Goal: Transaction & Acquisition: Purchase product/service

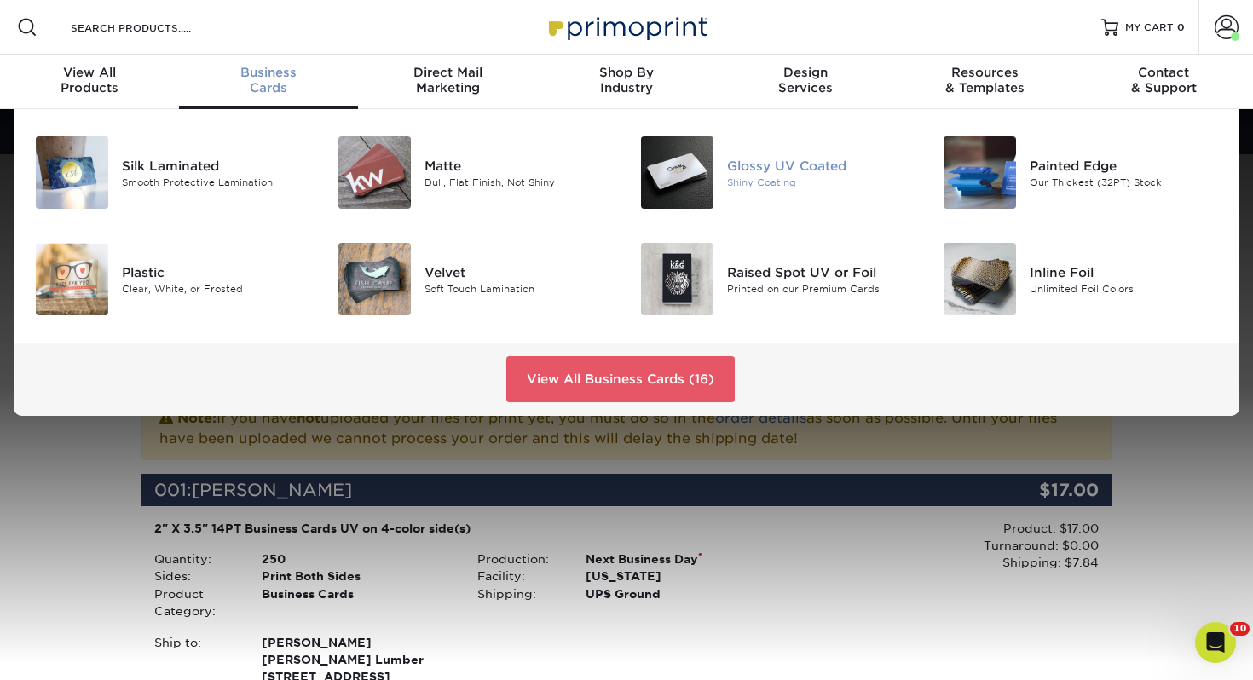
click at [719, 165] on div at bounding box center [676, 172] width 101 height 72
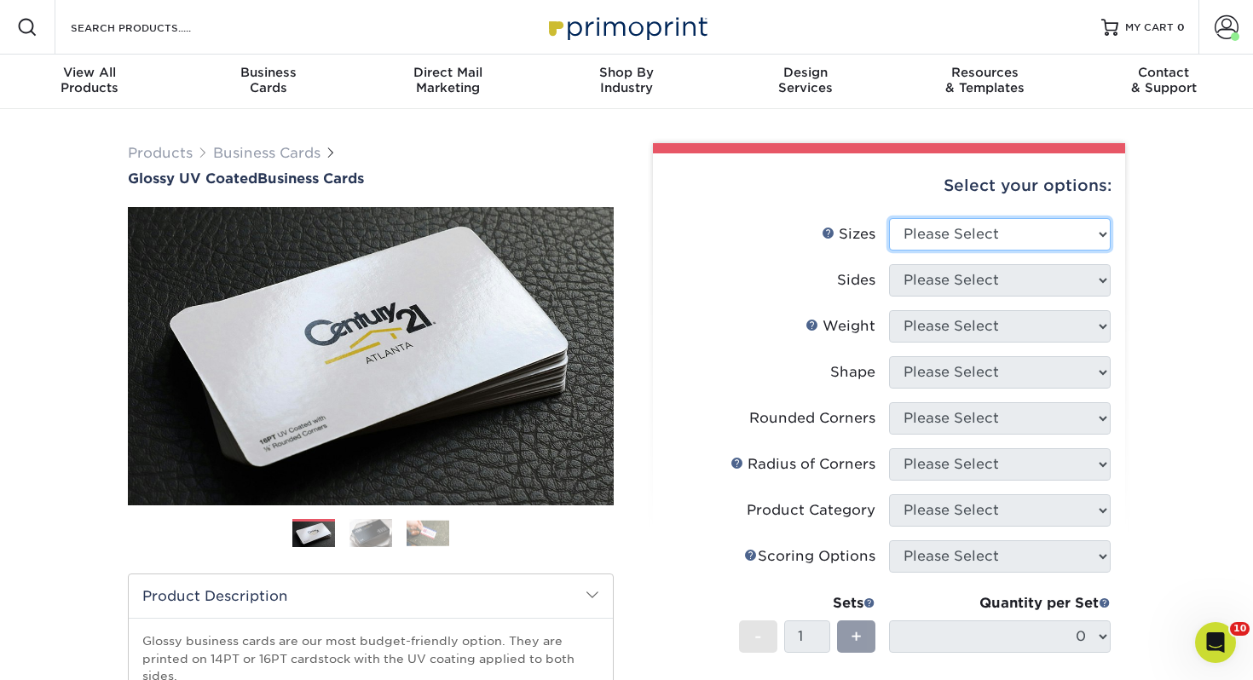
click at [944, 236] on select "Please Select 1.5" x 3.5" - Mini 1.75" x 3.5" - Mini 2" x 2" - Square 2" x 3" -…" at bounding box center [1000, 234] width 222 height 32
select select "2.00x3.50"
click at [889, 218] on select "Please Select 1.5" x 3.5" - Mini 1.75" x 3.5" - Mini 2" x 2" - Square 2" x 3" -…" at bounding box center [1000, 234] width 222 height 32
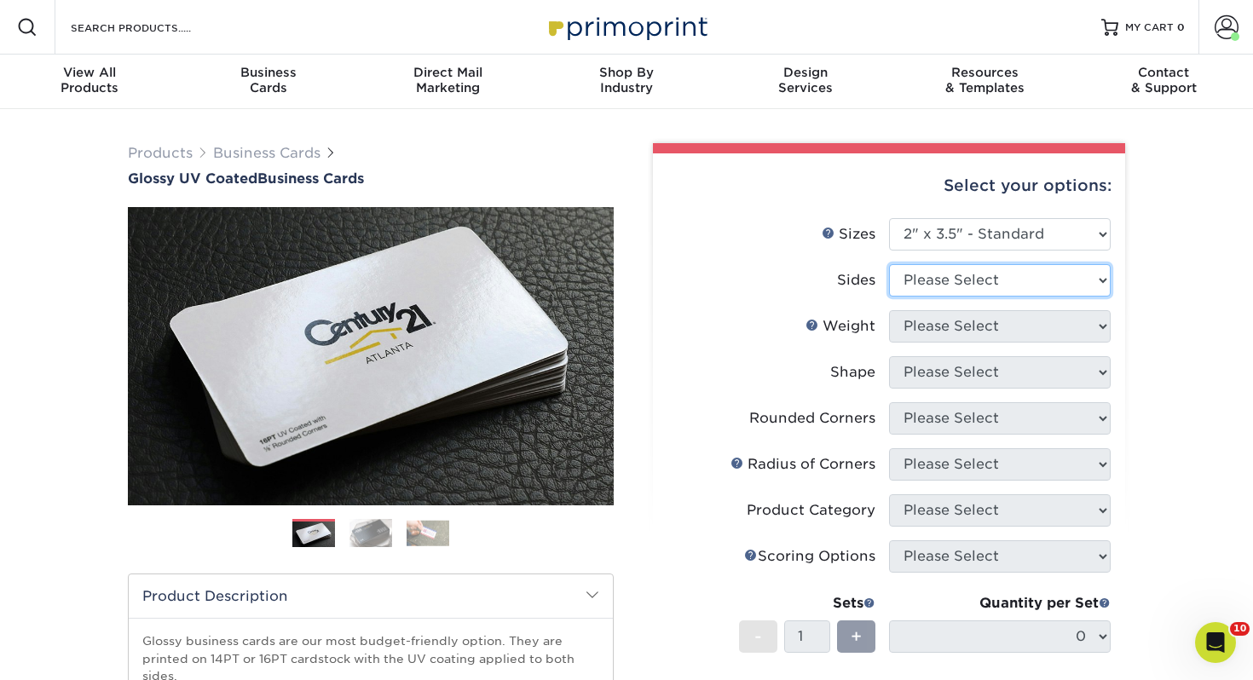
click at [910, 293] on select "Please Select Print Both Sides Print Front Only" at bounding box center [1000, 280] width 222 height 32
select select "13abbda7-1d64-4f25-8bb2-c179b224825d"
click at [889, 264] on select "Please Select Print Both Sides Print Front Only" at bounding box center [1000, 280] width 222 height 32
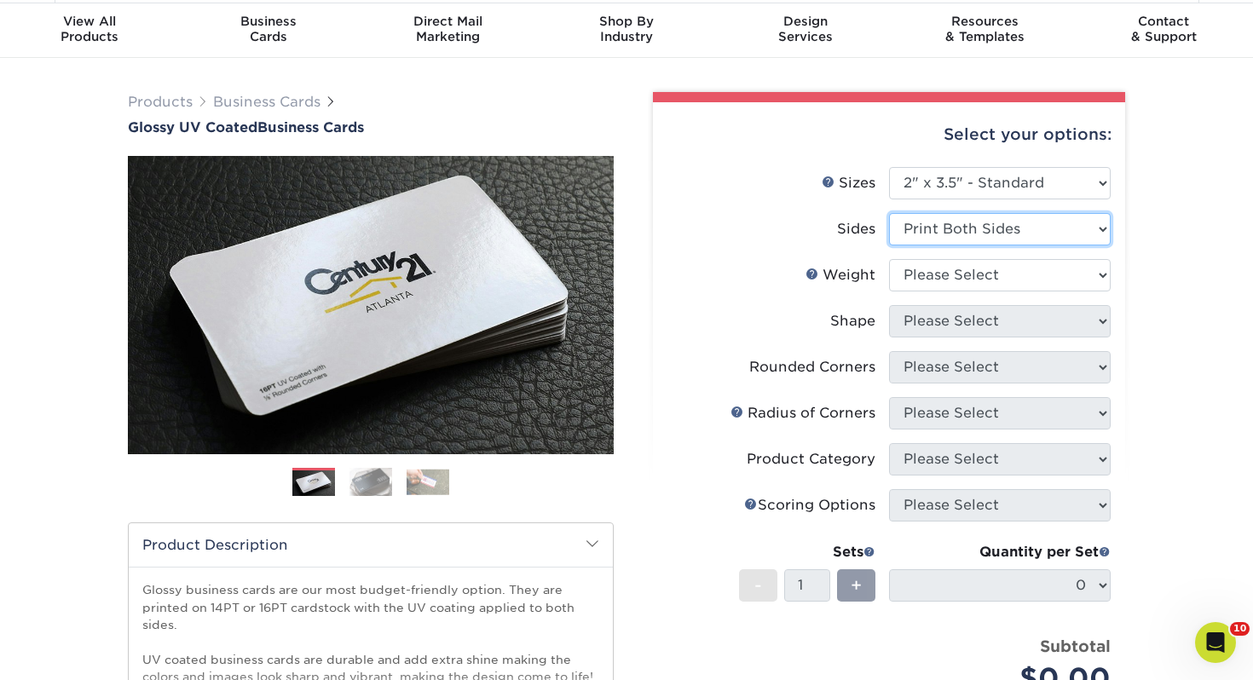
scroll to position [58, 0]
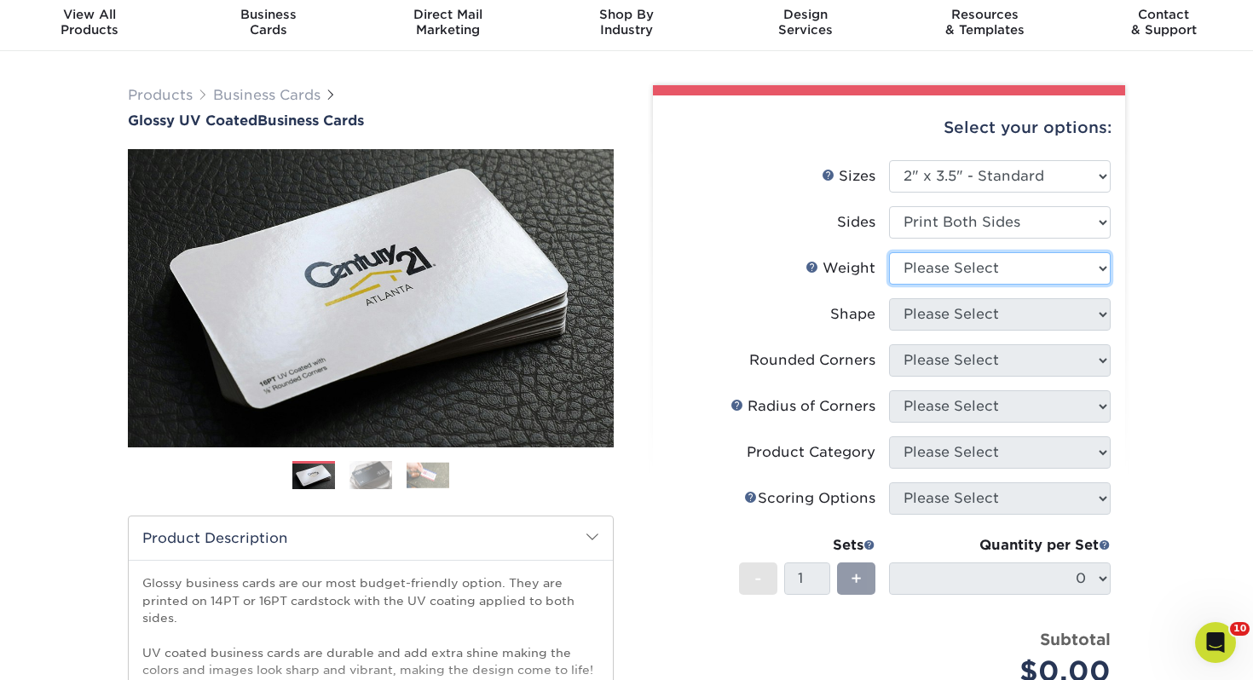
click at [946, 252] on select "Please Select 16PT 14PT" at bounding box center [1000, 268] width 222 height 32
select select "14PT"
click at [889, 252] on select "Please Select 16PT 14PT" at bounding box center [1000, 268] width 222 height 32
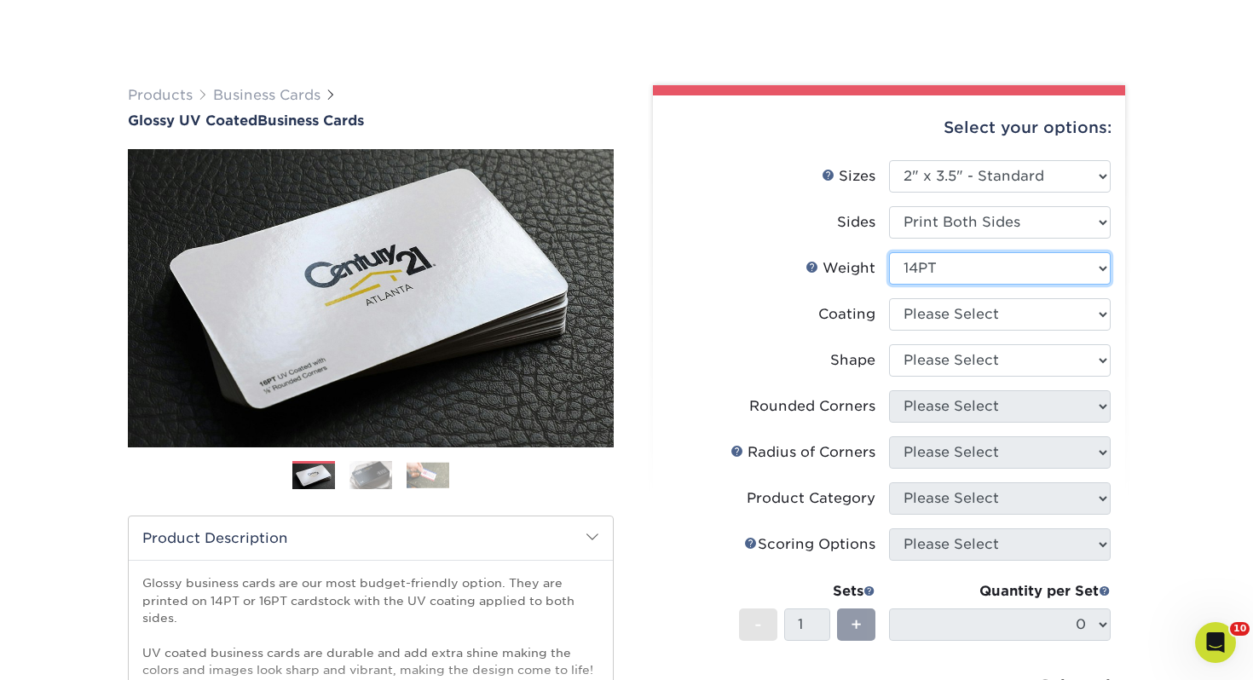
scroll to position [126, 0]
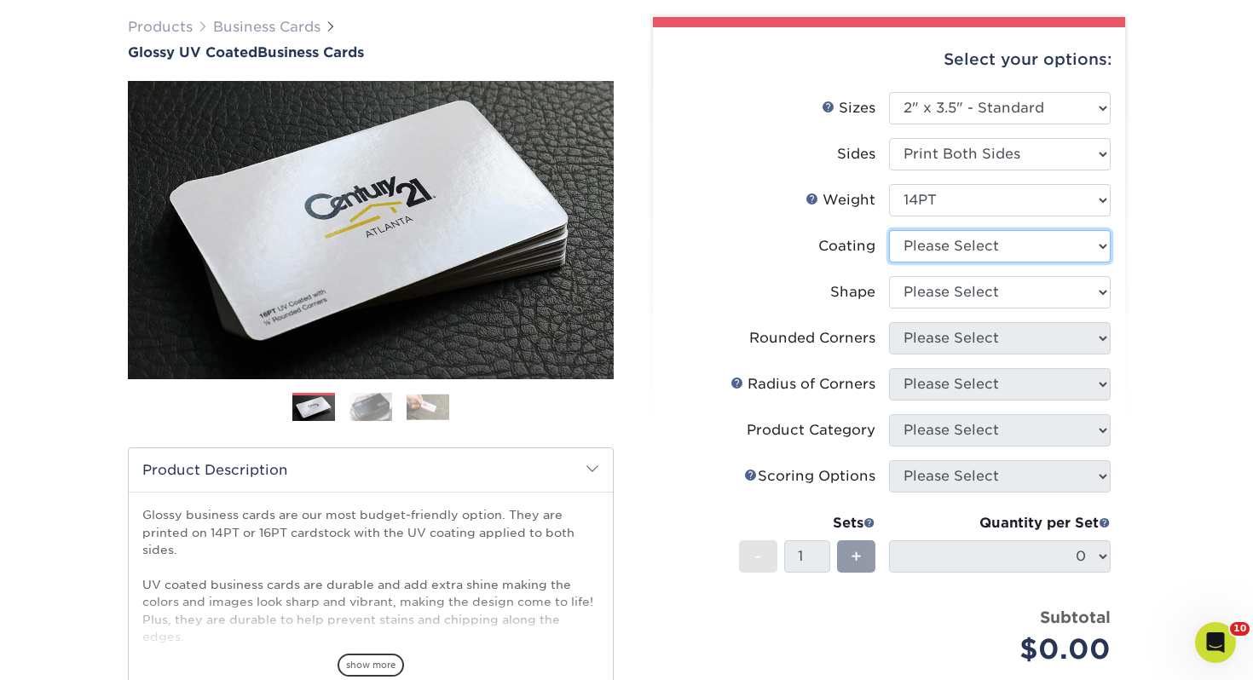
click at [979, 251] on select at bounding box center [1000, 246] width 222 height 32
select select "ae367451-b2b8-45df-a344-0f05b6a12993"
click at [889, 230] on select at bounding box center [1000, 246] width 222 height 32
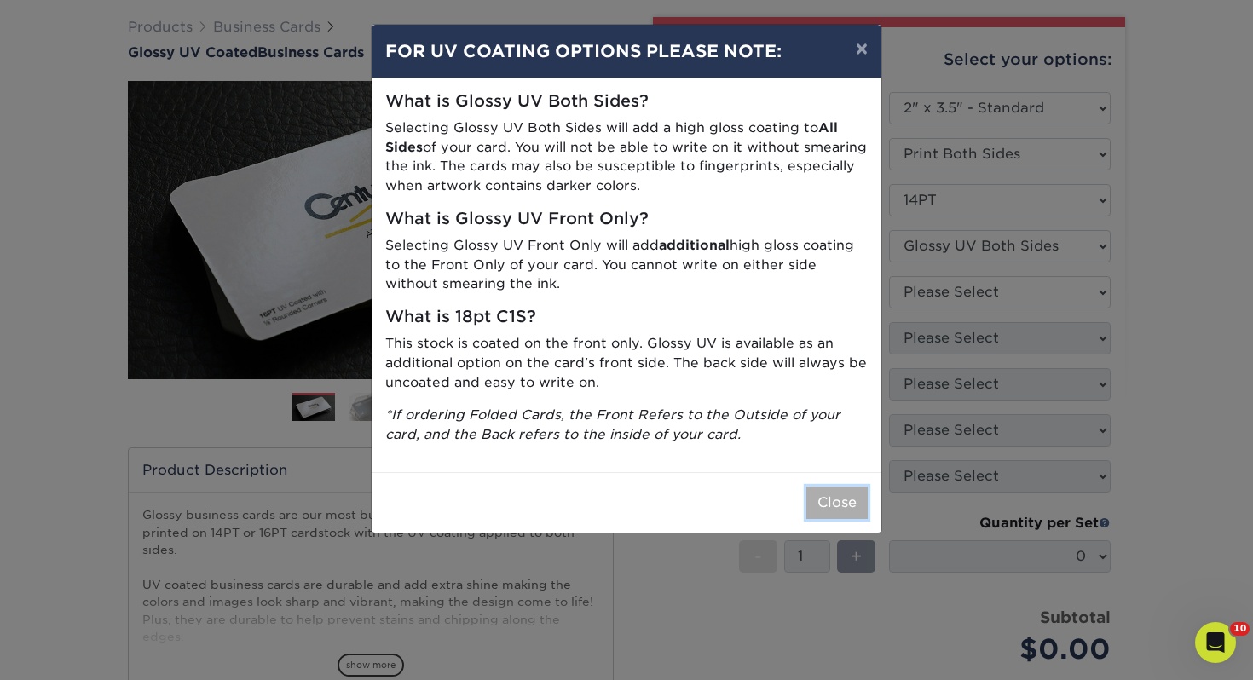
click at [837, 501] on button "Close" at bounding box center [836, 503] width 61 height 32
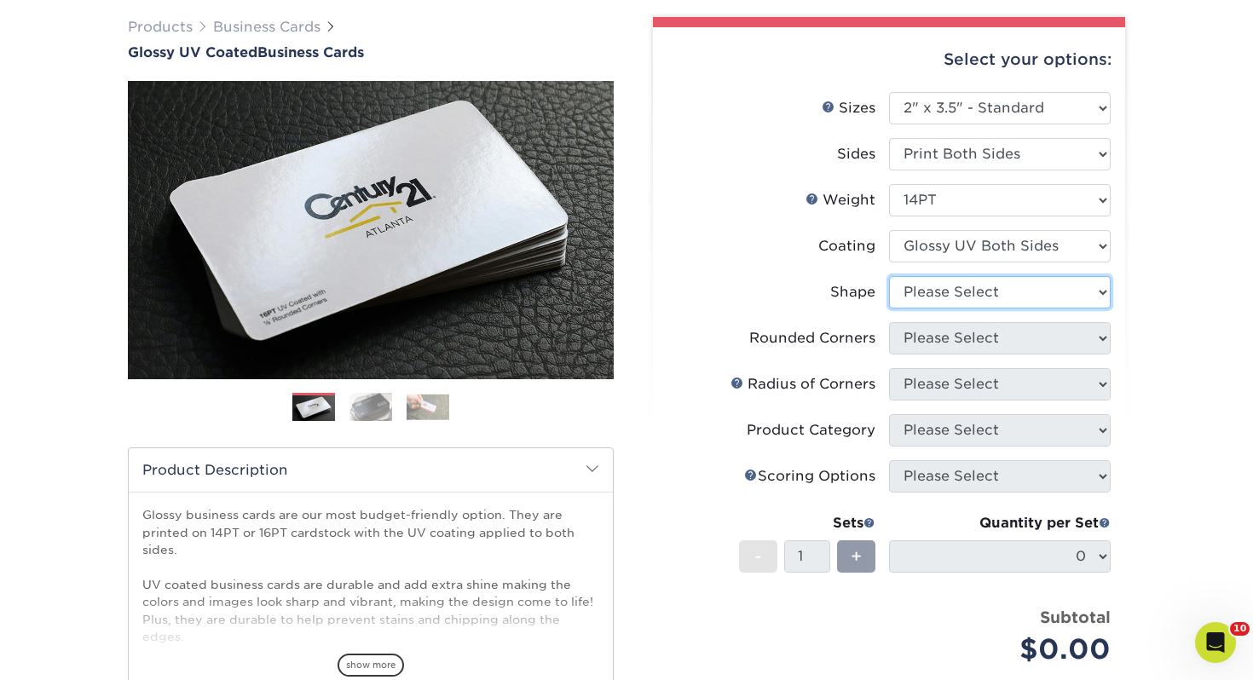
click at [998, 291] on select "Please Select Standard" at bounding box center [1000, 292] width 222 height 32
select select "standard"
click at [889, 276] on select "Please Select Standard" at bounding box center [1000, 292] width 222 height 32
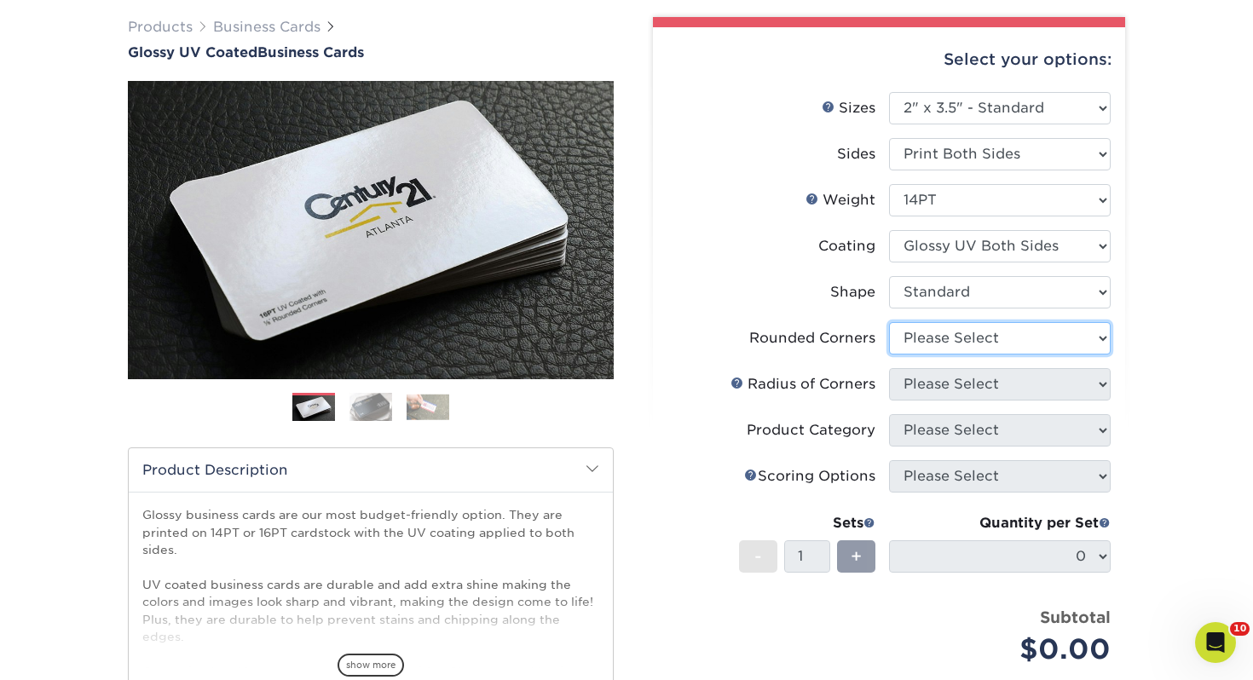
click at [964, 336] on select "Please Select Yes - Round 2 Corners Yes - Round 4 Corners No" at bounding box center [1000, 338] width 222 height 32
select select "0"
click at [889, 322] on select "Please Select Yes - Round 2 Corners Yes - Round 4 Corners No" at bounding box center [1000, 338] width 222 height 32
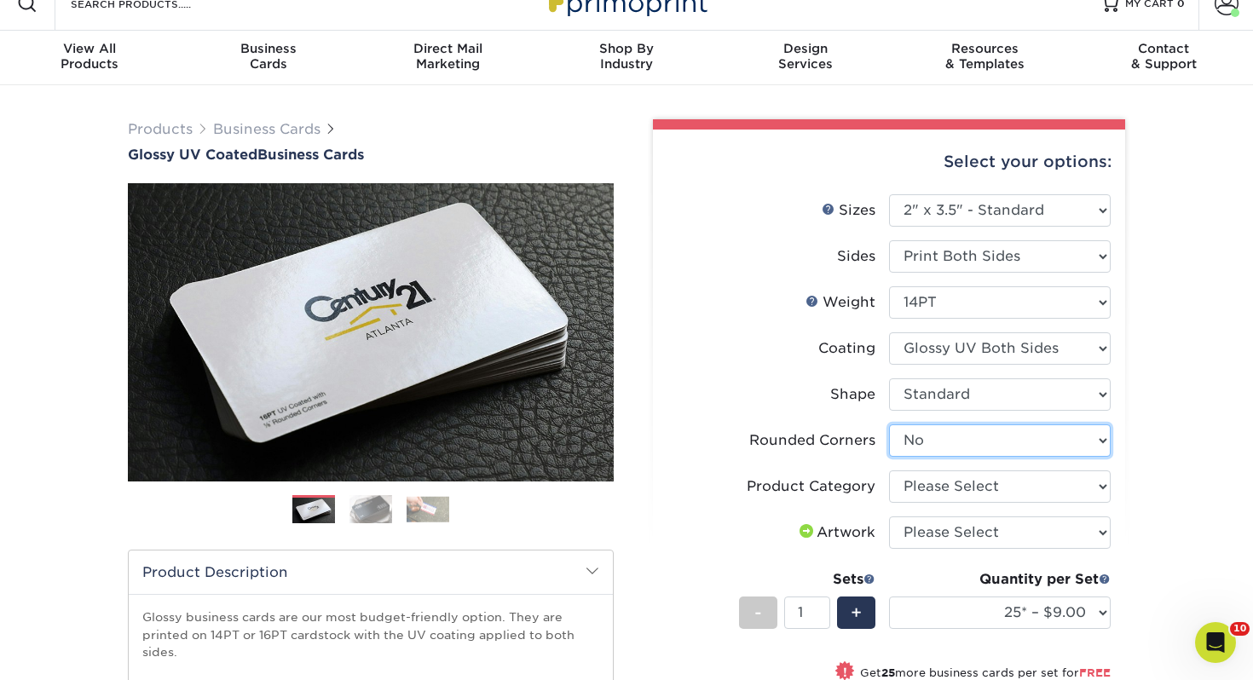
scroll to position [15, 0]
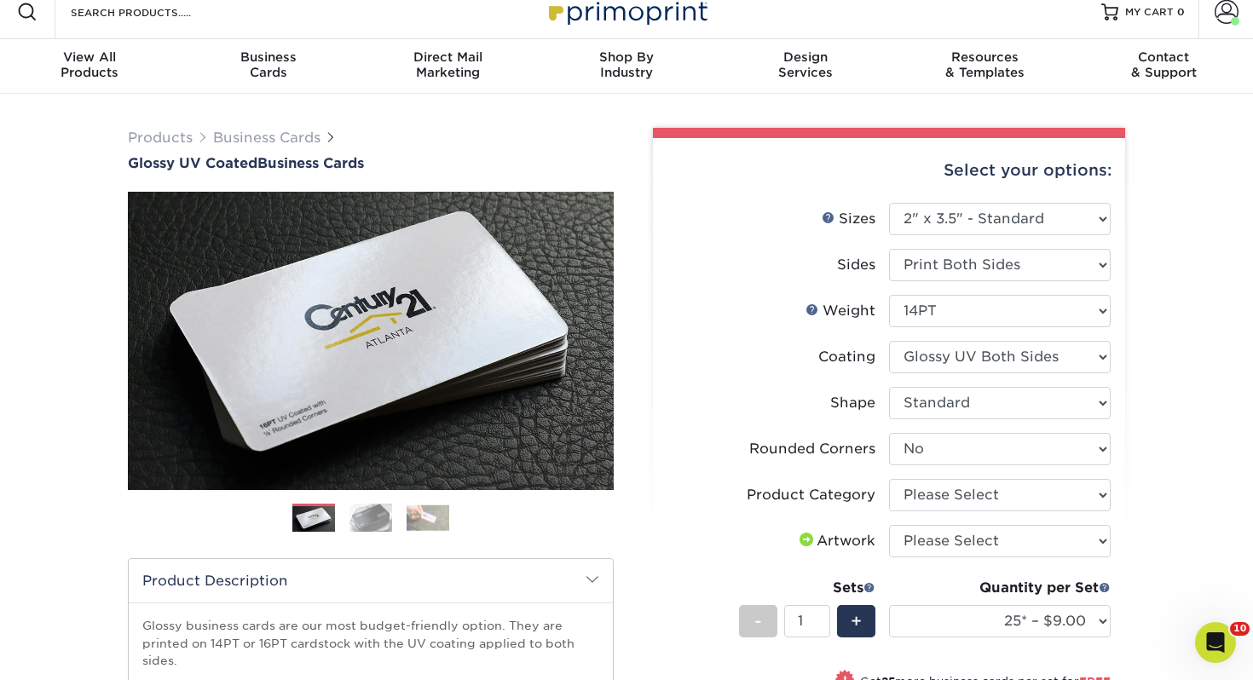
click at [972, 472] on li "Rounded Corners Please Select Yes - Round 2 Corners Yes - Round 4 Corners No" at bounding box center [888, 456] width 443 height 46
click at [964, 488] on select "Please Select Business Cards" at bounding box center [1000, 495] width 222 height 32
select select "3b5148f1-0588-4f88-a218-97bcfdce65c1"
click at [889, 479] on select "Please Select Business Cards" at bounding box center [1000, 495] width 222 height 32
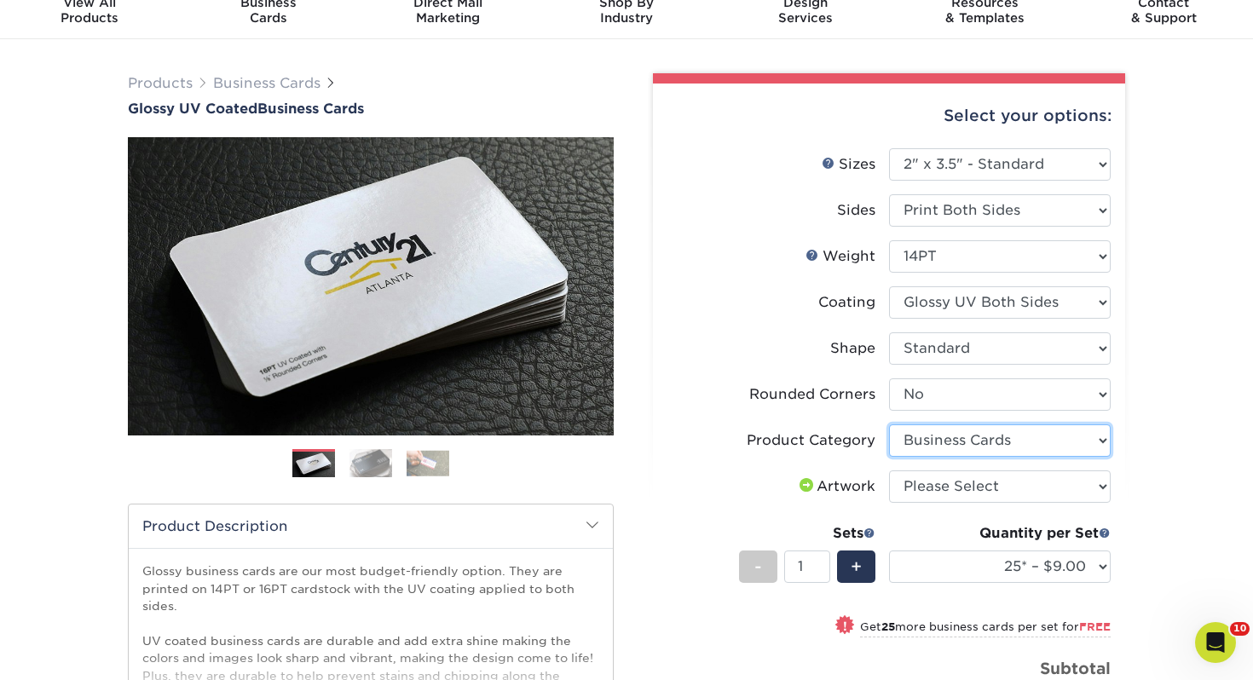
scroll to position [71, 0]
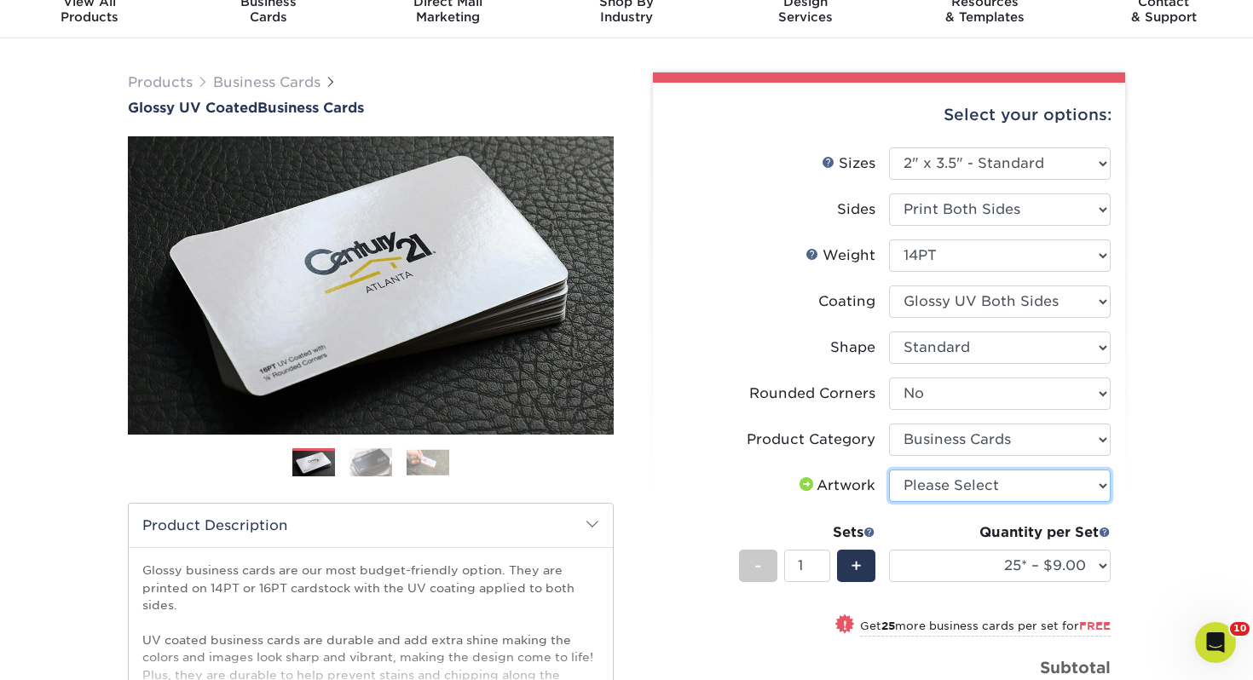
click at [968, 488] on select "Please Select I will upload files I need a design - $100" at bounding box center [1000, 486] width 222 height 32
select select "upload"
click at [889, 470] on select "Please Select I will upload files I need a design - $100" at bounding box center [1000, 486] width 222 height 32
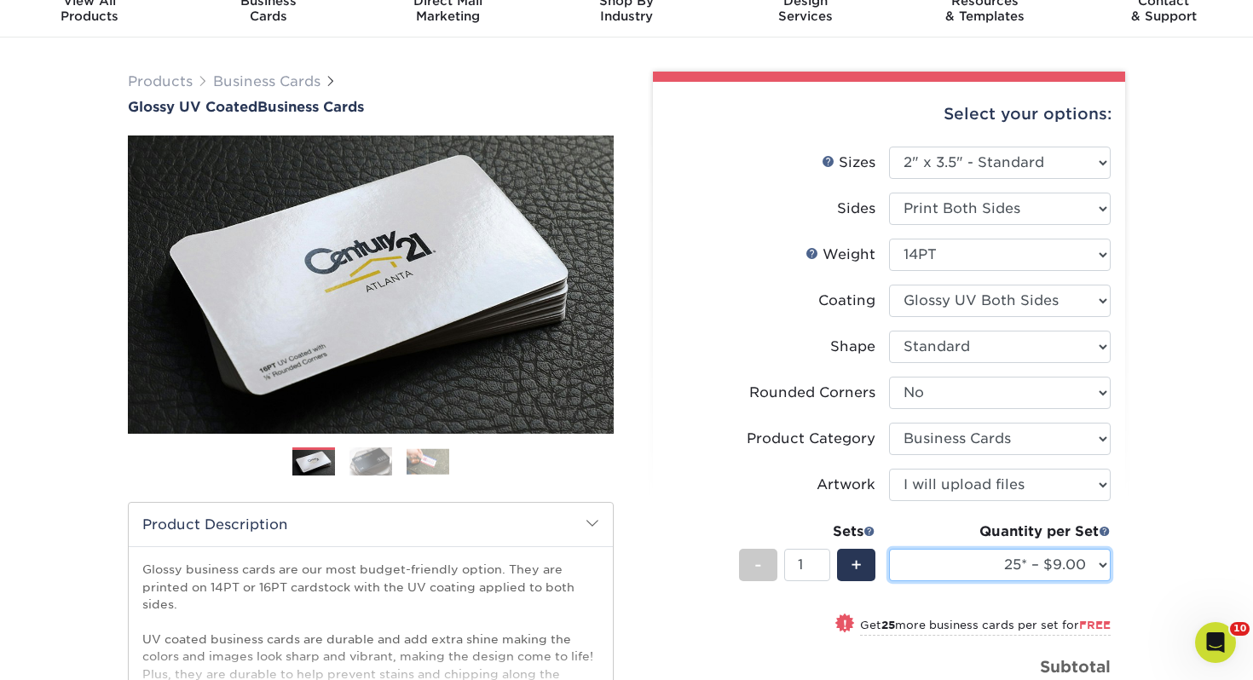
click at [965, 551] on select "25* – $9.00 50* – $9.00 100* – $9.00 250* – $17.00 500 – $33.00 1000 – $42.00 2…" at bounding box center [1000, 565] width 222 height 32
select select "250* – $17.00"
click at [889, 549] on select "25* – $9.00 50* – $9.00 100* – $9.00 250* – $17.00 500 – $33.00 1000 – $42.00 2…" at bounding box center [1000, 565] width 222 height 32
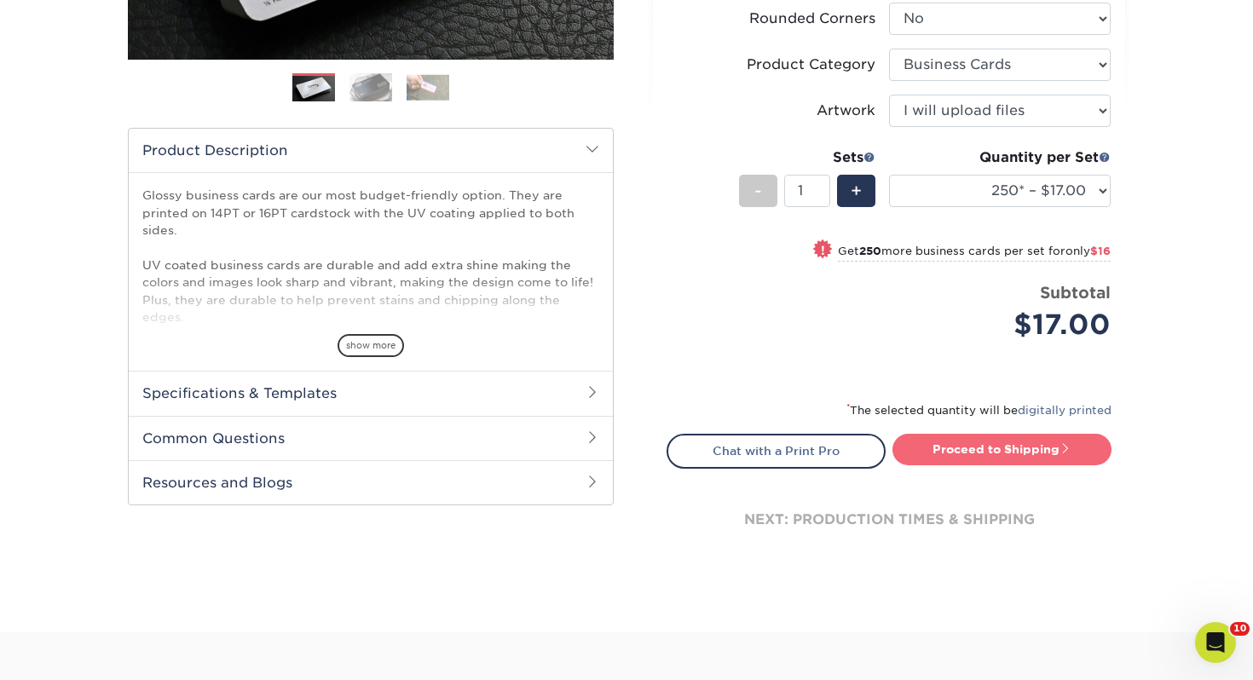
click at [977, 453] on link "Proceed to Shipping" at bounding box center [1001, 449] width 219 height 31
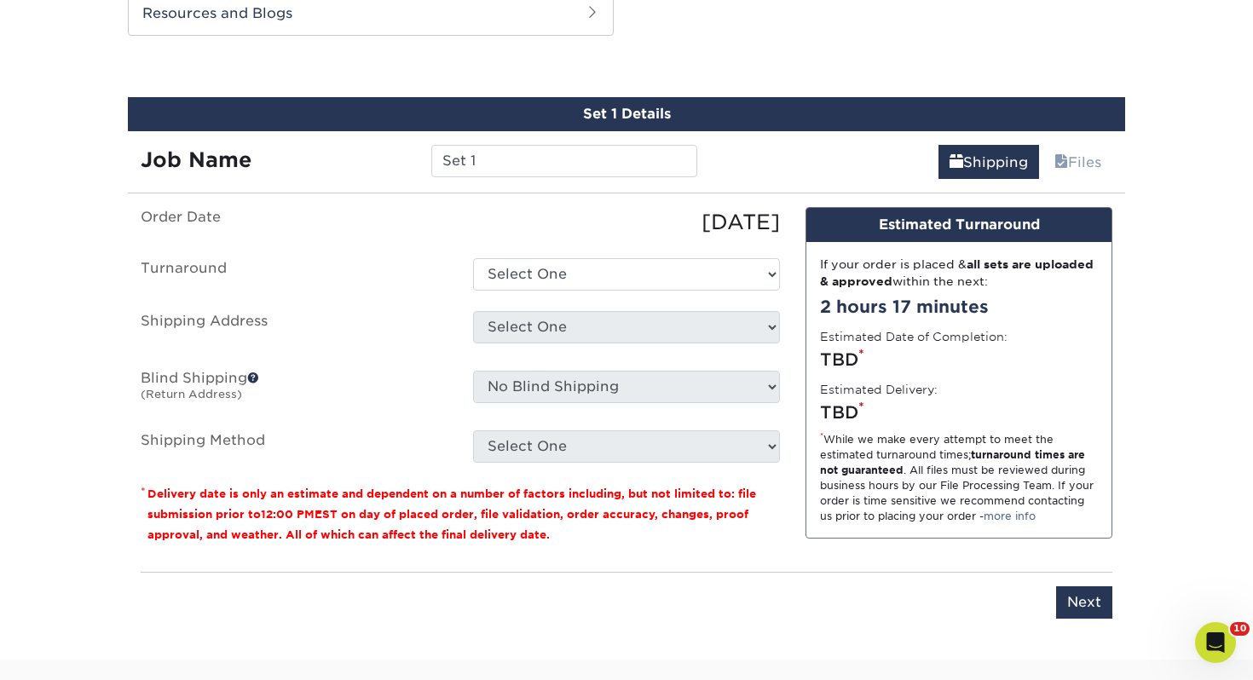
scroll to position [926, 0]
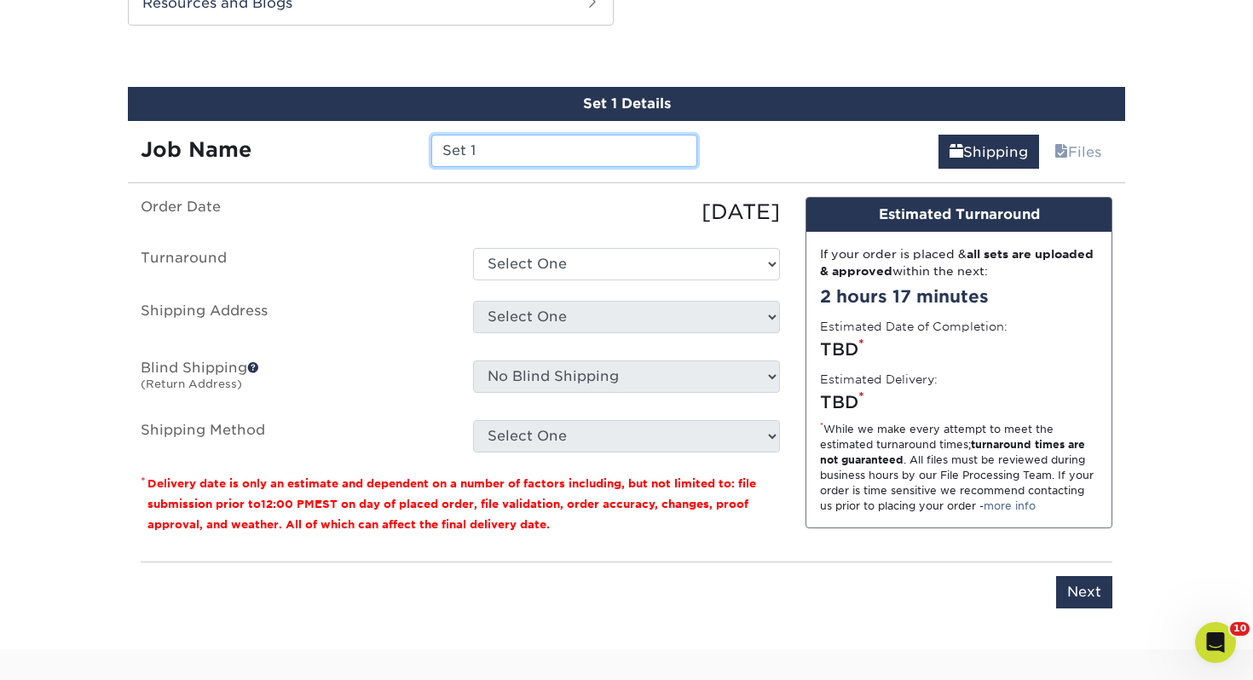
drag, startPoint x: 341, startPoint y: 157, endPoint x: 206, endPoint y: 159, distance: 134.7
click at [206, 159] on div "Job Name Set 1" at bounding box center [419, 151] width 582 height 32
type input "S"
type input "Garrett Houser"
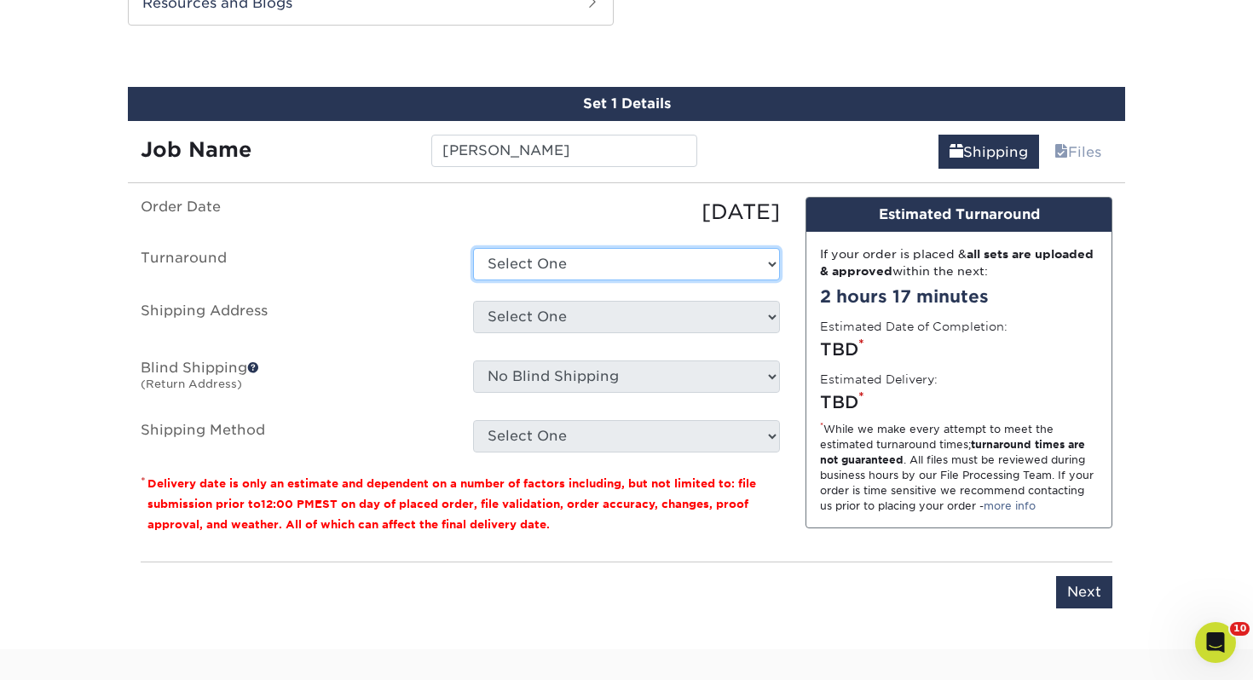
click at [588, 269] on select "Select One 2-4 Business Days 2 Day Next Business Day" at bounding box center [626, 264] width 307 height 32
select select "0d2015eb-ac6c-4252-b2f1-1c5560e96a65"
click at [473, 248] on select "Select One 2-4 Business Days 2 Day Next Business Day" at bounding box center [626, 264] width 307 height 32
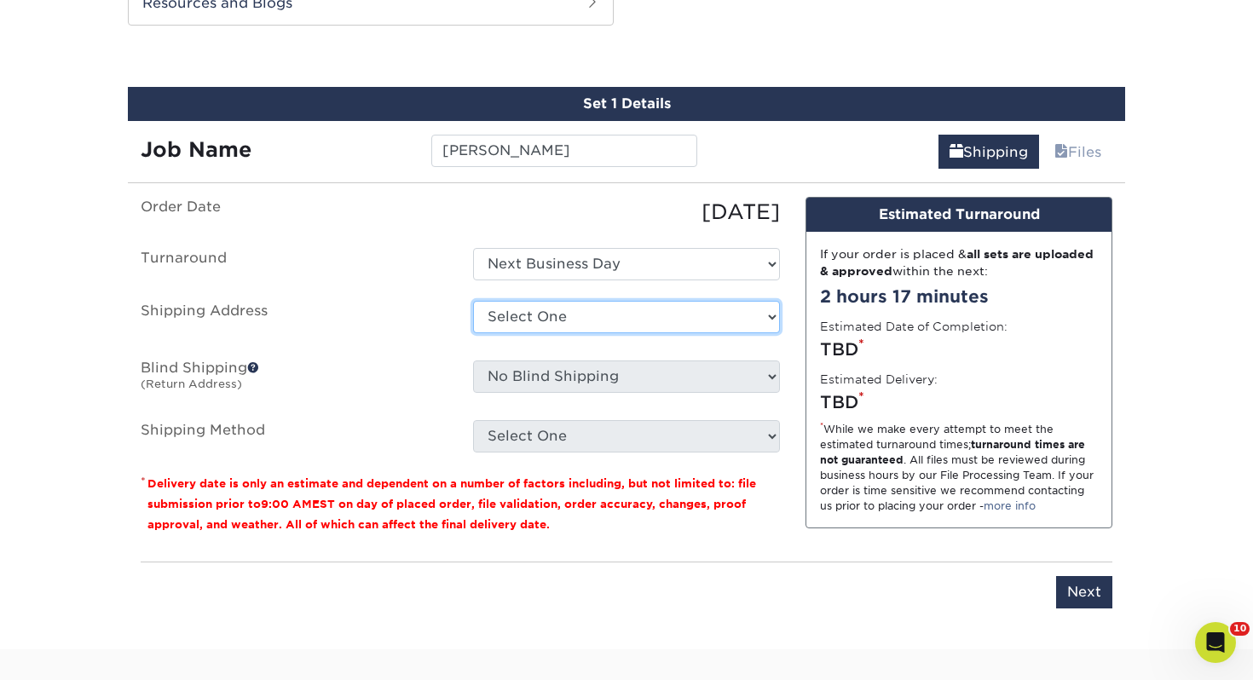
click at [589, 317] on select "Select One Adrian, MI Akron, OH" at bounding box center [626, 317] width 307 height 32
select select "111093"
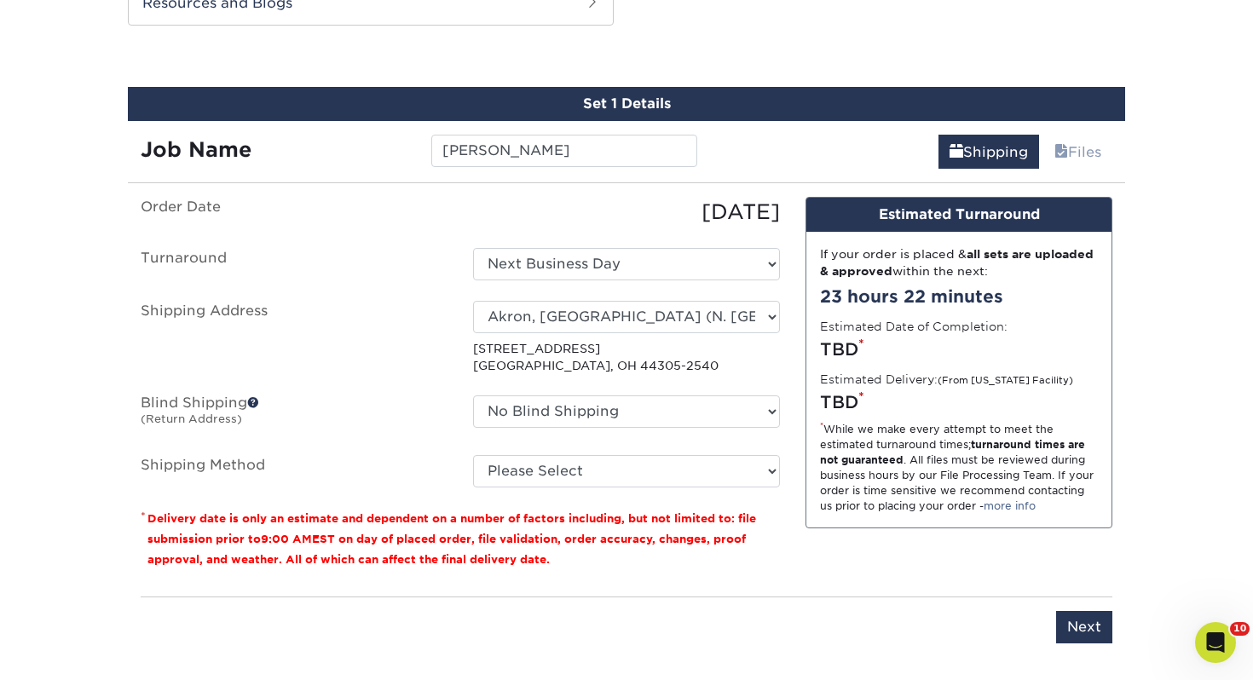
scroll to position [926, 0]
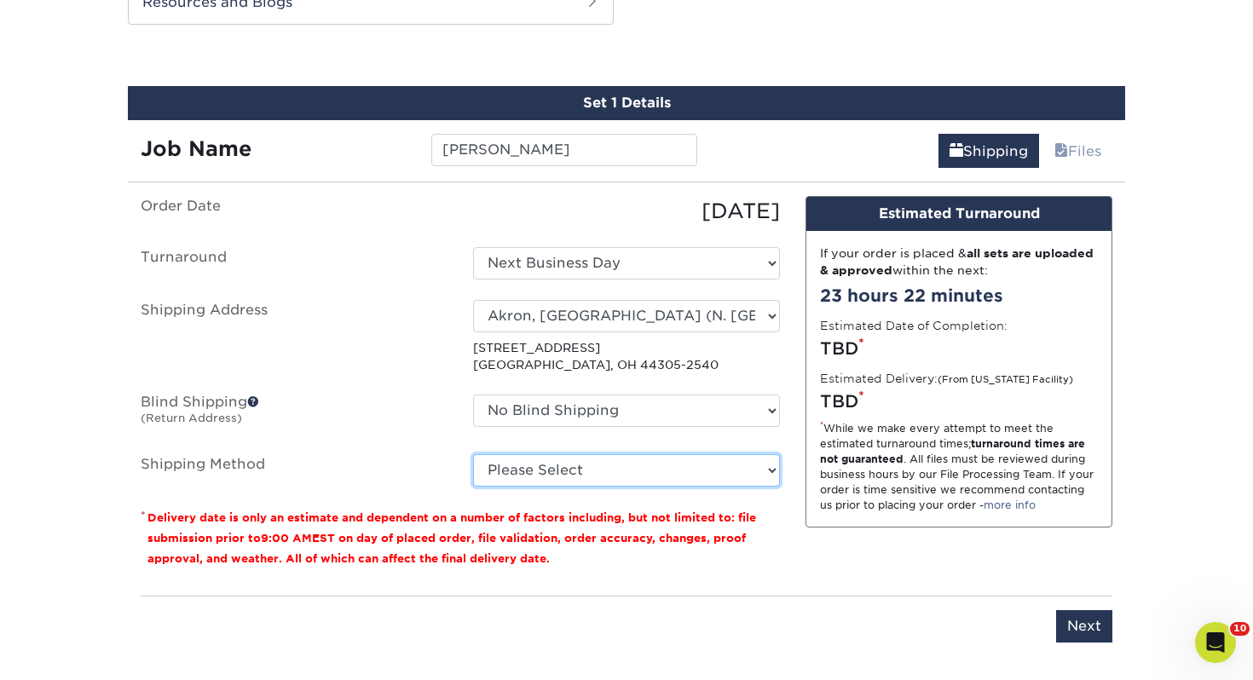
click at [557, 477] on select "Please Select Ground Shipping (+$7.84) 3 Day Shipping Service (+$15.33) 2 Day A…" at bounding box center [626, 470] width 307 height 32
select select "03"
click at [473, 454] on select "Please Select Ground Shipping (+$7.84) 3 Day Shipping Service (+$15.33) 2 Day A…" at bounding box center [626, 470] width 307 height 32
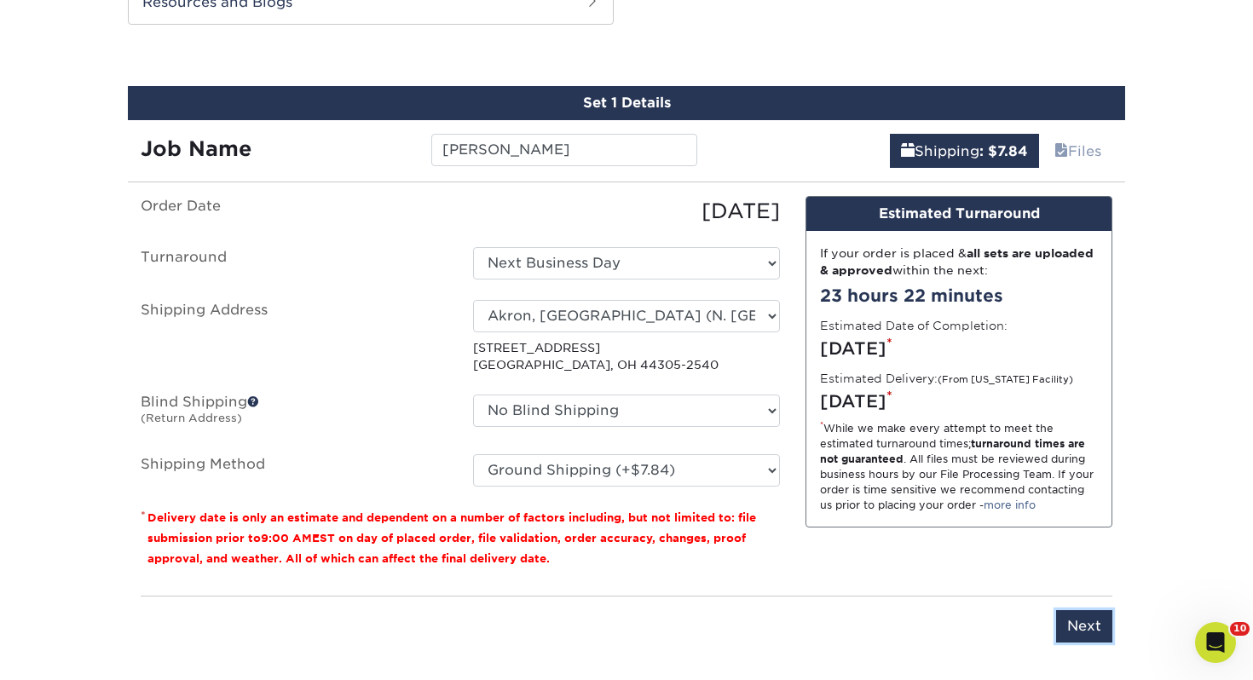
click at [1086, 629] on input "Next" at bounding box center [1084, 626] width 56 height 32
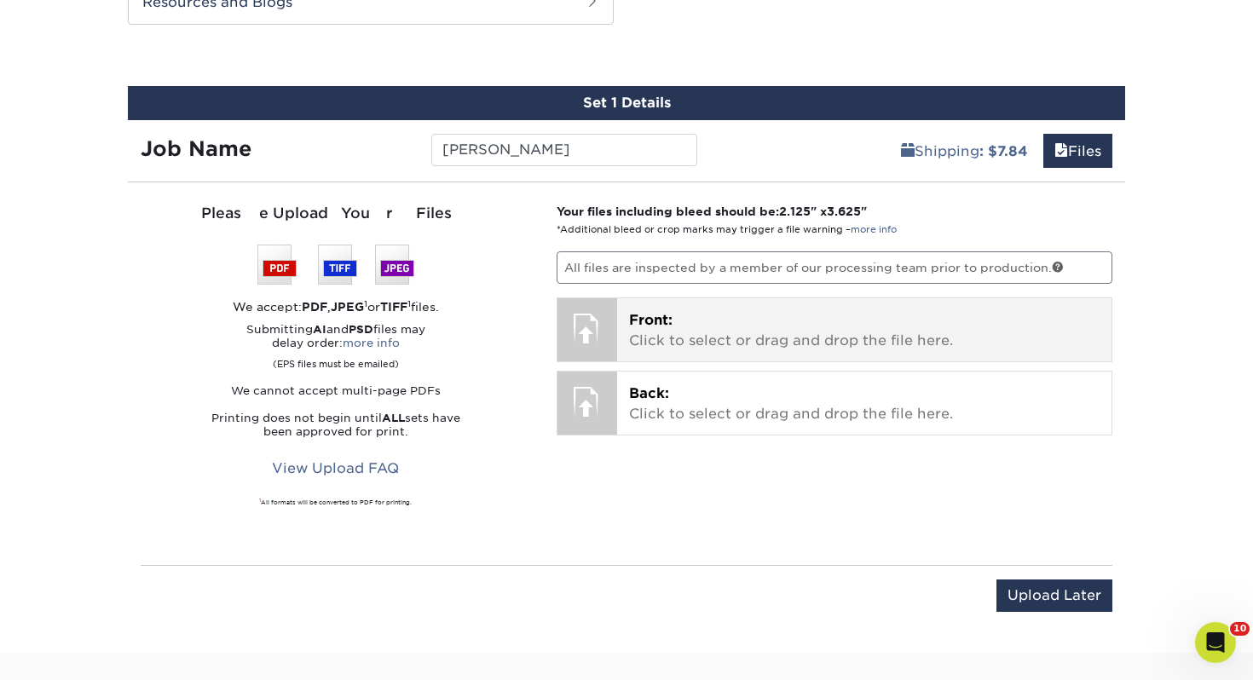
click at [714, 324] on p "Front: Click to select or drag and drop the file here." at bounding box center [864, 330] width 471 height 41
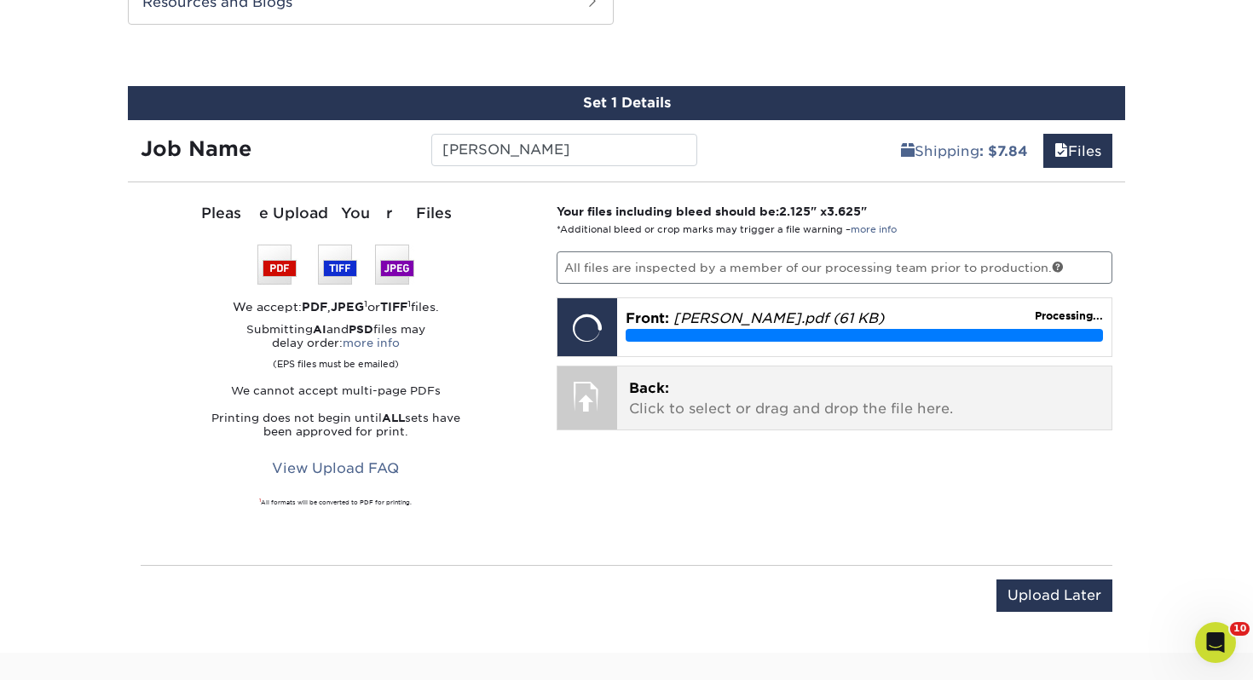
click at [737, 421] on div "Back: Click to select or drag and drop the file here. Choose file" at bounding box center [864, 397] width 495 height 63
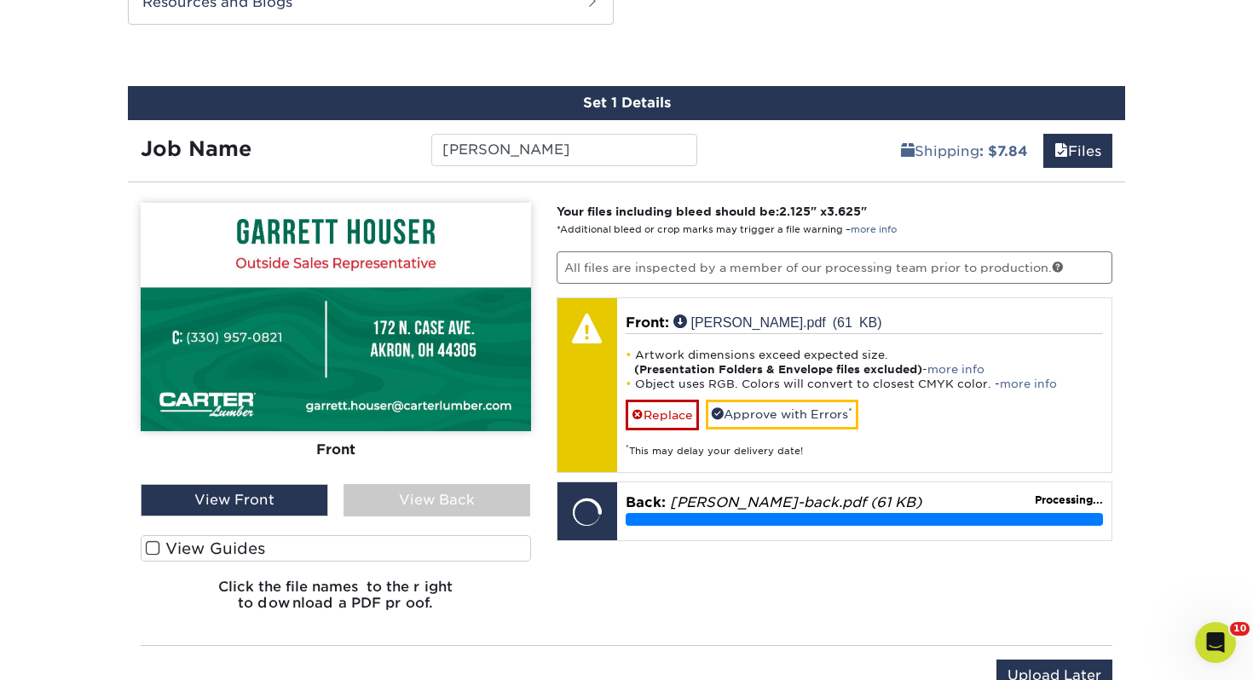
click at [309, 541] on label "View Guides" at bounding box center [336, 548] width 390 height 26
click at [0, 0] on input "View Guides" at bounding box center [0, 0] width 0 height 0
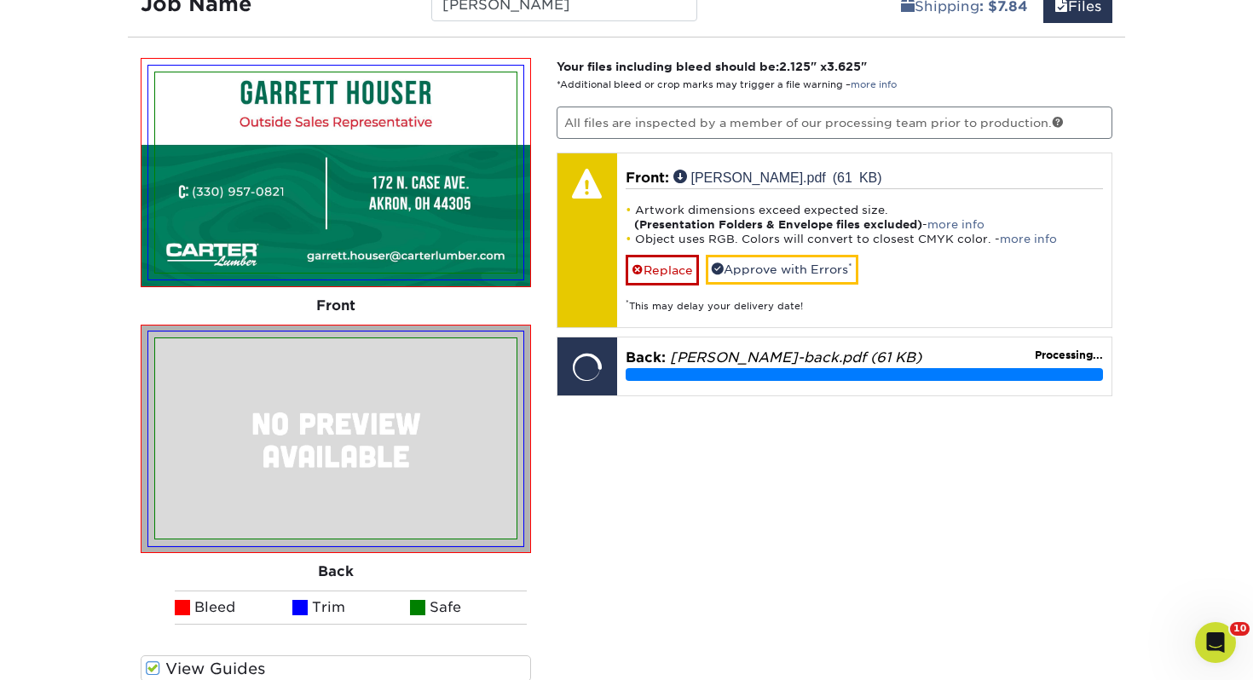
scroll to position [1146, 0]
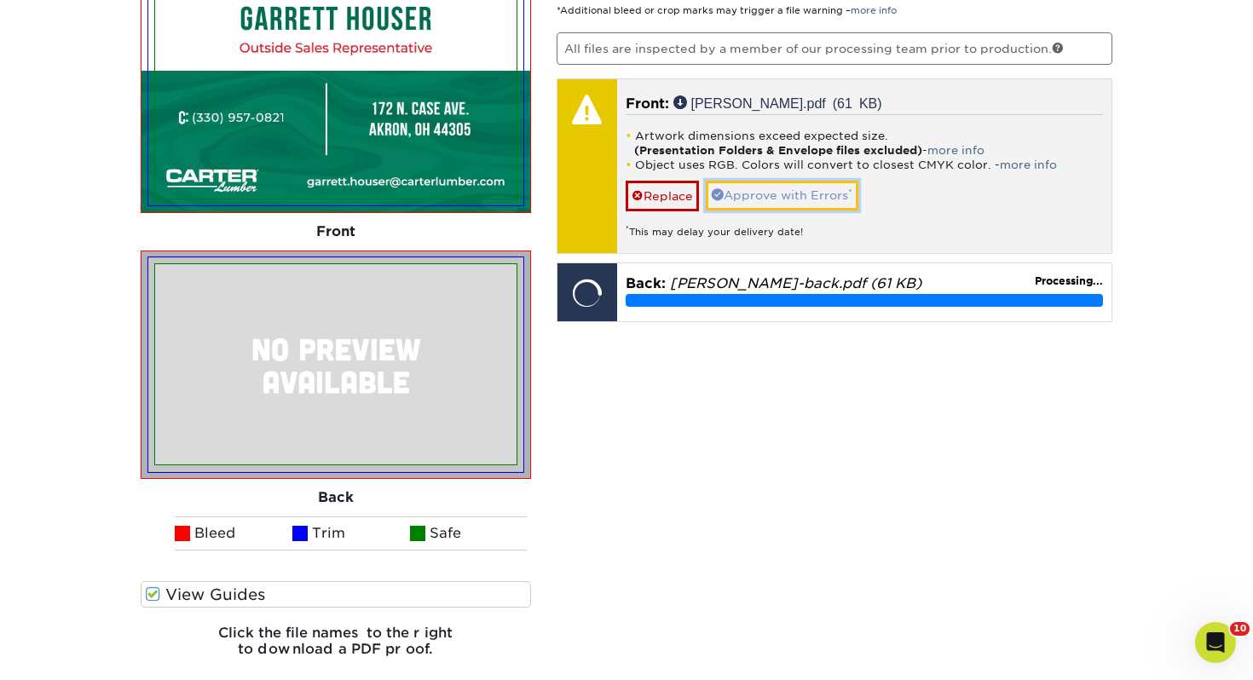
click at [748, 199] on link "Approve with Errors *" at bounding box center [782, 195] width 153 height 29
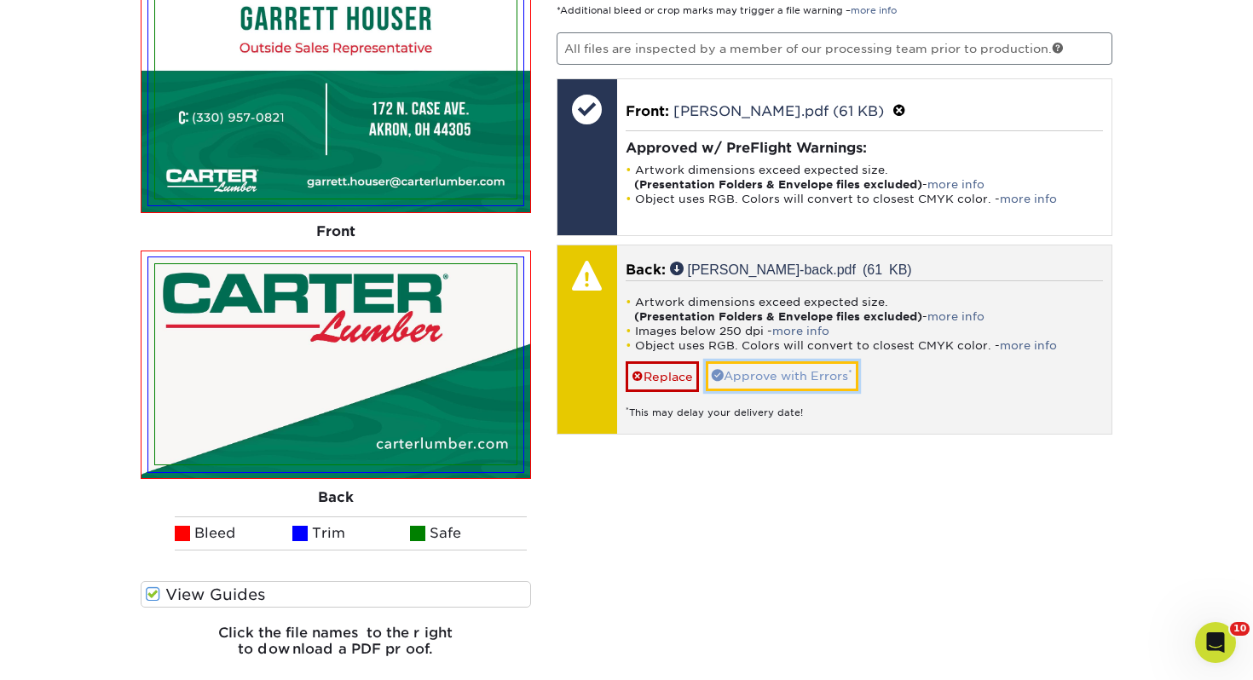
click at [750, 375] on link "Approve with Errors *" at bounding box center [782, 375] width 153 height 29
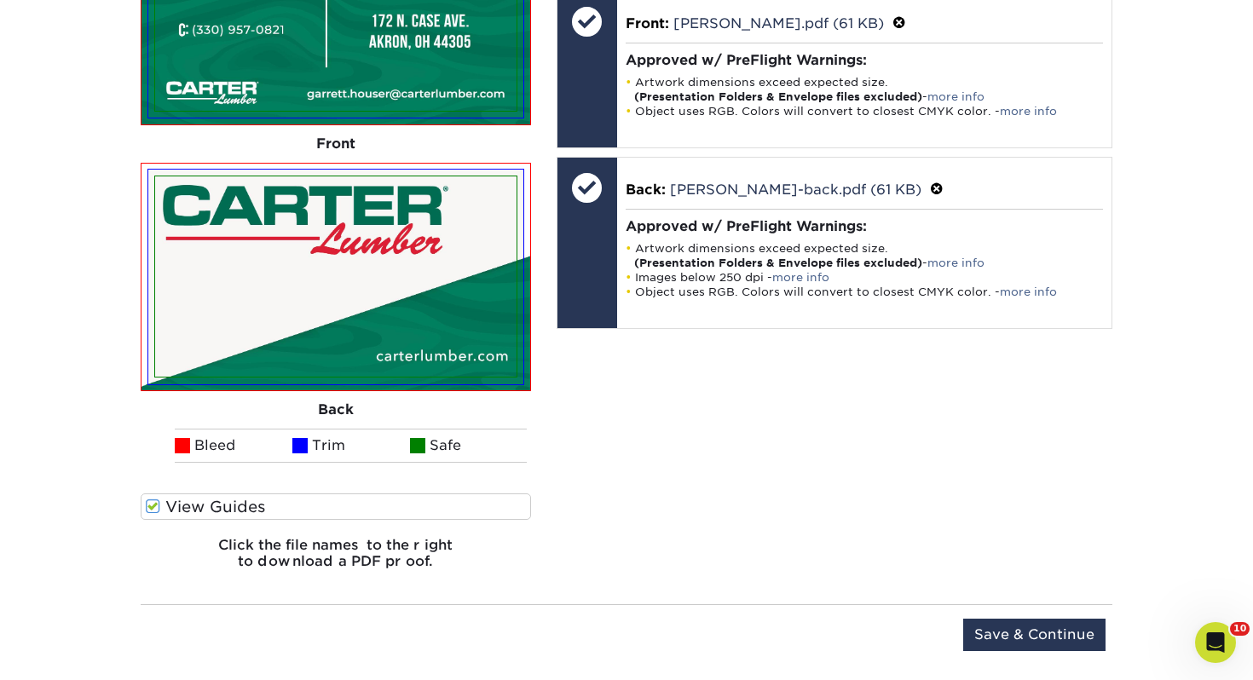
scroll to position [1344, 0]
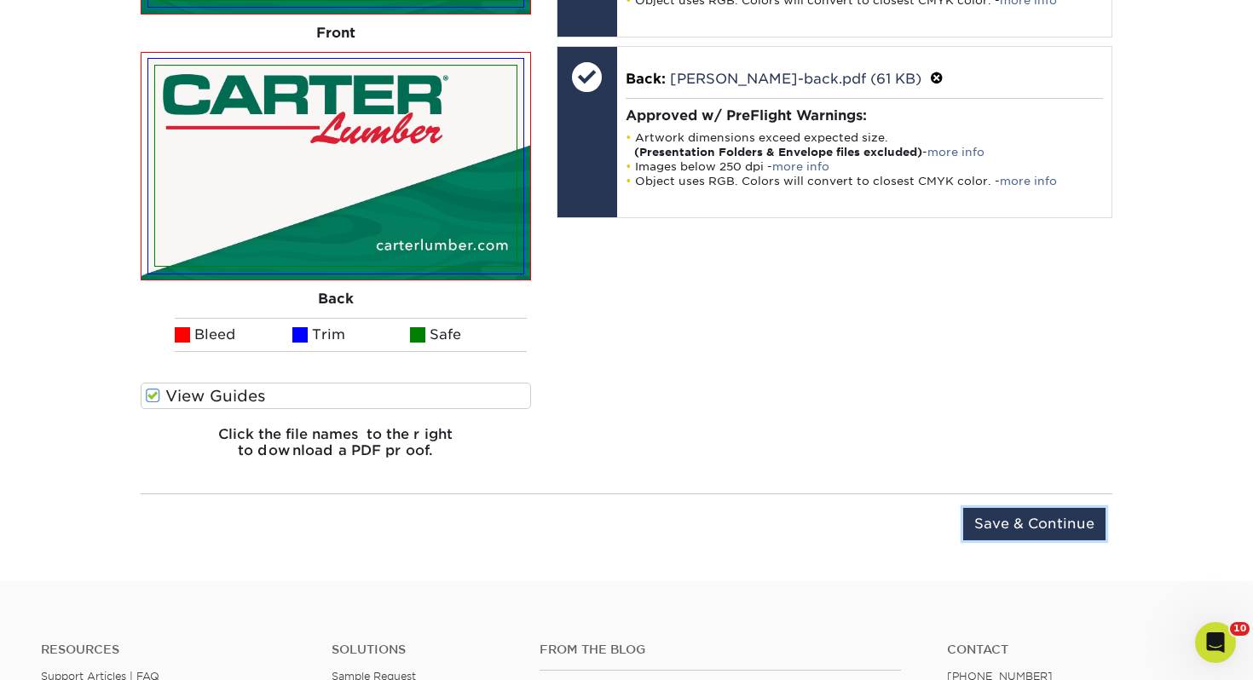
click at [1024, 523] on input "Save & Continue" at bounding box center [1034, 524] width 142 height 32
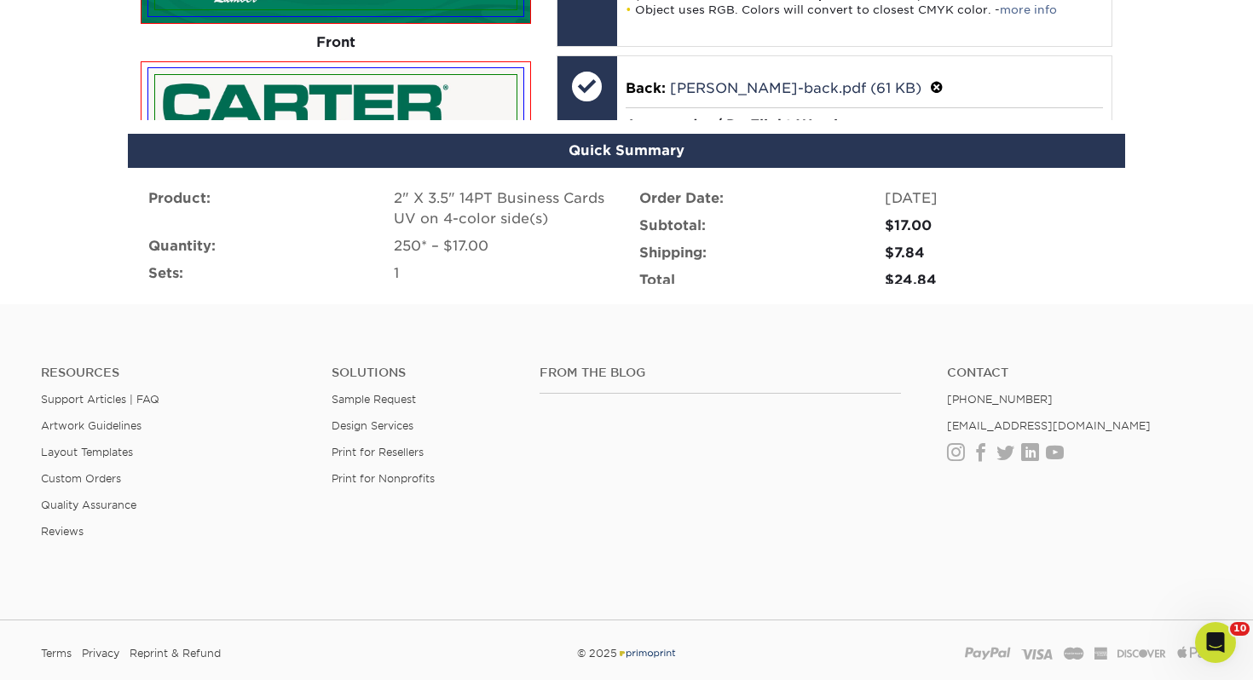
scroll to position [1239, 0]
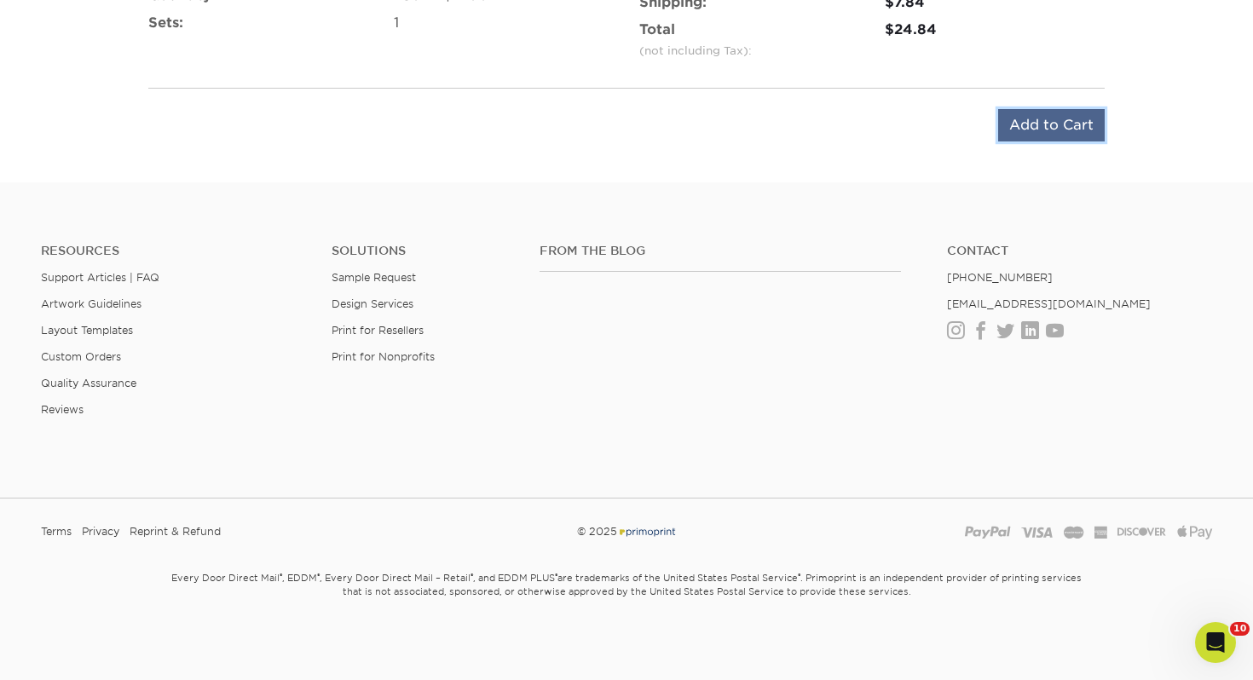
click at [1054, 130] on input "Add to Cart" at bounding box center [1051, 125] width 107 height 32
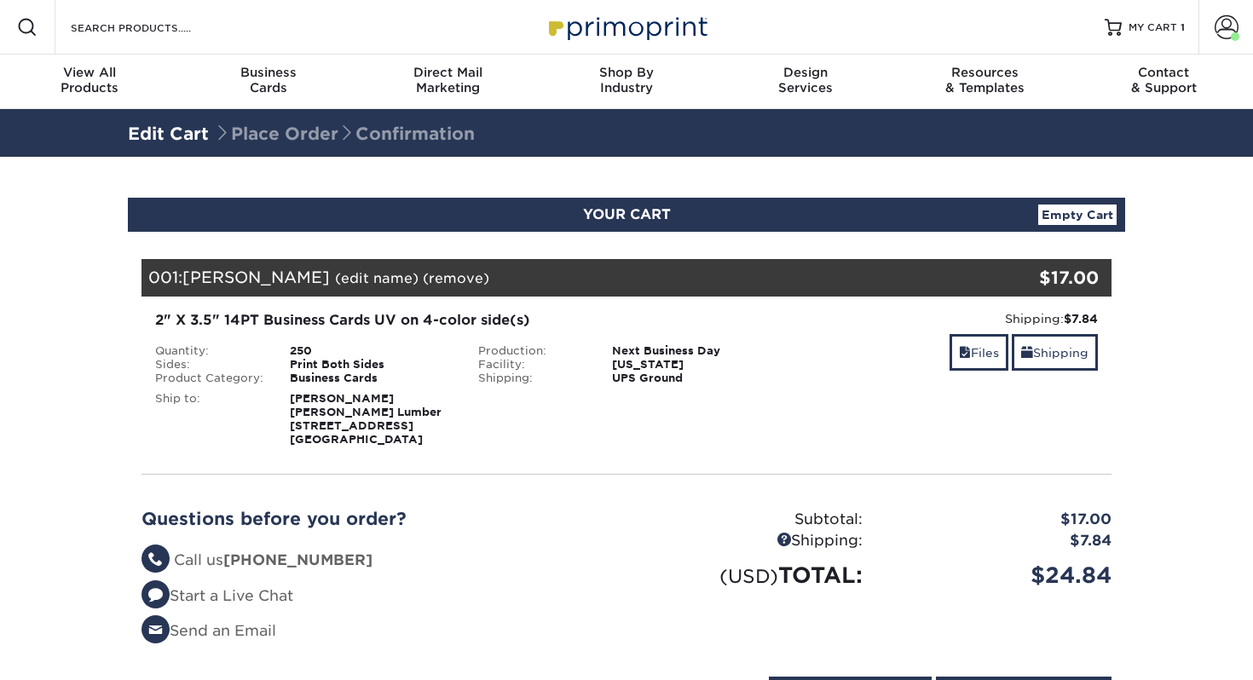
select select "219234"
click at [1079, 354] on link "Shipping" at bounding box center [1055, 352] width 86 height 37
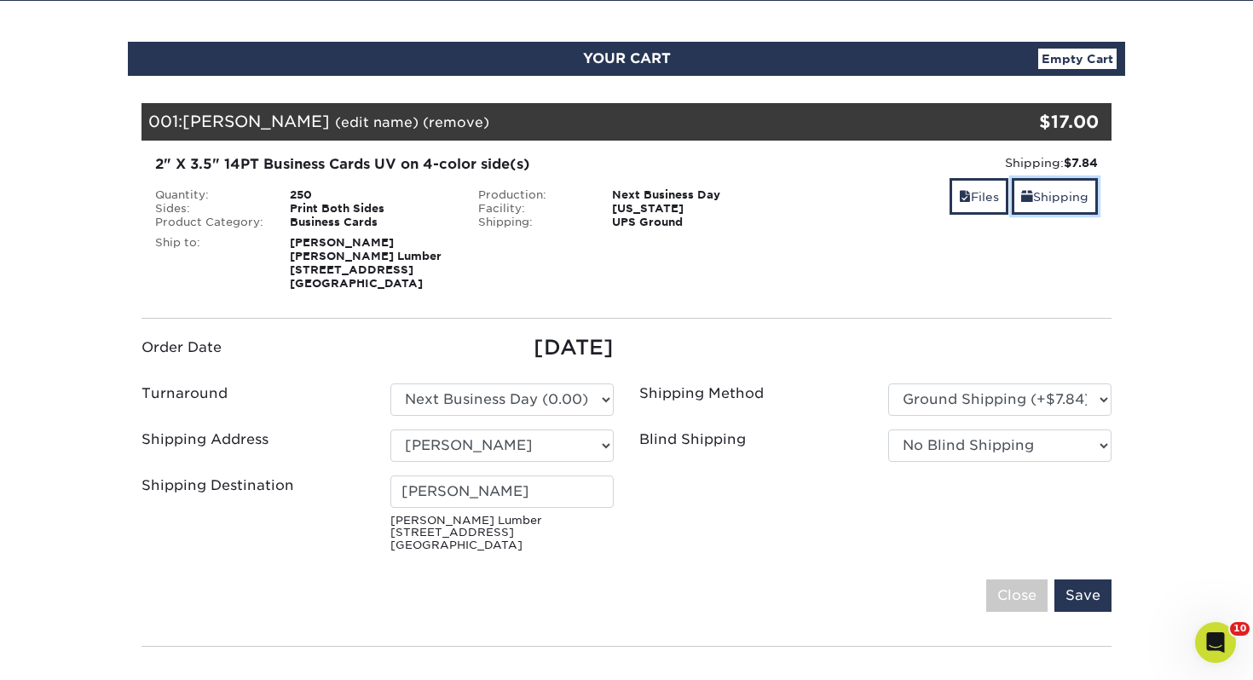
scroll to position [260, 0]
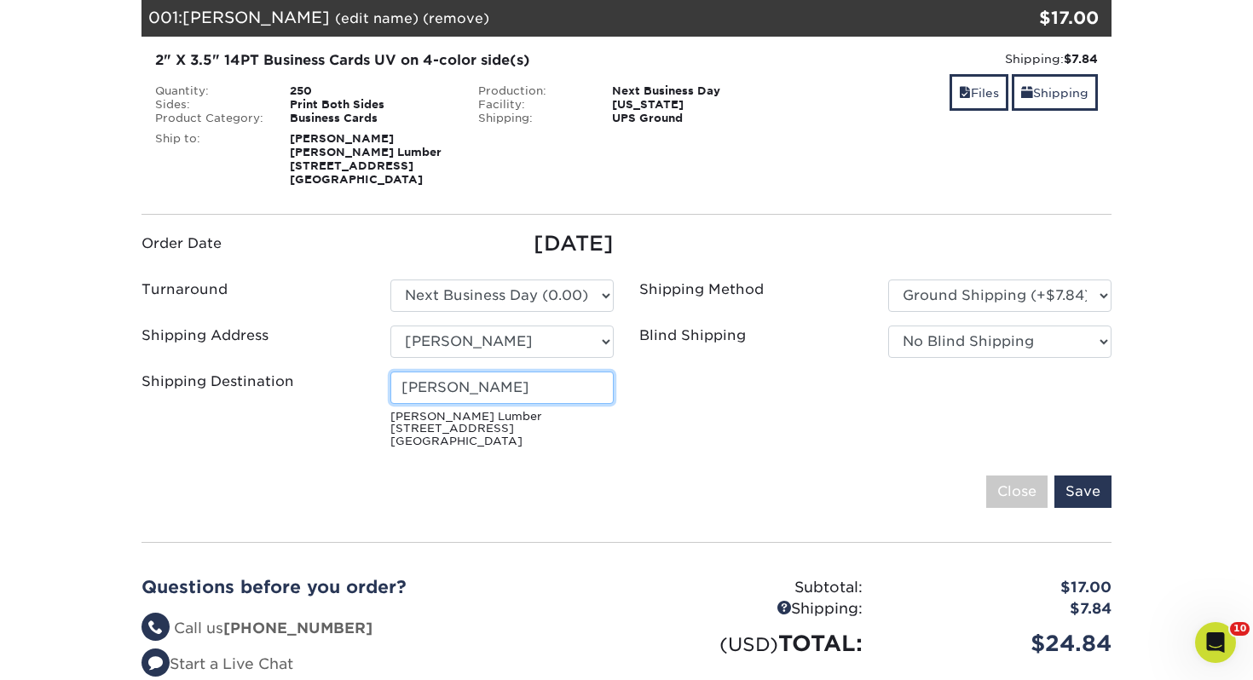
drag, startPoint x: 509, startPoint y: 390, endPoint x: 248, endPoint y: 372, distance: 261.5
click at [248, 372] on div "Shipping Destination Gary Chambers Carter Lumber 172 N Case Ave Akron, OH 44305" at bounding box center [378, 414] width 498 height 84
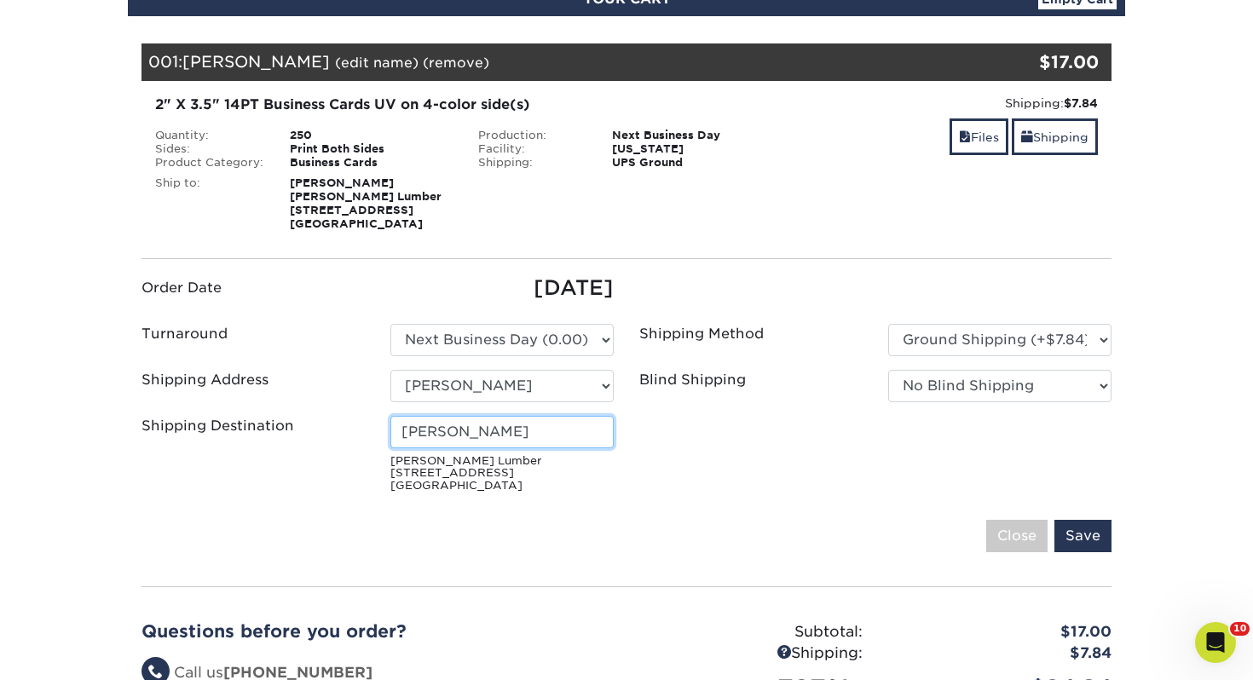
scroll to position [216, 0]
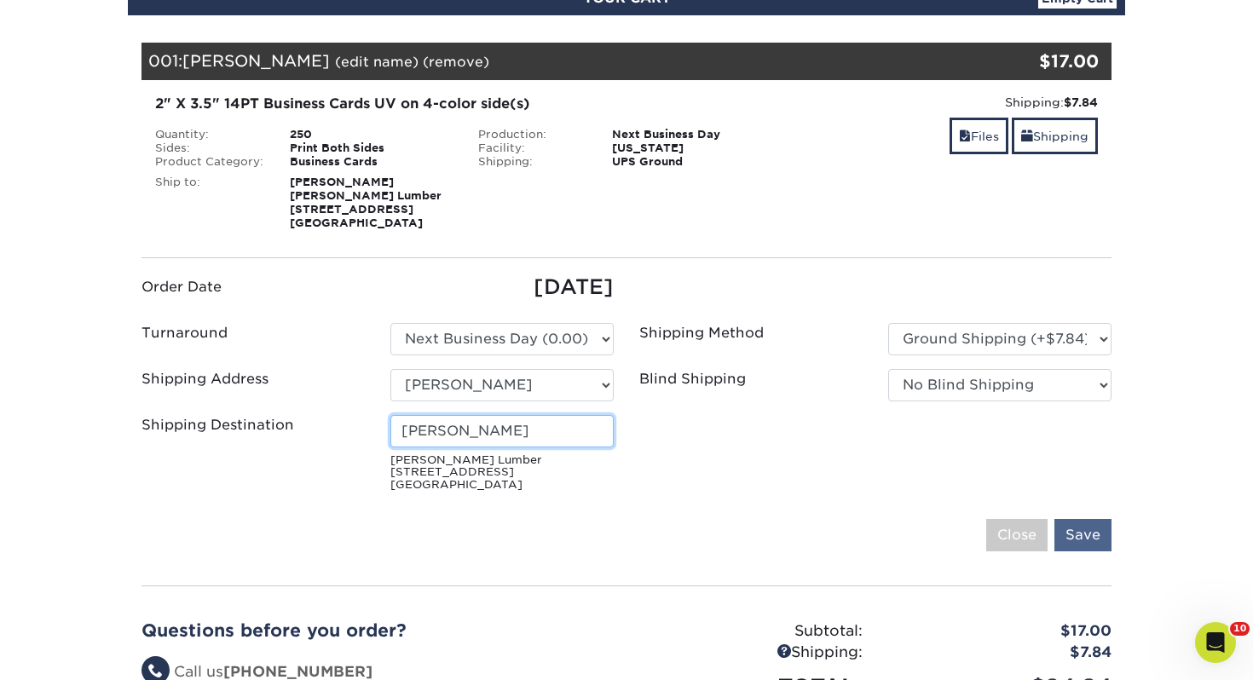
type input "[PERSON_NAME]"
click at [1099, 530] on input "Save" at bounding box center [1082, 535] width 57 height 32
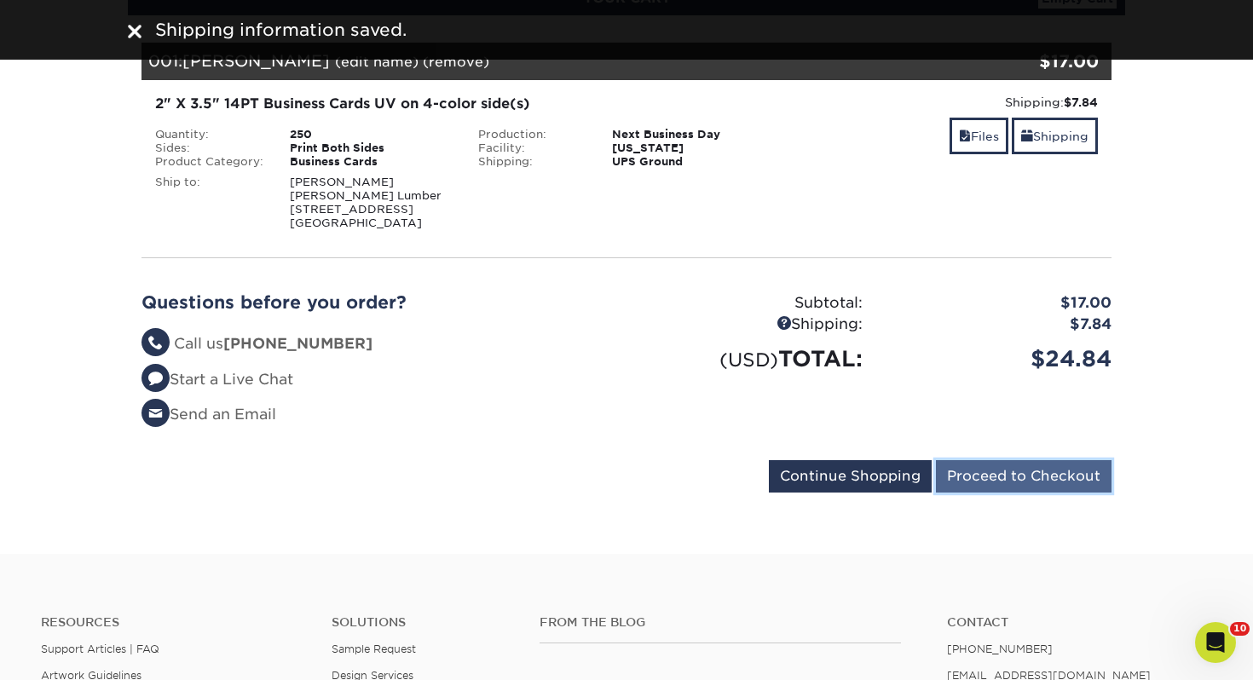
click at [1040, 471] on input "Proceed to Checkout" at bounding box center [1024, 476] width 176 height 32
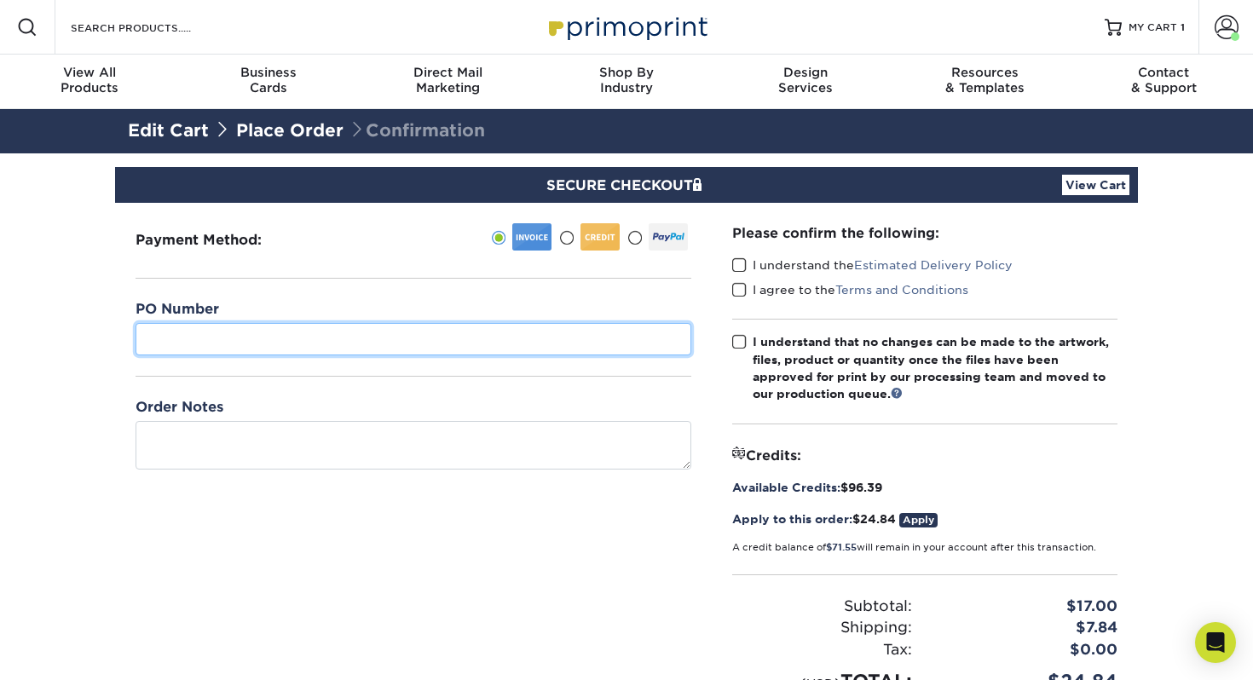
click at [430, 328] on input "text" at bounding box center [414, 339] width 556 height 32
type input "499"
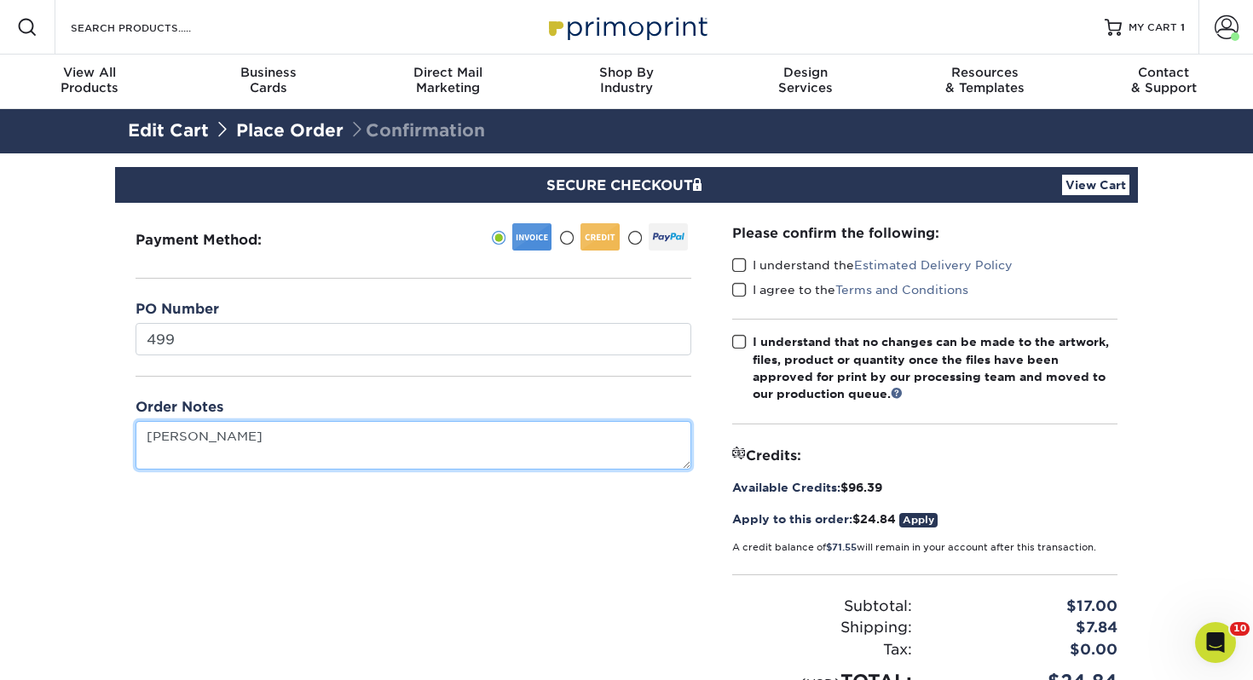
type textarea "Garrett Houser"
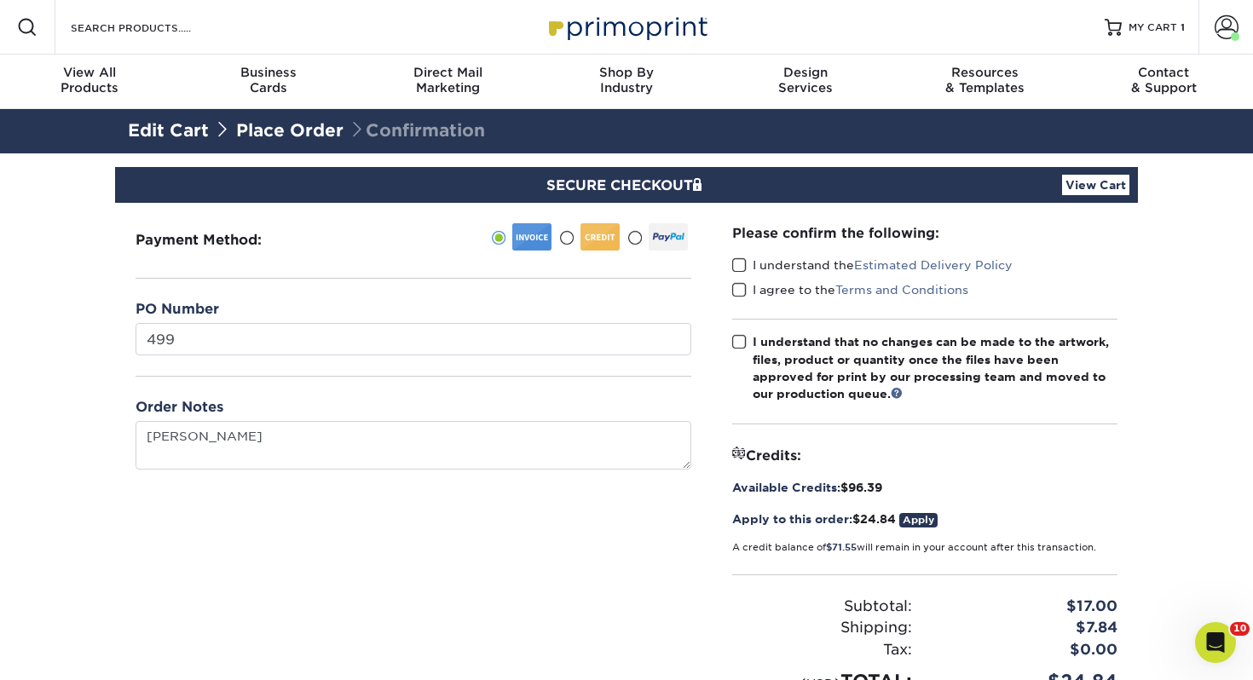
drag, startPoint x: 735, startPoint y: 262, endPoint x: 734, endPoint y: 272, distance: 10.3
click at [735, 262] on span at bounding box center [739, 265] width 14 height 16
click at [0, 0] on input "I understand the Estimated Delivery Policy" at bounding box center [0, 0] width 0 height 0
click at [733, 298] on div "I agree to the Terms and Conditions" at bounding box center [924, 293] width 385 height 24
click at [736, 291] on span at bounding box center [739, 290] width 14 height 16
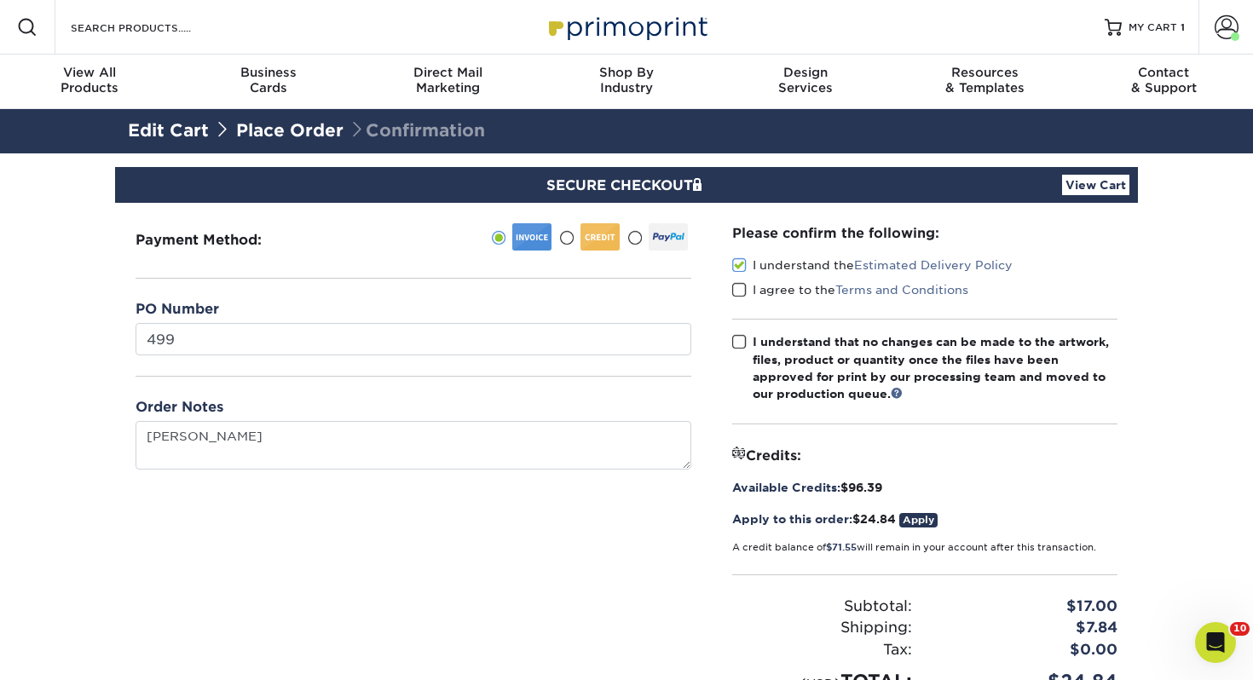
click at [0, 0] on input "I agree to the Terms and Conditions" at bounding box center [0, 0] width 0 height 0
drag, startPoint x: 735, startPoint y: 338, endPoint x: 748, endPoint y: 359, distance: 24.6
click at [734, 338] on span at bounding box center [739, 342] width 14 height 16
click at [0, 0] on input "I understand that no changes can be made to the artwork, files, product or quan…" at bounding box center [0, 0] width 0 height 0
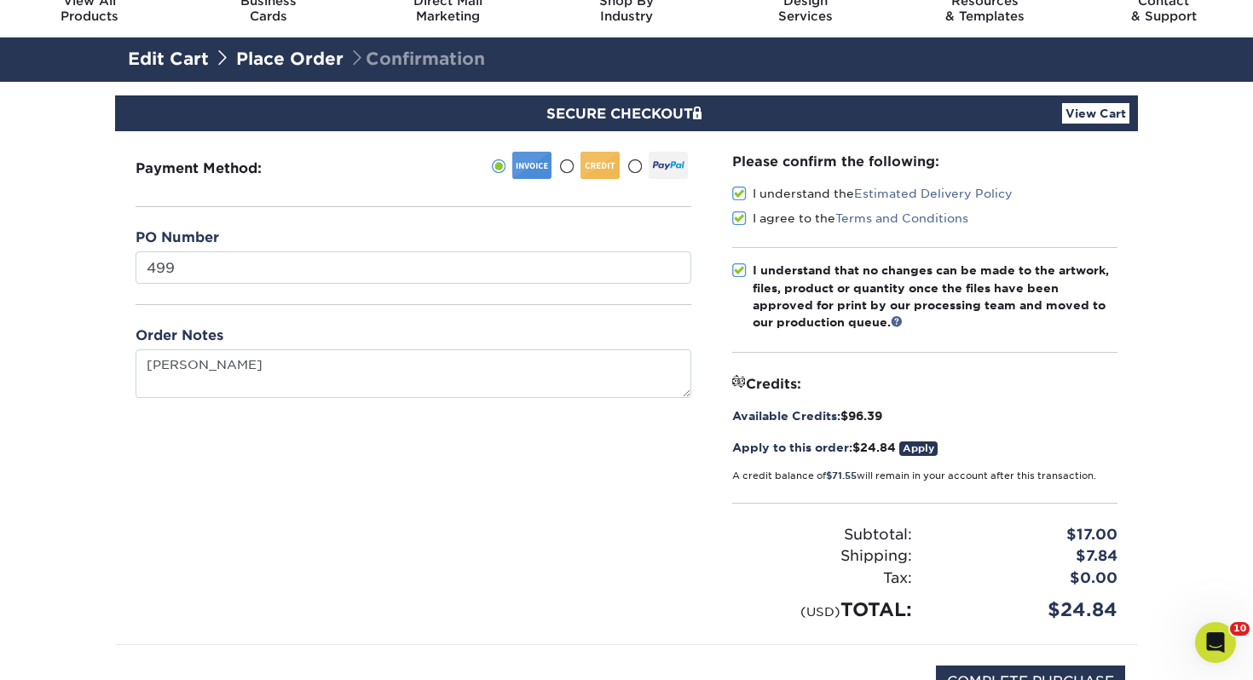
scroll to position [225, 0]
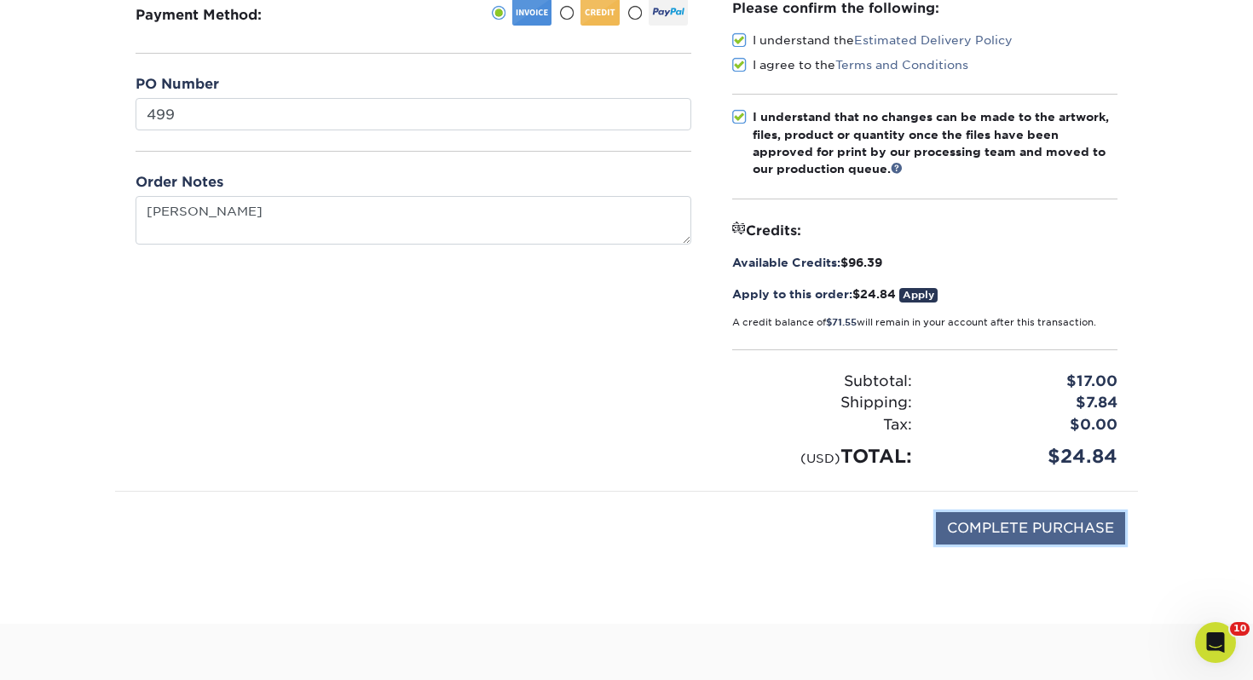
click at [973, 522] on input "COMPLETE PURCHASE" at bounding box center [1030, 528] width 189 height 32
type input "PROCESSING, PLEASE WAIT..."
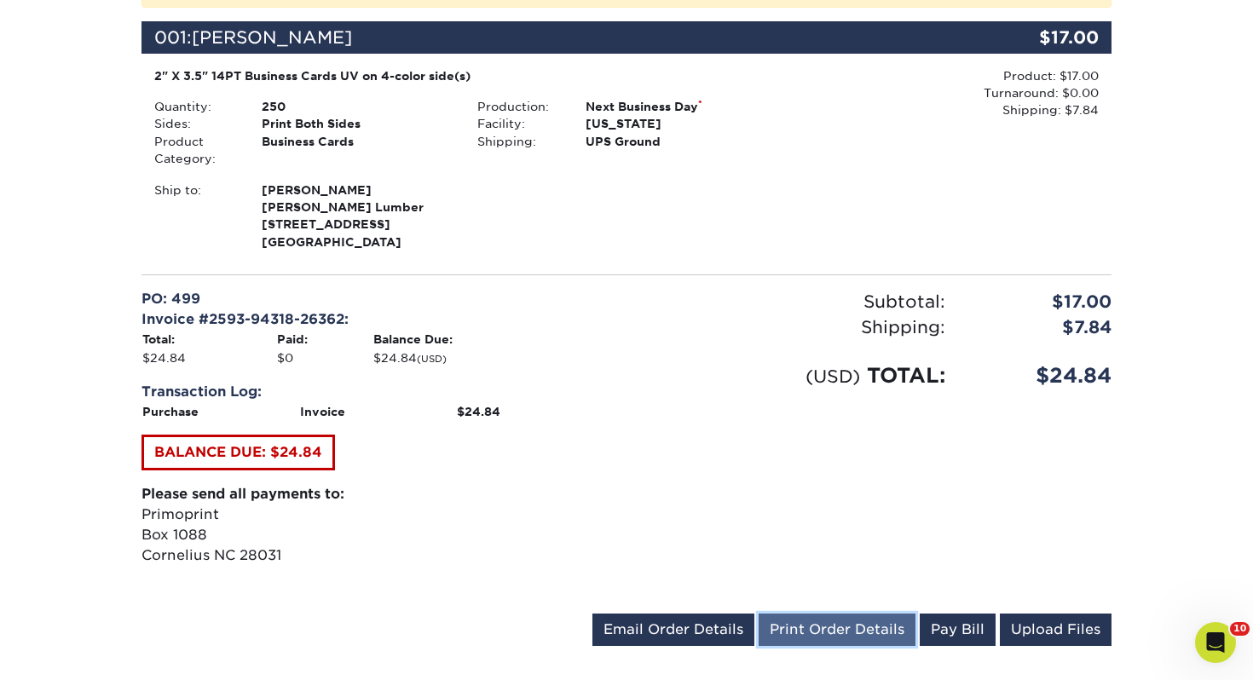
click at [845, 617] on link "Print Order Details" at bounding box center [837, 630] width 157 height 32
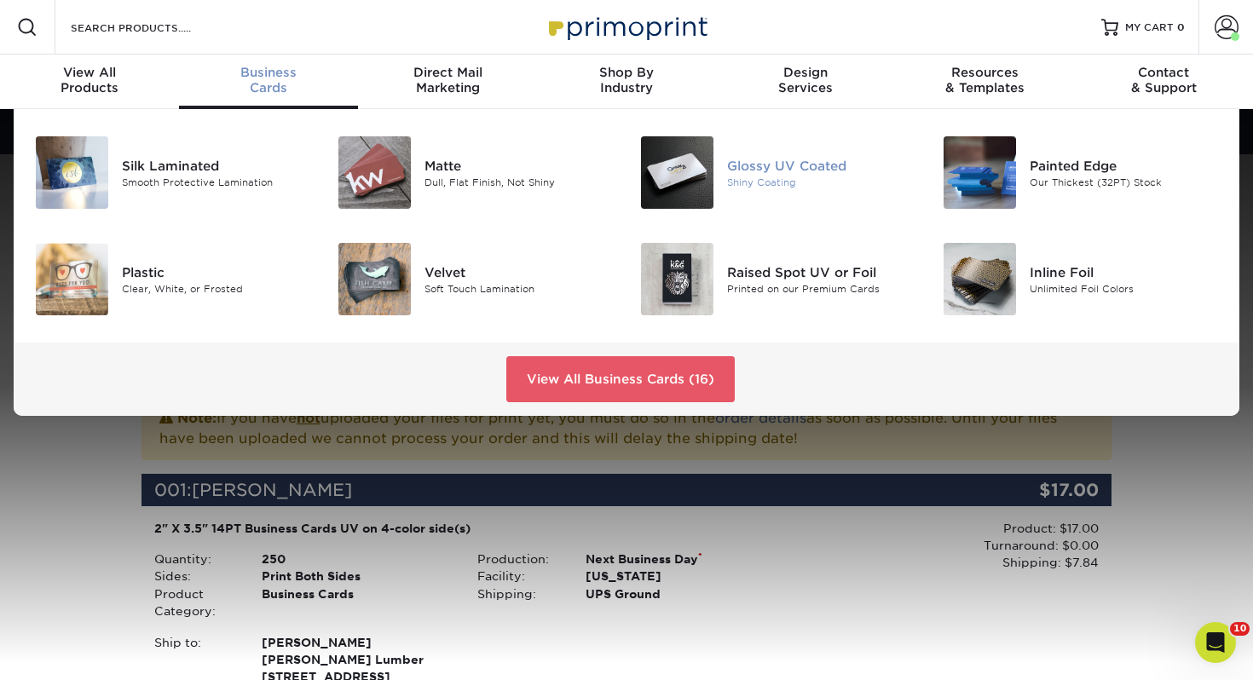
click at [701, 185] on img at bounding box center [677, 172] width 72 height 72
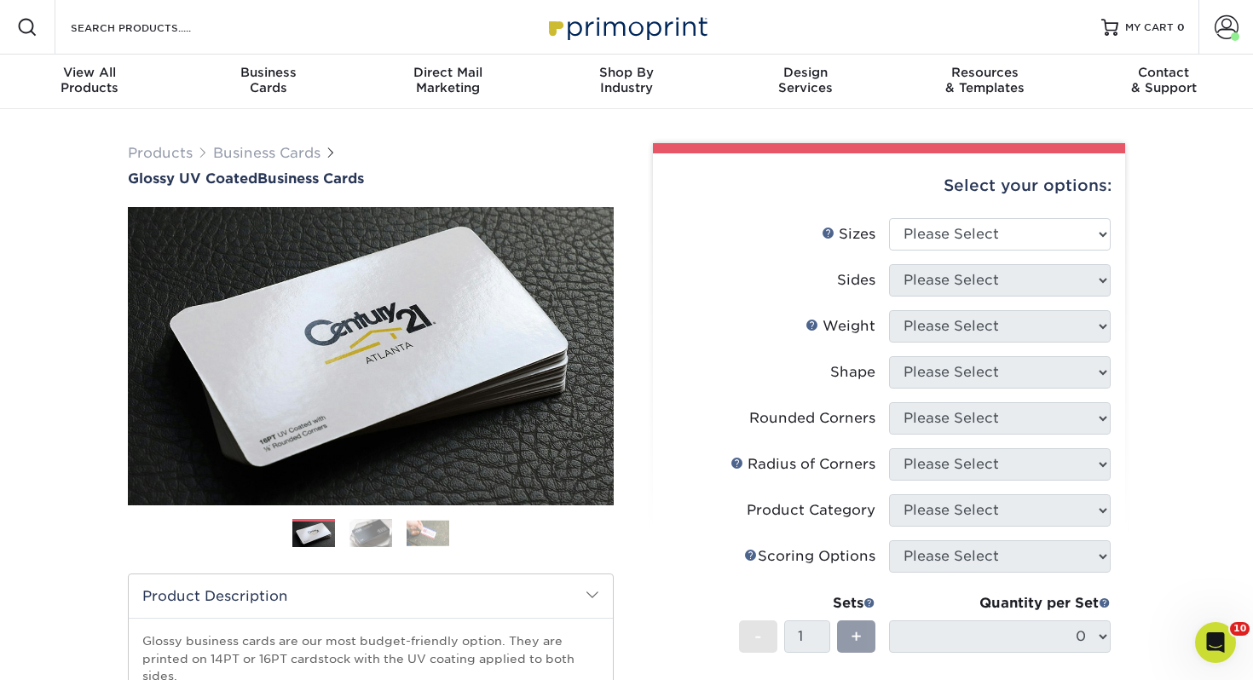
click at [1004, 216] on div "Select your options:" at bounding box center [889, 185] width 445 height 65
click at [995, 232] on select "Please Select 1.5" x 3.5" - Mini 1.75" x 3.5" - Mini 2" x 2" - Square 2" x 3" -…" at bounding box center [1000, 234] width 222 height 32
select select "2.00x3.50"
click at [889, 218] on select "Please Select 1.5" x 3.5" - Mini 1.75" x 3.5" - Mini 2" x 2" - Square 2" x 3" -…" at bounding box center [1000, 234] width 222 height 32
click at [936, 280] on select "Please Select Print Both Sides Print Front Only" at bounding box center [1000, 280] width 222 height 32
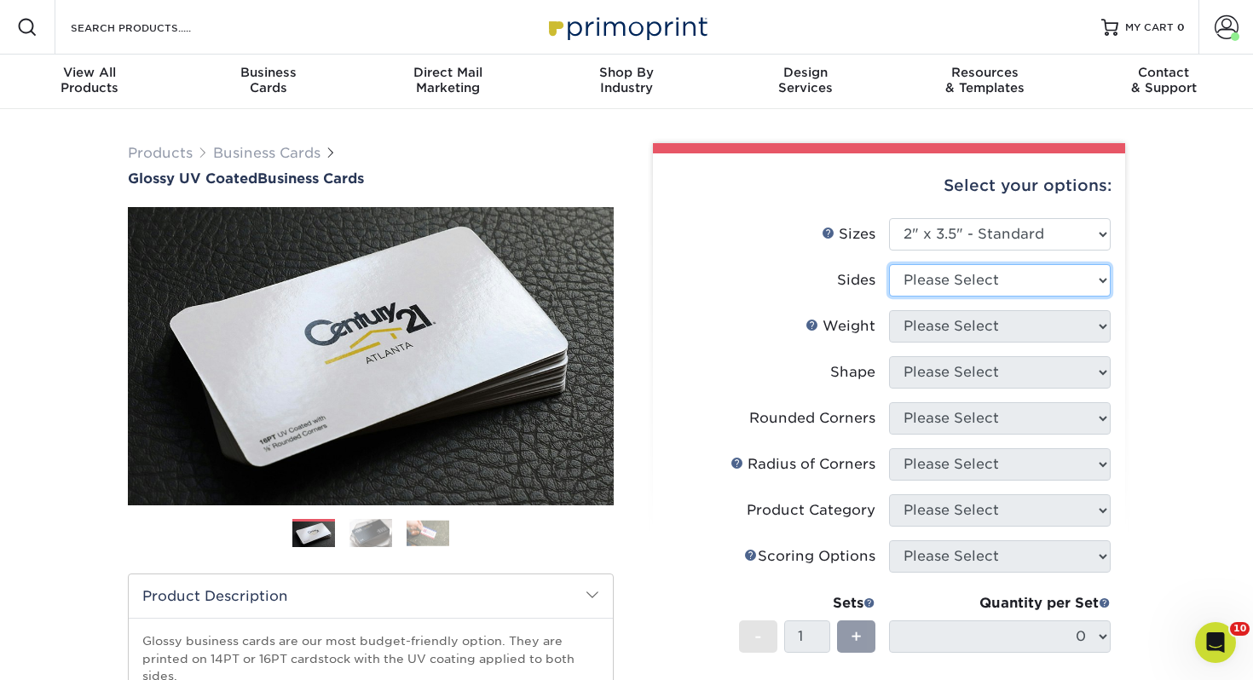
select select "13abbda7-1d64-4f25-8bb2-c179b224825d"
click at [889, 264] on select "Please Select Print Both Sides Print Front Only" at bounding box center [1000, 280] width 222 height 32
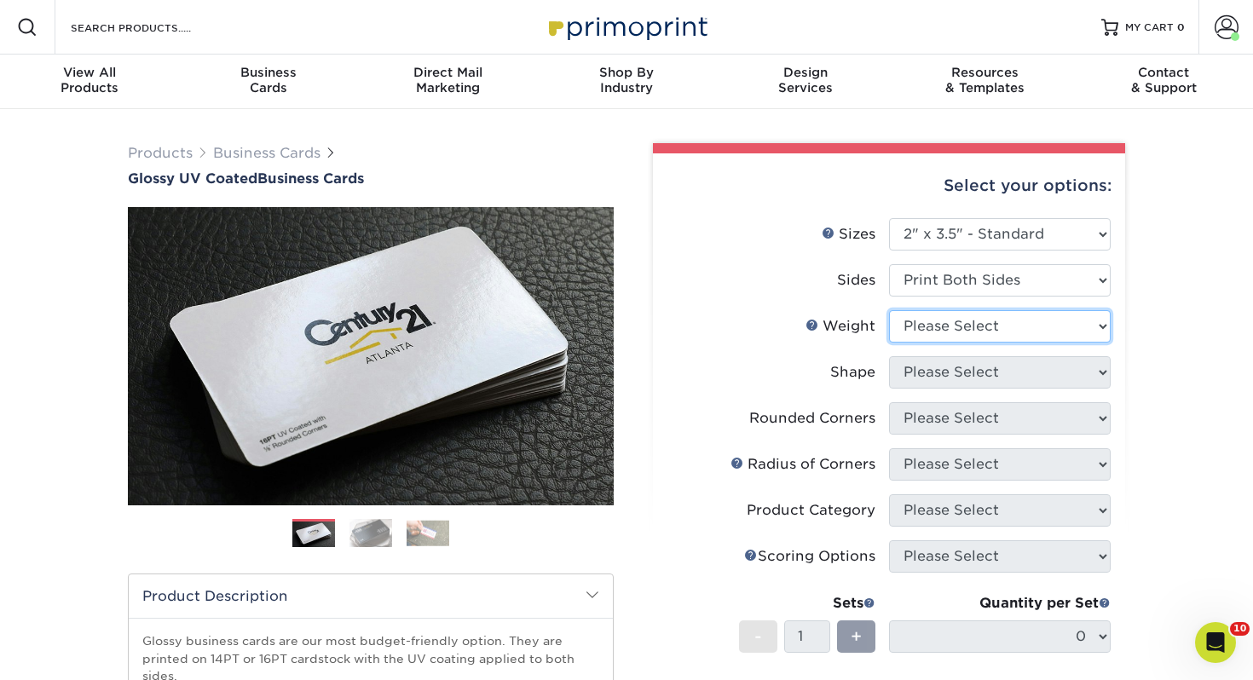
click at [922, 332] on select "Please Select 16PT 14PT" at bounding box center [1000, 326] width 222 height 32
select select "14PT"
click at [889, 310] on select "Please Select 16PT 14PT" at bounding box center [1000, 326] width 222 height 32
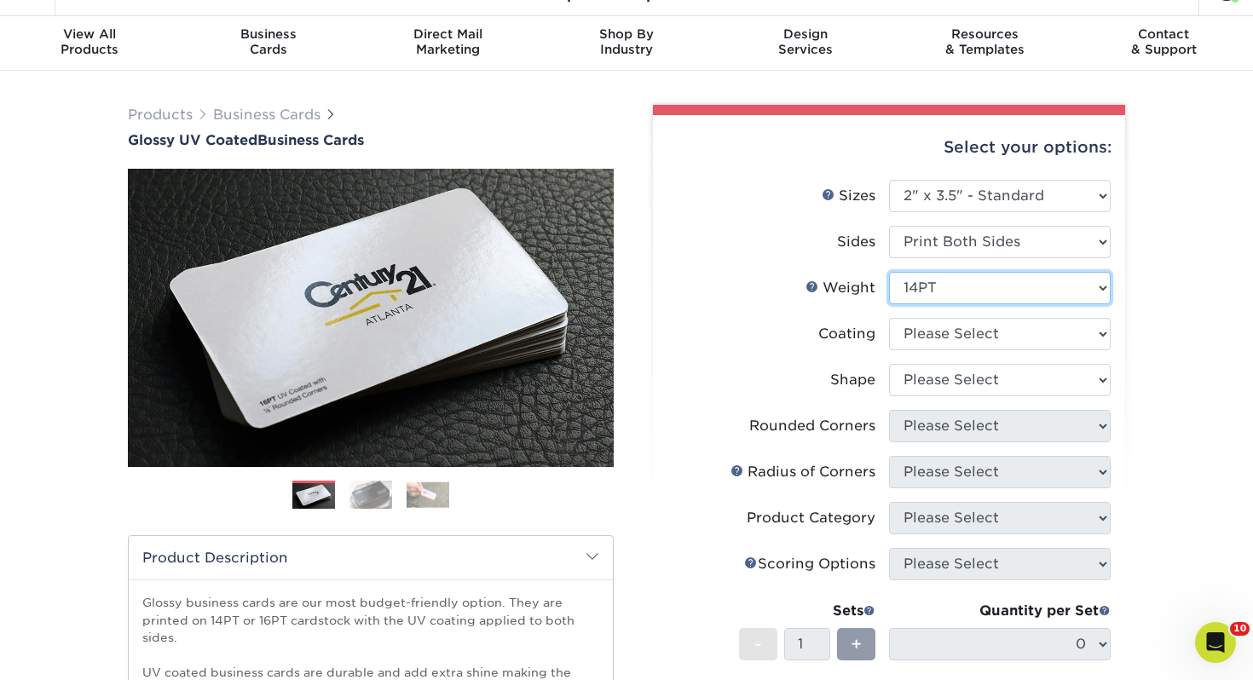
scroll to position [41, 0]
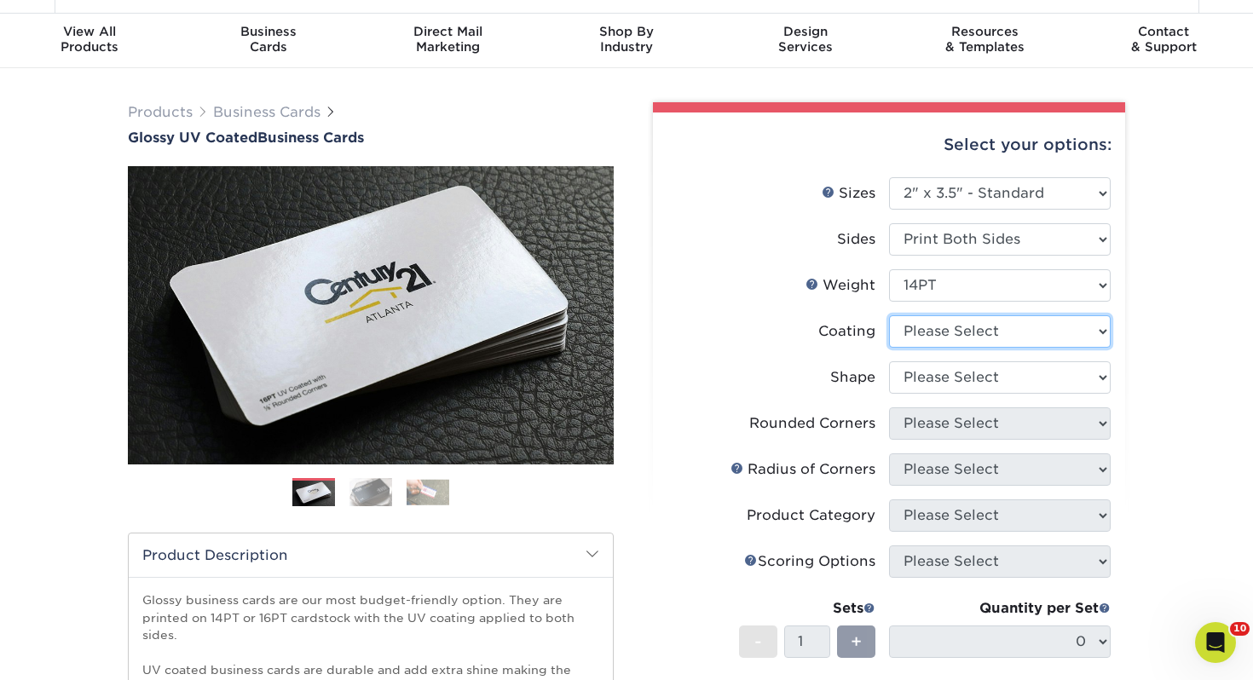
click at [1053, 335] on select at bounding box center [1000, 331] width 222 height 32
select select "ae367451-b2b8-45df-a344-0f05b6a12993"
click at [889, 315] on select at bounding box center [1000, 331] width 222 height 32
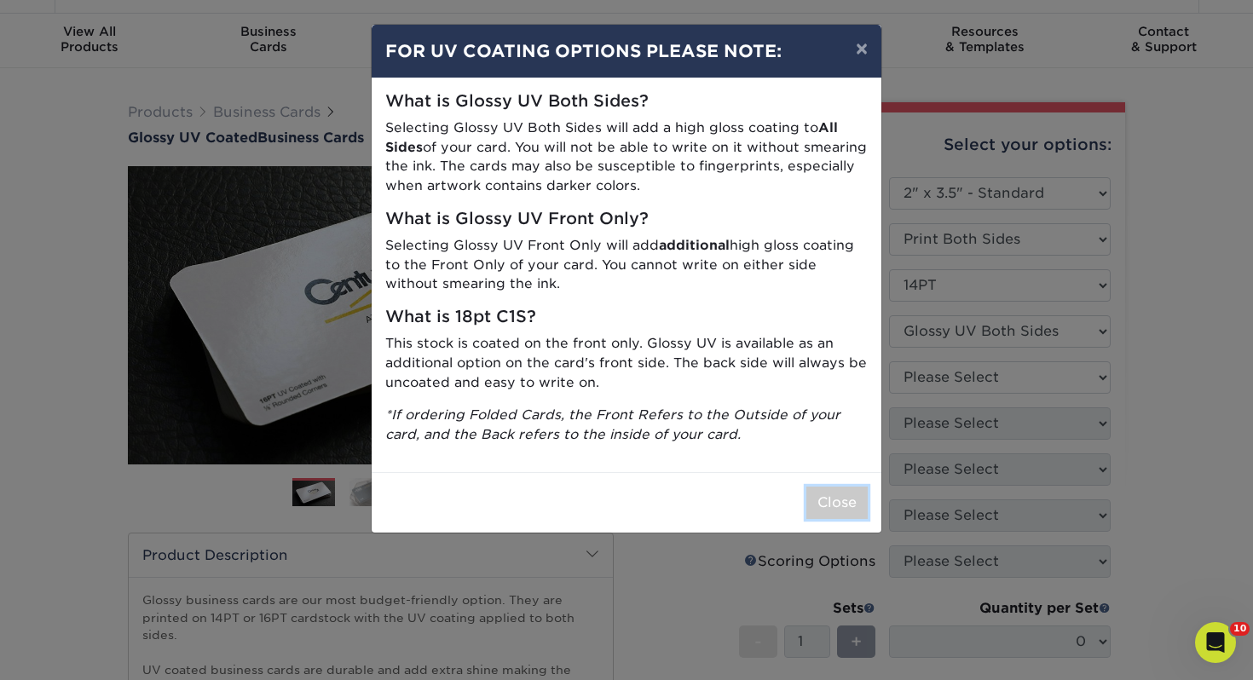
click at [826, 517] on button "Close" at bounding box center [836, 503] width 61 height 32
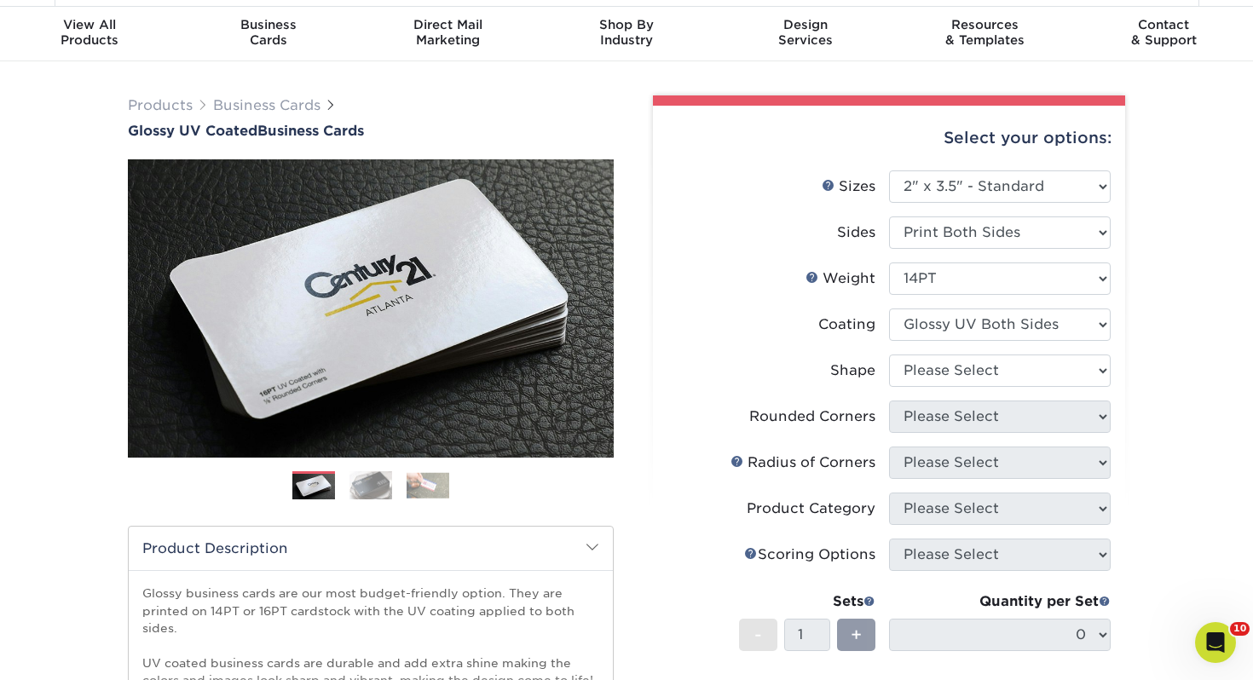
scroll to position [123, 0]
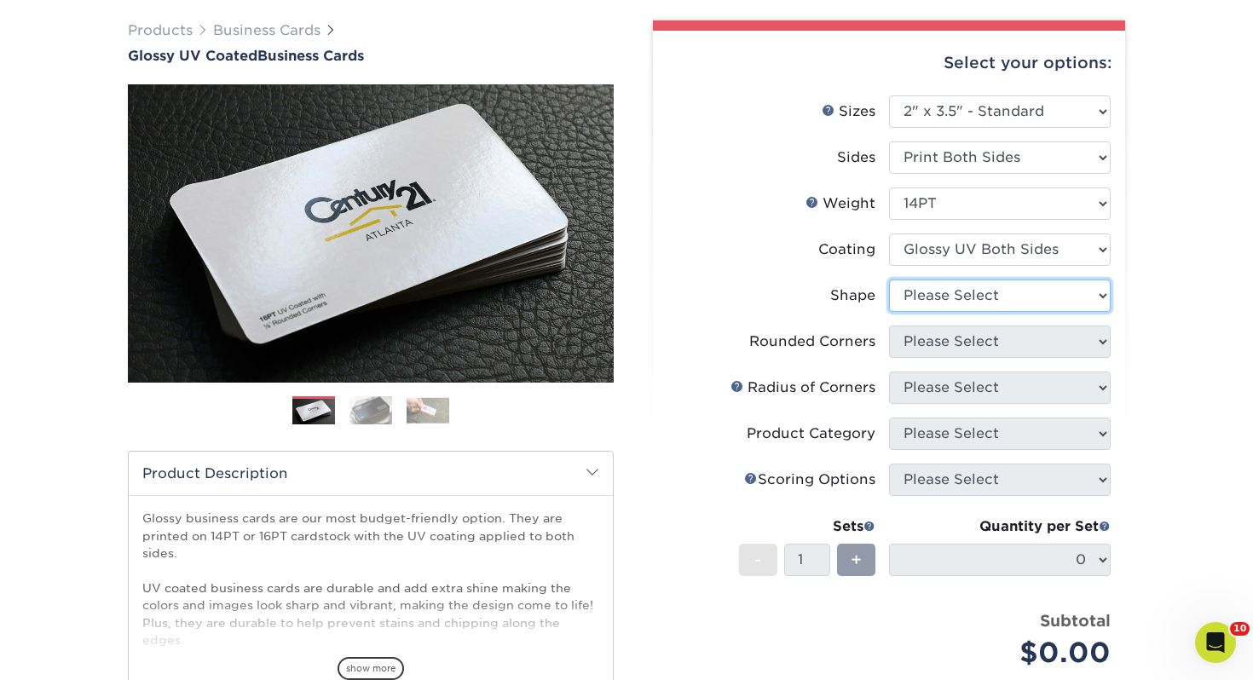
click at [961, 303] on select "Please Select Standard" at bounding box center [1000, 296] width 222 height 32
select select "standard"
click at [889, 280] on select "Please Select Standard" at bounding box center [1000, 296] width 222 height 32
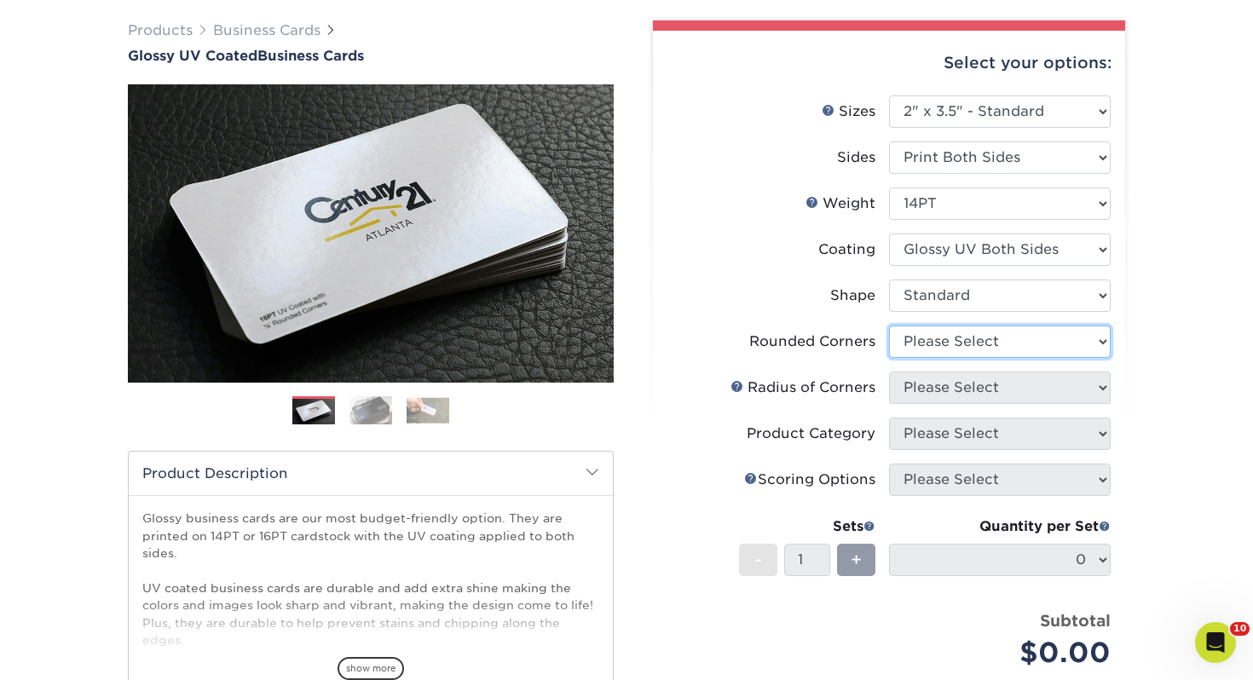
click at [946, 346] on select "Please Select Yes - Round 2 Corners Yes - Round 4 Corners No" at bounding box center [1000, 342] width 222 height 32
select select "0"
click at [889, 326] on select "Please Select Yes - Round 2 Corners Yes - Round 4 Corners No" at bounding box center [1000, 342] width 222 height 32
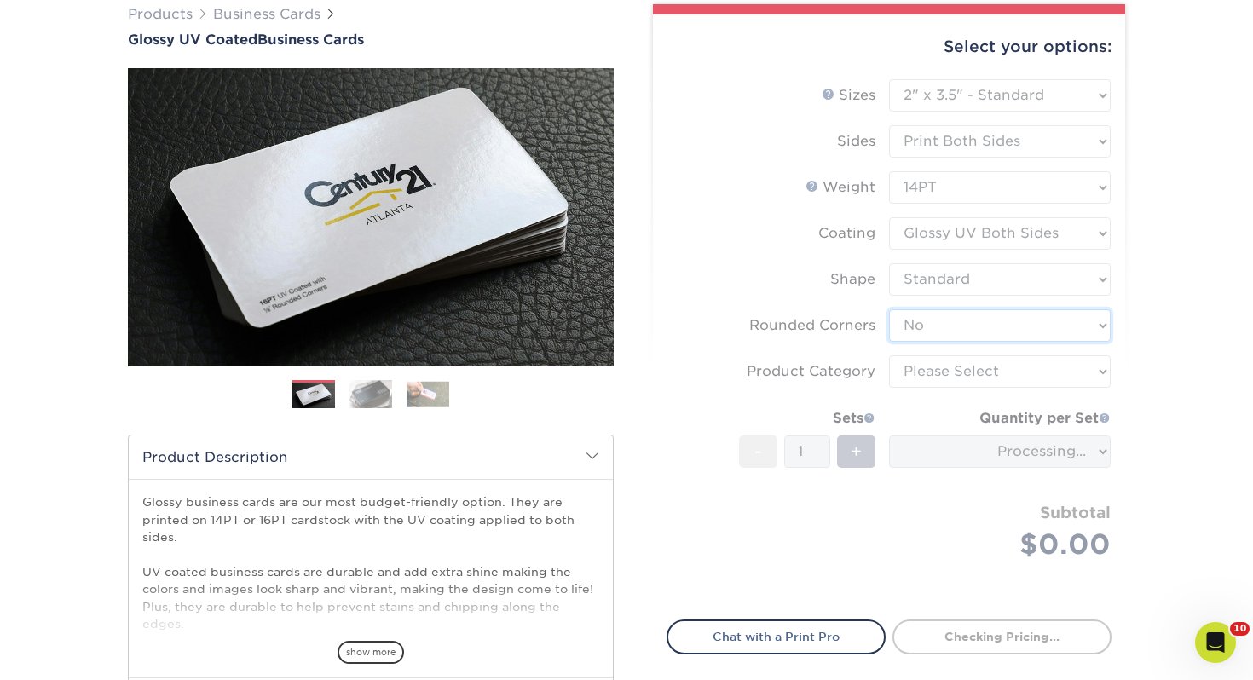
scroll to position [145, 0]
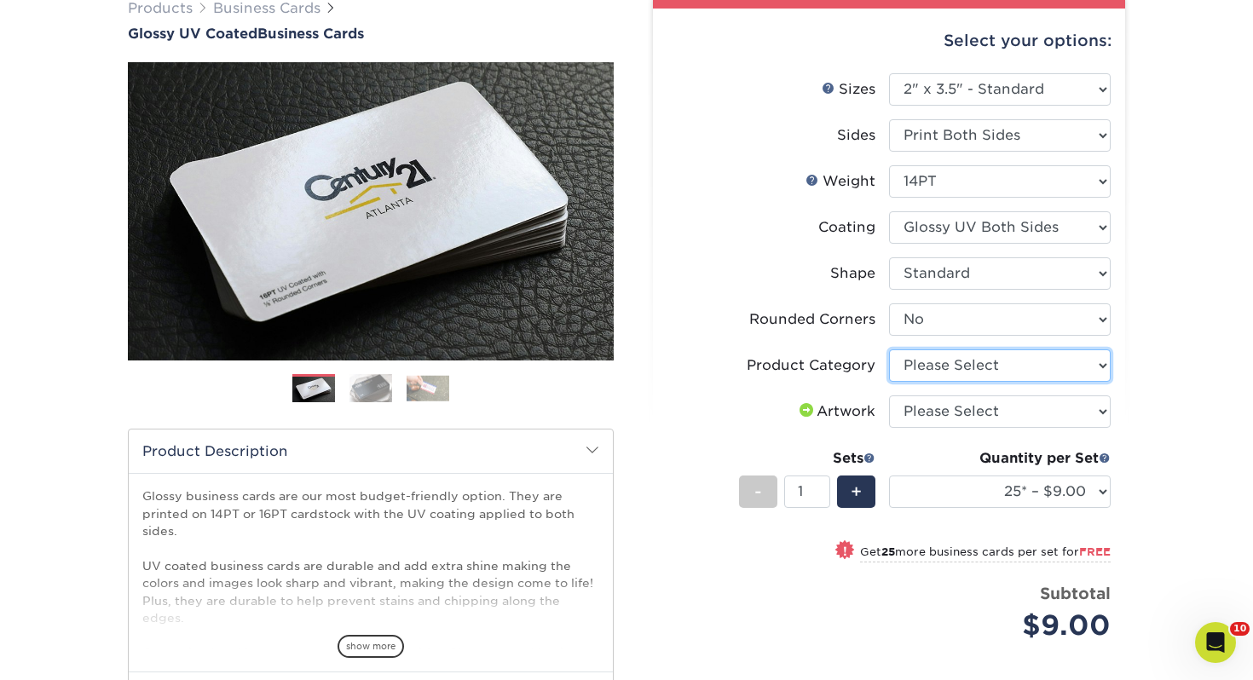
click at [990, 361] on select "Please Select Business Cards" at bounding box center [1000, 365] width 222 height 32
select select "3b5148f1-0588-4f88-a218-97bcfdce65c1"
click at [889, 349] on select "Please Select Business Cards" at bounding box center [1000, 365] width 222 height 32
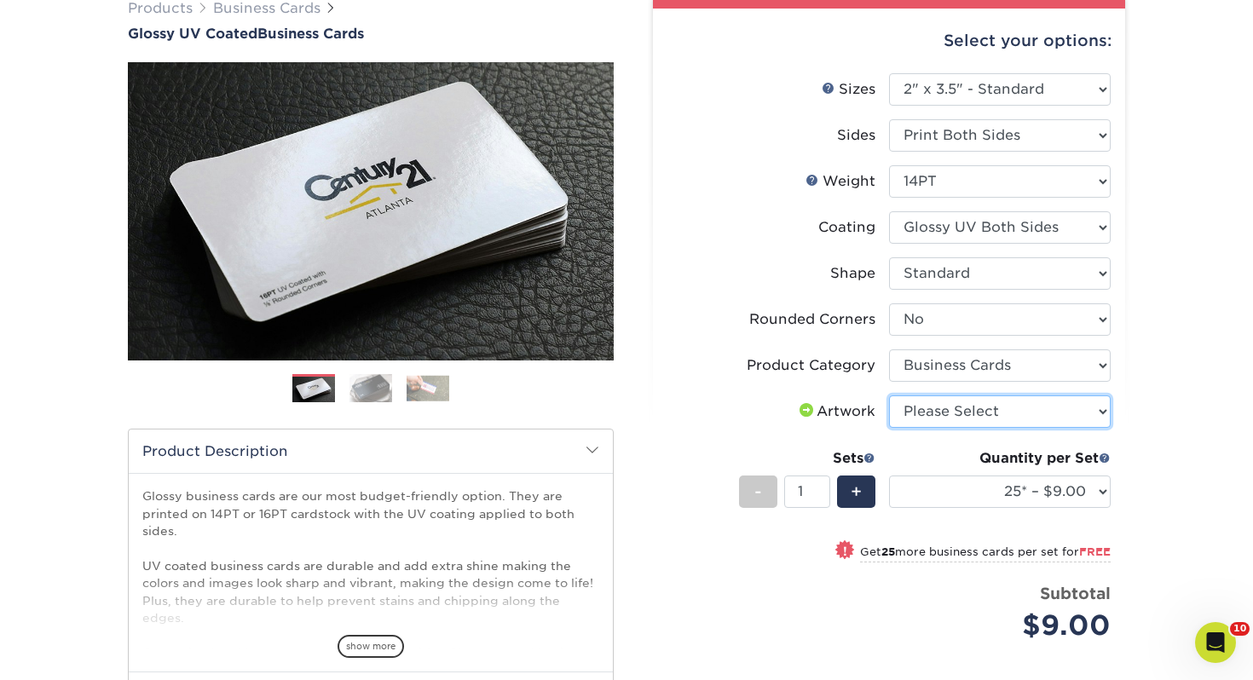
click at [988, 417] on select "Please Select I will upload files I need a design - $100" at bounding box center [1000, 411] width 222 height 32
select select "upload"
click at [889, 395] on select "Please Select I will upload files I need a design - $100" at bounding box center [1000, 411] width 222 height 32
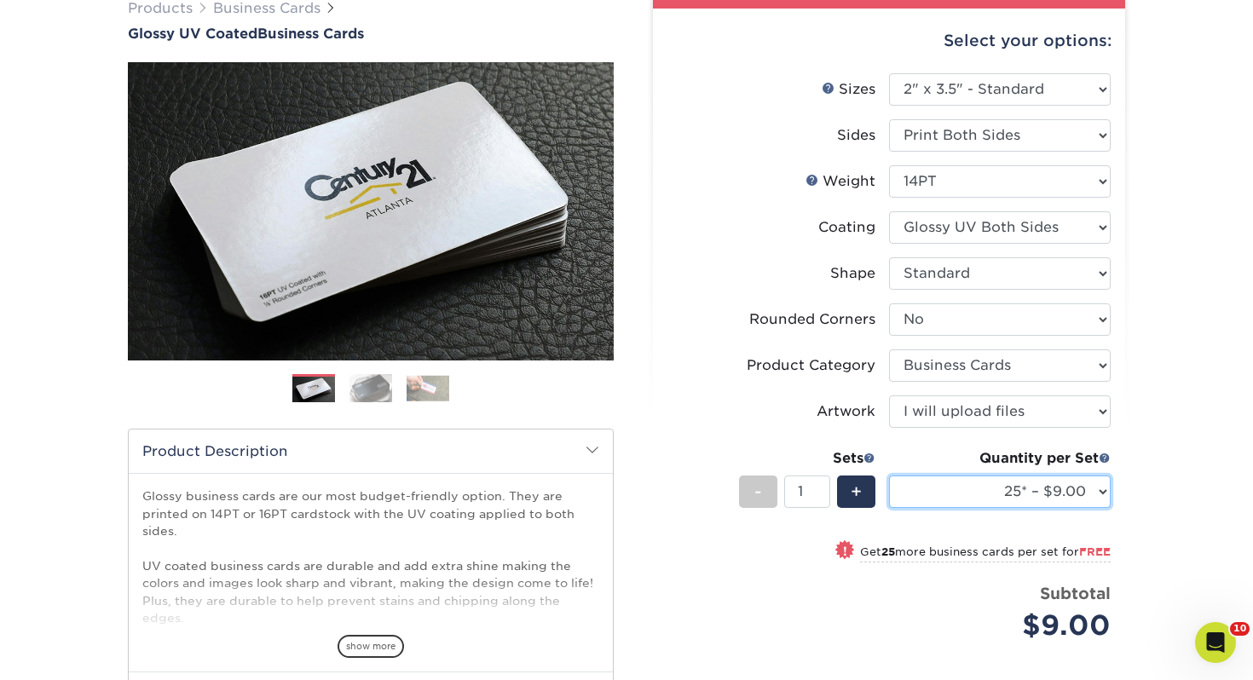
click at [1040, 504] on select "25* – $9.00 50* – $9.00 100* – $9.00 250* – $17.00 500 – $33.00 1000 – $42.00 2…" at bounding box center [1000, 492] width 222 height 32
select select "100* – $9.00"
click at [889, 476] on select "25* – $9.00 50* – $9.00 100* – $9.00 250* – $17.00 500 – $33.00 1000 – $42.00 2…" at bounding box center [1000, 492] width 222 height 32
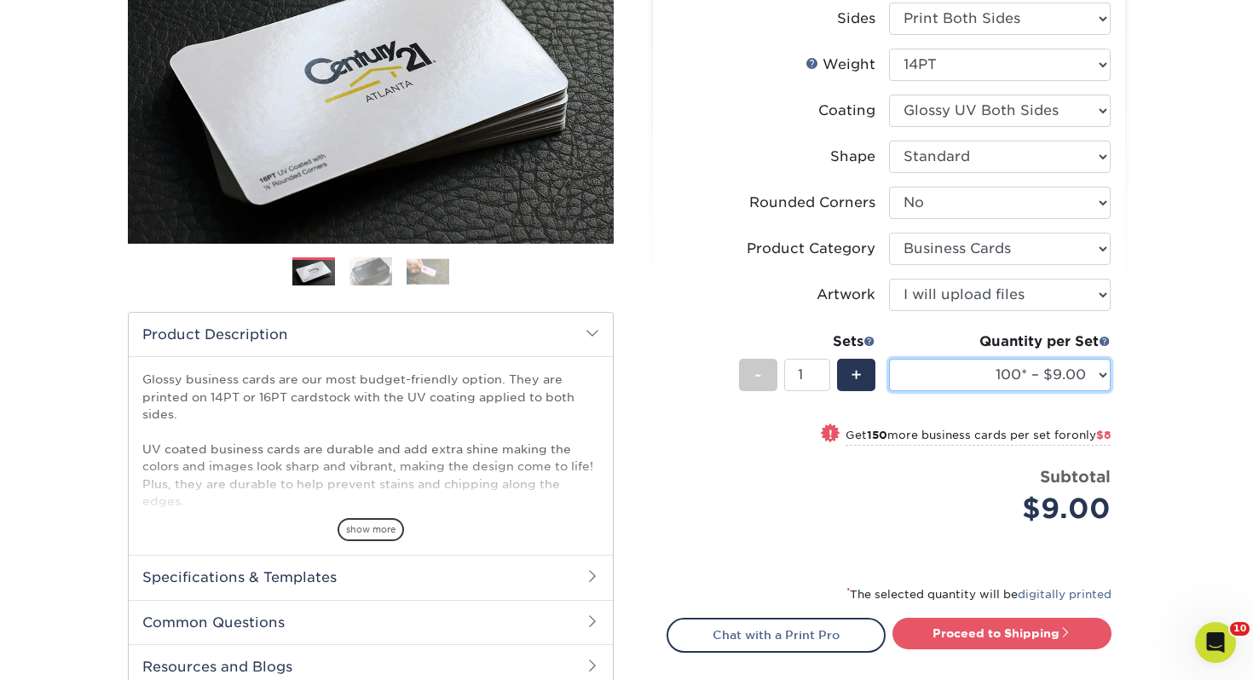
scroll to position [277, 0]
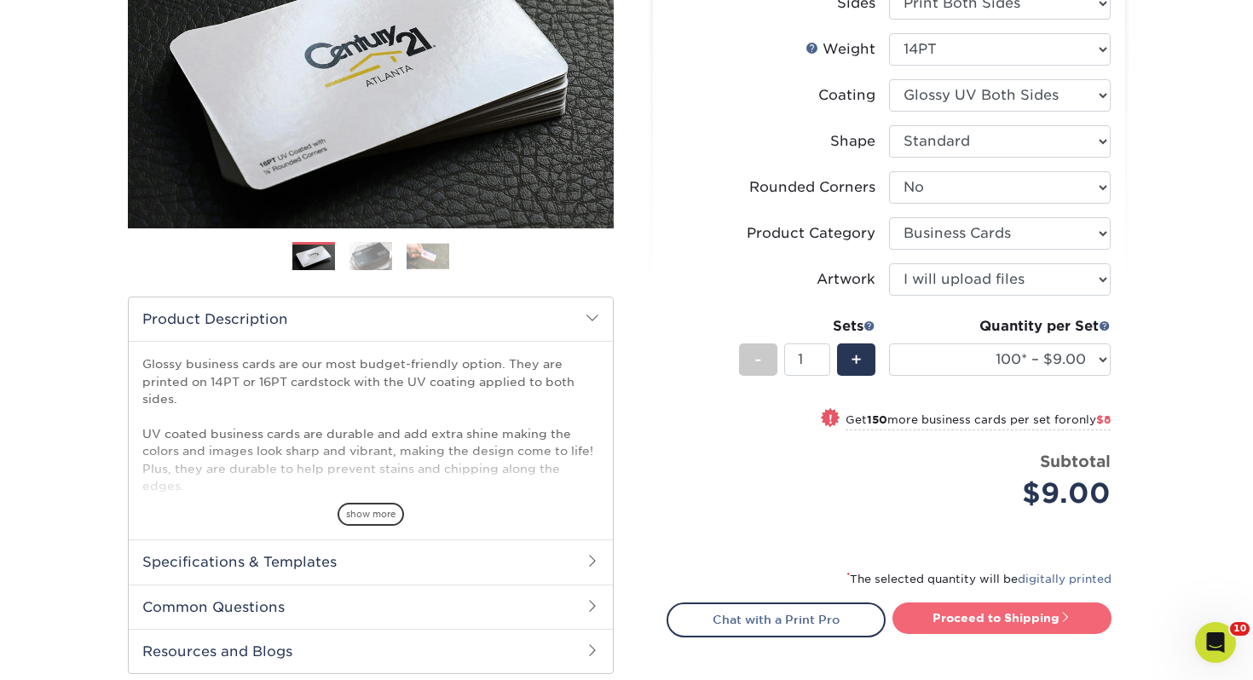
click at [995, 615] on link "Proceed to Shipping" at bounding box center [1001, 618] width 219 height 31
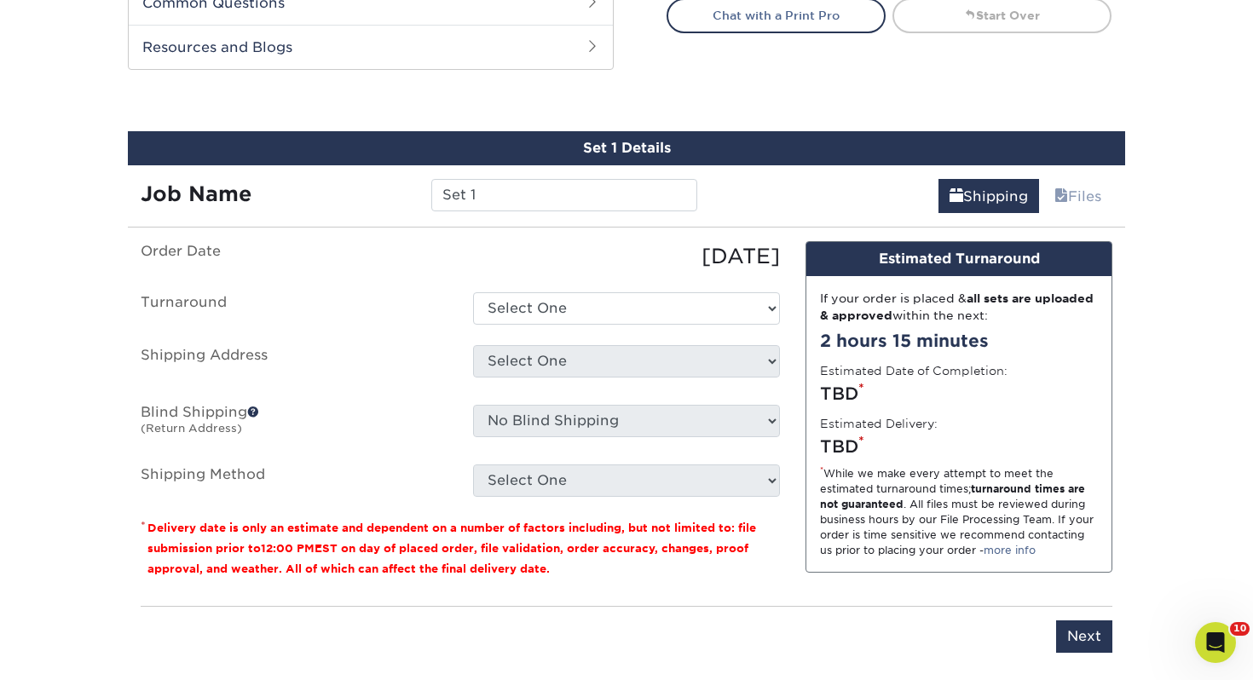
scroll to position [926, 0]
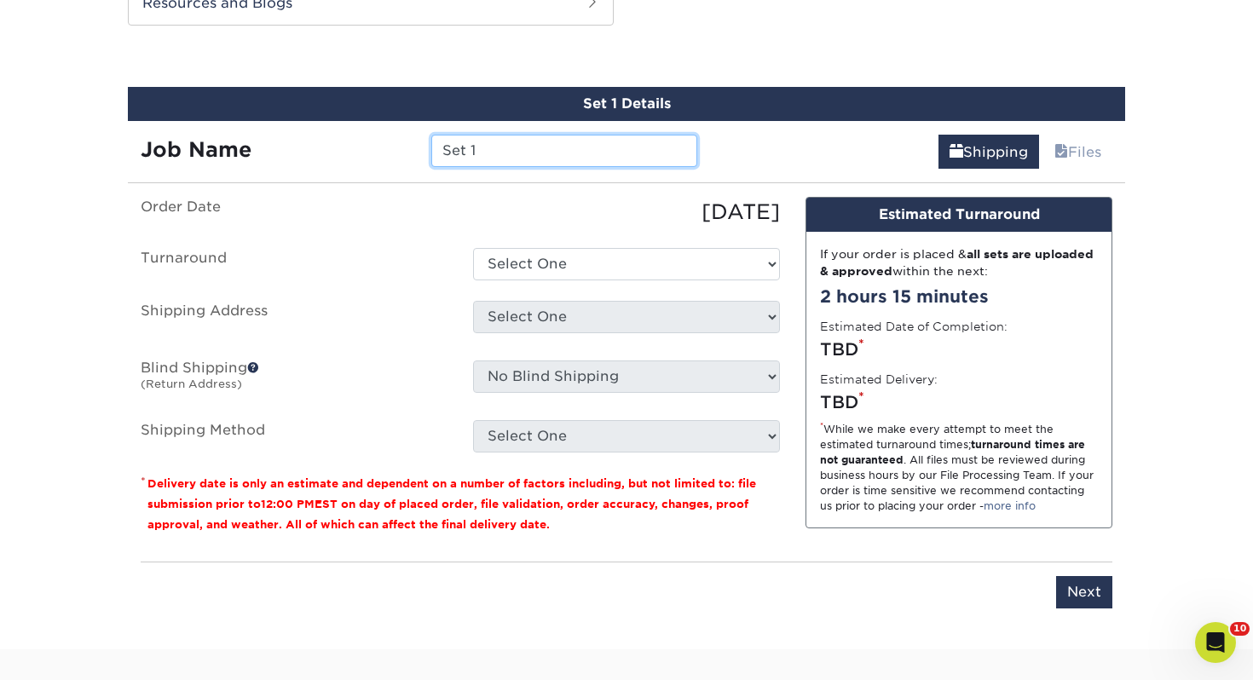
click at [609, 141] on input "Set 1" at bounding box center [563, 151] width 265 height 32
drag, startPoint x: 422, startPoint y: 147, endPoint x: 363, endPoint y: 147, distance: 58.8
click at [363, 147] on div "Job Name Set 1" at bounding box center [419, 151] width 582 height 32
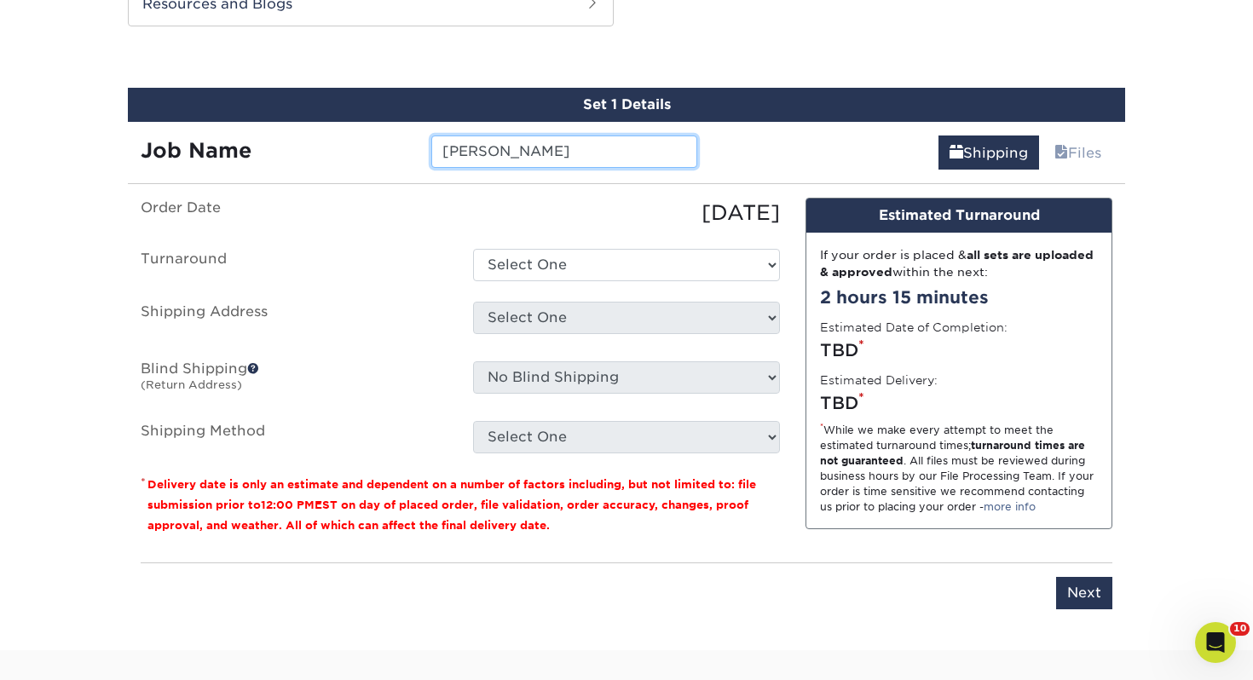
type input "Michael Cox"
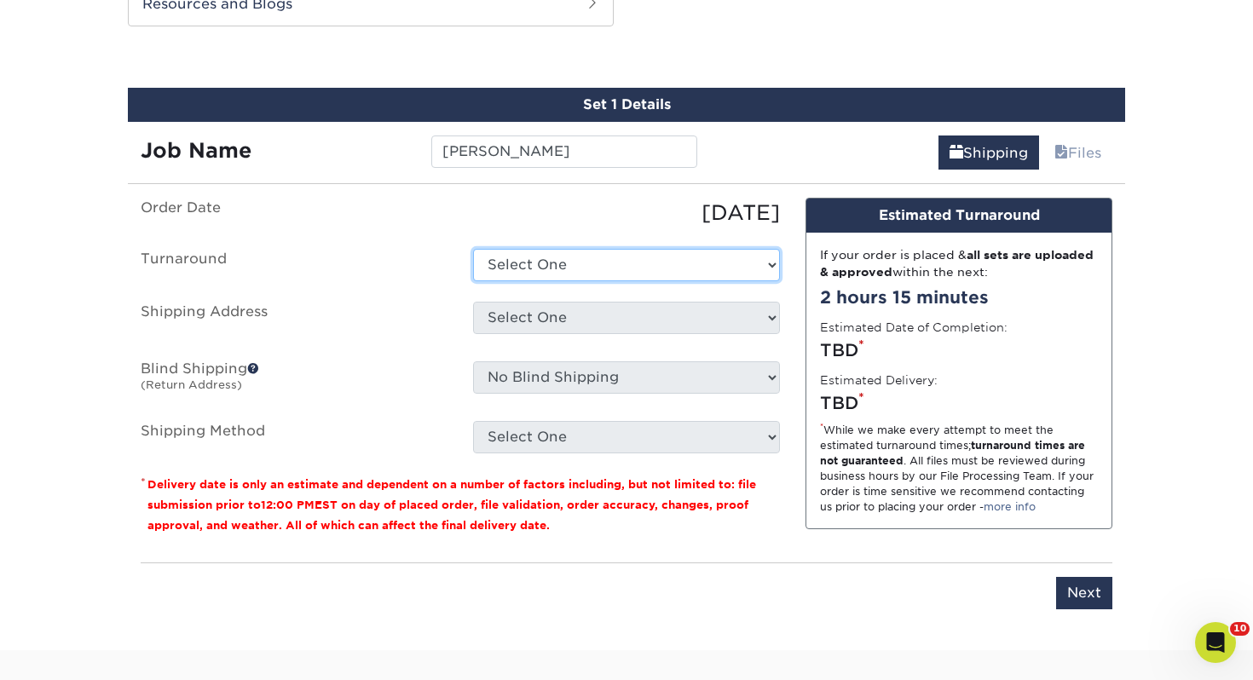
click at [592, 255] on select "Select One 2-4 Business Days 2 Day Next Business Day" at bounding box center [626, 265] width 307 height 32
select select "43800dee-37a1-44ea-97e0-42e3d5772687"
click at [473, 249] on select "Select One 2-4 Business Days 2 Day Next Business Day" at bounding box center [626, 265] width 307 height 32
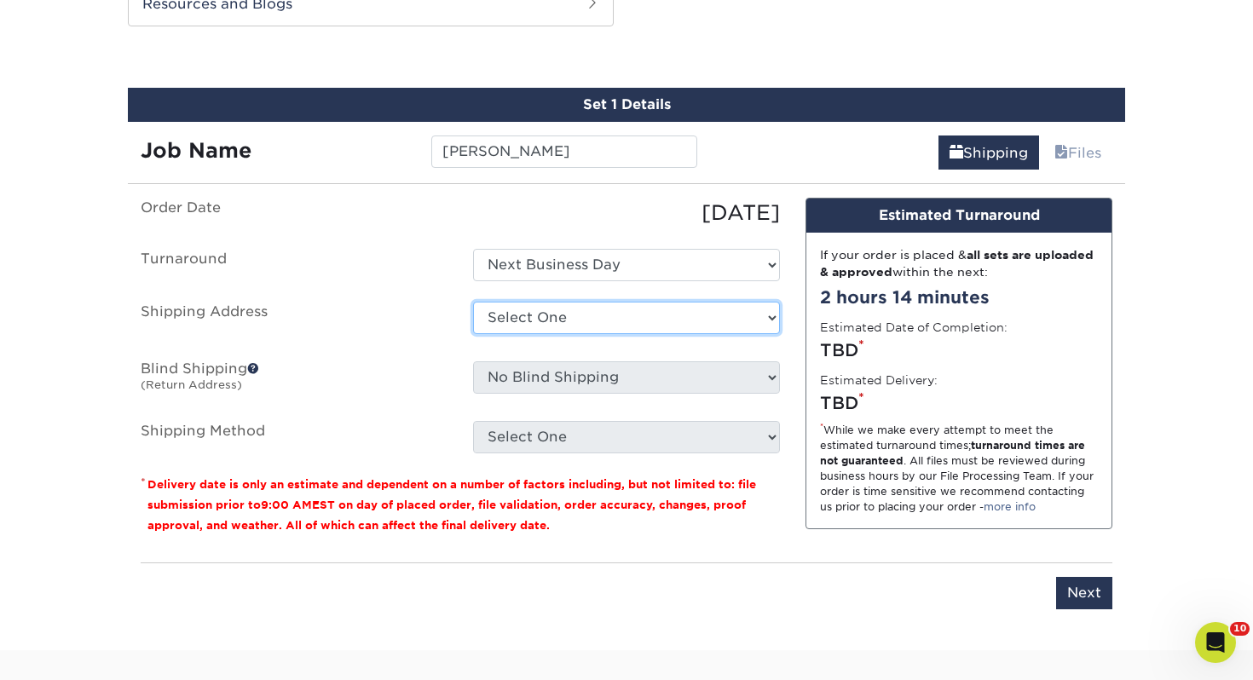
click at [553, 308] on select "Select One [PERSON_NAME], MI Akron, [GEOGRAPHIC_DATA]" at bounding box center [626, 318] width 307 height 32
select select "111183"
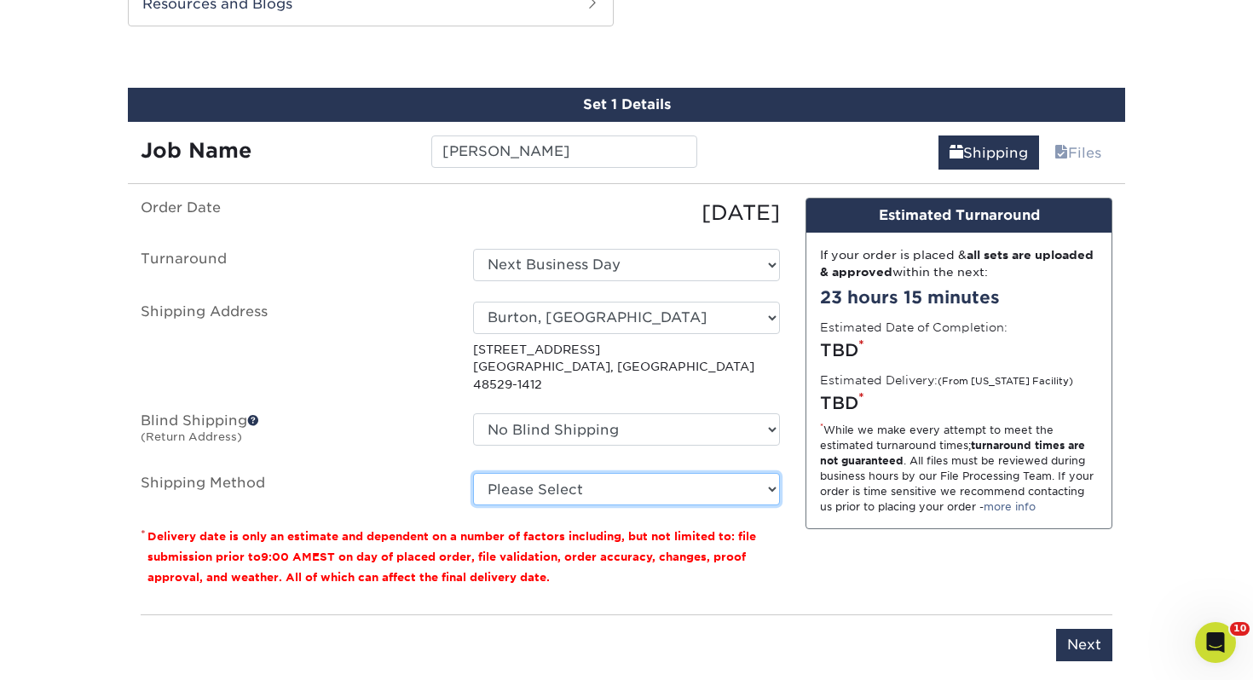
click at [678, 486] on select "Please Select Ground Shipping (+$7.84) 3 Day Shipping Service (+$15.33) 2 Day A…" at bounding box center [626, 489] width 307 height 32
select select "03"
click at [473, 473] on select "Please Select Ground Shipping (+$7.84) 3 Day Shipping Service (+$15.33) 2 Day A…" at bounding box center [626, 489] width 307 height 32
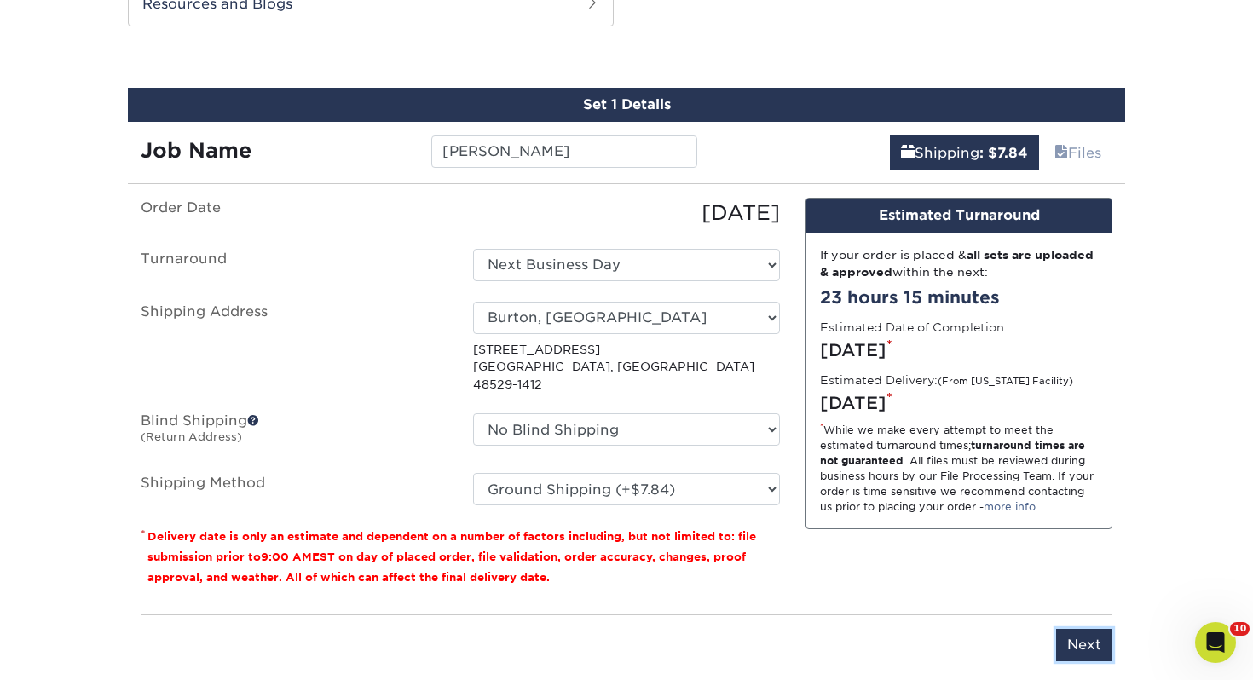
click at [1067, 629] on input "Next" at bounding box center [1084, 645] width 56 height 32
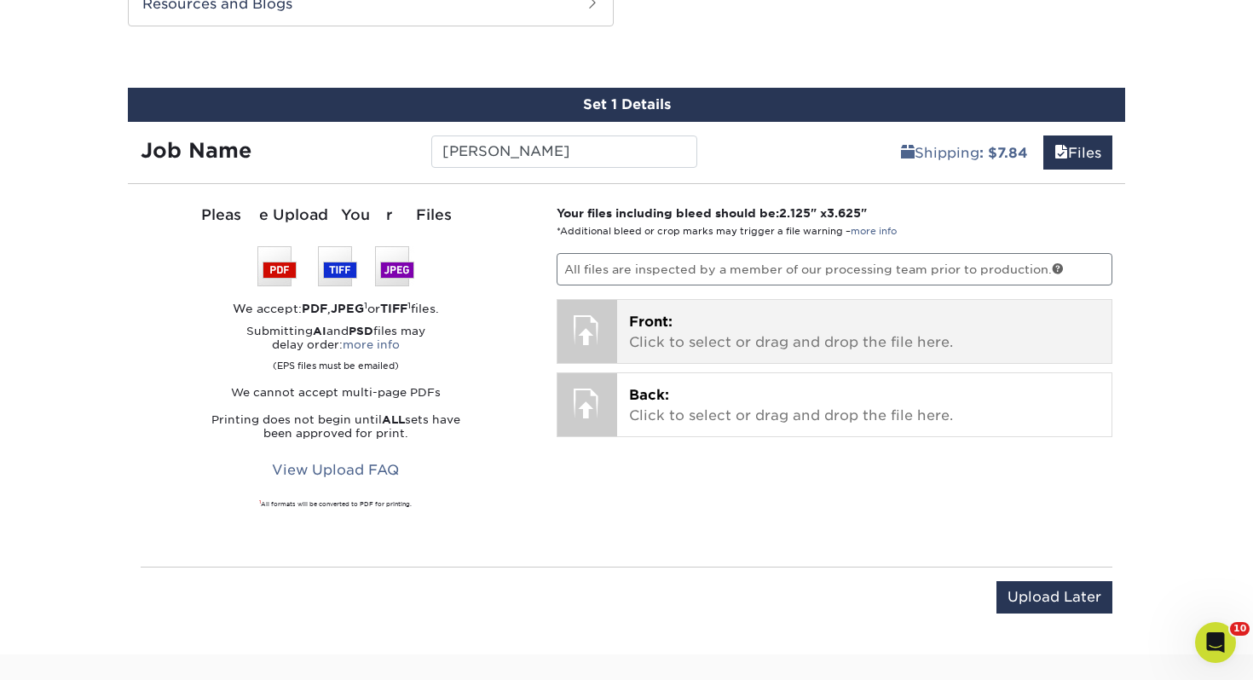
click at [785, 316] on p "Front: Click to select or drag and drop the file here." at bounding box center [864, 332] width 471 height 41
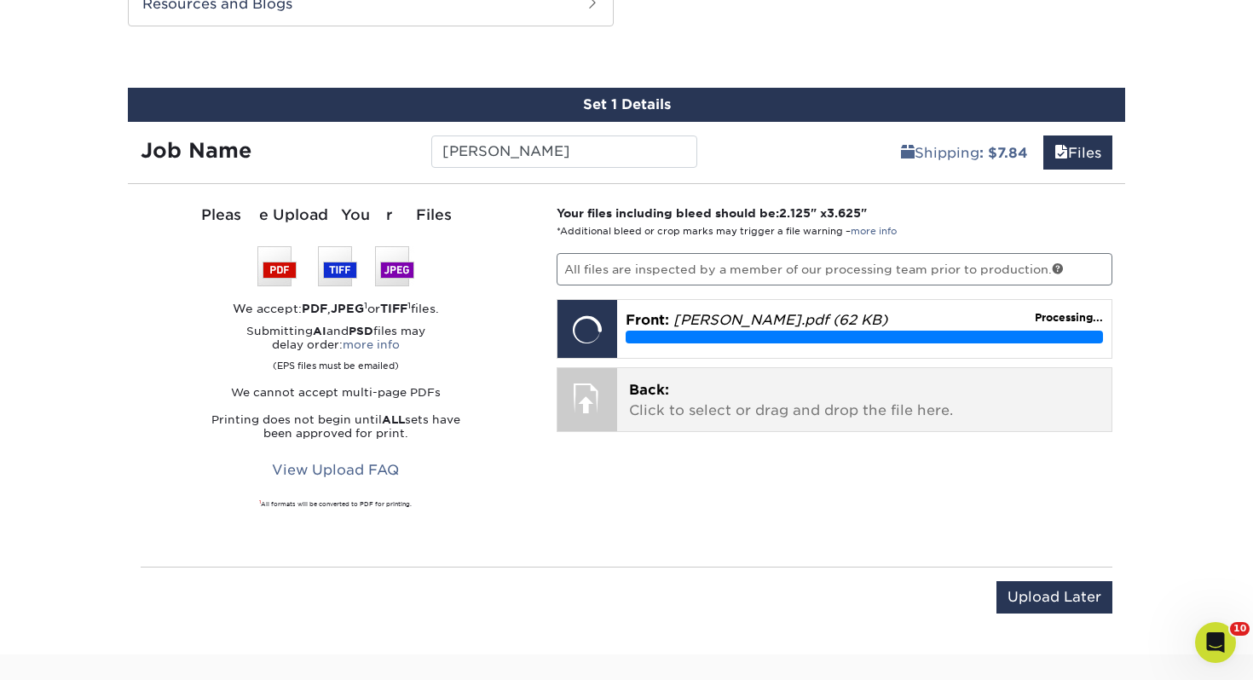
click at [731, 408] on p "Back: Click to select or drag and drop the file here." at bounding box center [864, 400] width 471 height 41
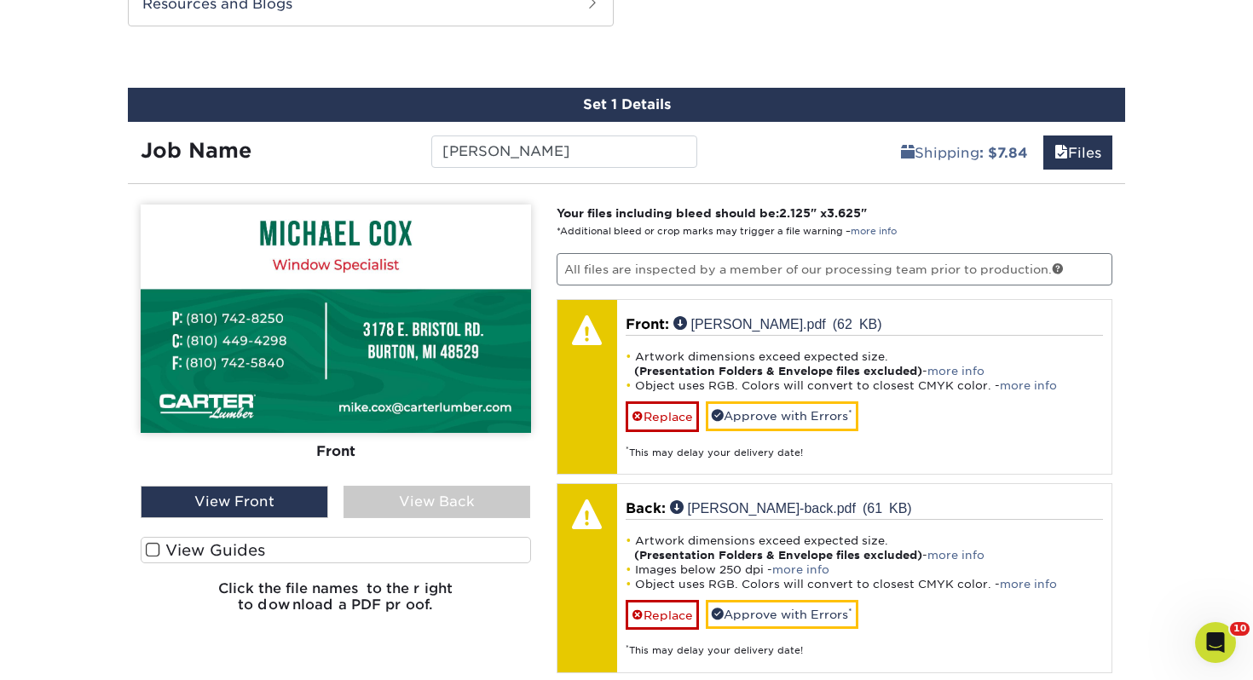
click at [392, 551] on label "View Guides" at bounding box center [336, 550] width 390 height 26
click at [0, 0] on input "View Guides" at bounding box center [0, 0] width 0 height 0
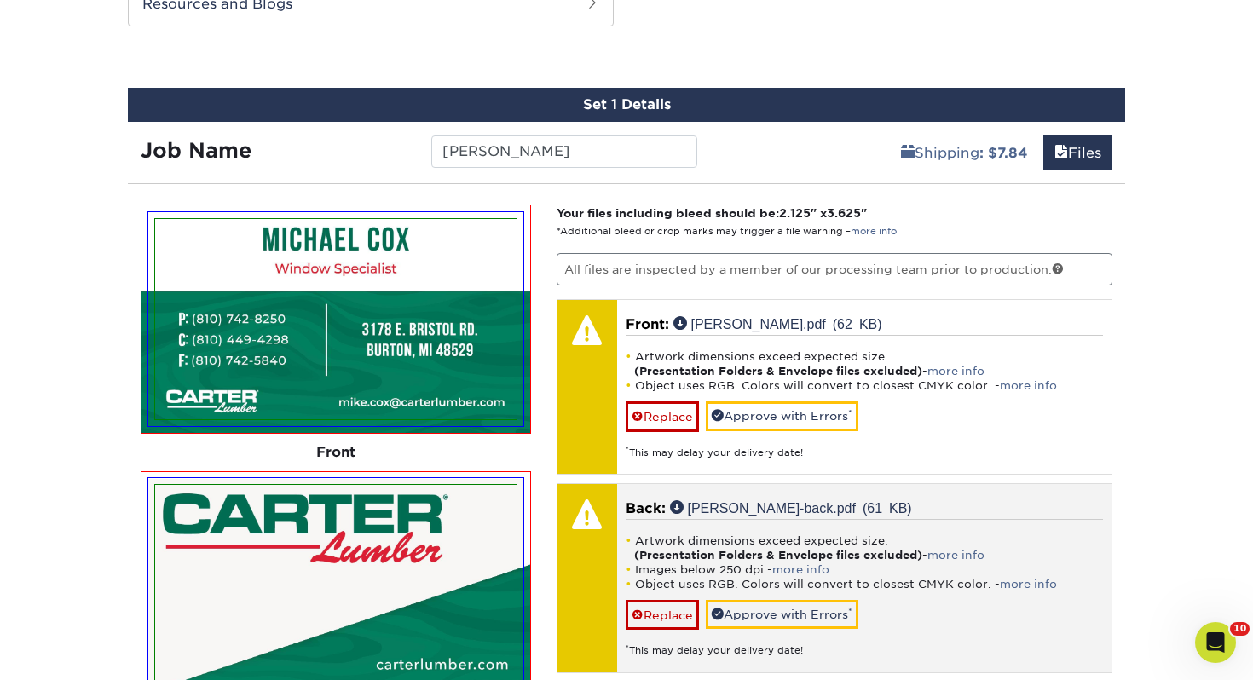
scroll to position [1005, 0]
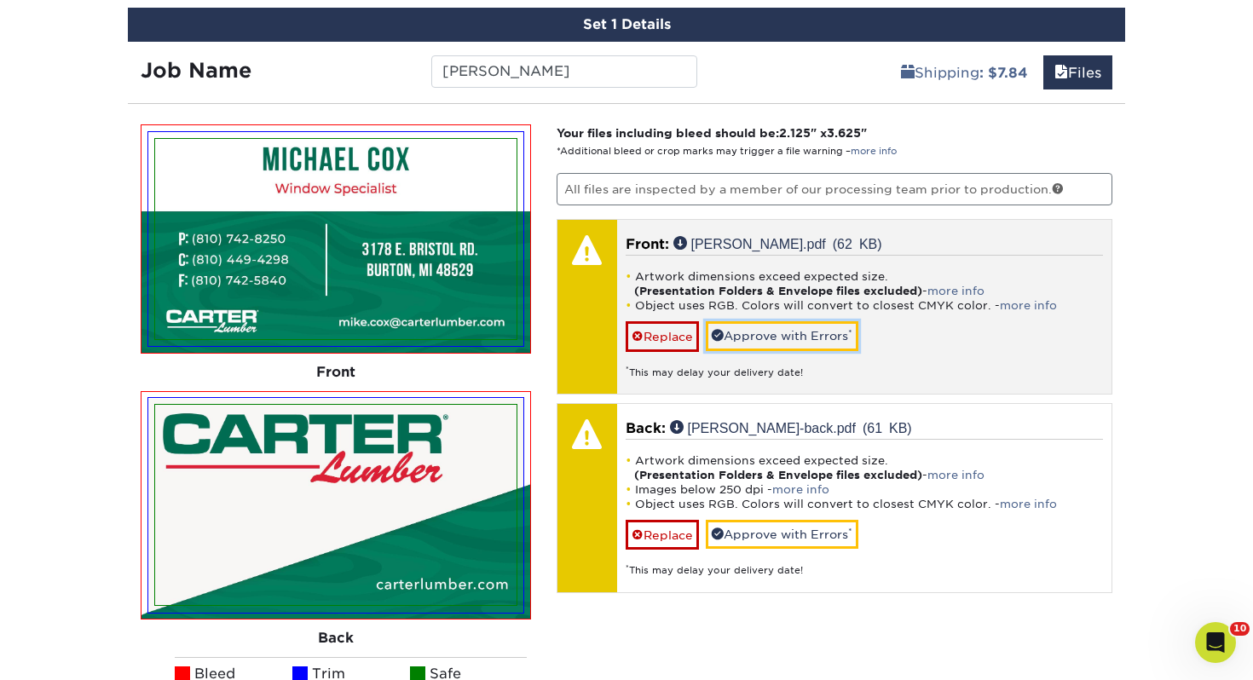
drag, startPoint x: 811, startPoint y: 331, endPoint x: 795, endPoint y: 372, distance: 44.0
click at [811, 331] on link "Approve with Errors *" at bounding box center [782, 335] width 153 height 29
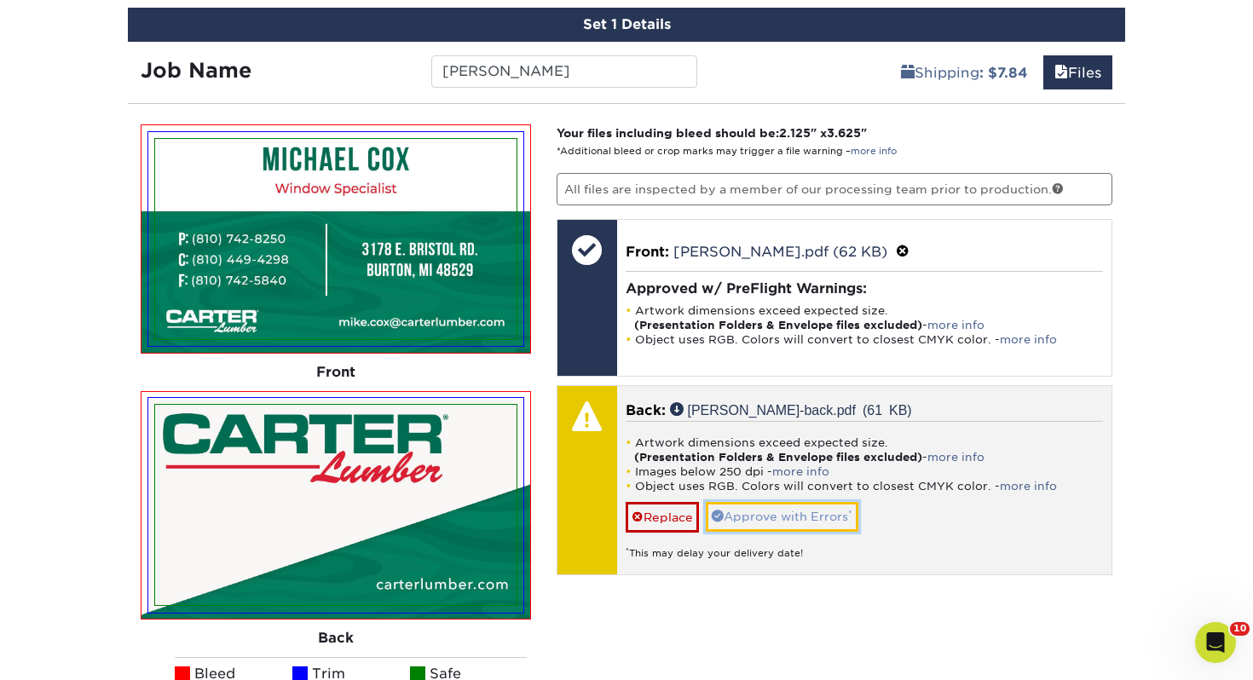
click at [756, 521] on link "Approve with Errors *" at bounding box center [782, 516] width 153 height 29
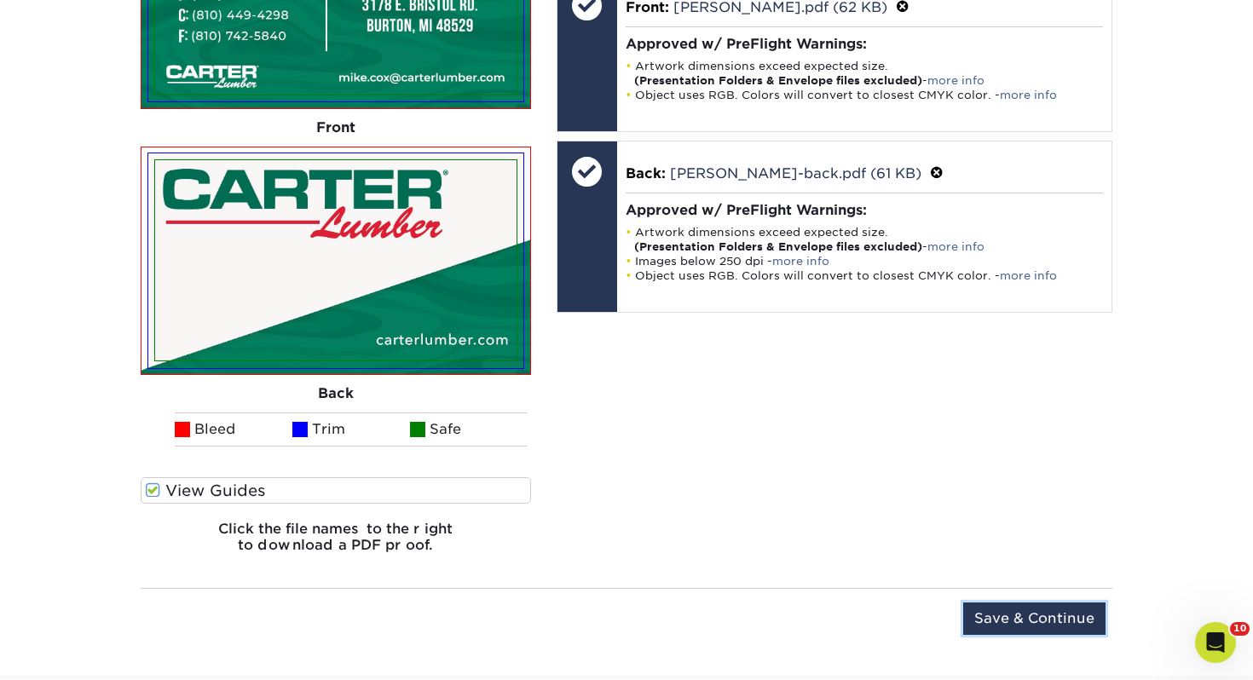
click at [1044, 606] on input "Save & Continue" at bounding box center [1034, 619] width 142 height 32
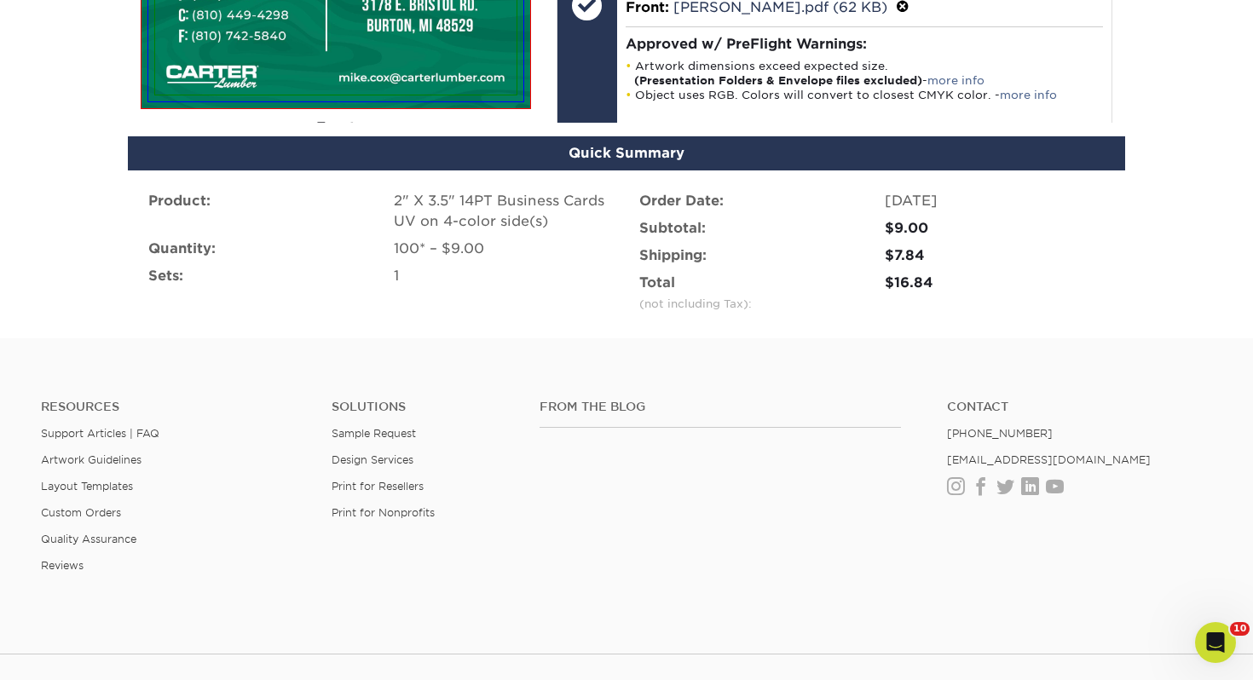
scroll to position [1239, 0]
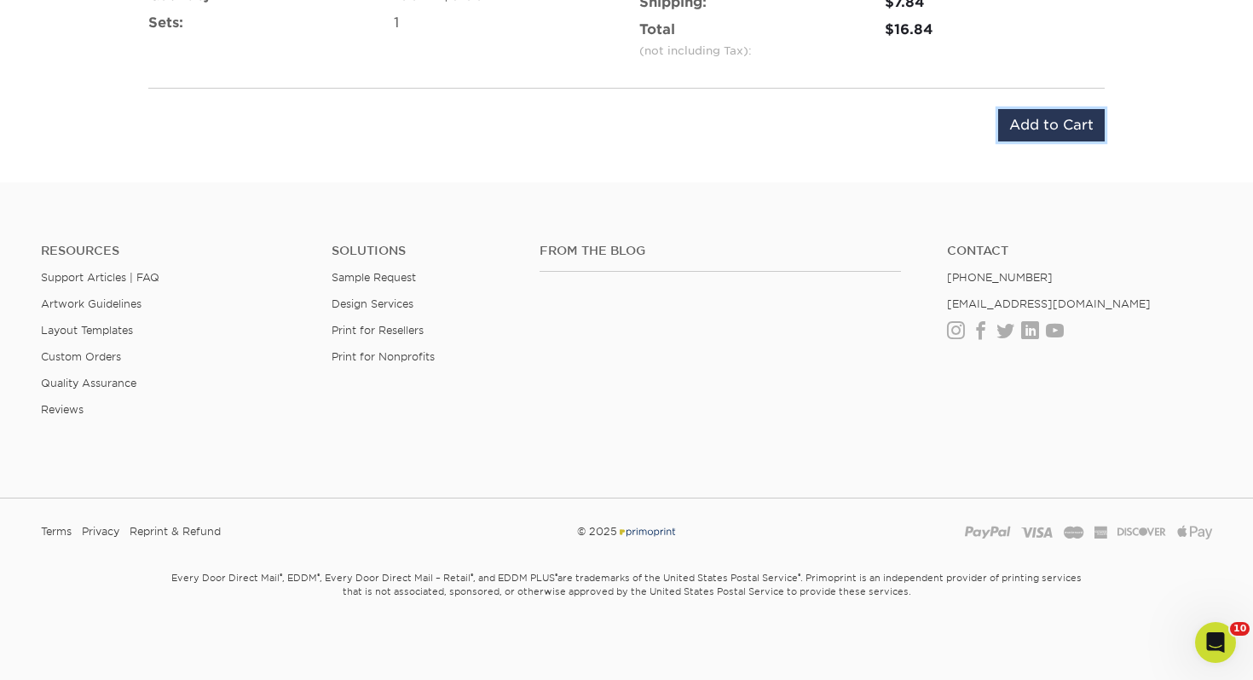
click at [1049, 119] on input "Add to Cart" at bounding box center [1051, 125] width 107 height 32
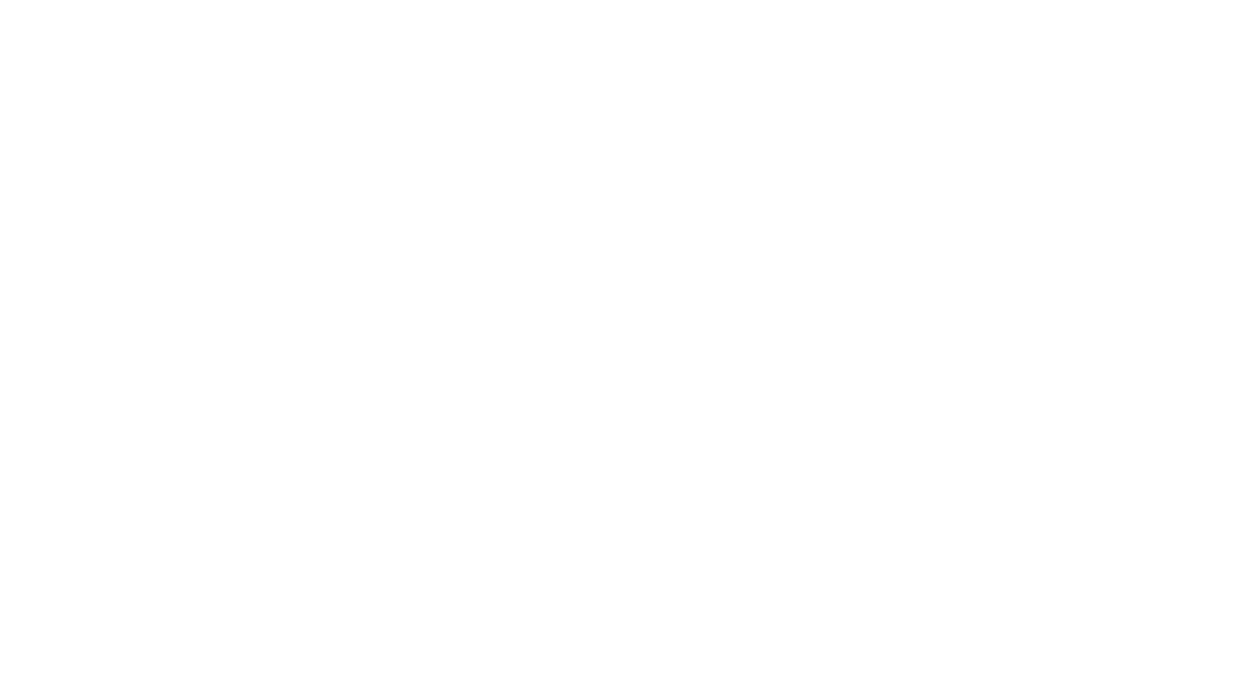
select select "114733"
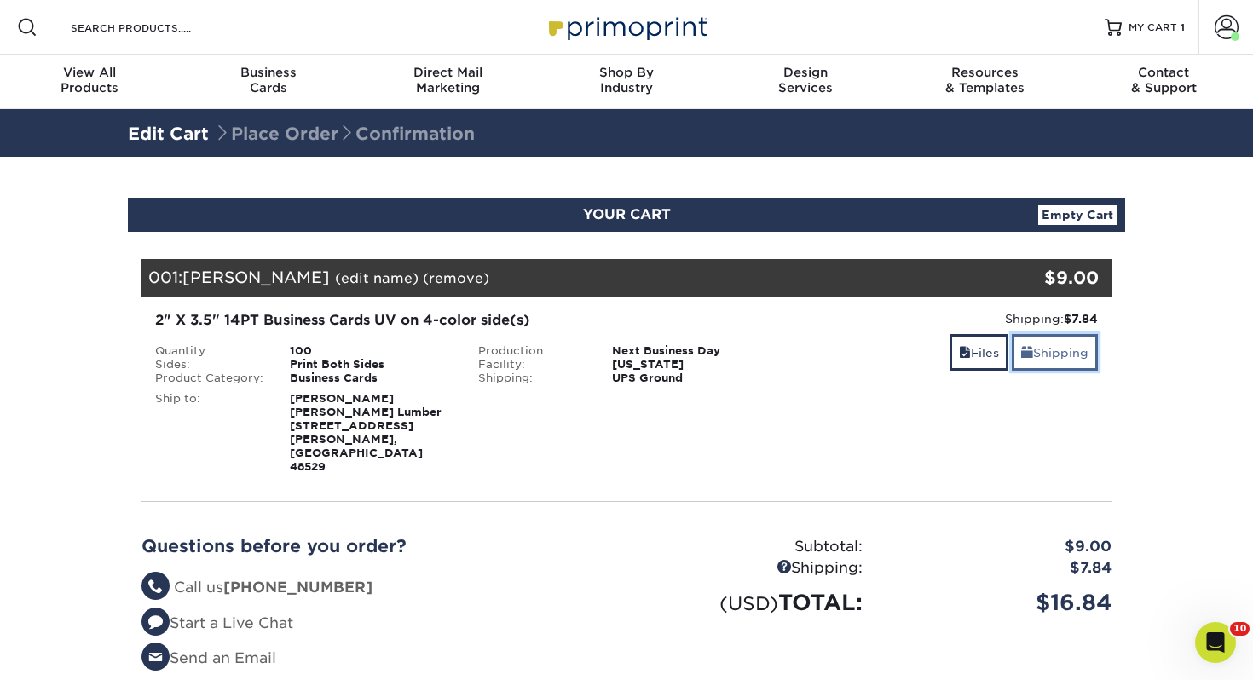
click at [1043, 346] on link "Shipping" at bounding box center [1055, 352] width 86 height 37
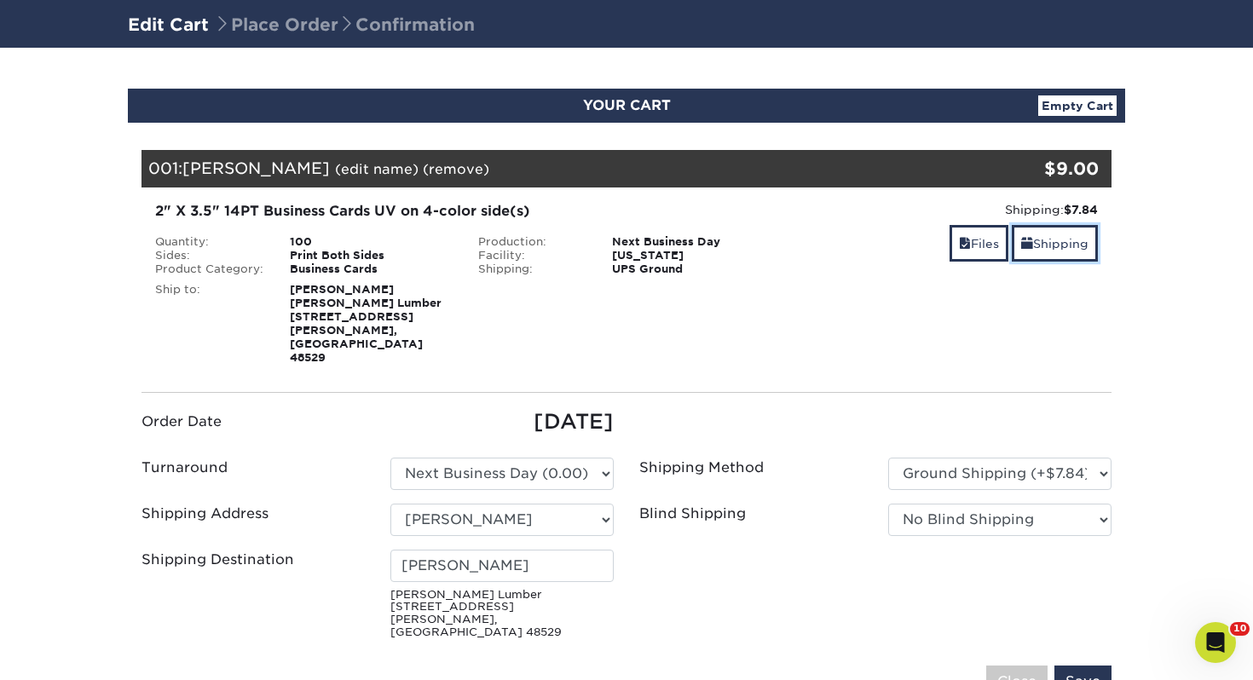
scroll to position [192, 0]
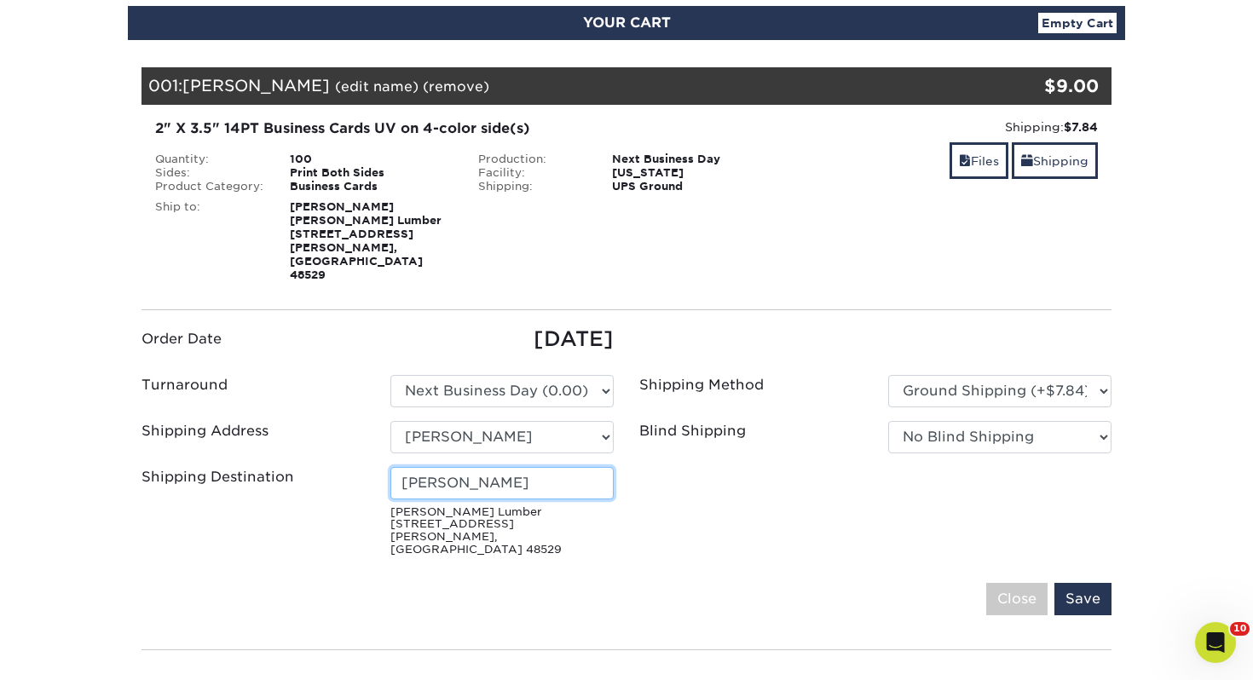
drag, startPoint x: 560, startPoint y: 464, endPoint x: -59, endPoint y: 433, distance: 619.5
click at [0, 433] on html "Resources Menu Search Products Account Welcome, Libby Account Dashboard Active …" at bounding box center [626, 626] width 1253 height 1637
type input "[PERSON_NAME]"
click at [1054, 583] on input "Save" at bounding box center [1082, 599] width 57 height 32
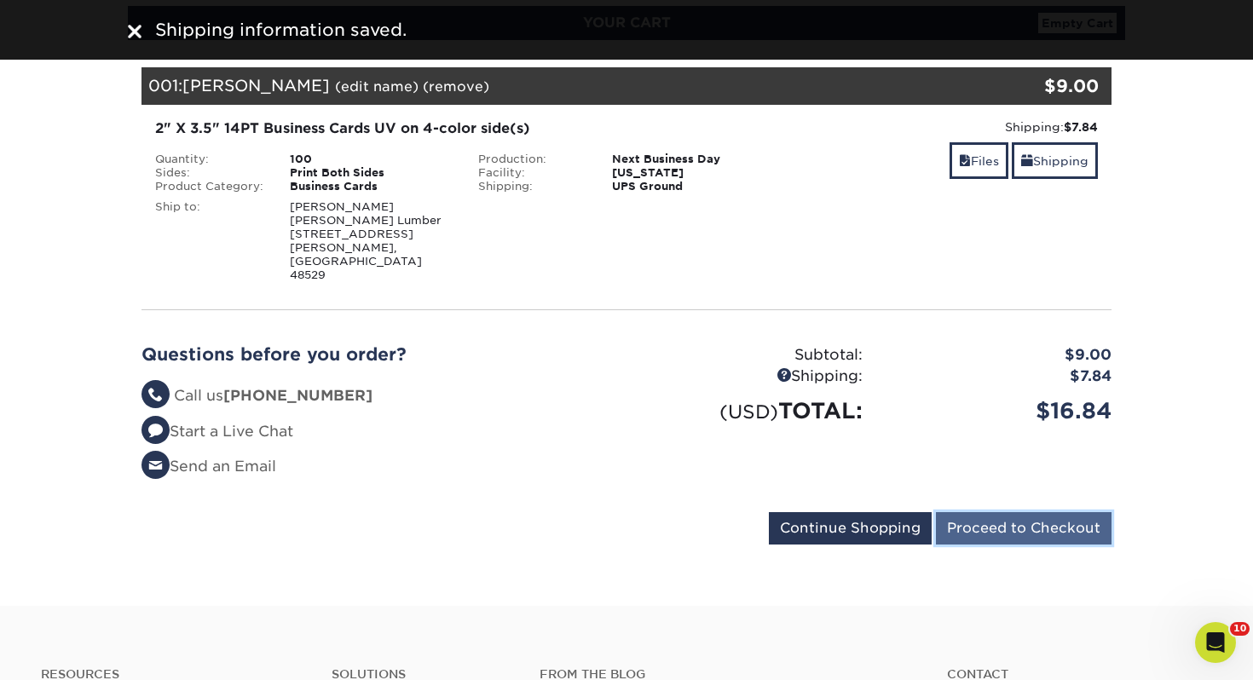
click at [1067, 512] on input "Proceed to Checkout" at bounding box center [1024, 528] width 176 height 32
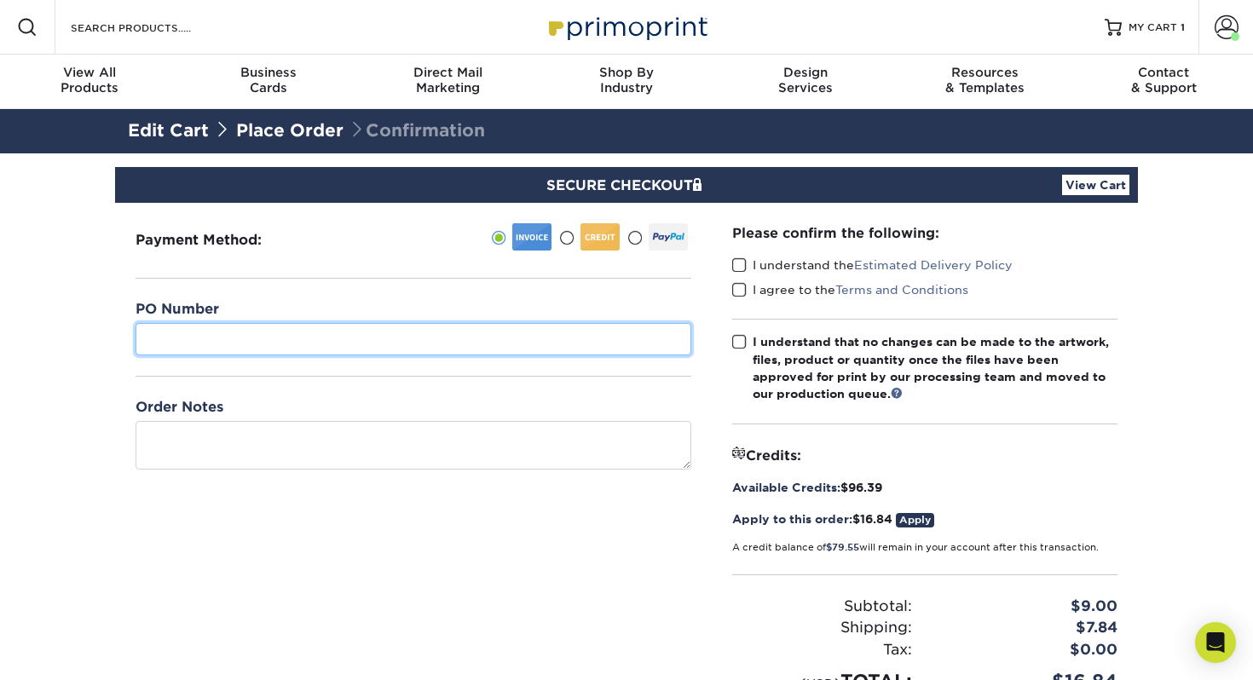
click at [374, 339] on input "text" at bounding box center [414, 339] width 556 height 32
type input "236"
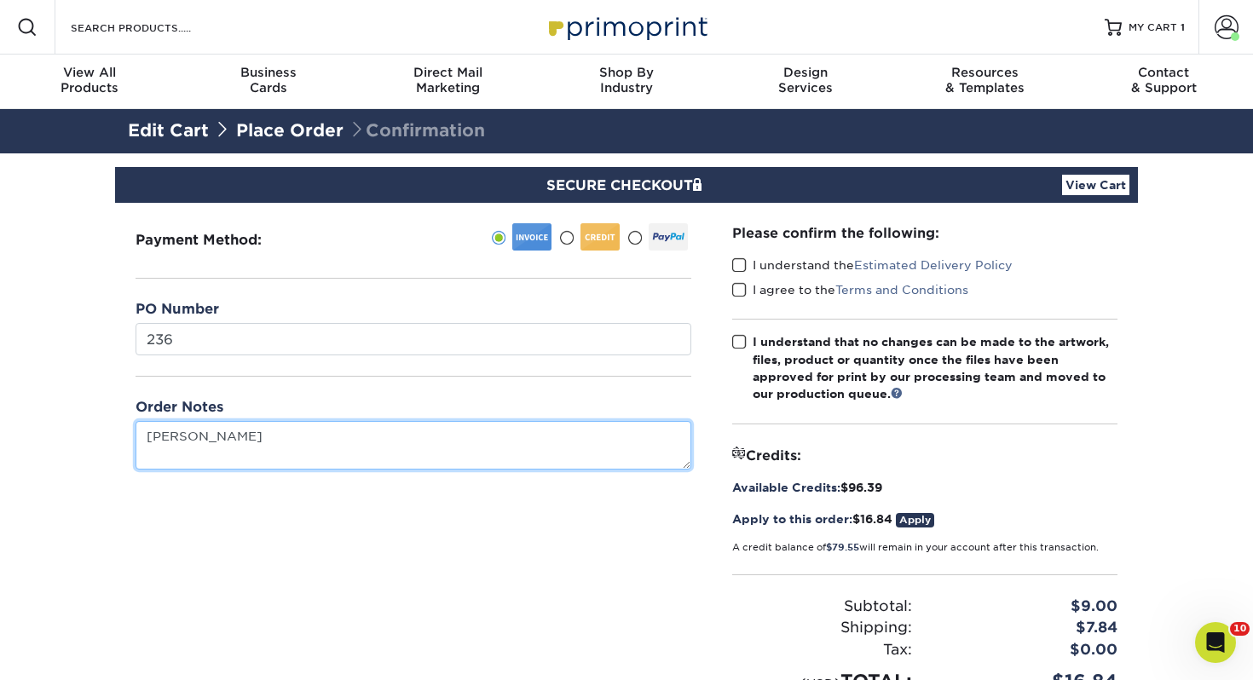
type textarea "[PERSON_NAME]"
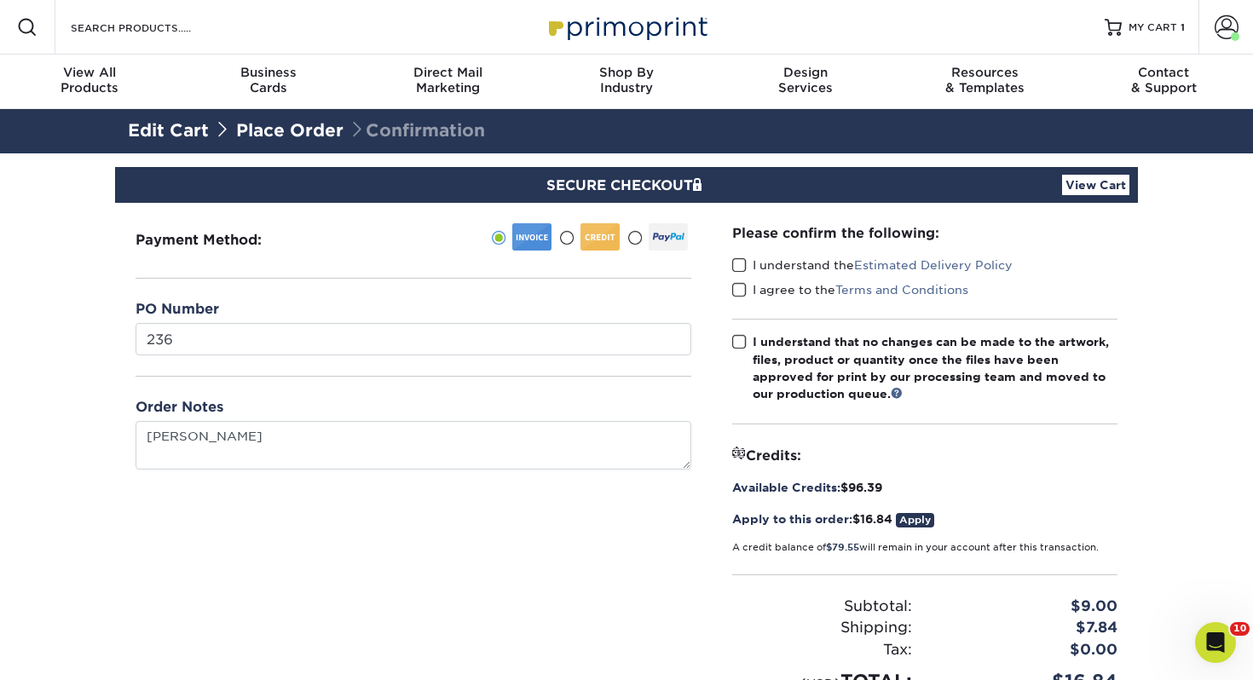
click at [742, 263] on span at bounding box center [739, 265] width 14 height 16
click at [0, 0] on input "I understand the Estimated Delivery Policy" at bounding box center [0, 0] width 0 height 0
click at [744, 295] on span at bounding box center [739, 290] width 14 height 16
click at [0, 0] on input "I agree to the Terms and Conditions" at bounding box center [0, 0] width 0 height 0
click at [742, 340] on span at bounding box center [739, 342] width 14 height 16
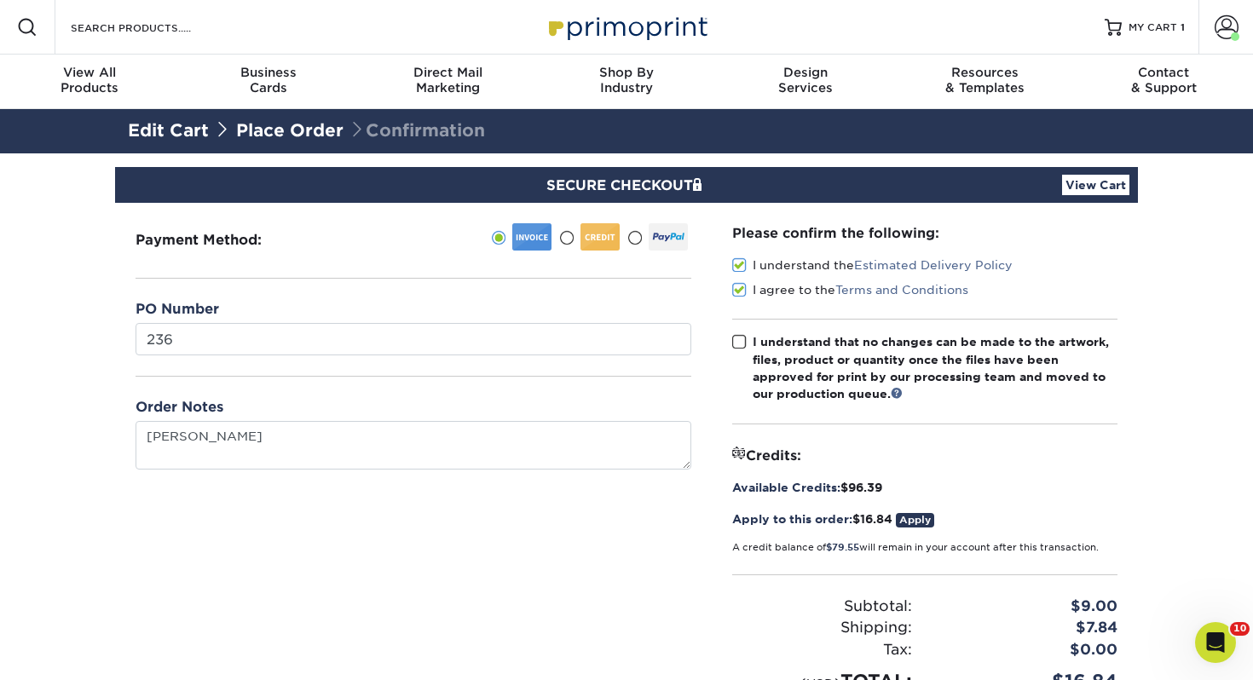
click at [0, 0] on input "I understand that no changes can be made to the artwork, files, product or quan…" at bounding box center [0, 0] width 0 height 0
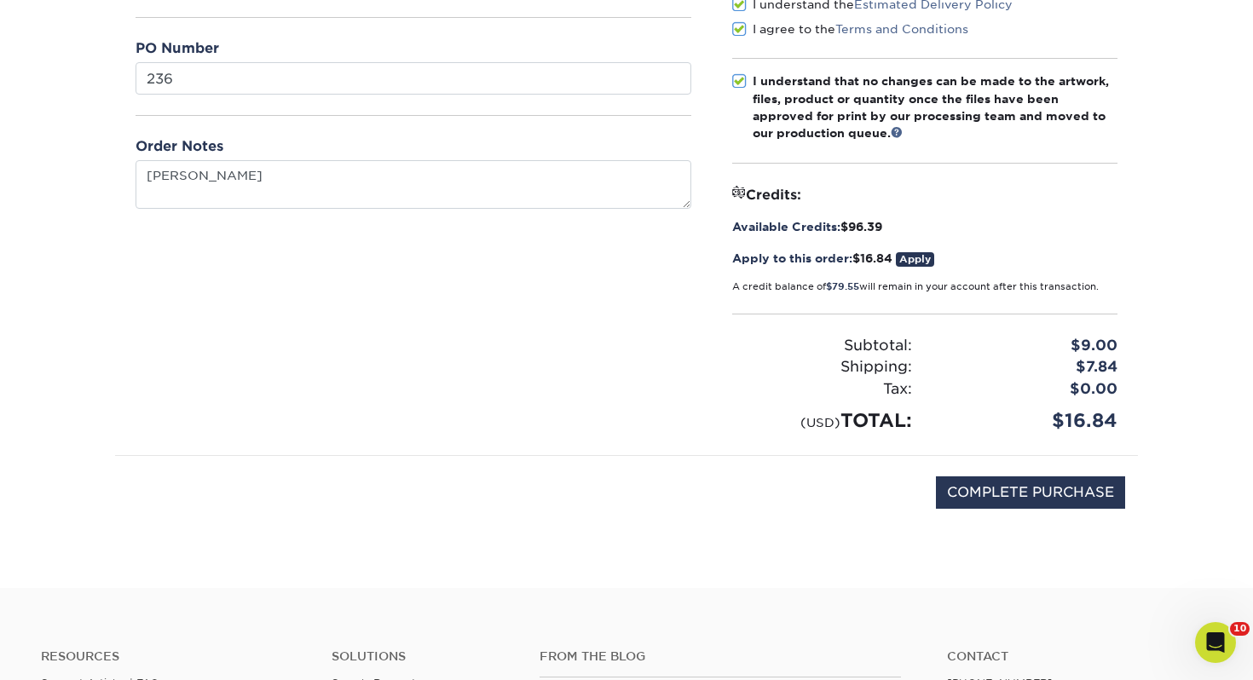
scroll to position [276, 0]
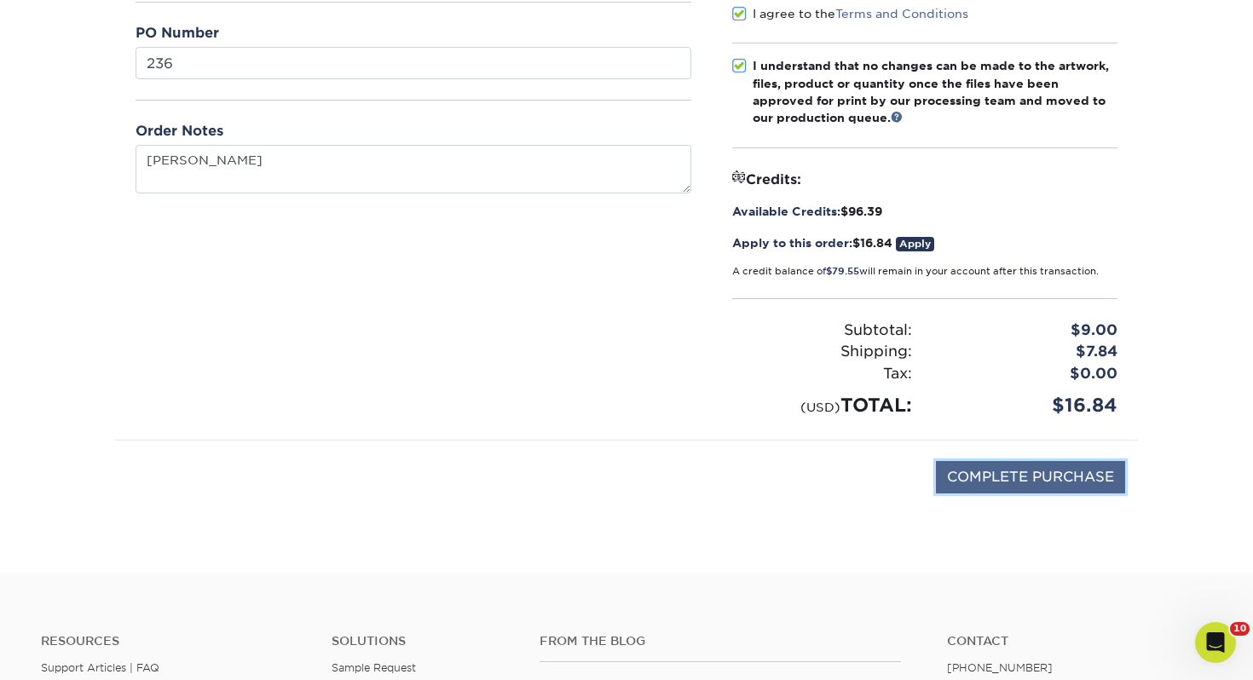
click at [966, 468] on input "COMPLETE PURCHASE" at bounding box center [1030, 477] width 189 height 32
type input "PROCESSING, PLEASE WAIT..."
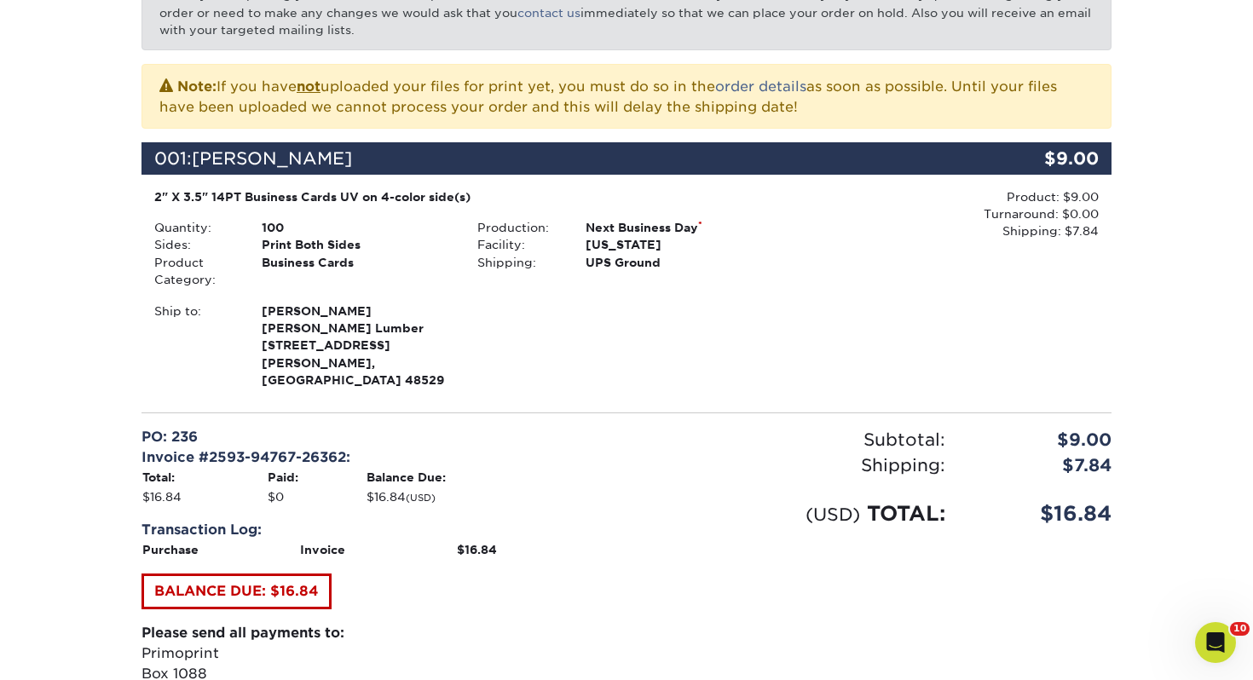
scroll to position [621, 0]
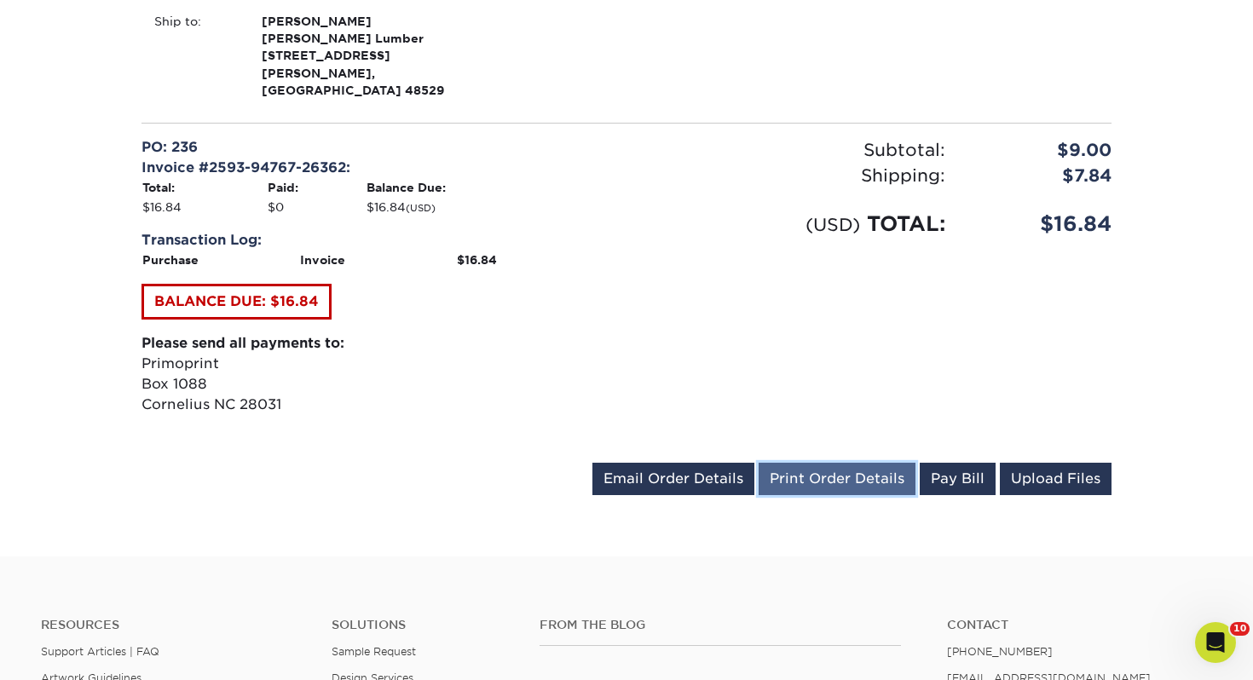
click at [817, 463] on link "Print Order Details" at bounding box center [837, 479] width 157 height 32
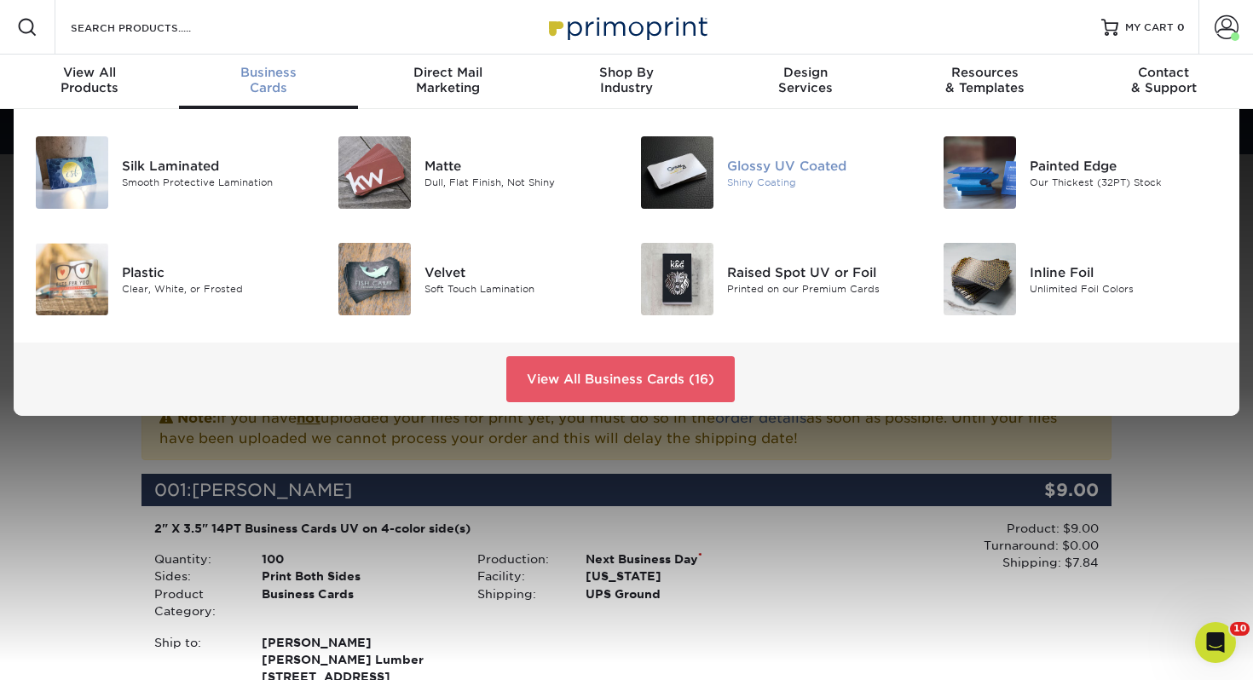
click at [724, 167] on div at bounding box center [676, 172] width 101 height 72
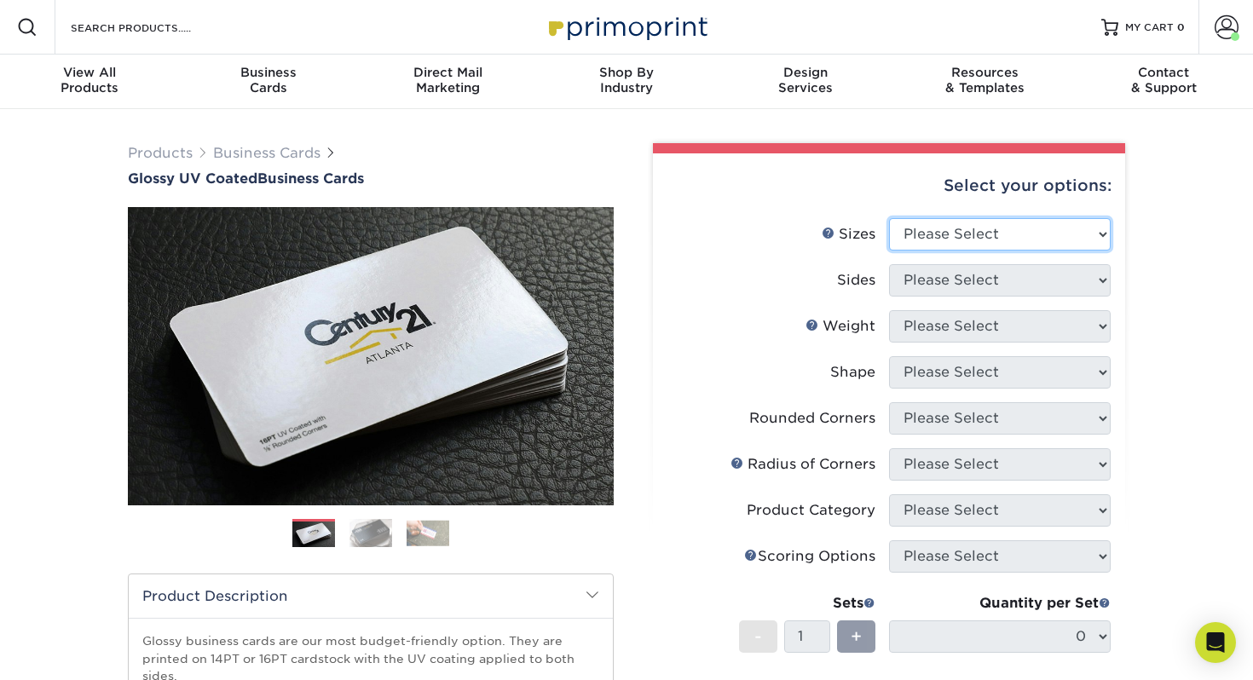
click at [943, 235] on select "Please Select 1.5" x 3.5" - Mini 1.75" x 3.5" - Mini 2" x 2" - Square 2" x 3" -…" at bounding box center [1000, 234] width 222 height 32
select select "2.00x3.50"
click at [889, 218] on select "Please Select 1.5" x 3.5" - Mini 1.75" x 3.5" - Mini 2" x 2" - Square 2" x 3" -…" at bounding box center [1000, 234] width 222 height 32
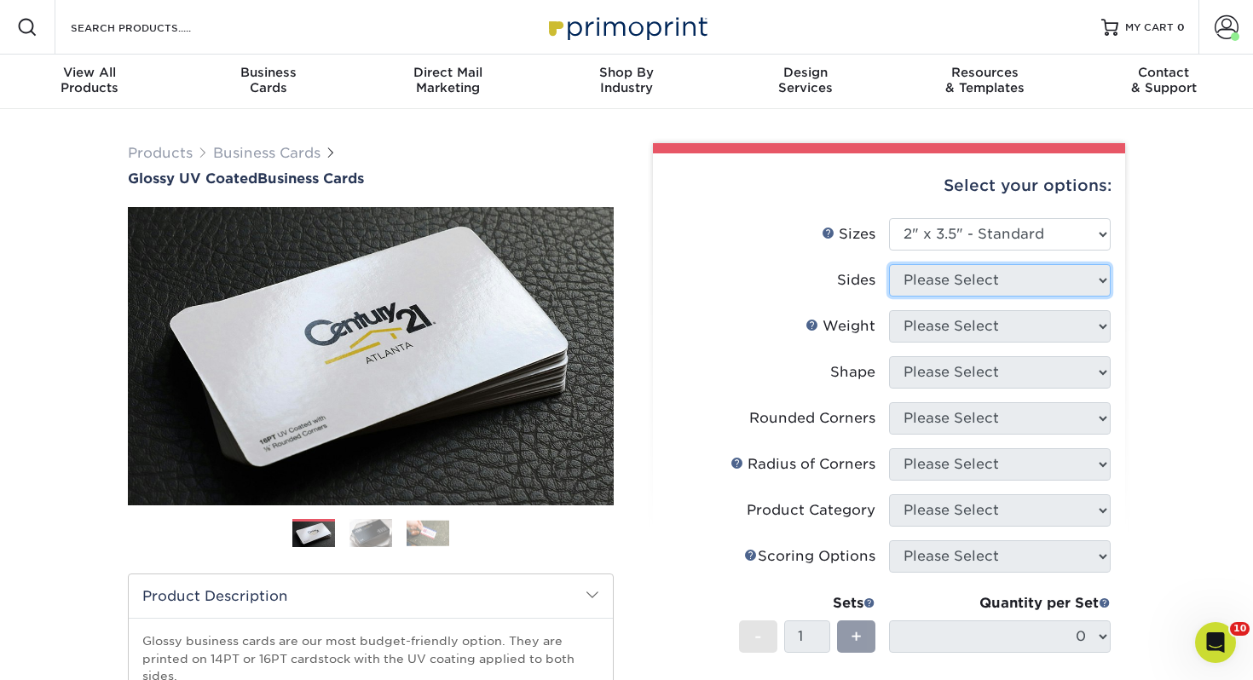
click at [952, 284] on select "Please Select" at bounding box center [1000, 280] width 222 height 32
select select "13abbda7-1d64-4f25-8bb2-c179b224825d"
click at [889, 264] on select "Please Select Print Both Sides Print Front Only" at bounding box center [1000, 280] width 222 height 32
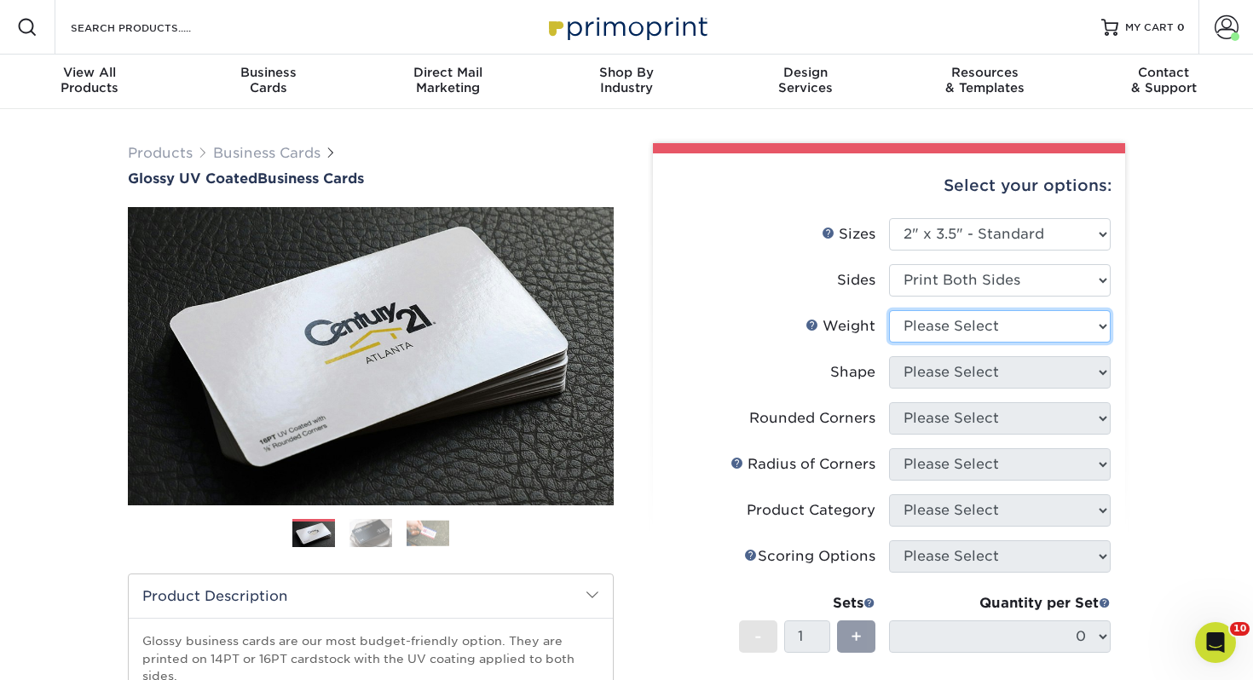
click at [958, 324] on select "Please Select 16PT 14PT" at bounding box center [1000, 326] width 222 height 32
select select "14PT"
click at [889, 310] on select "Please Select 16PT 14PT" at bounding box center [1000, 326] width 222 height 32
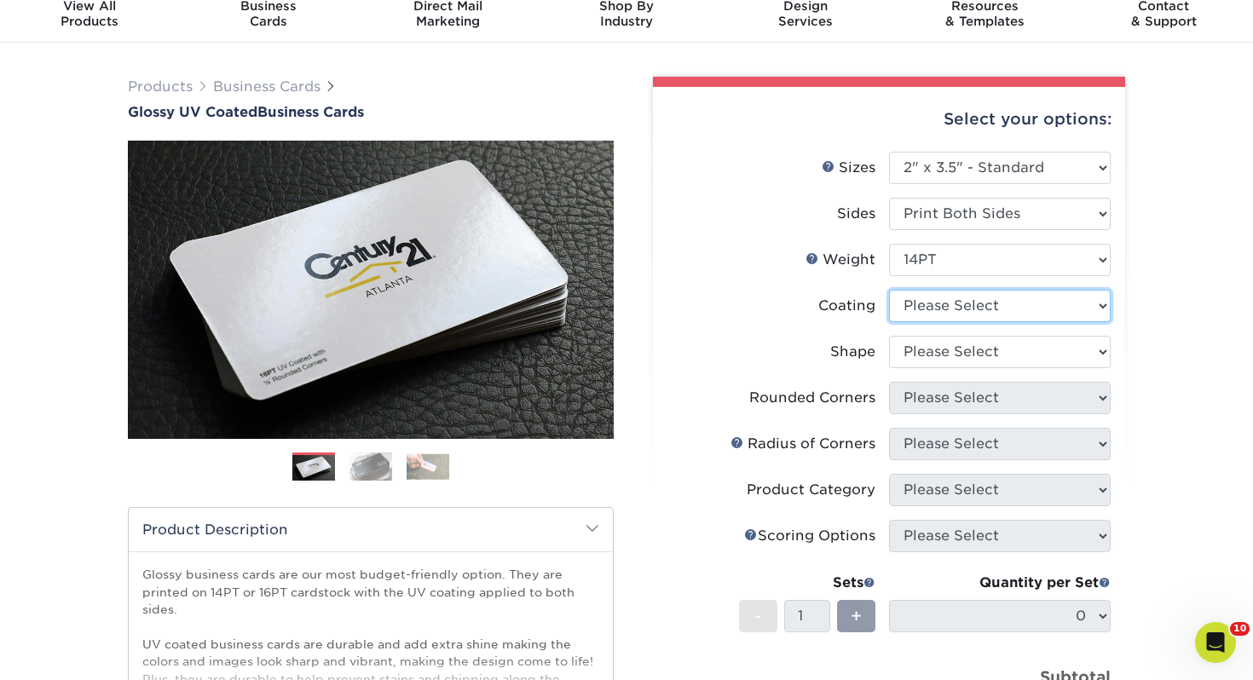
click at [921, 301] on select at bounding box center [1000, 306] width 222 height 32
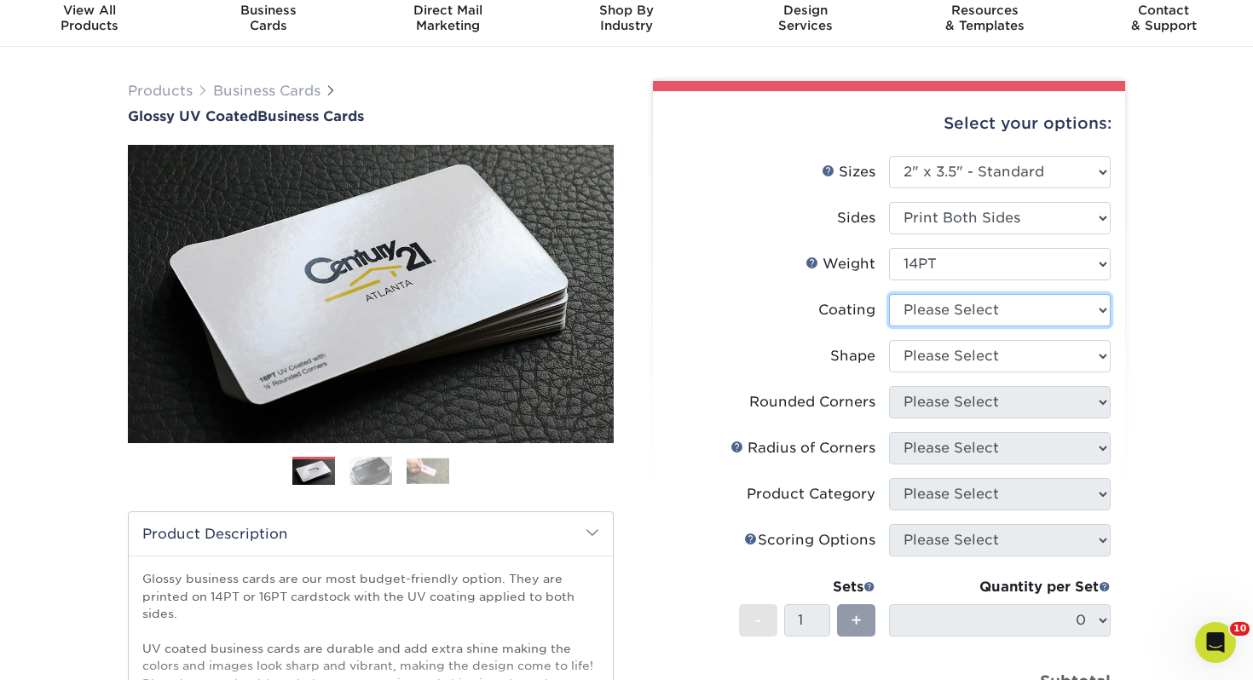
select select "ae367451-b2b8-45df-a344-0f05b6a12993"
click at [889, 294] on select at bounding box center [1000, 310] width 222 height 32
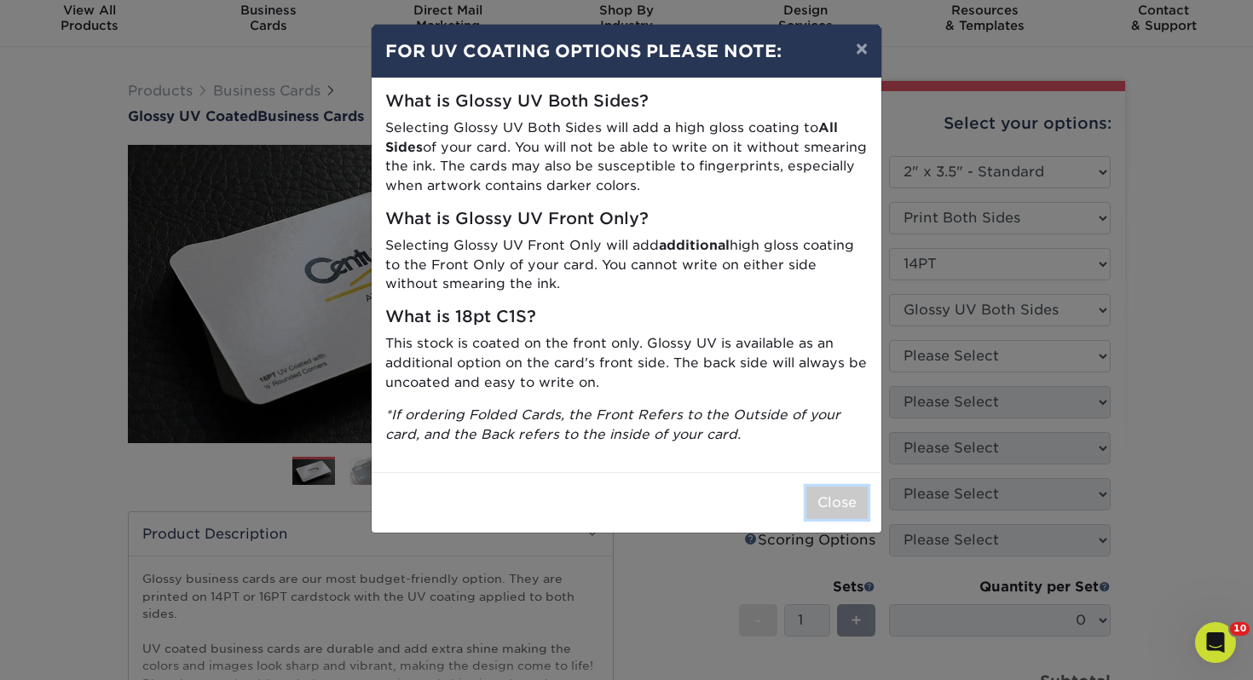
click at [830, 487] on button "Close" at bounding box center [836, 503] width 61 height 32
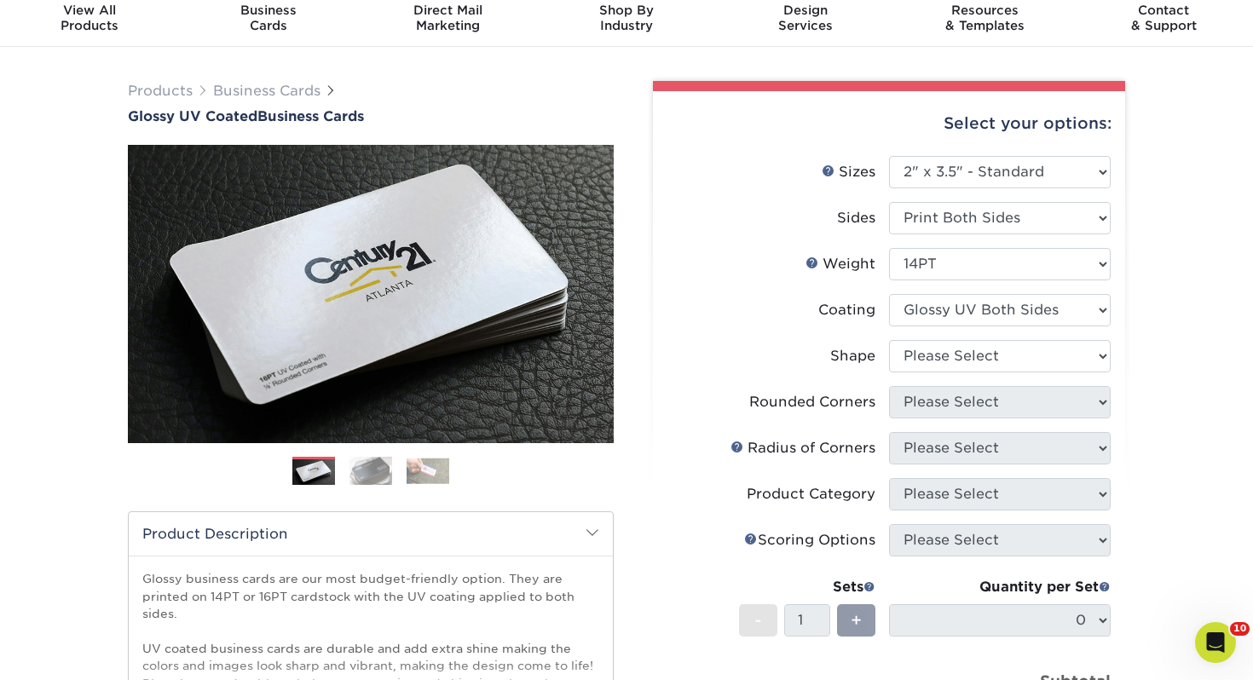
scroll to position [151, 0]
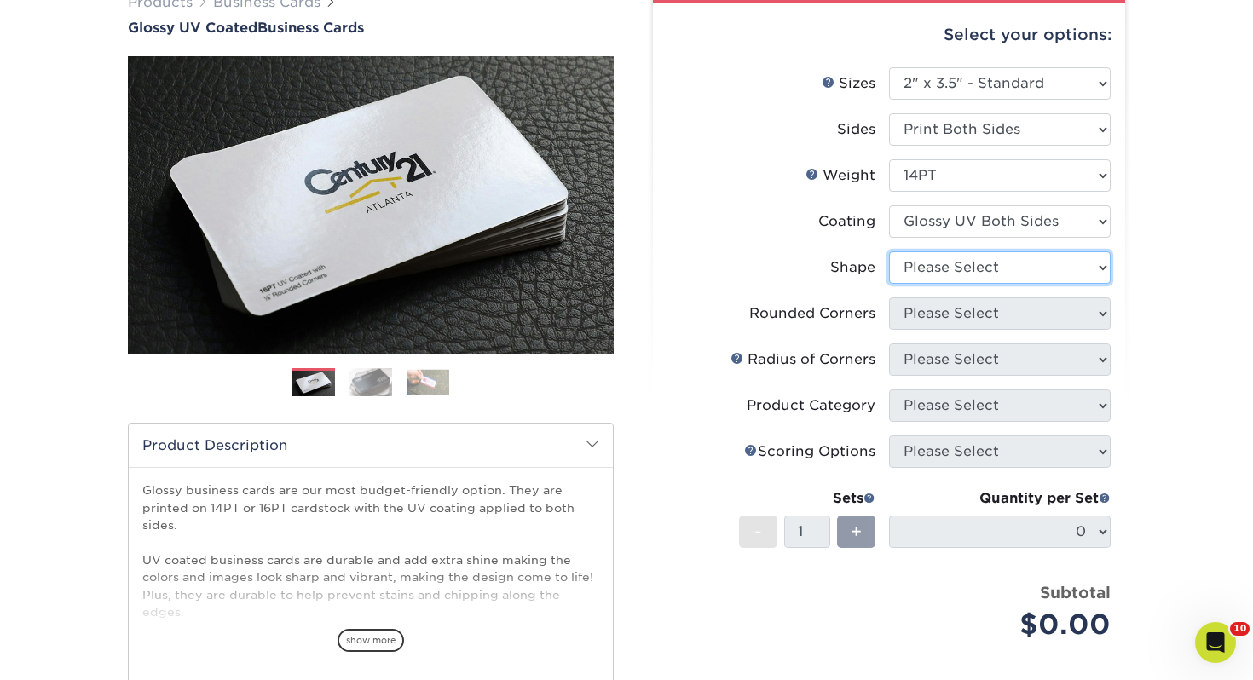
click at [918, 274] on select "Please Select Standard" at bounding box center [1000, 267] width 222 height 32
select select "standard"
click at [889, 251] on select "Please Select Standard" at bounding box center [1000, 267] width 222 height 32
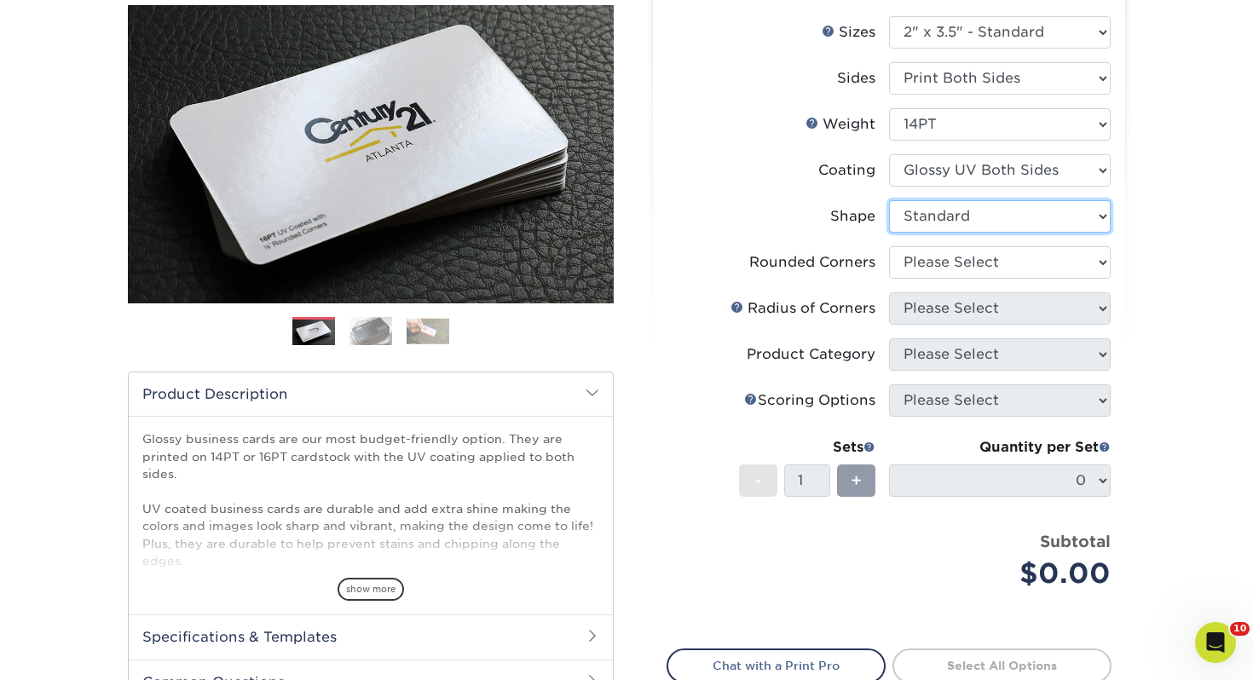
scroll to position [209, 0]
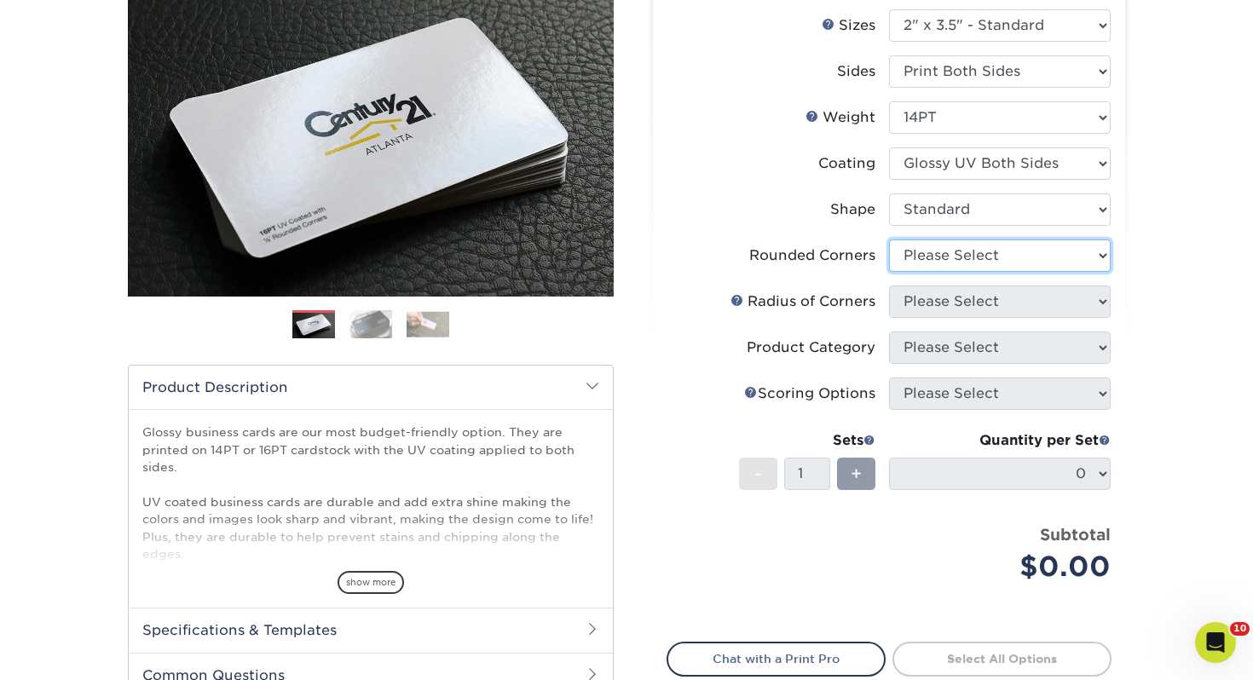
click at [951, 261] on select "Please Select Yes - Round 2 Corners Yes - Round 4 Corners No" at bounding box center [1000, 256] width 222 height 32
select select "0"
click at [889, 240] on select "Please Select Yes - Round 2 Corners Yes - Round 4 Corners No" at bounding box center [1000, 256] width 222 height 32
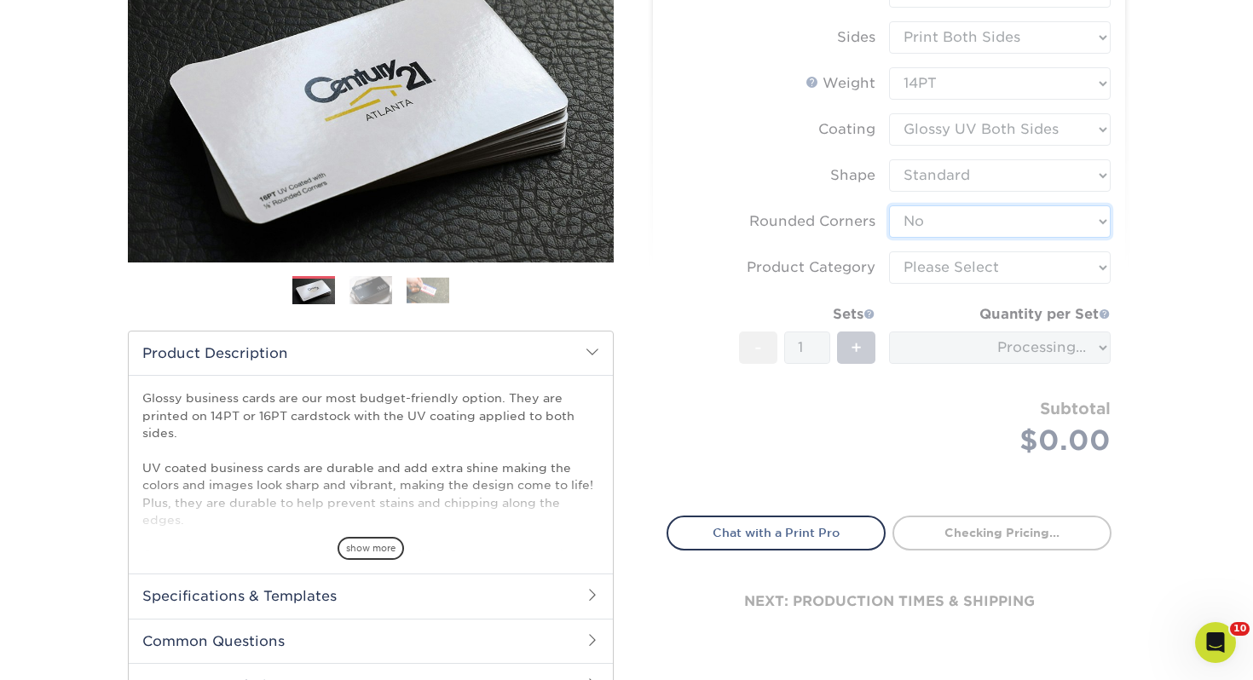
scroll to position [247, 0]
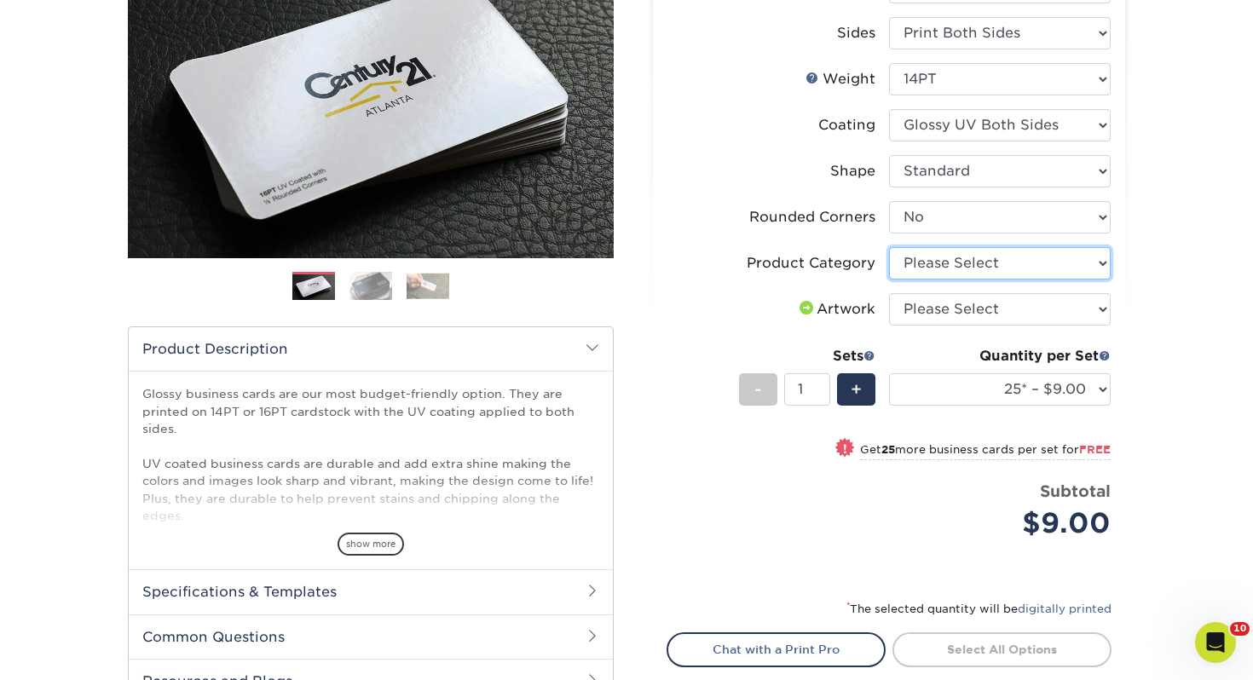
click at [931, 267] on select "Please Select Business Cards" at bounding box center [1000, 263] width 222 height 32
select select "3b5148f1-0588-4f88-a218-97bcfdce65c1"
click at [889, 247] on select "Please Select Business Cards" at bounding box center [1000, 263] width 222 height 32
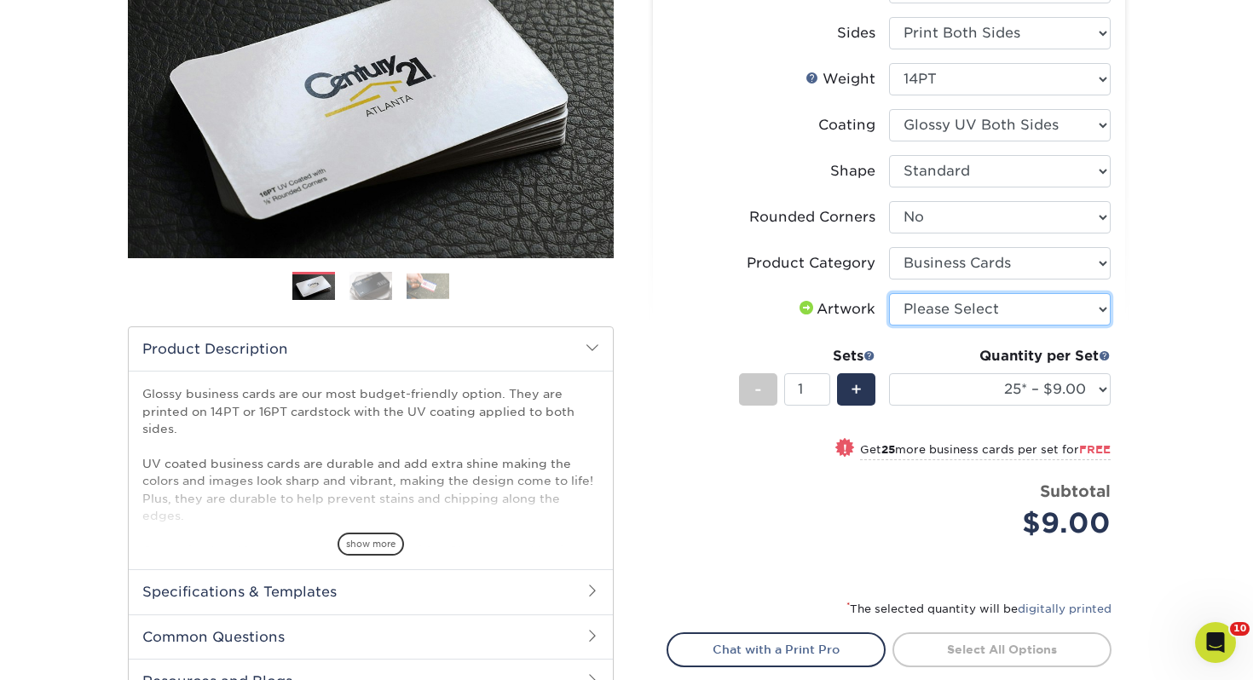
click at [934, 303] on select "Please Select I will upload files I need a design - $100" at bounding box center [1000, 309] width 222 height 32
select select "upload"
click at [889, 293] on select "Please Select I will upload files I need a design - $100" at bounding box center [1000, 309] width 222 height 32
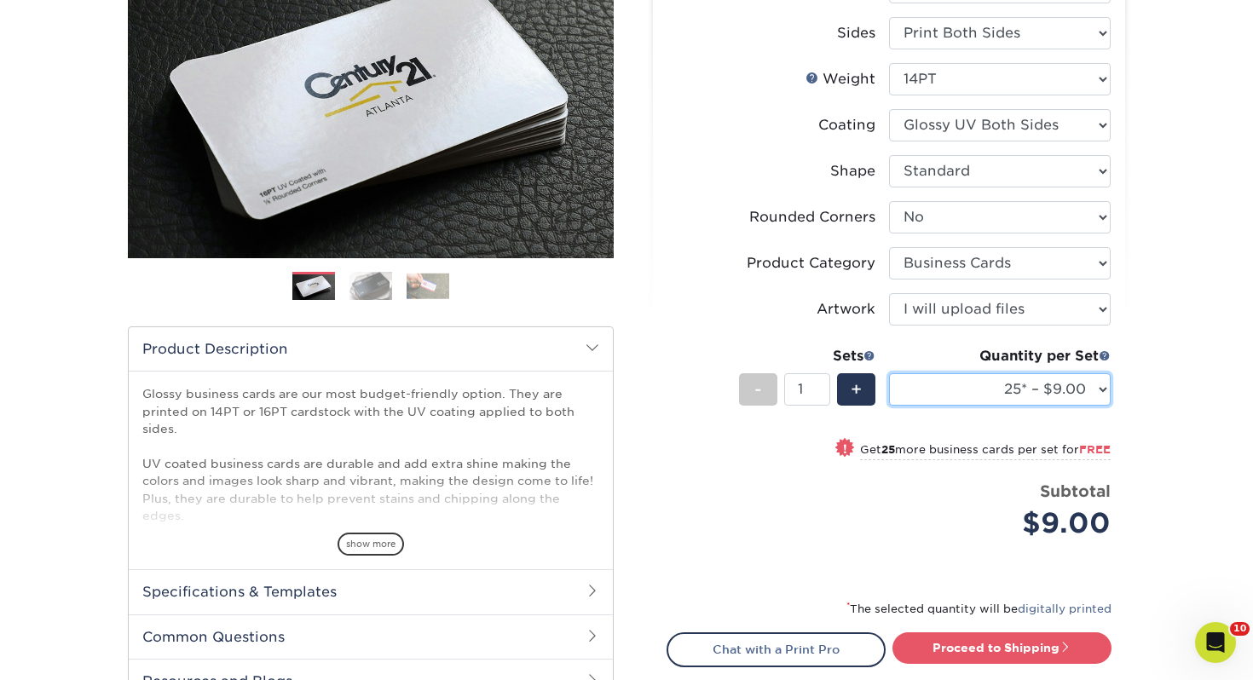
click at [961, 380] on select "25* – $9.00 50* – $9.00 100* – $9.00 250* – $17.00 500 – $33.00 1000 – $42.00 2…" at bounding box center [1000, 389] width 222 height 32
select select "250* – $17.00"
click at [889, 373] on select "25* – $9.00 50* – $9.00 100* – $9.00 250* – $17.00 500 – $33.00 1000 – $42.00 2…" at bounding box center [1000, 389] width 222 height 32
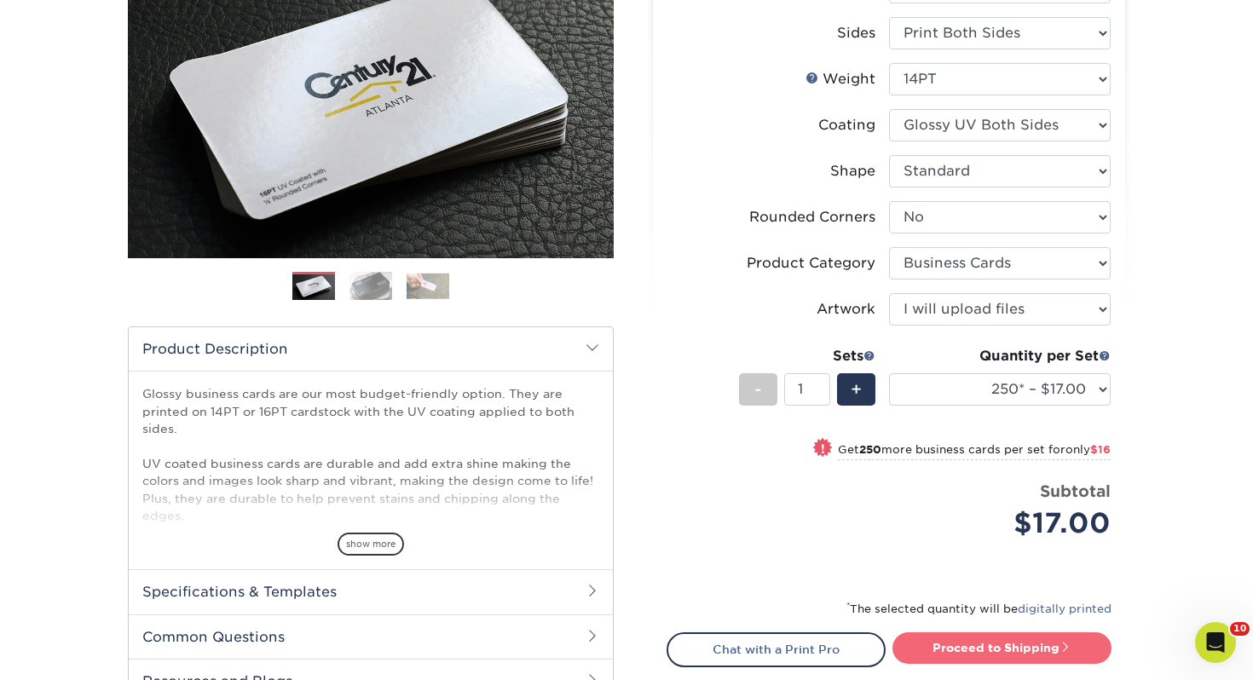
click at [1013, 635] on link "Proceed to Shipping" at bounding box center [1001, 647] width 219 height 31
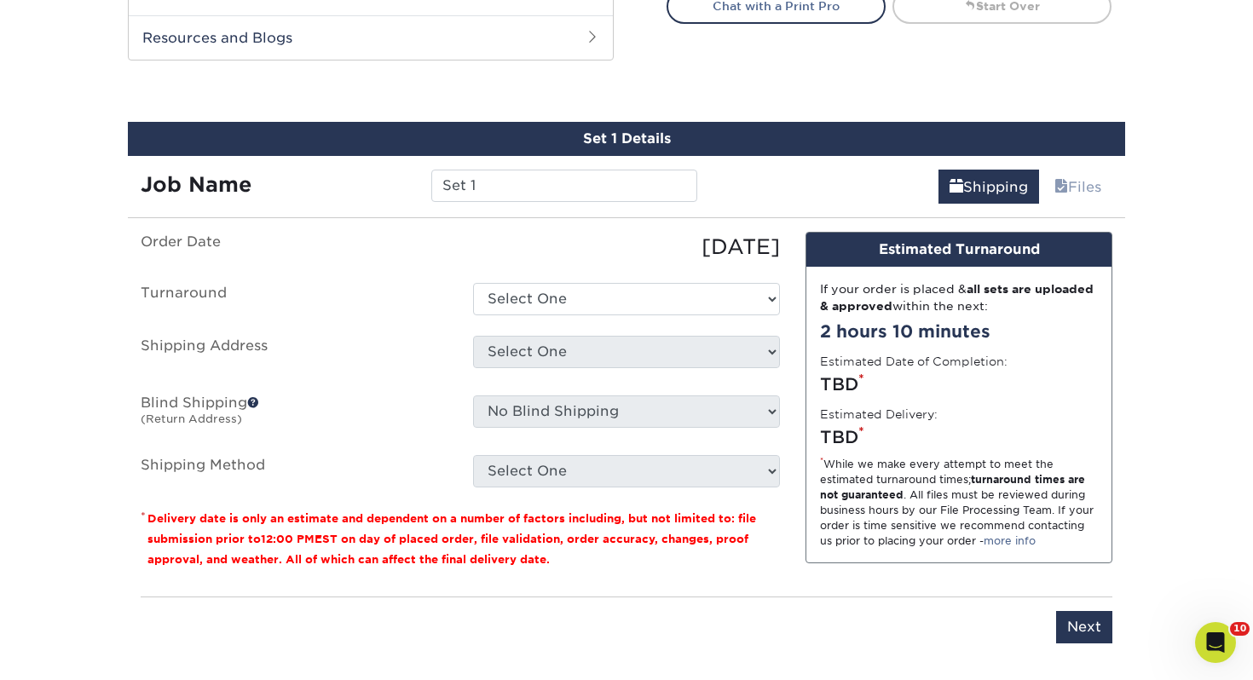
scroll to position [926, 0]
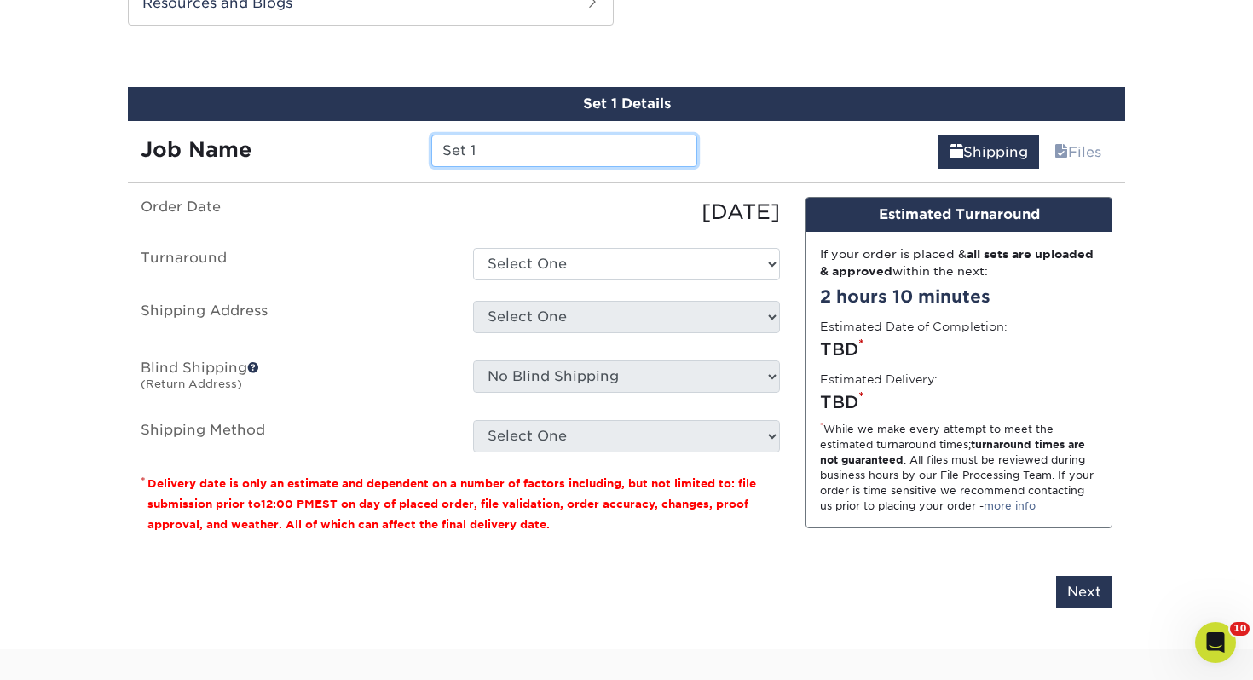
drag, startPoint x: 567, startPoint y: 157, endPoint x: -12, endPoint y: 85, distance: 583.1
click at [0, 85] on html "Resources Menu Search Products Account Welcome, [PERSON_NAME] Account Dashboard…" at bounding box center [626, 111] width 1253 height 2074
type input "[PERSON_NAME]"
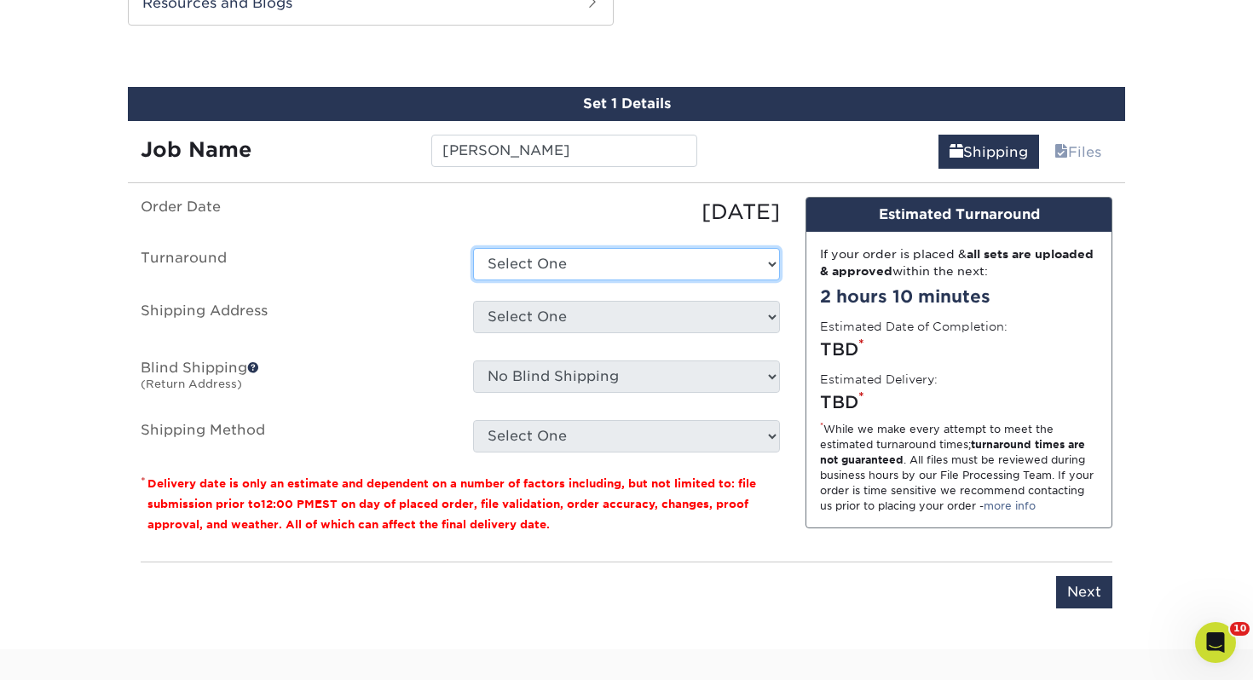
click at [527, 253] on select "Select One 2-4 Business Days 2 Day Next Business Day" at bounding box center [626, 264] width 307 height 32
select select "0d2015eb-ac6c-4252-b2f1-1c5560e96a65"
click at [473, 248] on select "Select One 2-4 Business Days 2 Day Next Business Day" at bounding box center [626, 264] width 307 height 32
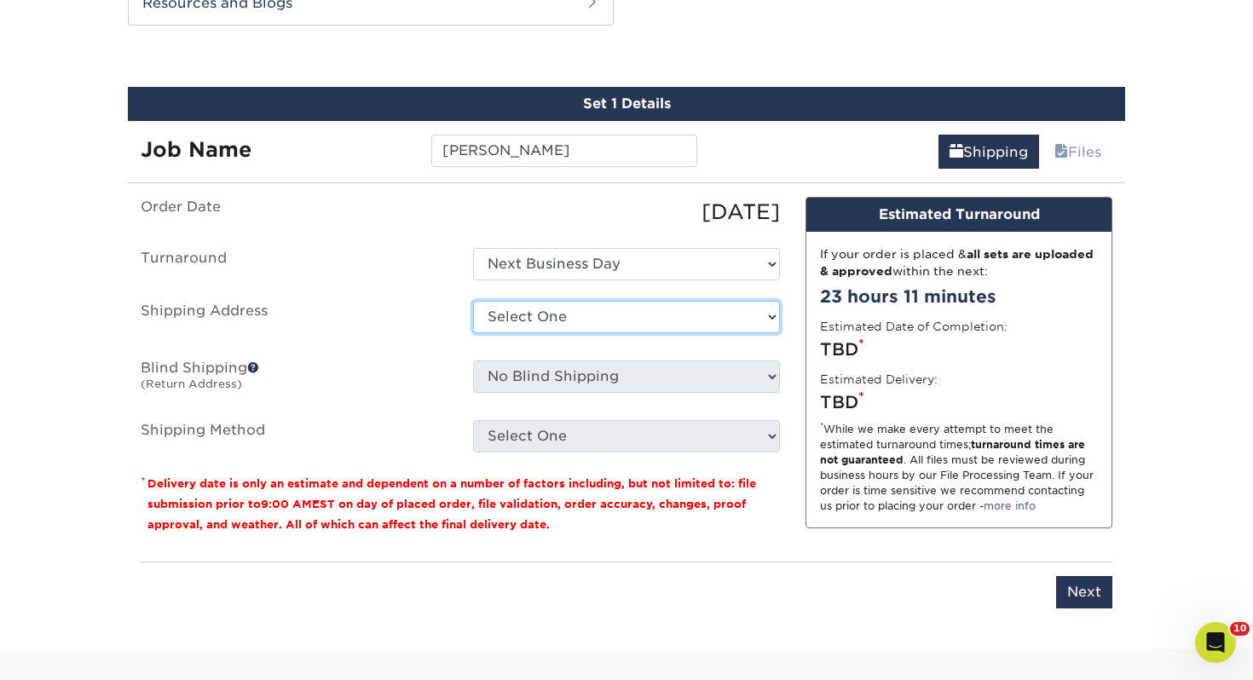
click at [539, 325] on select "Select One Adrian, MI Akron, OH" at bounding box center [626, 317] width 307 height 32
select select "178303"
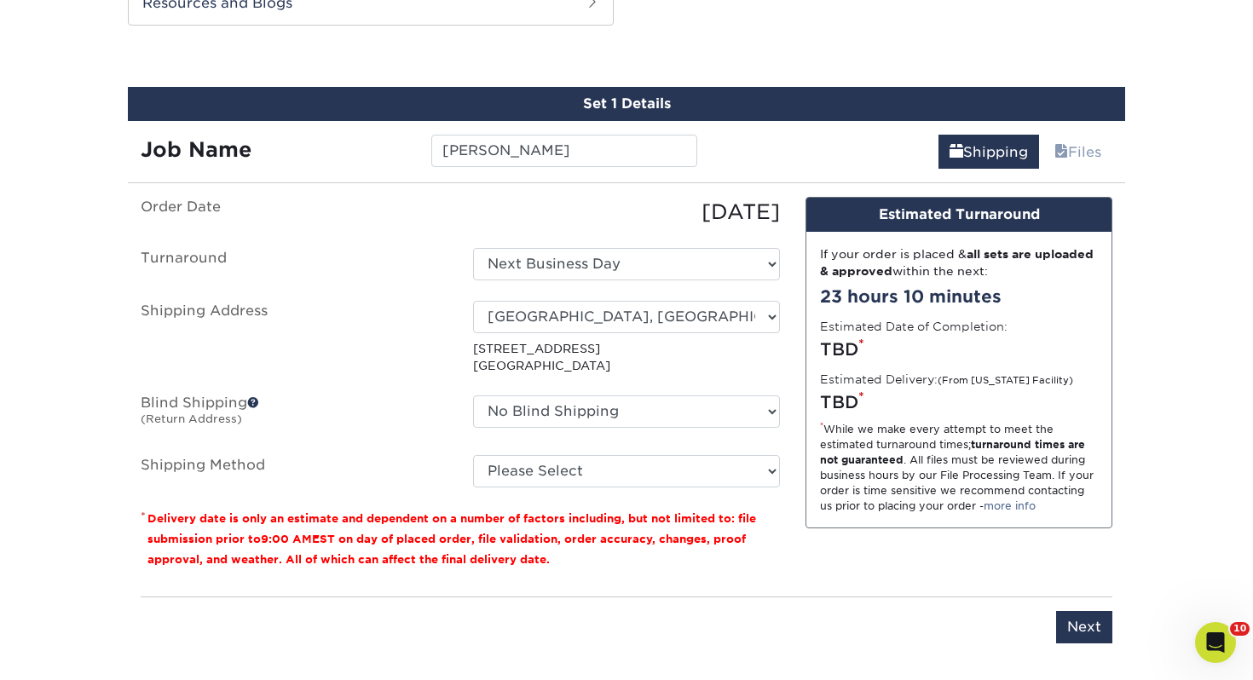
drag, startPoint x: 558, startPoint y: 438, endPoint x: 557, endPoint y: 447, distance: 8.6
click at [558, 438] on ul "Order Date 09/03/2025 Turnaround Select One 2-4 Business Days 2 Day Next Busine…" at bounding box center [460, 342] width 639 height 291
click at [555, 460] on select "Please Select Ground Shipping (+$7.84) 3 Day Shipping Service (+$18.68) 2 Day A…" at bounding box center [626, 471] width 307 height 32
select select "03"
click at [473, 455] on select "Please Select Ground Shipping (+$7.84) 3 Day Shipping Service (+$18.68) 2 Day A…" at bounding box center [626, 471] width 307 height 32
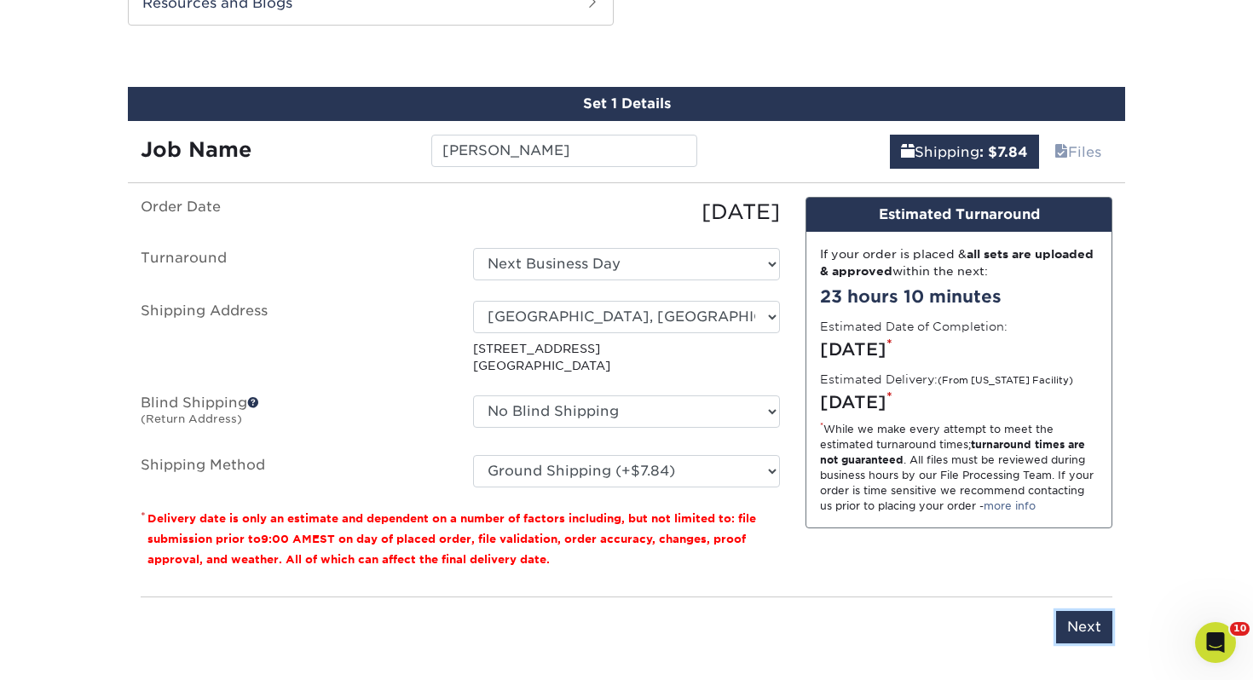
click at [1071, 625] on input "Next" at bounding box center [1084, 627] width 56 height 32
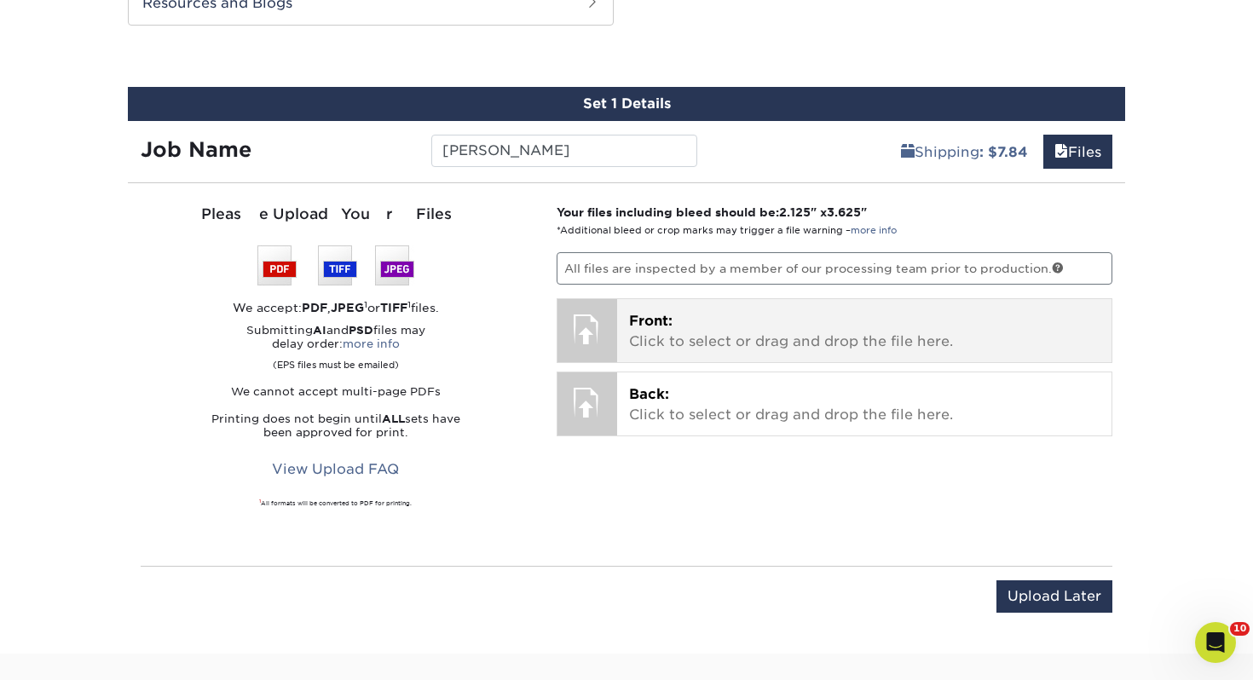
click at [740, 335] on p "Front: Click to select or drag and drop the file here." at bounding box center [864, 331] width 471 height 41
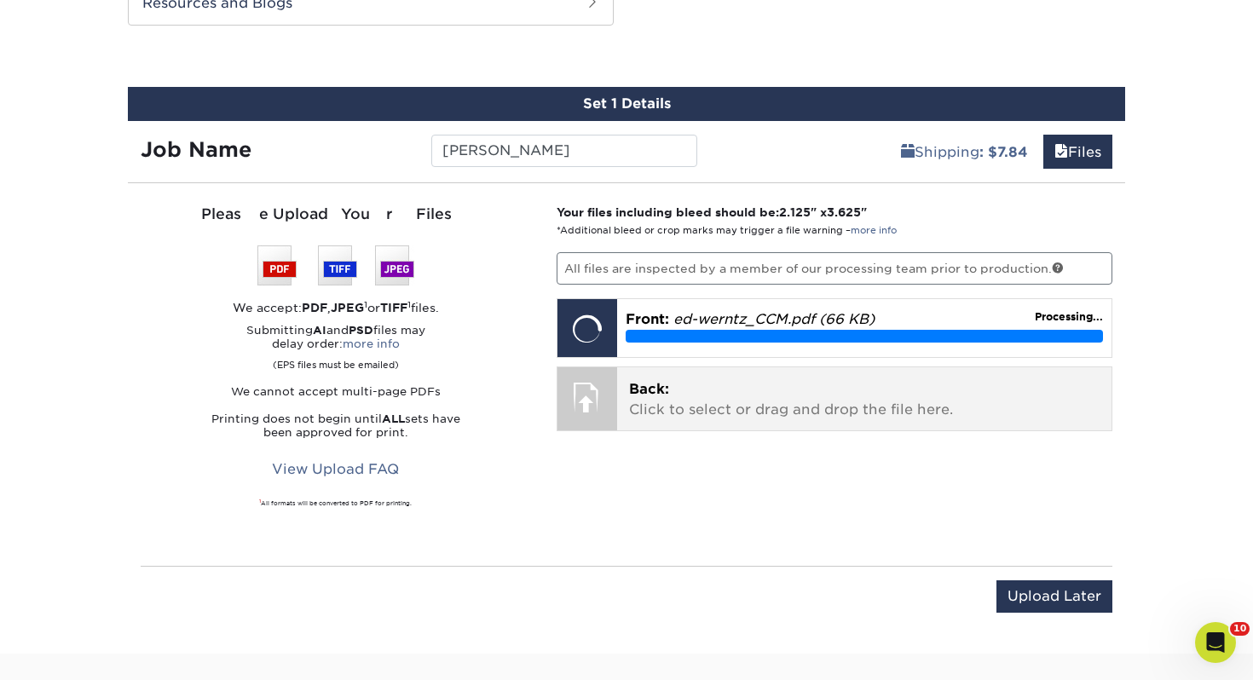
click at [650, 399] on p "Back: Click to select or drag and drop the file here." at bounding box center [864, 399] width 471 height 41
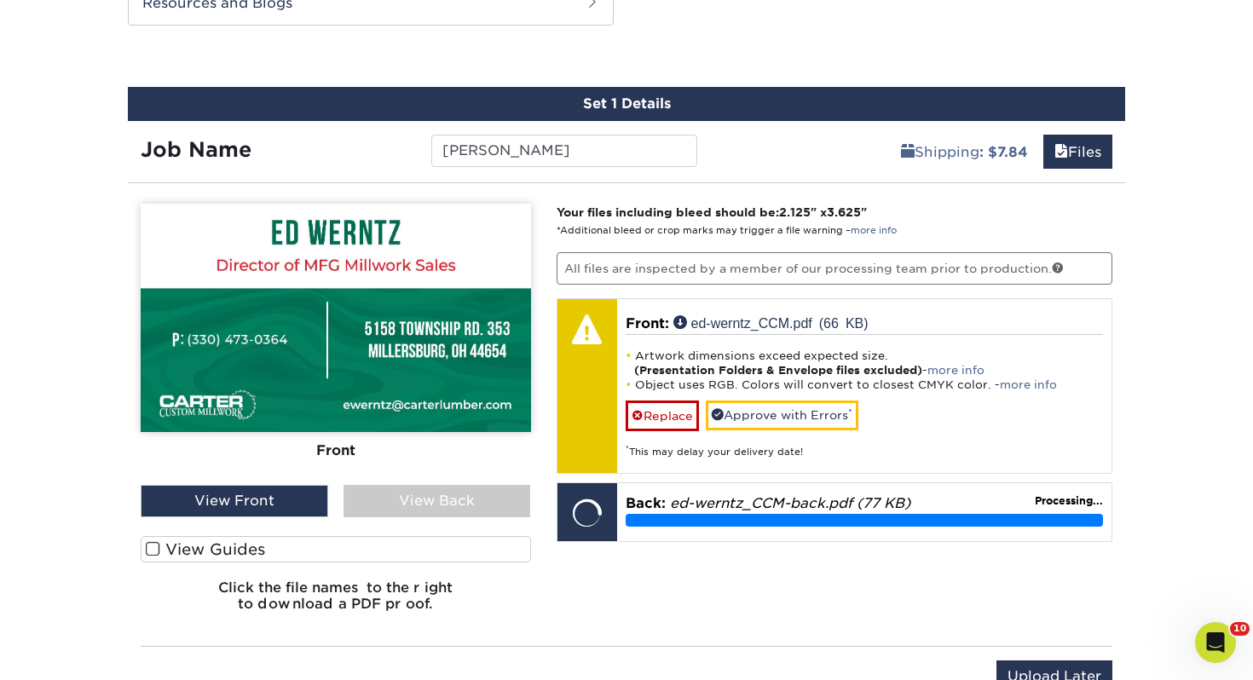
click at [288, 551] on label "View Guides" at bounding box center [336, 549] width 390 height 26
click at [0, 0] on input "View Guides" at bounding box center [0, 0] width 0 height 0
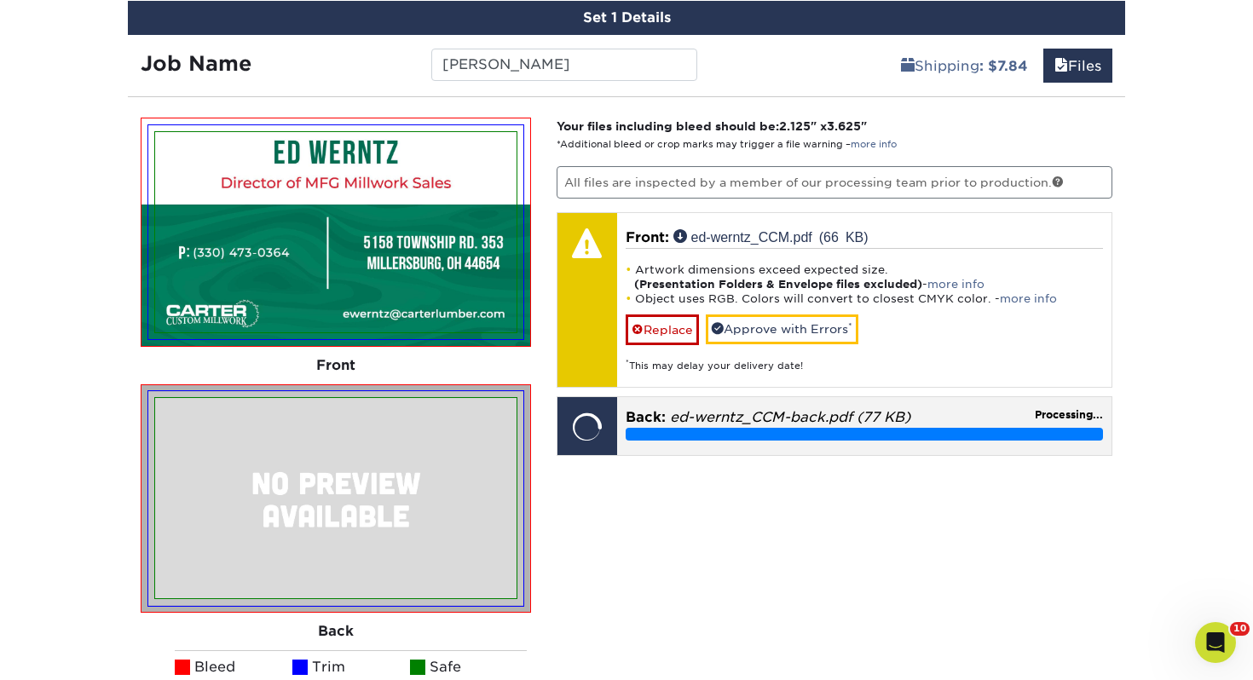
scroll to position [1019, 0]
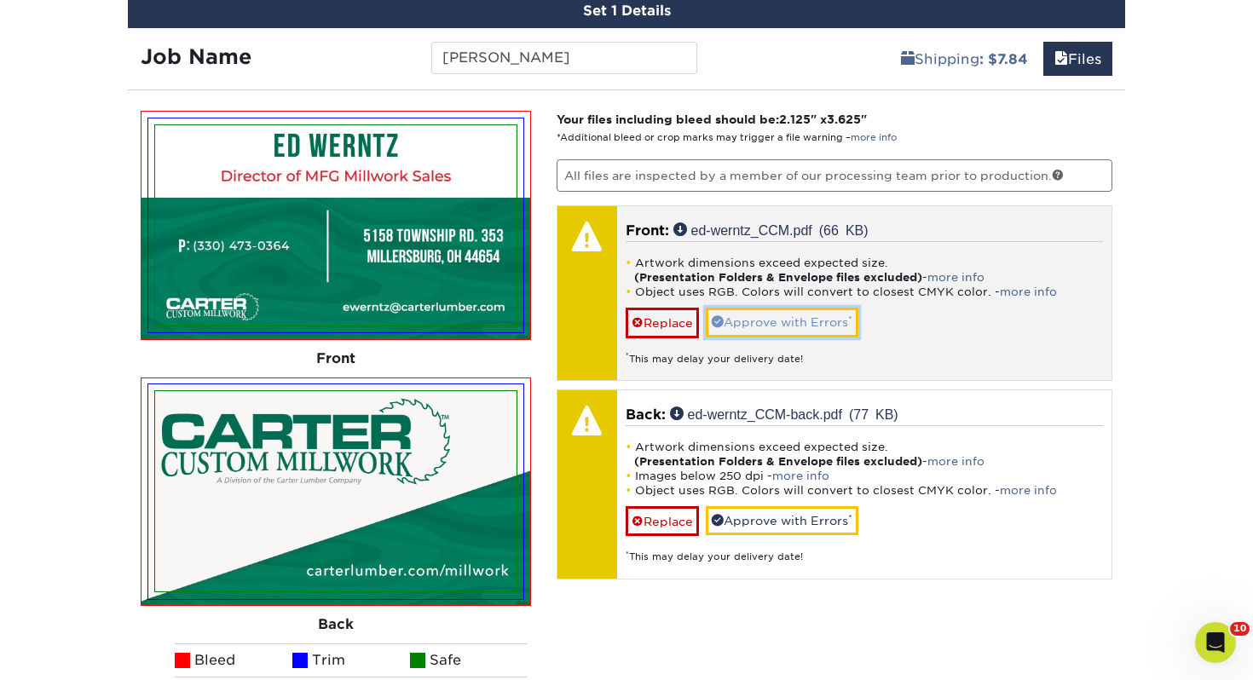
click at [817, 332] on link "Approve with Errors *" at bounding box center [782, 322] width 153 height 29
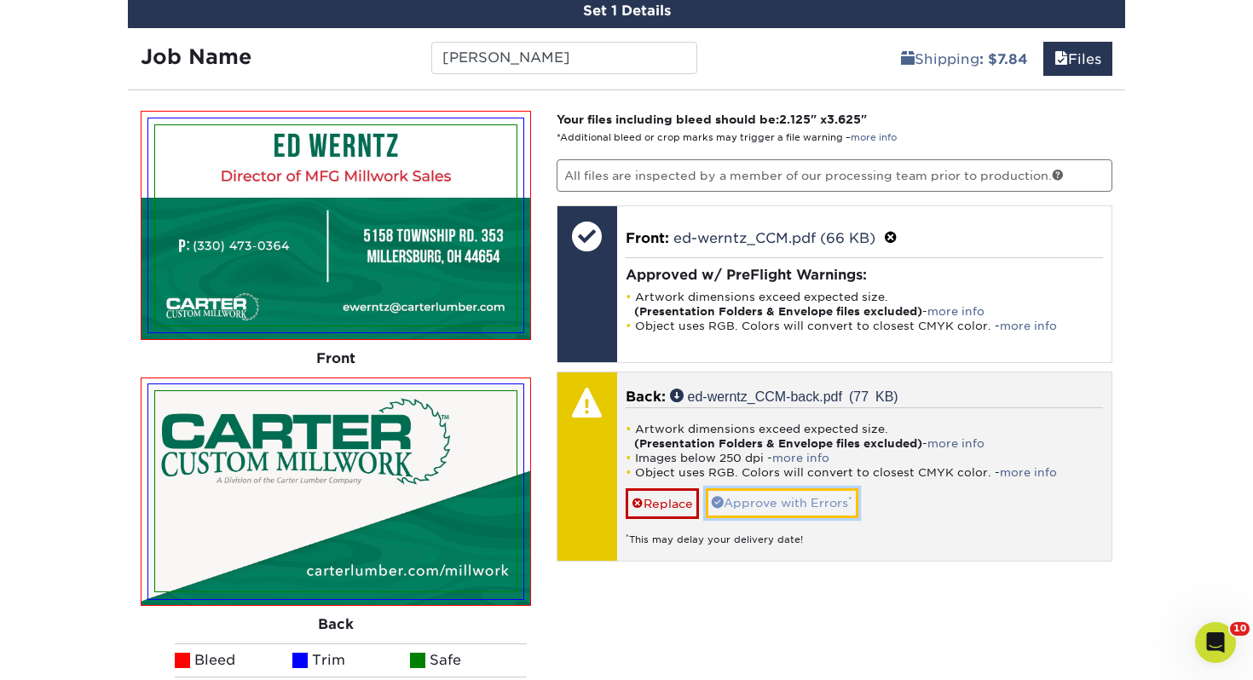
click at [792, 488] on link "Approve with Errors *" at bounding box center [782, 502] width 153 height 29
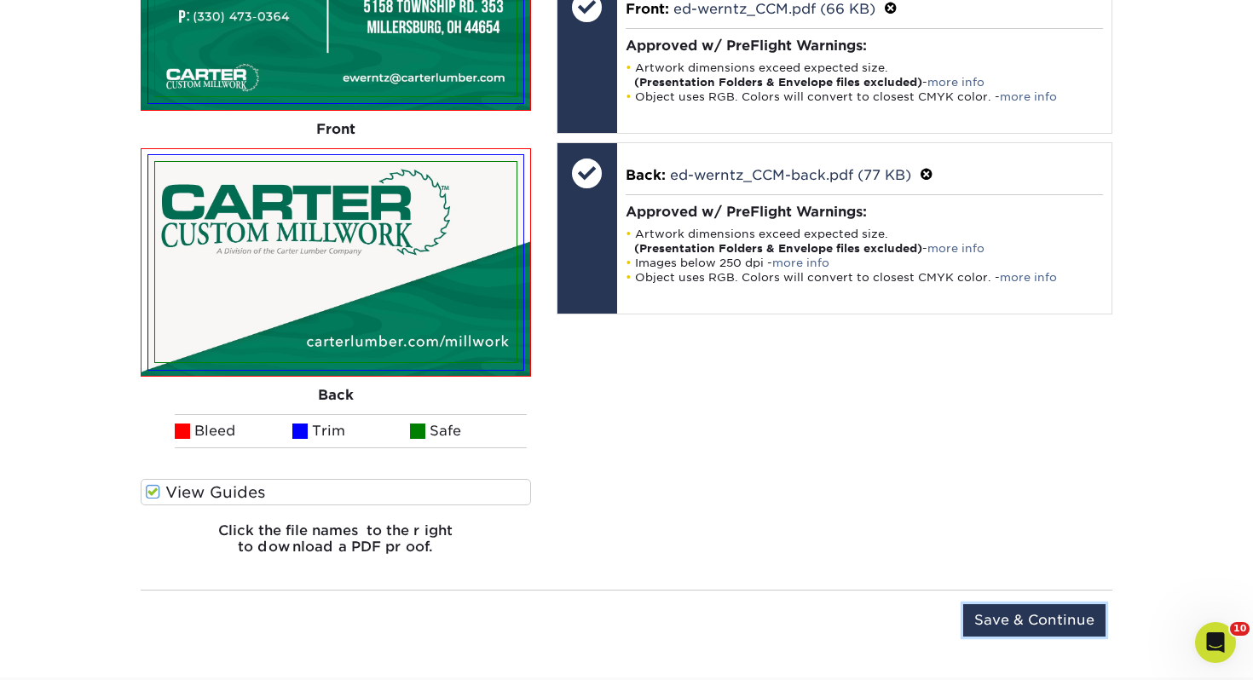
click at [1035, 620] on input "Save & Continue" at bounding box center [1034, 620] width 142 height 32
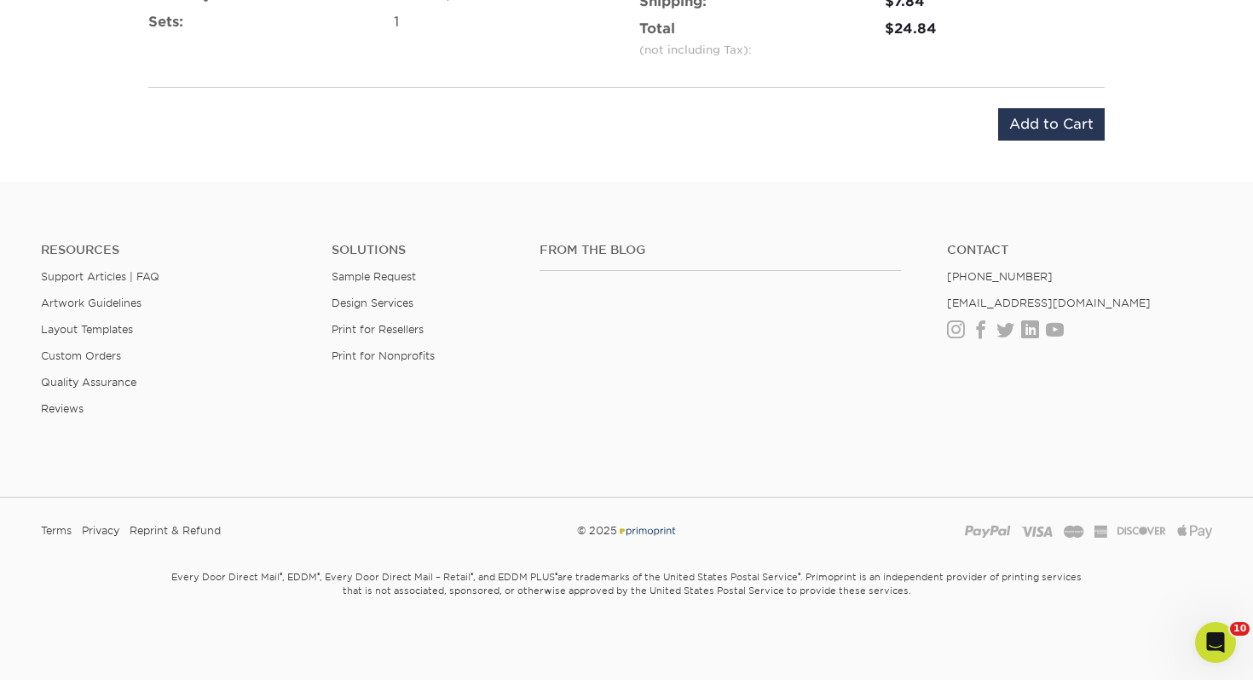
scroll to position [1239, 0]
click at [1086, 120] on input "Add to Cart" at bounding box center [1051, 125] width 107 height 32
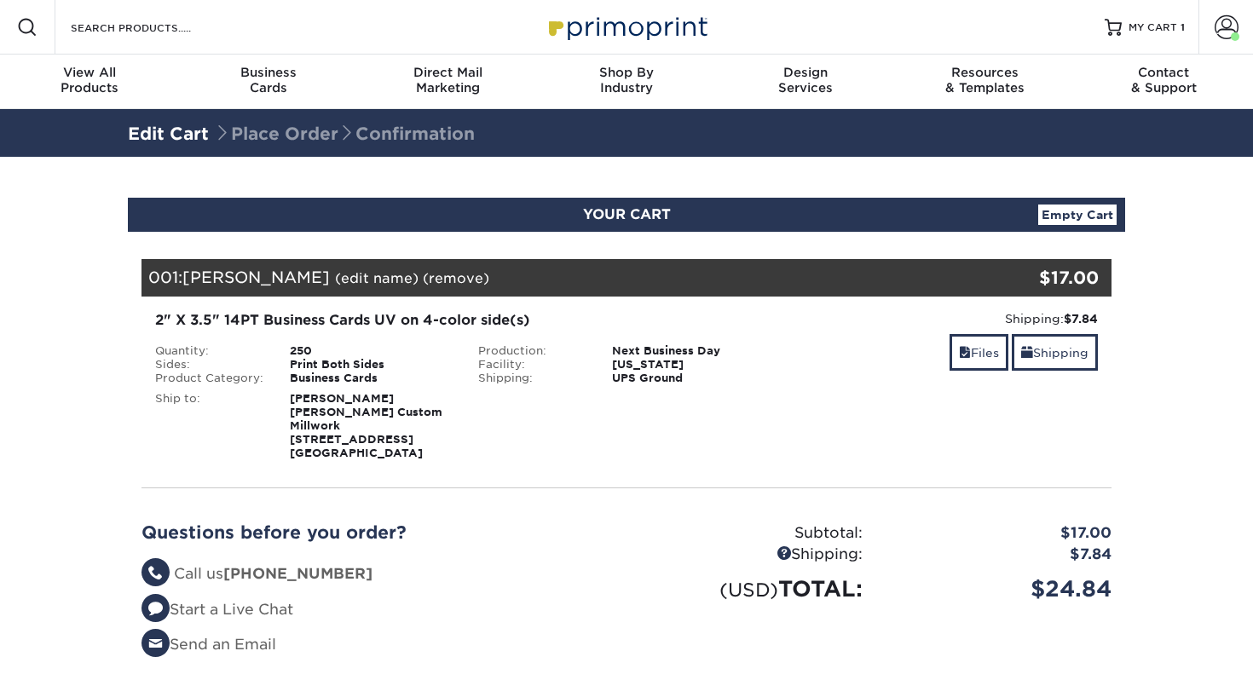
select select "178303"
click at [1021, 346] on span at bounding box center [1027, 353] width 12 height 14
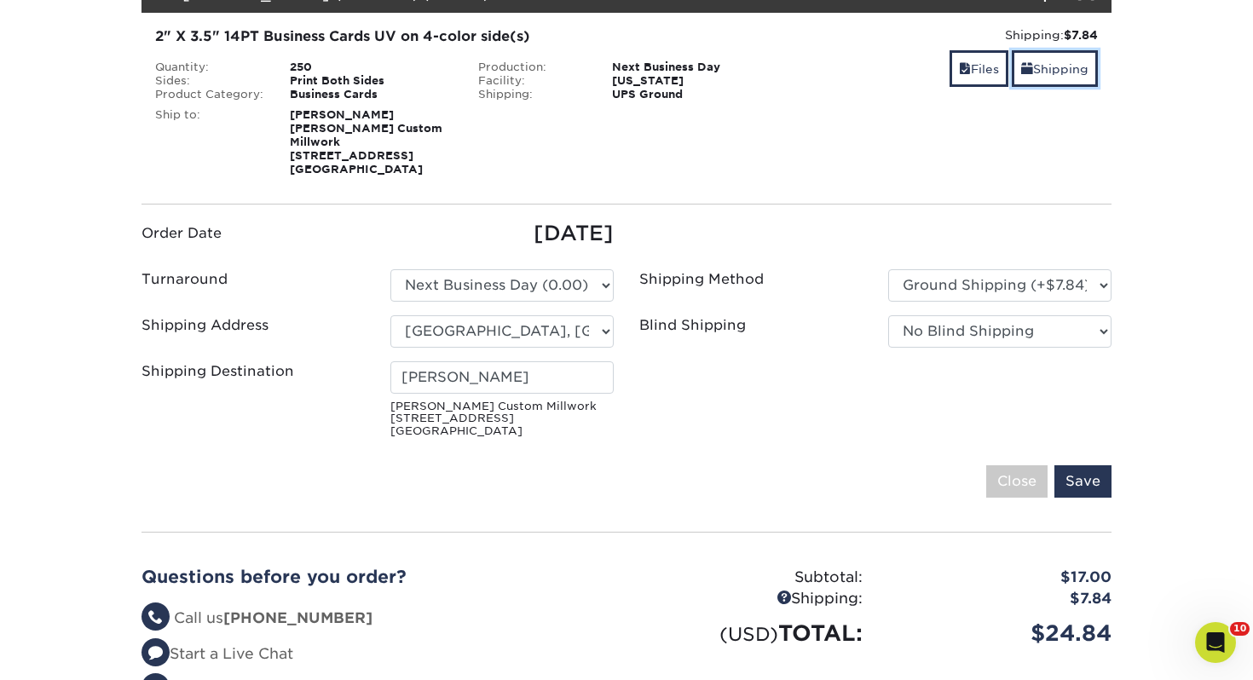
scroll to position [283, 0]
drag, startPoint x: 559, startPoint y: 359, endPoint x: 52, endPoint y: 343, distance: 507.4
click at [52, 343] on section "YOUR CART Empty Cart Your Cart is Empty View Account Active Orders Order Histor…" at bounding box center [626, 351] width 1253 height 955
type input "Ed Werntz"
drag, startPoint x: 776, startPoint y: 409, endPoint x: 901, endPoint y: 446, distance: 130.5
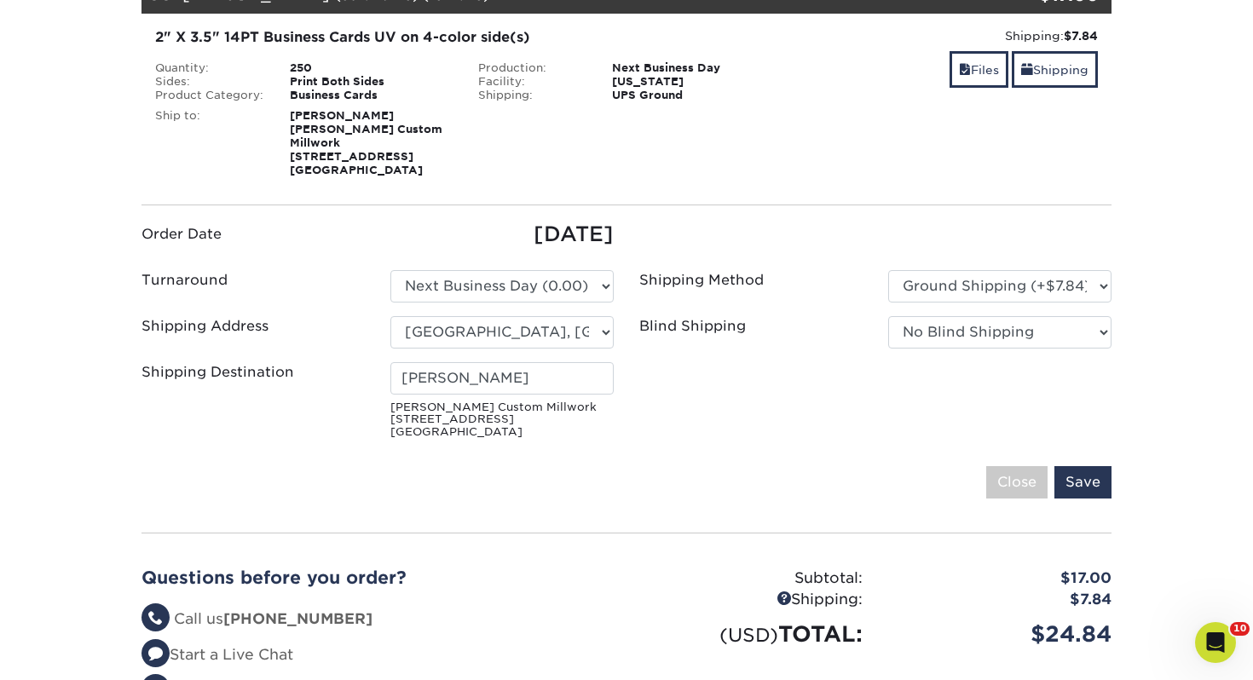
click at [776, 409] on ul "Order Date 09/03/2025 Turnaround Please Select Select One" at bounding box center [627, 332] width 996 height 227
drag, startPoint x: 1094, startPoint y: 471, endPoint x: 1070, endPoint y: 478, distance: 24.8
click at [1093, 471] on input "Save" at bounding box center [1082, 482] width 57 height 32
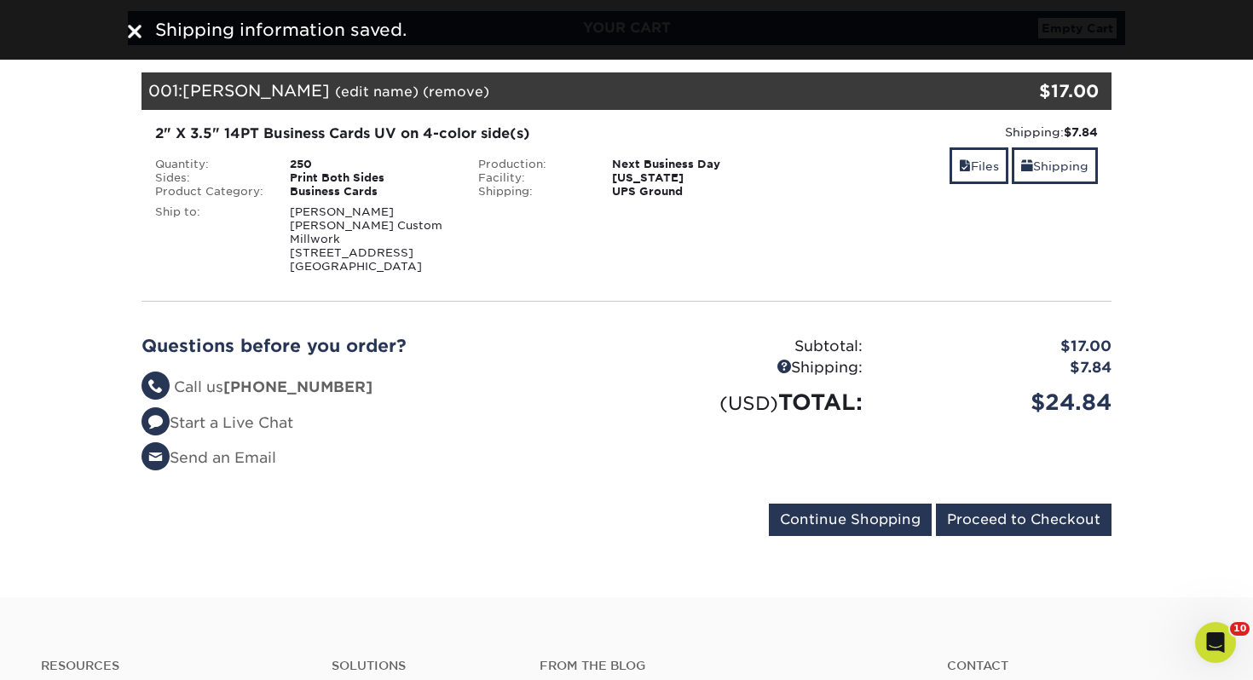
scroll to position [188, 0]
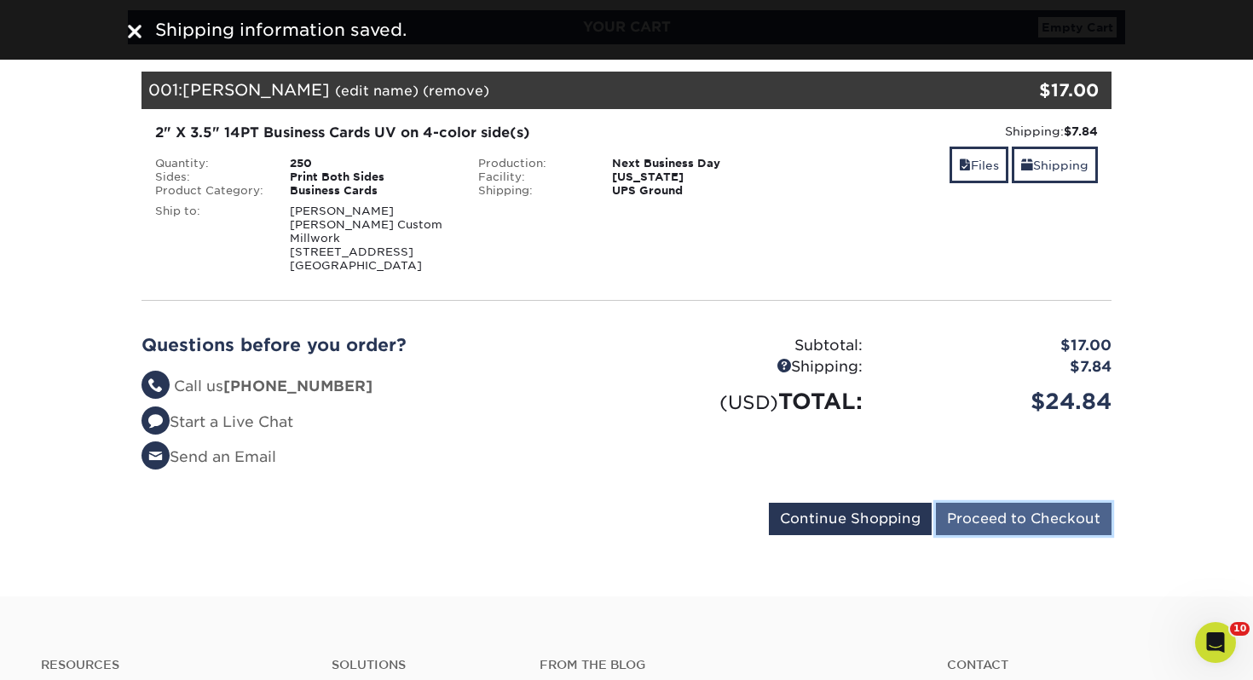
click at [1039, 511] on input "Proceed to Checkout" at bounding box center [1024, 519] width 176 height 32
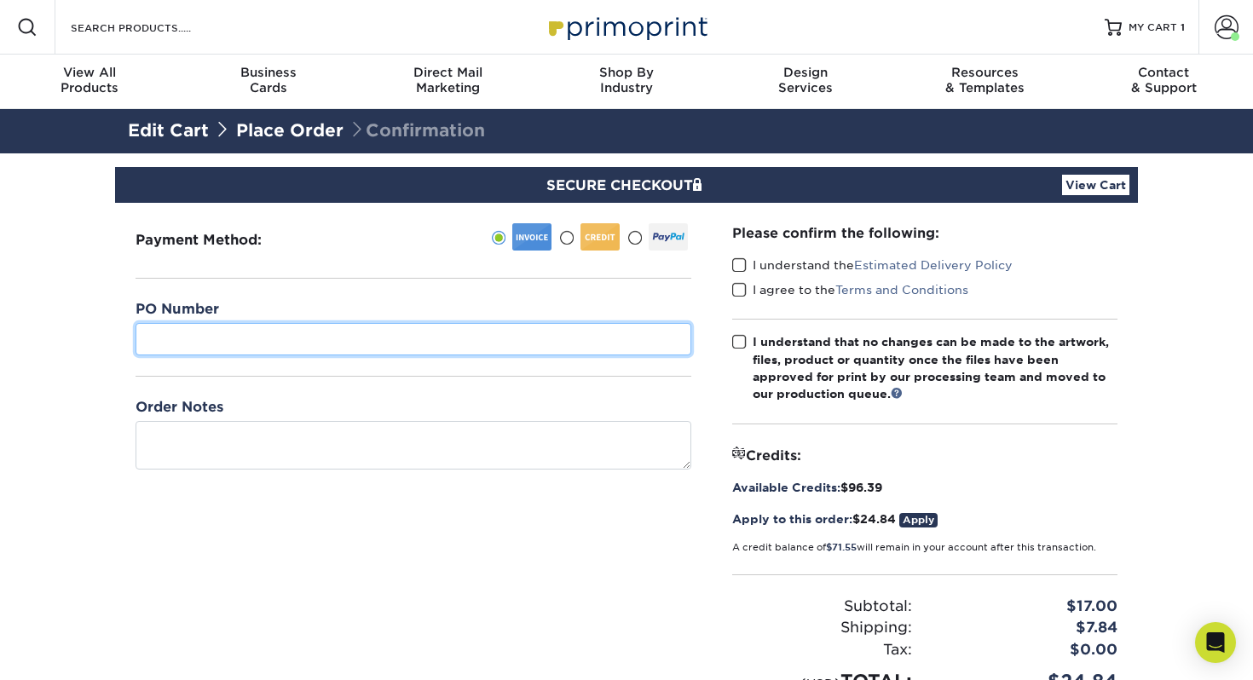
click at [437, 334] on input "text" at bounding box center [414, 339] width 556 height 32
type input "489"
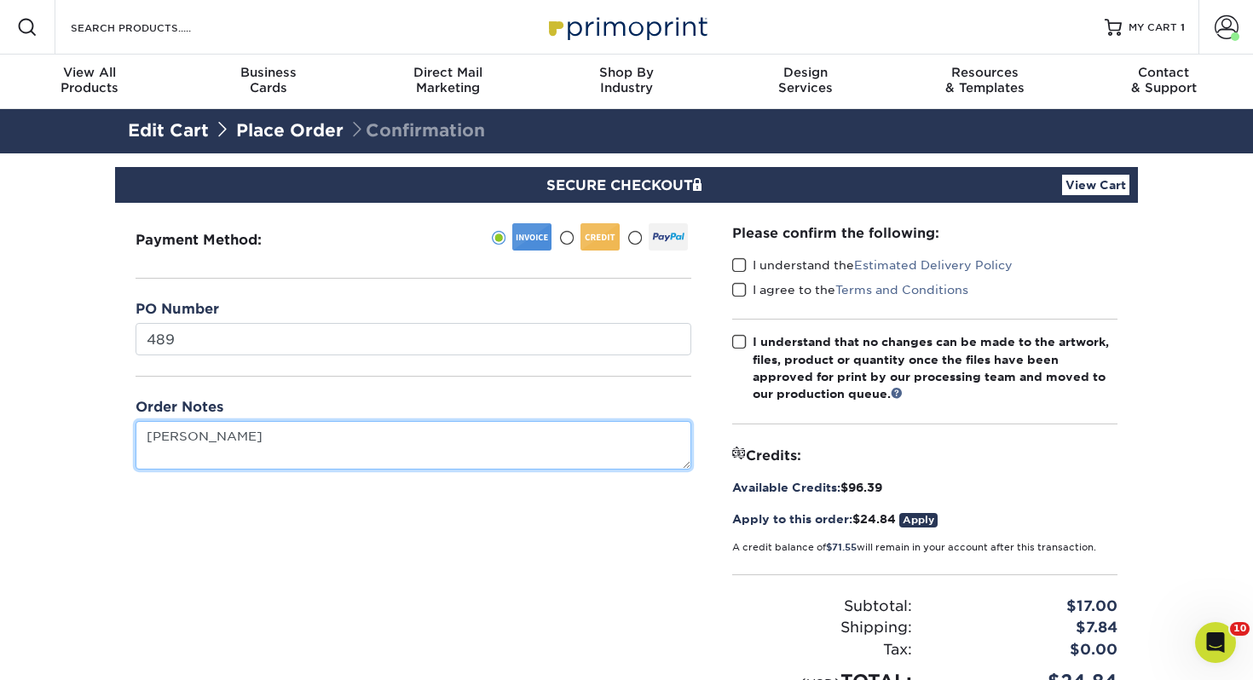
type textarea "[PERSON_NAME]"
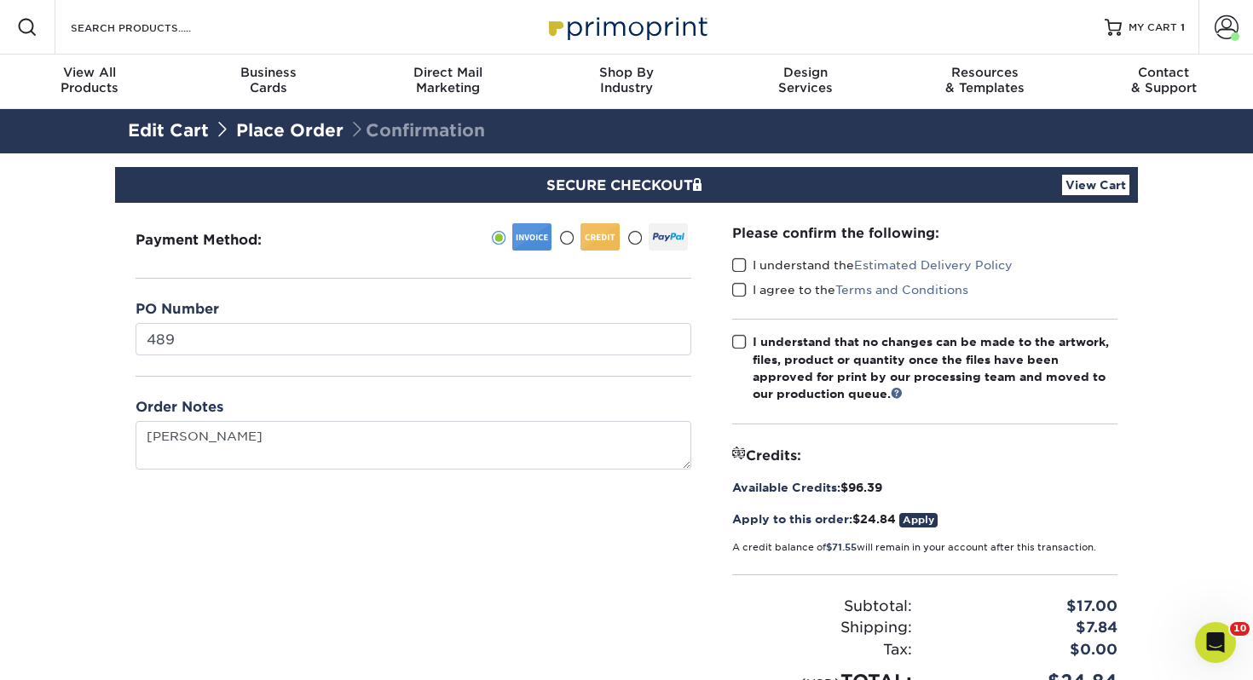
click at [733, 263] on span at bounding box center [739, 265] width 14 height 16
click at [0, 0] on input "I understand the Estimated Delivery Policy" at bounding box center [0, 0] width 0 height 0
click at [743, 291] on span at bounding box center [739, 290] width 14 height 16
click at [0, 0] on input "I agree to the Terms and Conditions" at bounding box center [0, 0] width 0 height 0
click at [736, 344] on span at bounding box center [739, 342] width 14 height 16
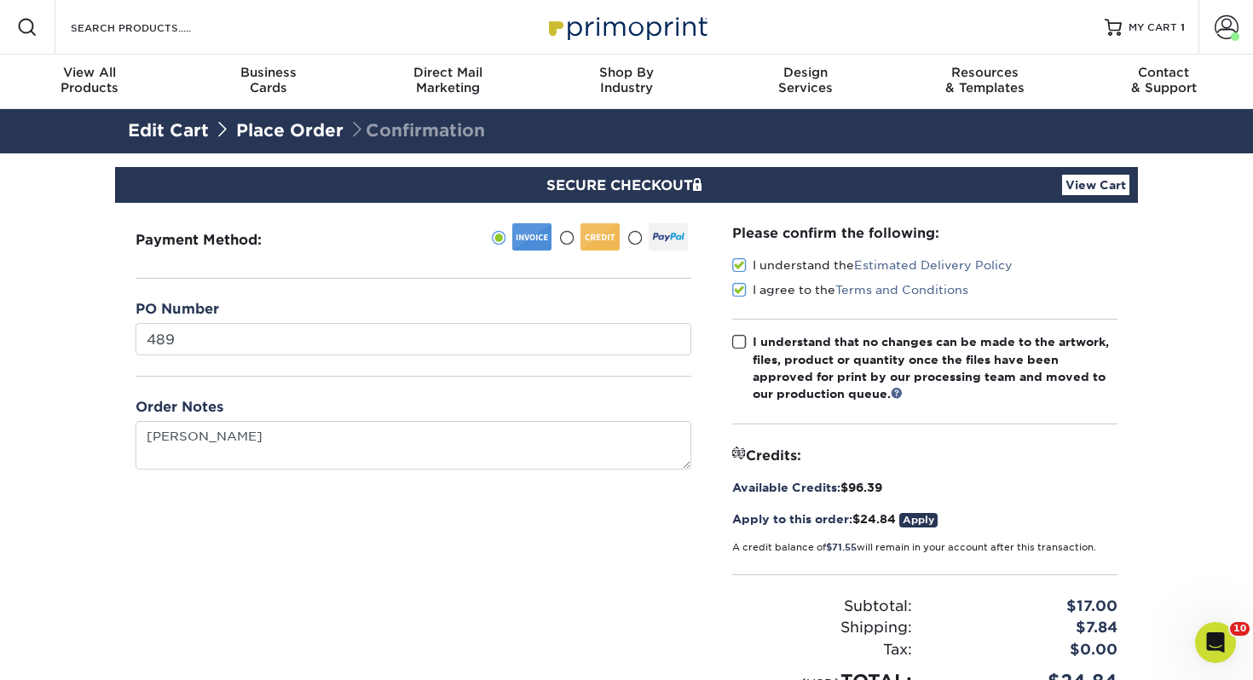
click at [0, 0] on input "I understand that no changes can be made to the artwork, files, product or quan…" at bounding box center [0, 0] width 0 height 0
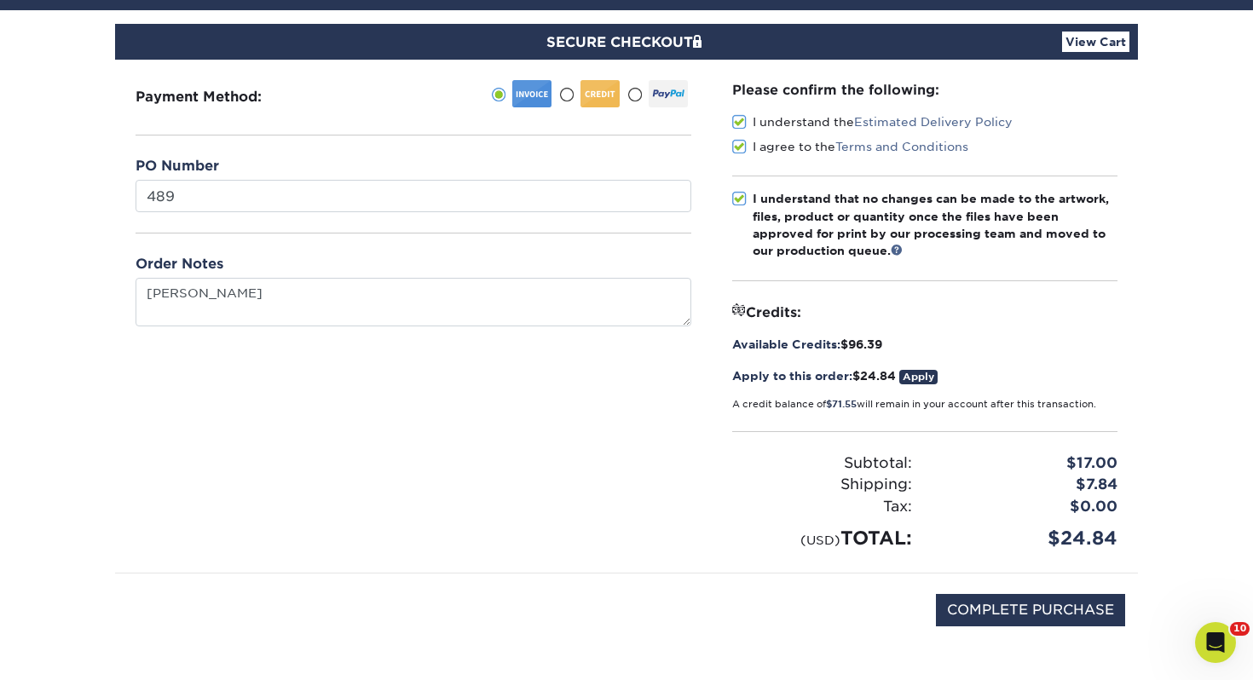
scroll to position [232, 0]
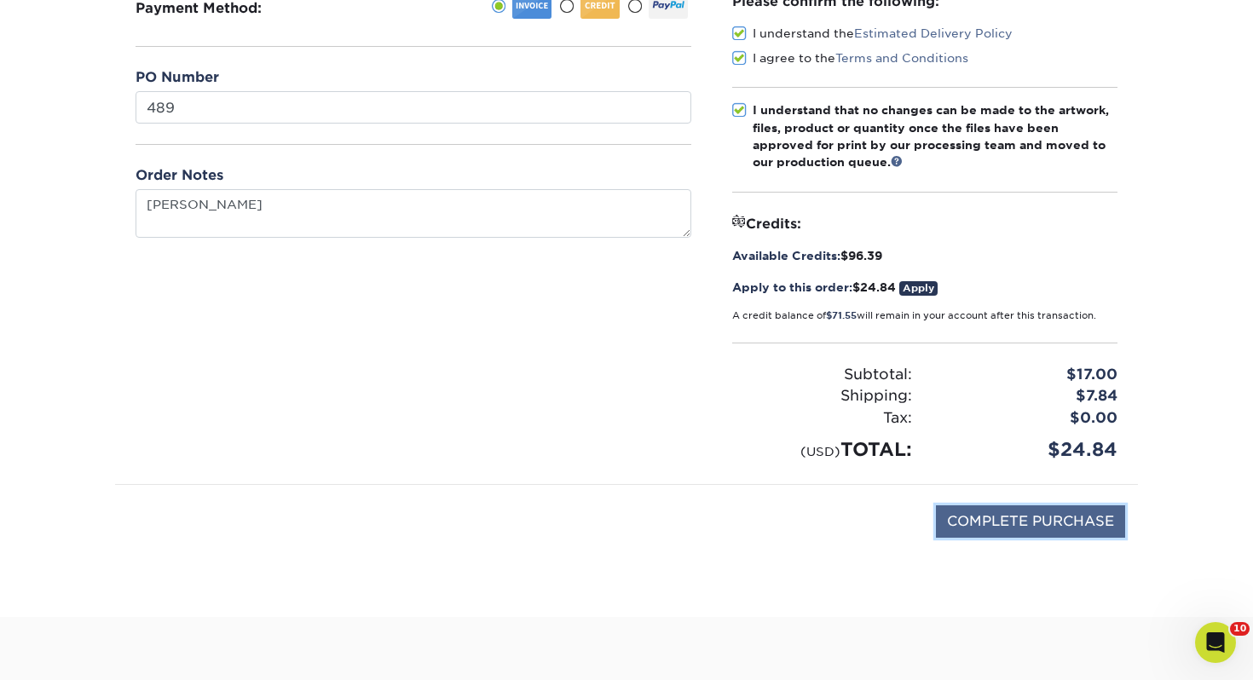
click at [961, 518] on input "COMPLETE PURCHASE" at bounding box center [1030, 521] width 189 height 32
type input "PROCESSING, PLEASE WAIT..."
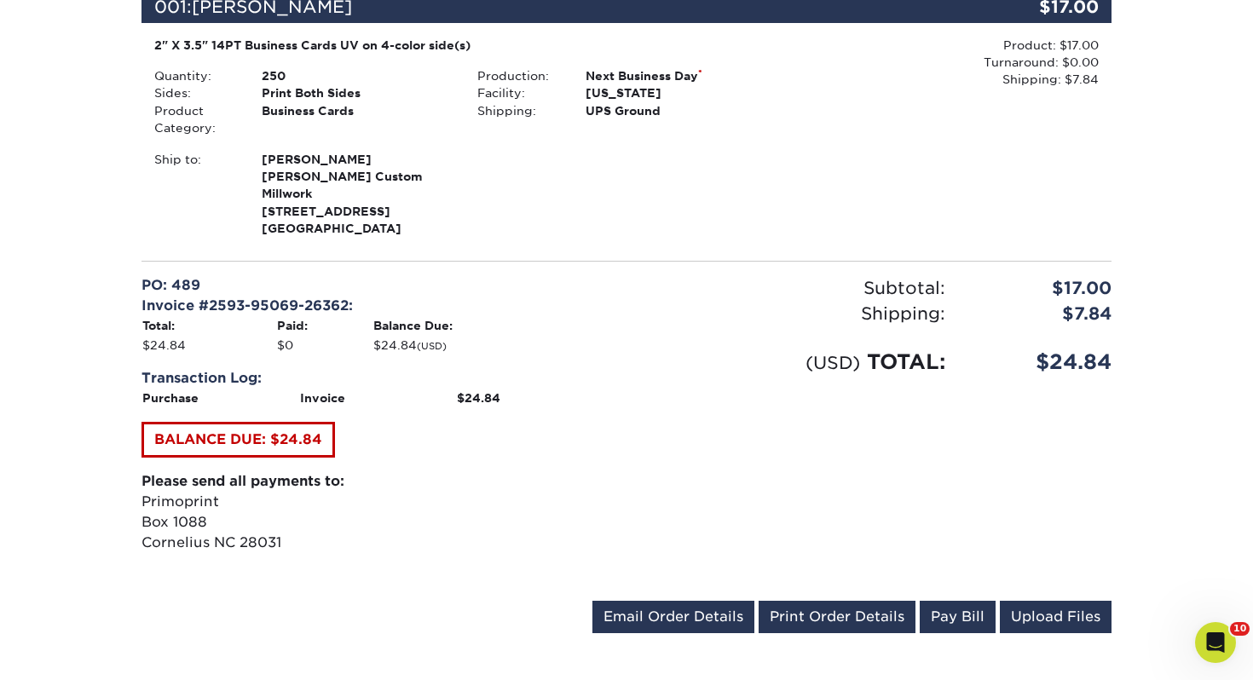
scroll to position [518, 0]
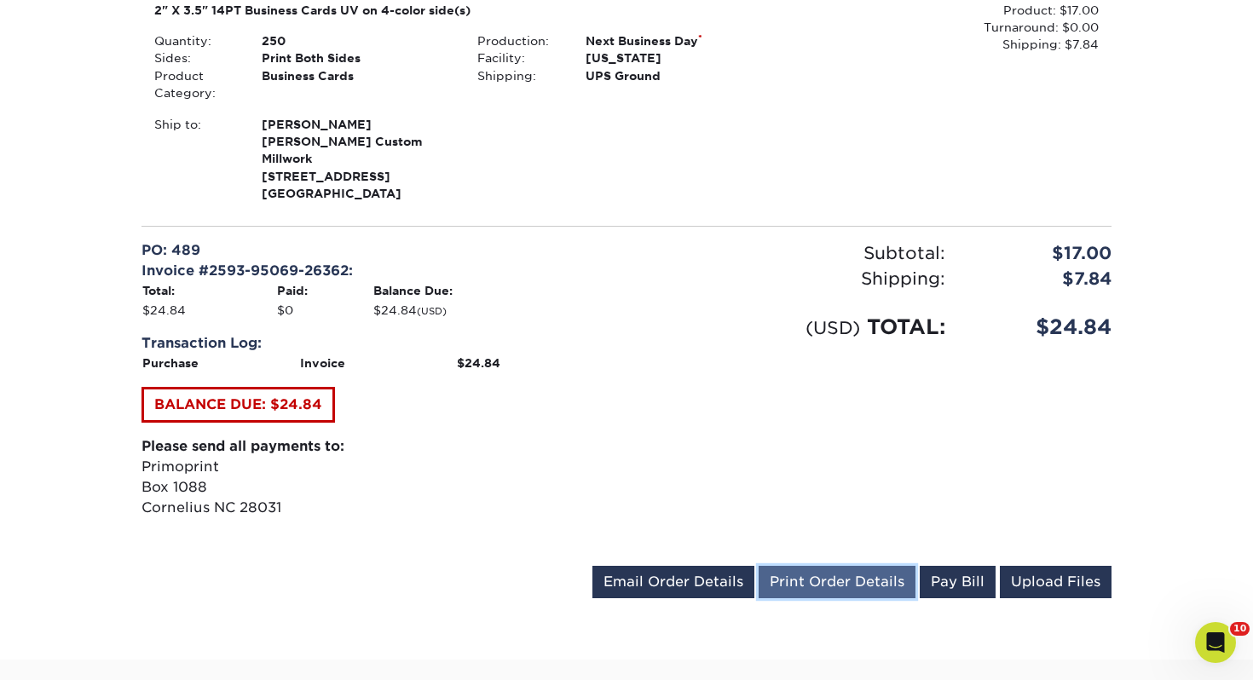
click at [821, 567] on link "Print Order Details" at bounding box center [837, 582] width 157 height 32
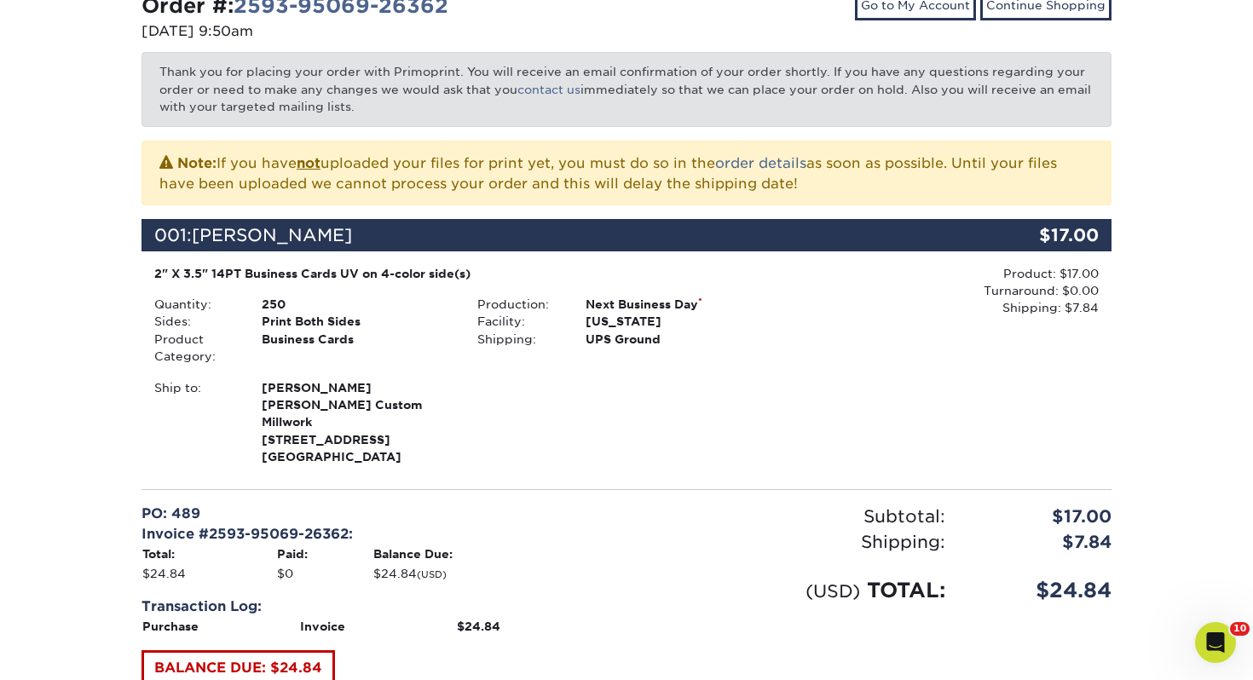
scroll to position [0, 0]
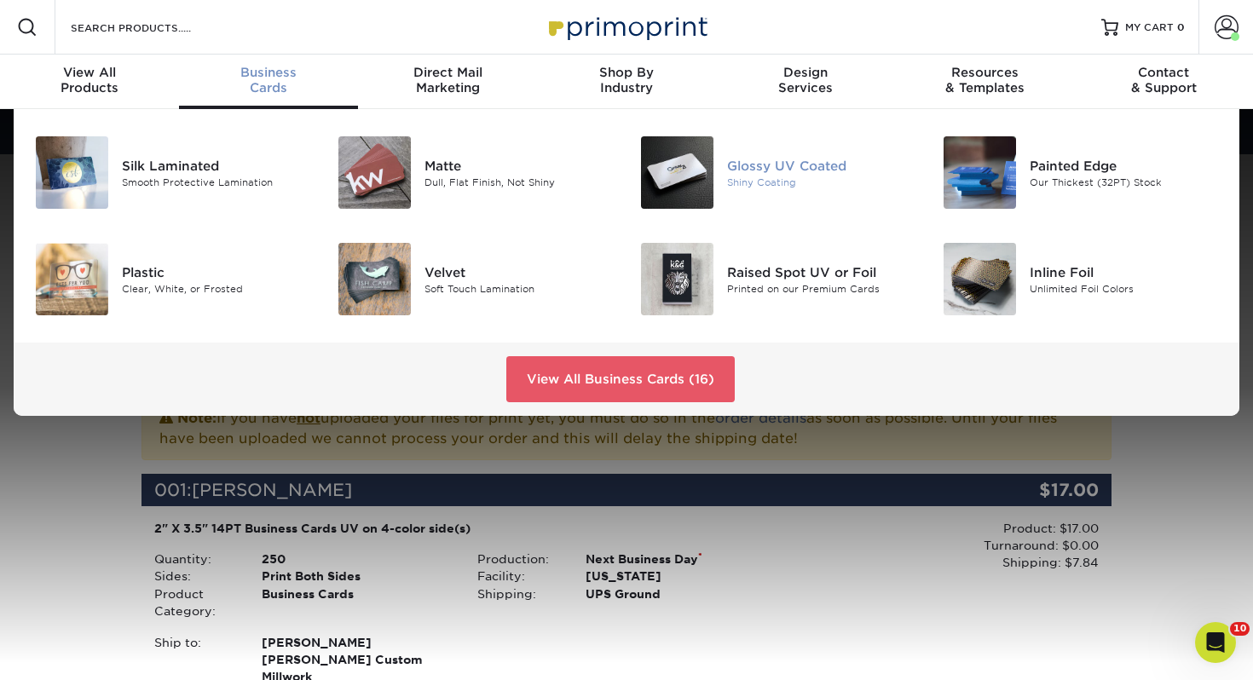
click at [728, 164] on div "Glossy UV Coated" at bounding box center [821, 165] width 189 height 19
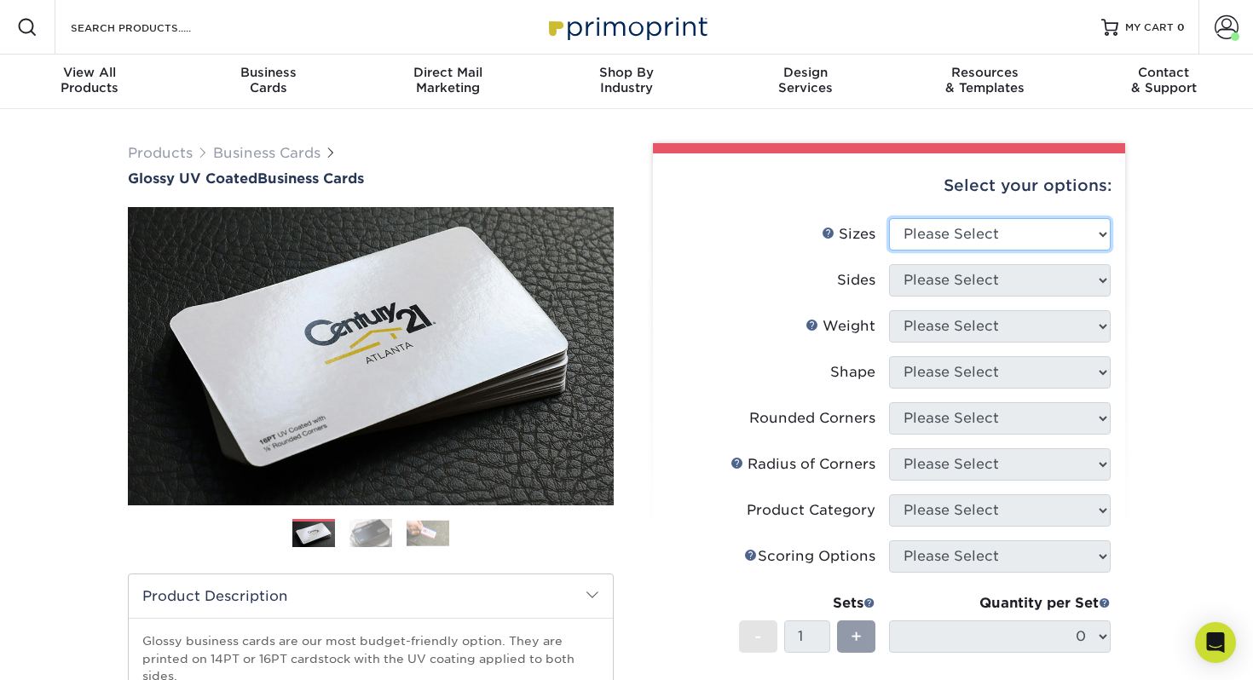
click at [950, 228] on select "Please Select 1.5" x 3.5" - Mini 1.75" x 3.5" - Mini 2" x 2" - Square 2" x 3" -…" at bounding box center [1000, 234] width 222 height 32
select select "2.00x3.50"
click at [889, 218] on select "Please Select 1.5" x 3.5" - Mini 1.75" x 3.5" - Mini 2" x 2" - Square 2" x 3" -…" at bounding box center [1000, 234] width 222 height 32
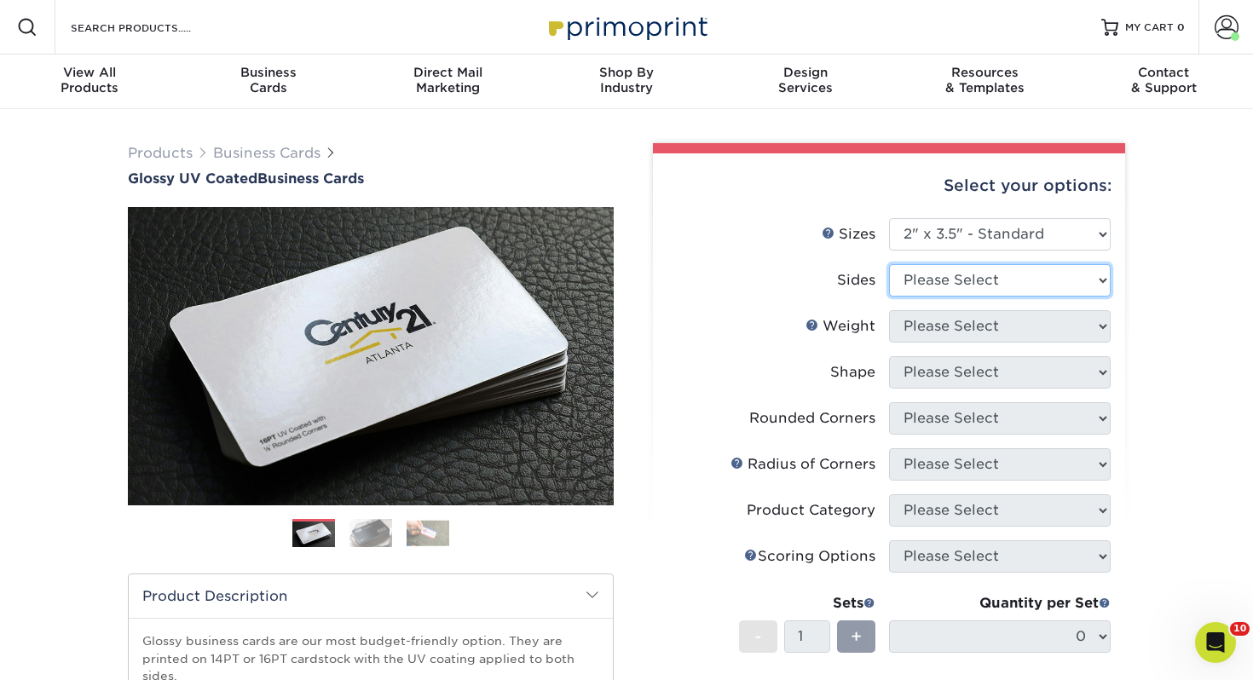
click at [956, 291] on select "Please Select Print Both Sides Print Front Only" at bounding box center [1000, 280] width 222 height 32
select select "13abbda7-1d64-4f25-8bb2-c179b224825d"
click at [889, 264] on select "Please Select Print Both Sides Print Front Only" at bounding box center [1000, 280] width 222 height 32
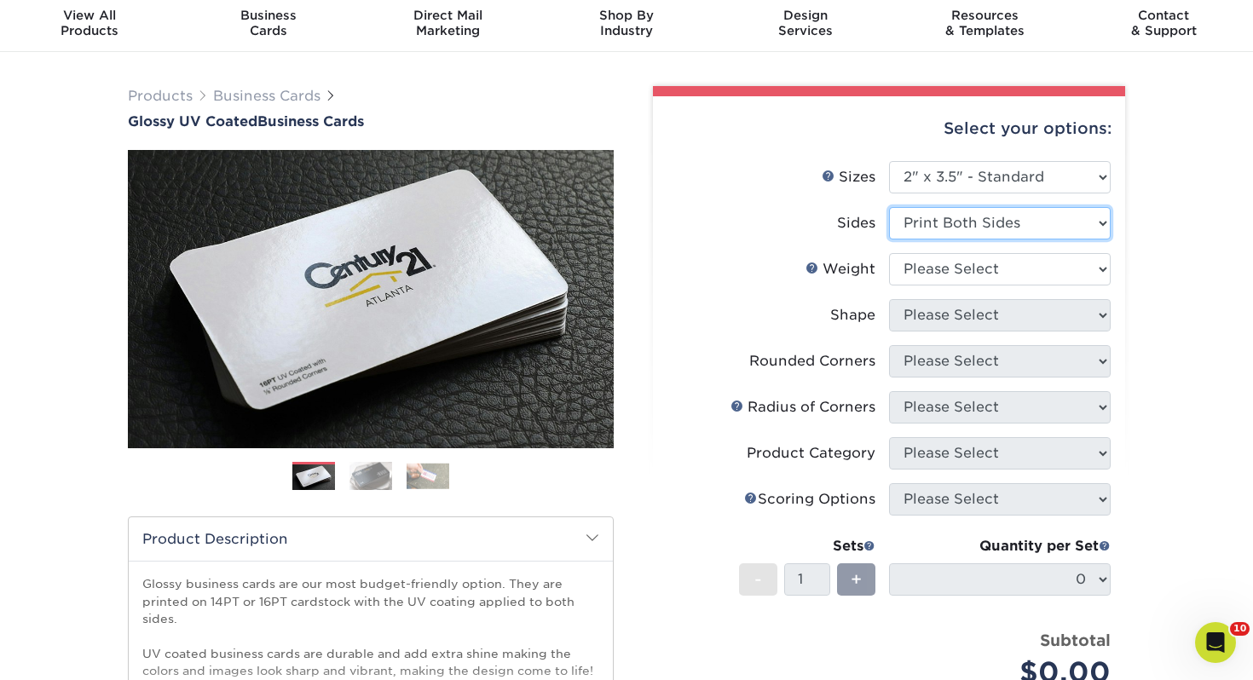
scroll to position [72, 0]
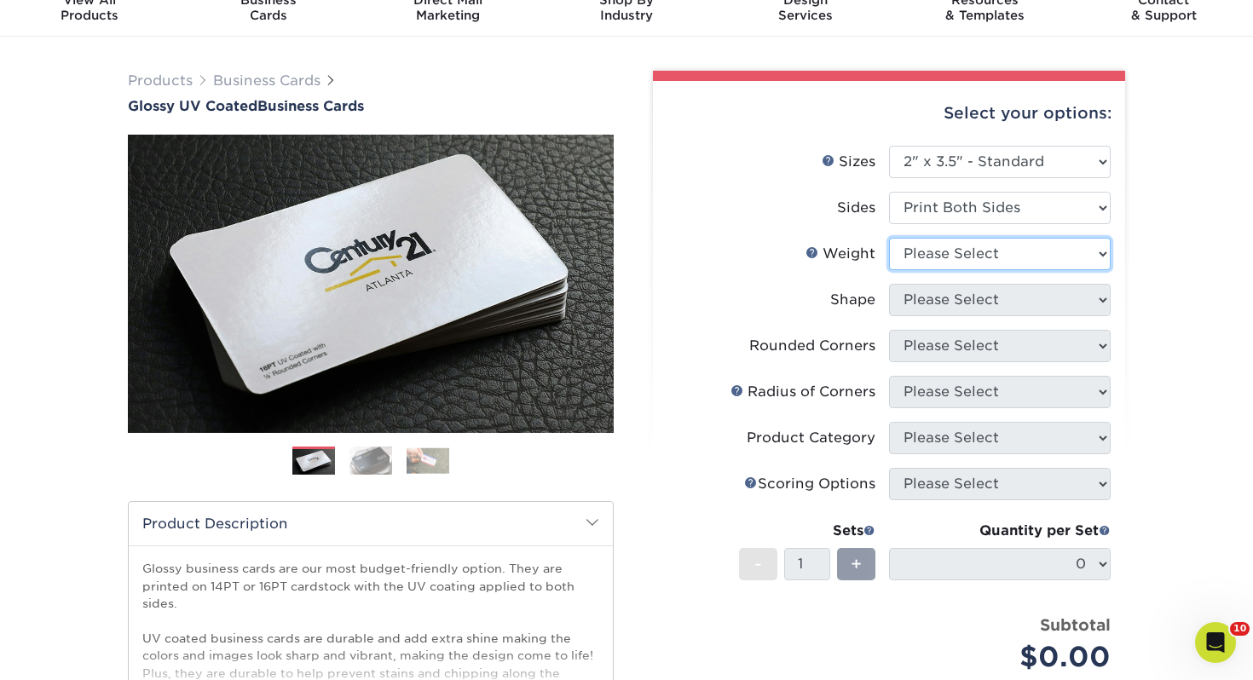
click at [927, 257] on select "Please Select 16PT 14PT" at bounding box center [1000, 254] width 222 height 32
select select "14PT"
click at [889, 238] on select "Please Select 16PT 14PT" at bounding box center [1000, 254] width 222 height 32
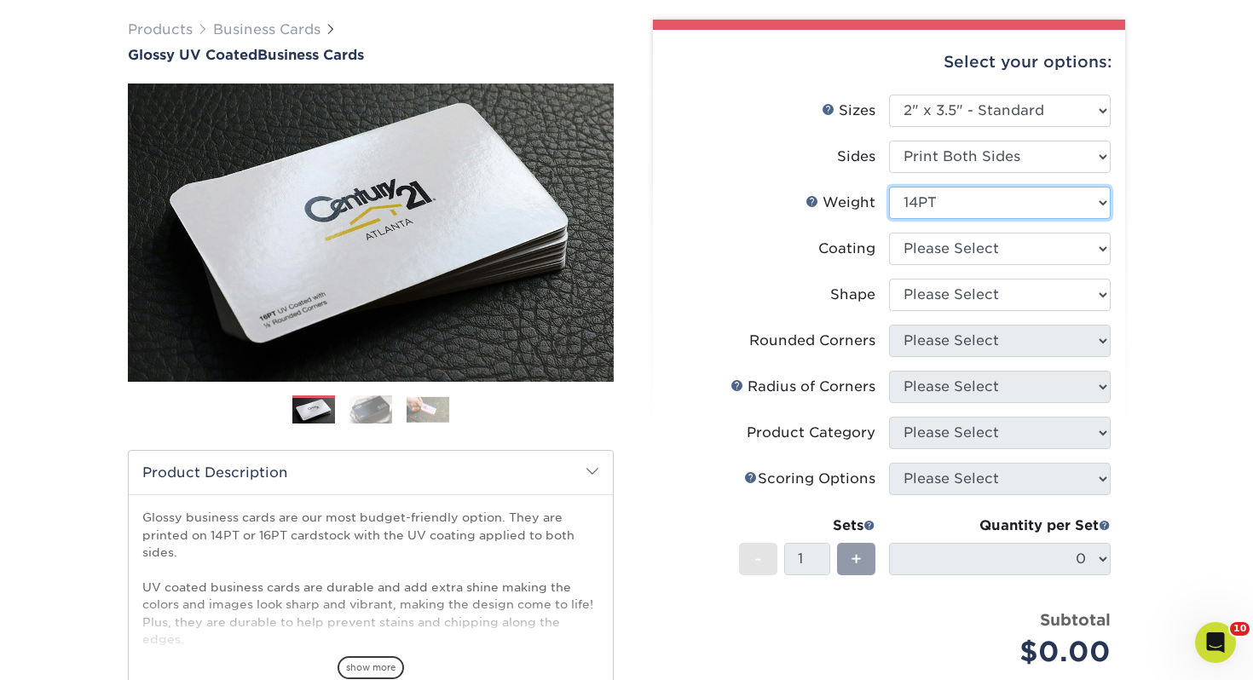
scroll to position [125, 0]
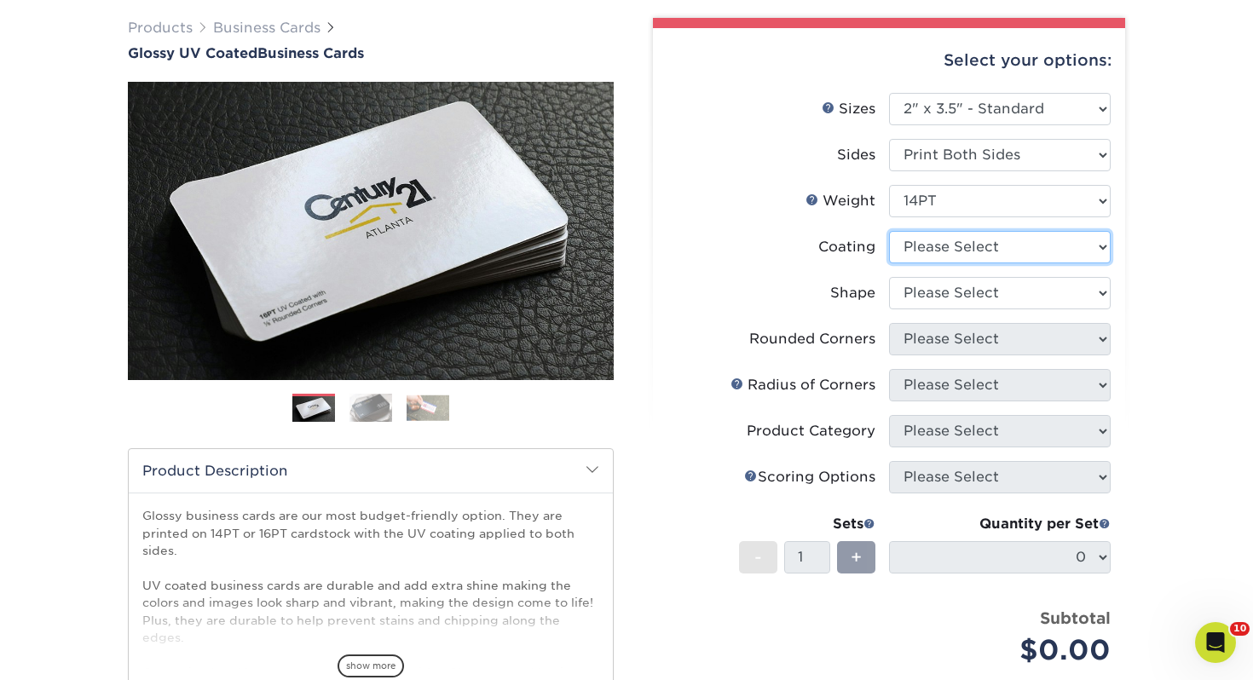
click at [983, 249] on select at bounding box center [1000, 247] width 222 height 32
select select "ae367451-b2b8-45df-a344-0f05b6a12993"
click at [889, 231] on select at bounding box center [1000, 247] width 222 height 32
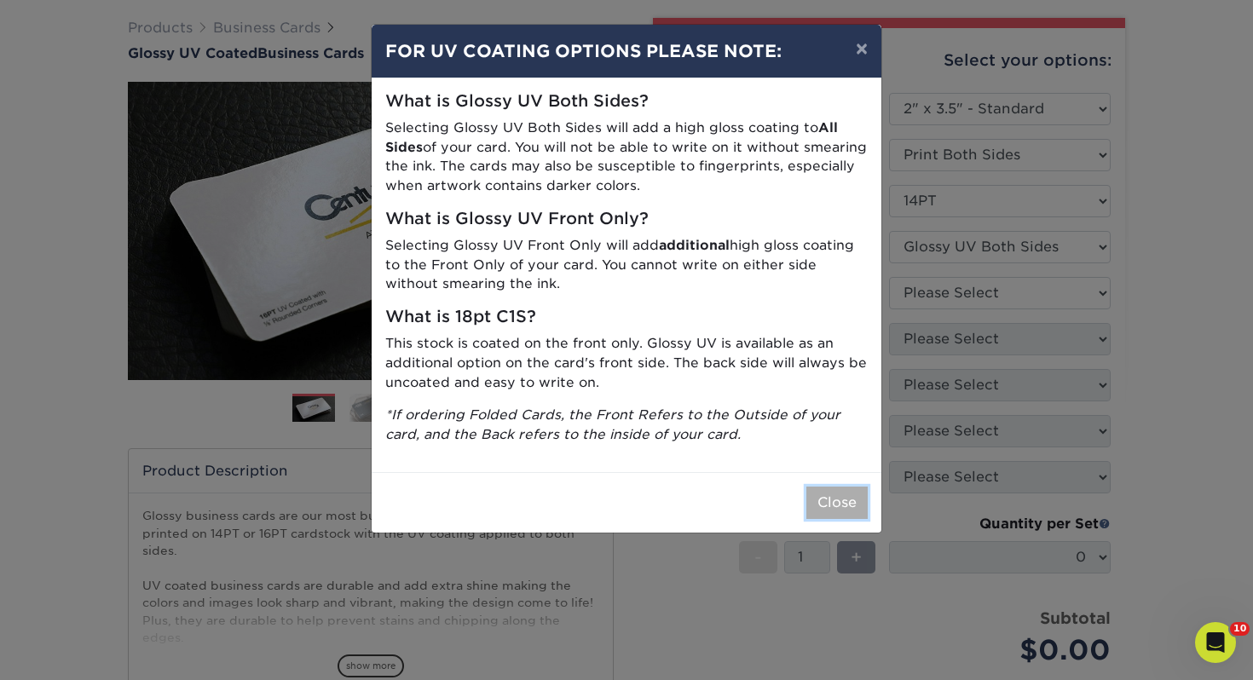
click at [844, 493] on button "Close" at bounding box center [836, 503] width 61 height 32
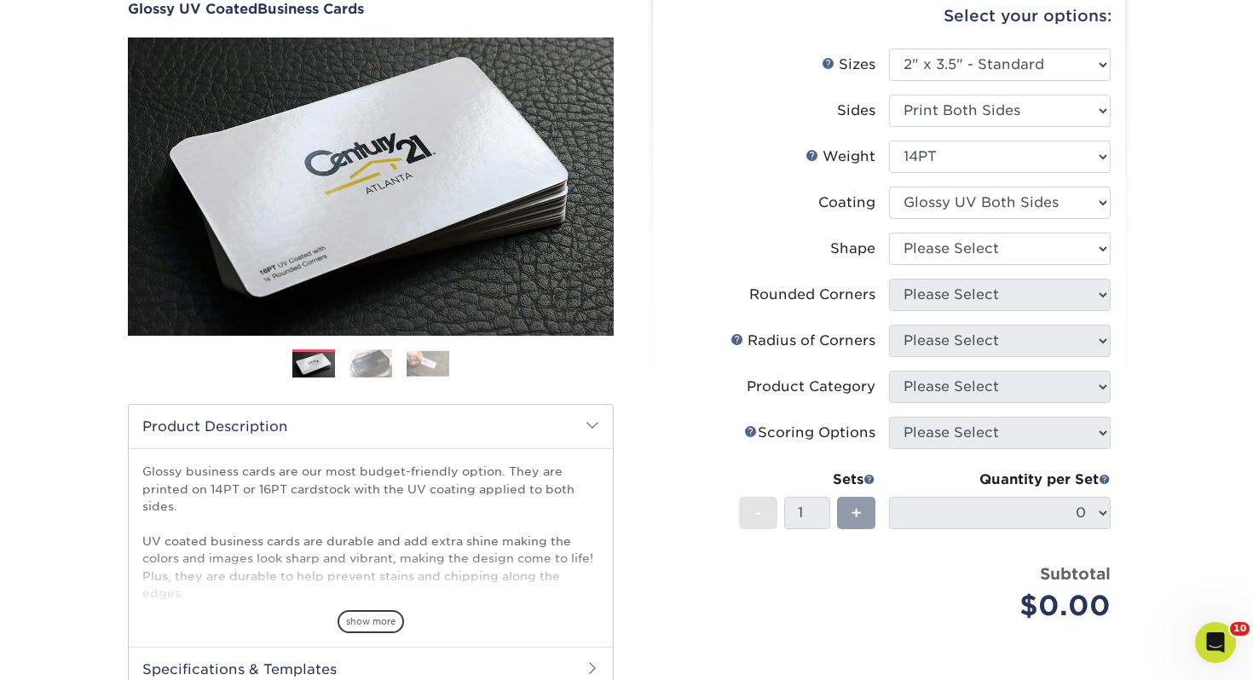
scroll to position [176, 0]
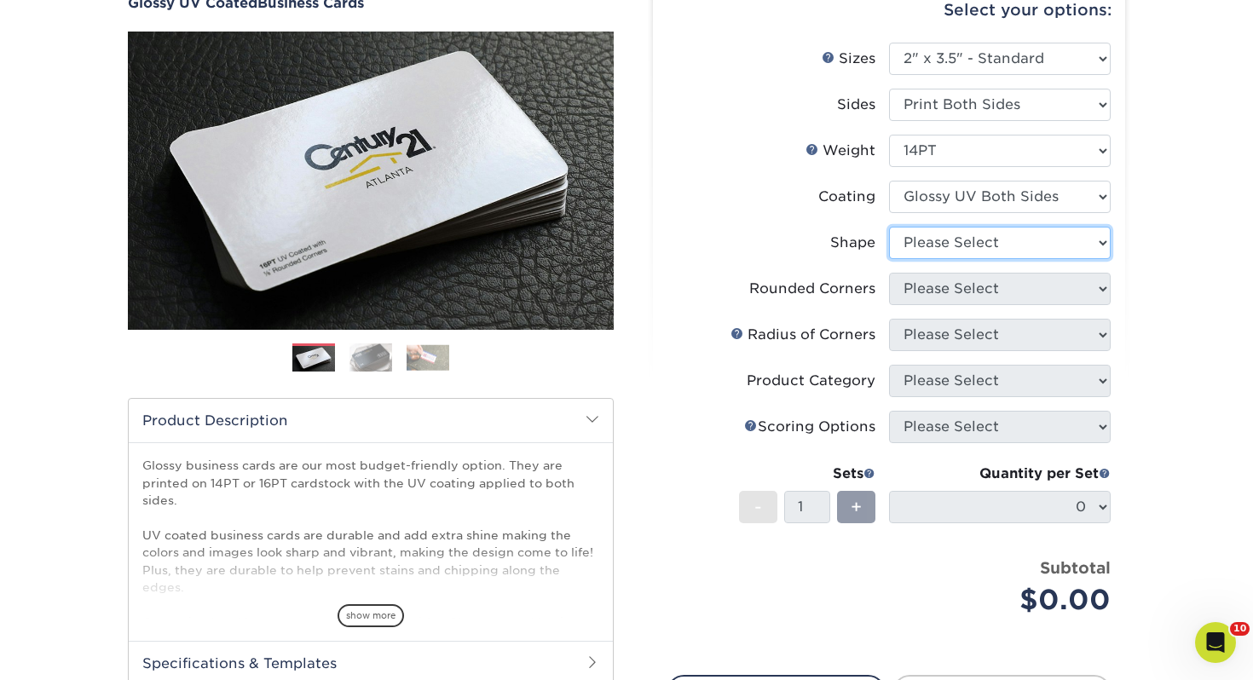
click at [917, 240] on select "Please Select Standard" at bounding box center [1000, 243] width 222 height 32
select select "standard"
click at [889, 227] on select "Please Select Standard" at bounding box center [1000, 243] width 222 height 32
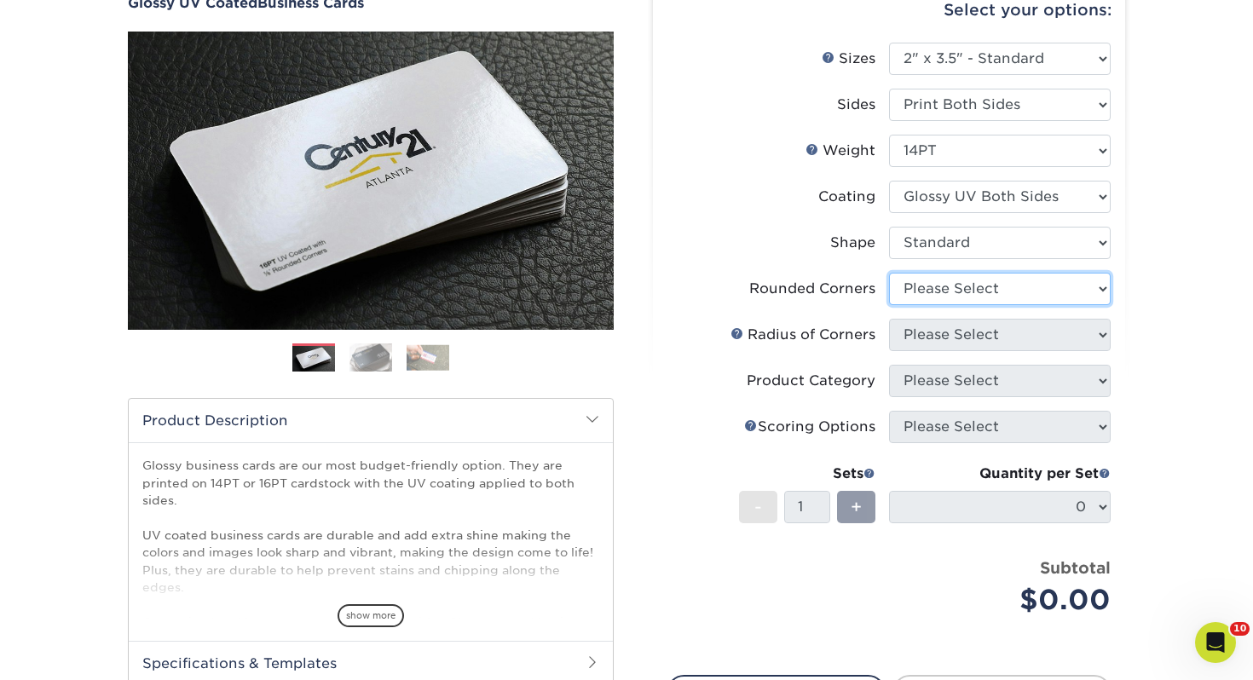
click at [908, 280] on select "Please Select Yes - Round 2 Corners Yes - Round 4 Corners No" at bounding box center [1000, 289] width 222 height 32
select select "0"
click at [889, 273] on select "Please Select Yes - Round 2 Corners Yes - Round 4 Corners No" at bounding box center [1000, 289] width 222 height 32
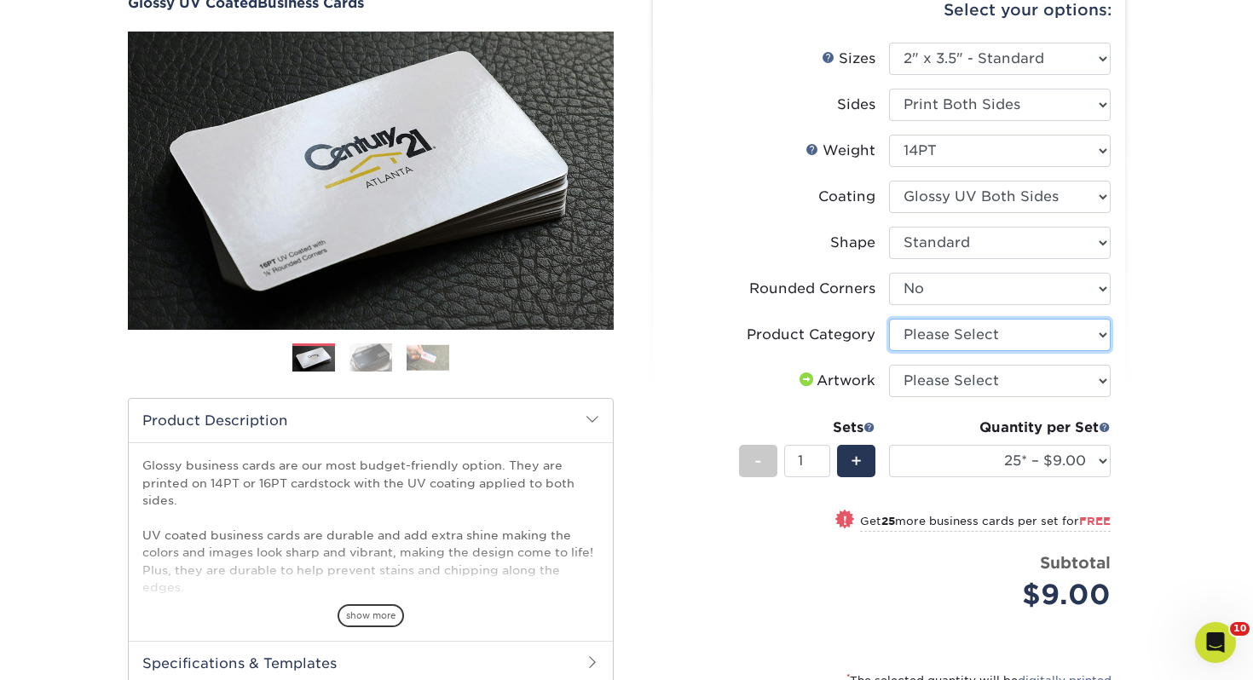
click at [926, 335] on select "Please Select Business Cards" at bounding box center [1000, 335] width 222 height 32
select select "3b5148f1-0588-4f88-a218-97bcfdce65c1"
click at [889, 319] on select "Please Select Business Cards" at bounding box center [1000, 335] width 222 height 32
click at [925, 365] on select "Please Select I will upload files I need a design - $100" at bounding box center [1000, 381] width 222 height 32
select select "upload"
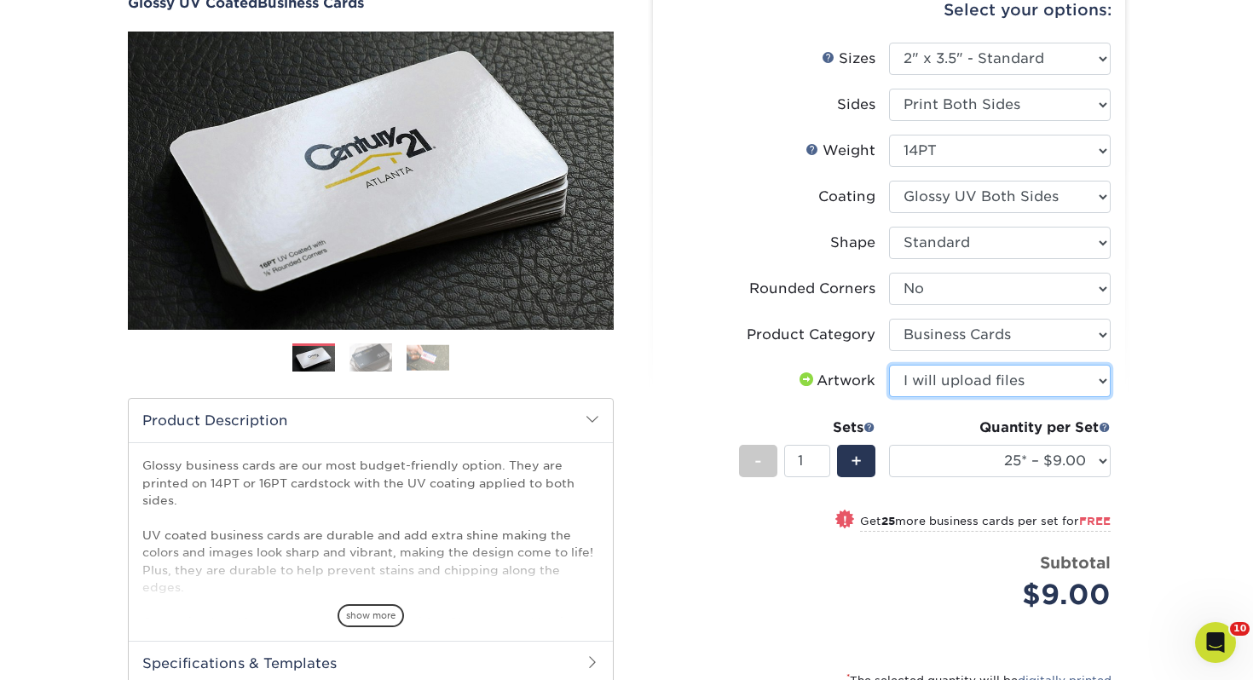
click at [889, 365] on select "Please Select I will upload files I need a design - $100" at bounding box center [1000, 381] width 222 height 32
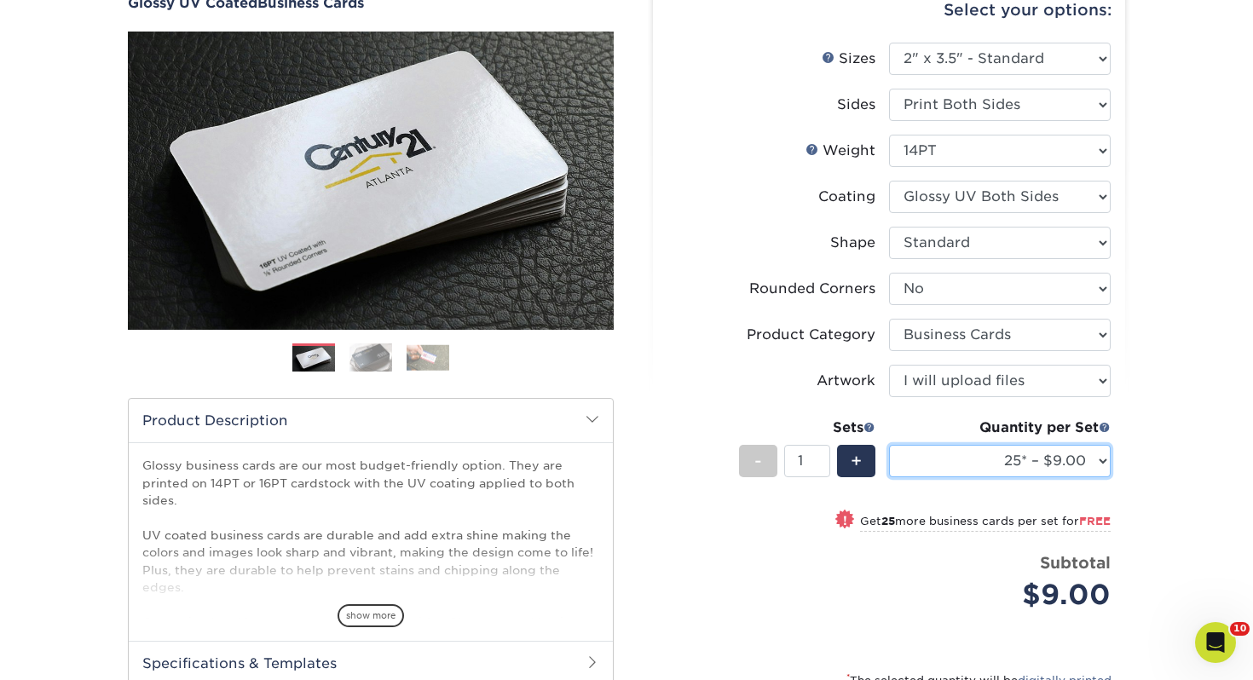
click at [1024, 459] on select "25* – $9.00 50* – $9.00 100* – $9.00 250* – $17.00 500 – $33.00 1000 – $42.00 2…" at bounding box center [1000, 461] width 222 height 32
select select "100* – $9.00"
click at [889, 445] on select "25* – $9.00 50* – $9.00 100* – $9.00 250* – $17.00 500 – $33.00 1000 – $42.00 2…" at bounding box center [1000, 461] width 222 height 32
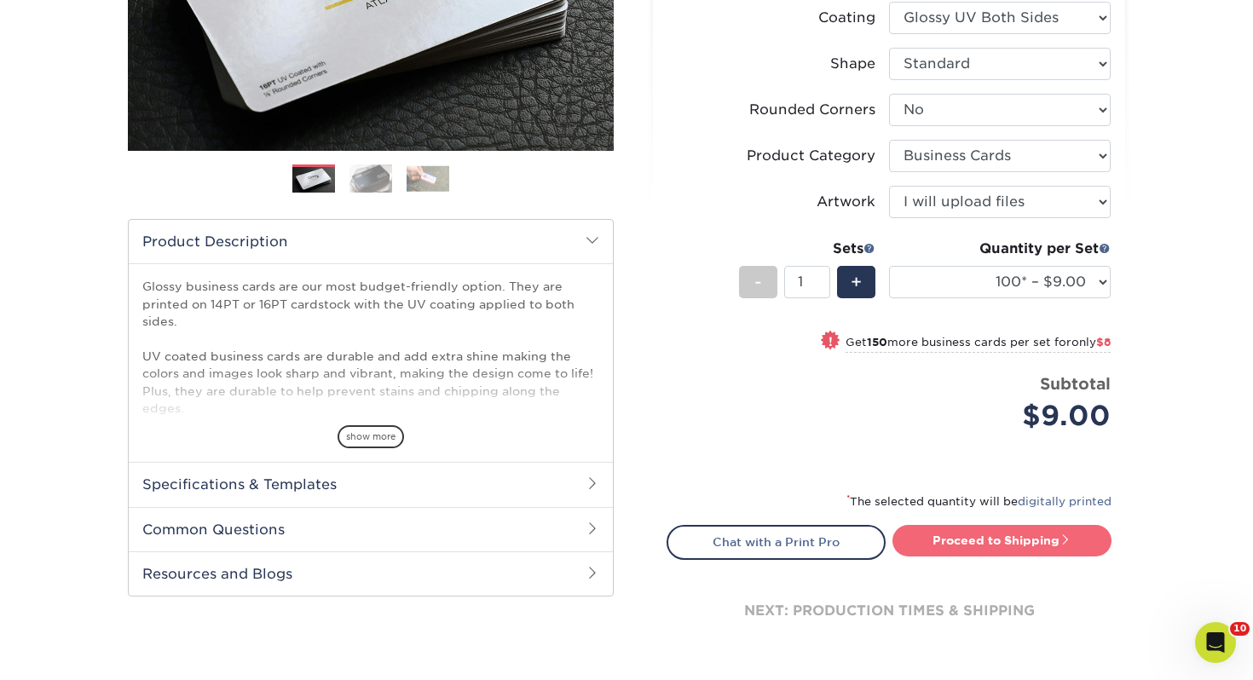
click at [962, 549] on link "Proceed to Shipping" at bounding box center [1001, 540] width 219 height 31
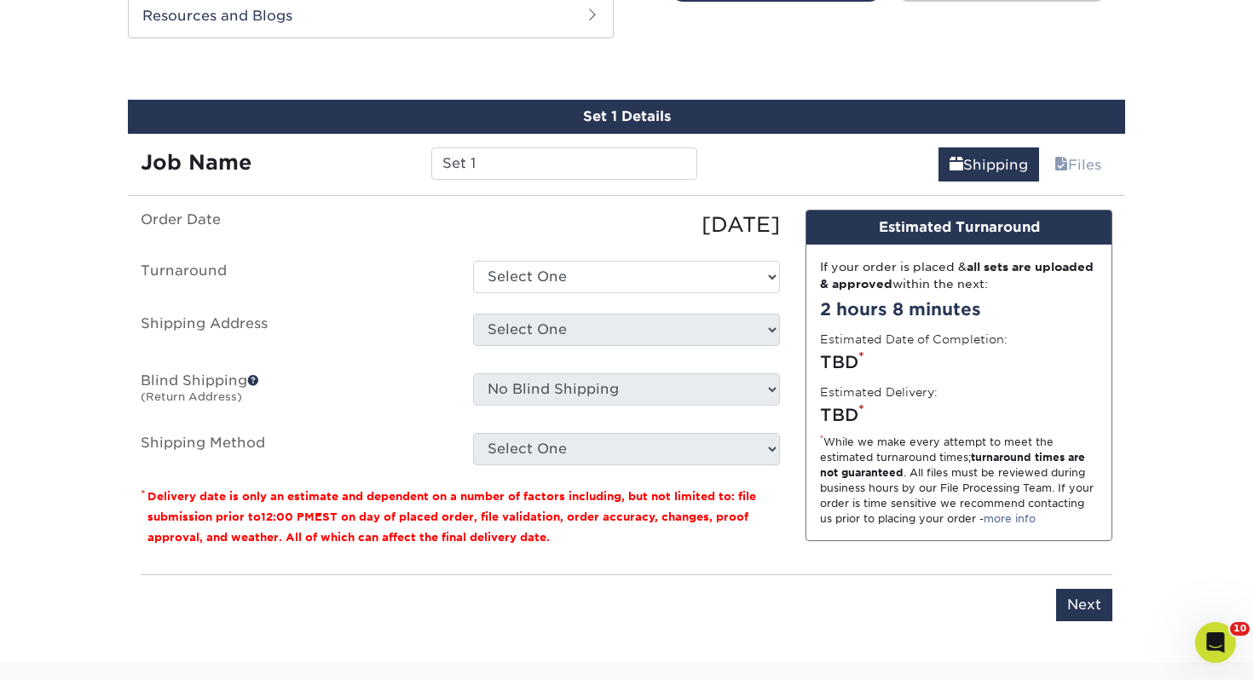
scroll to position [926, 0]
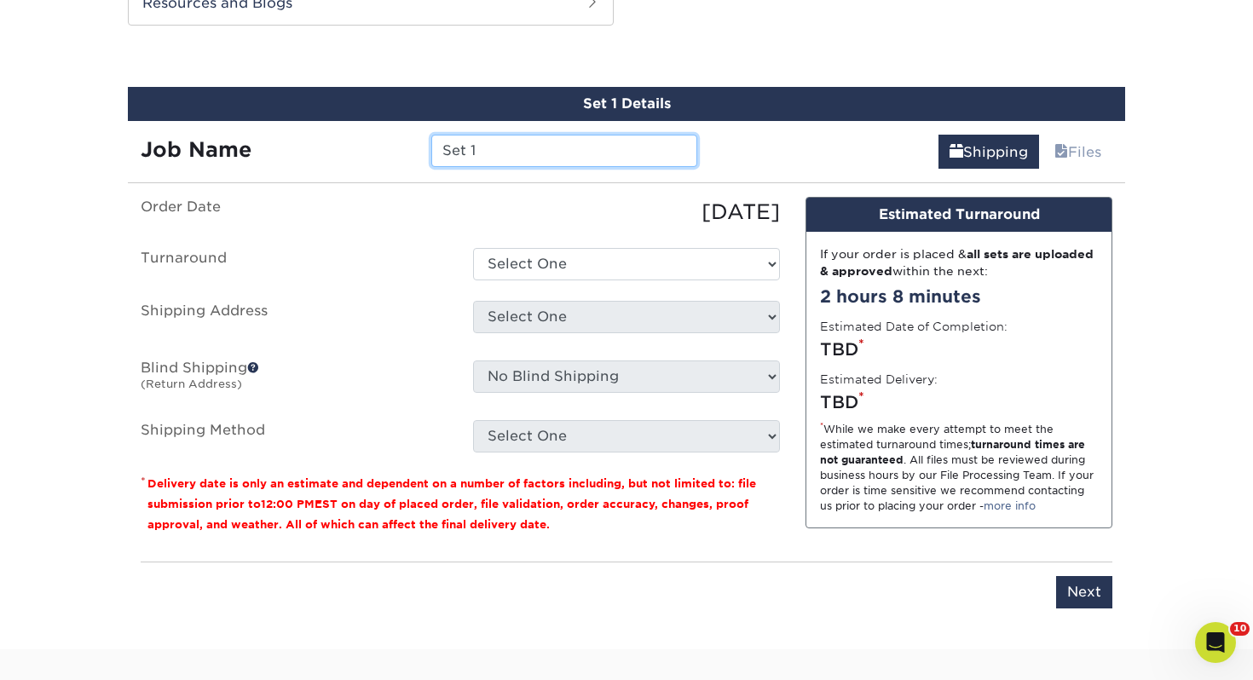
drag, startPoint x: 594, startPoint y: 159, endPoint x: 271, endPoint y: 144, distance: 323.4
click at [271, 144] on div "Job Name Set 1" at bounding box center [419, 151] width 582 height 32
type input "[PERSON_NAME]"
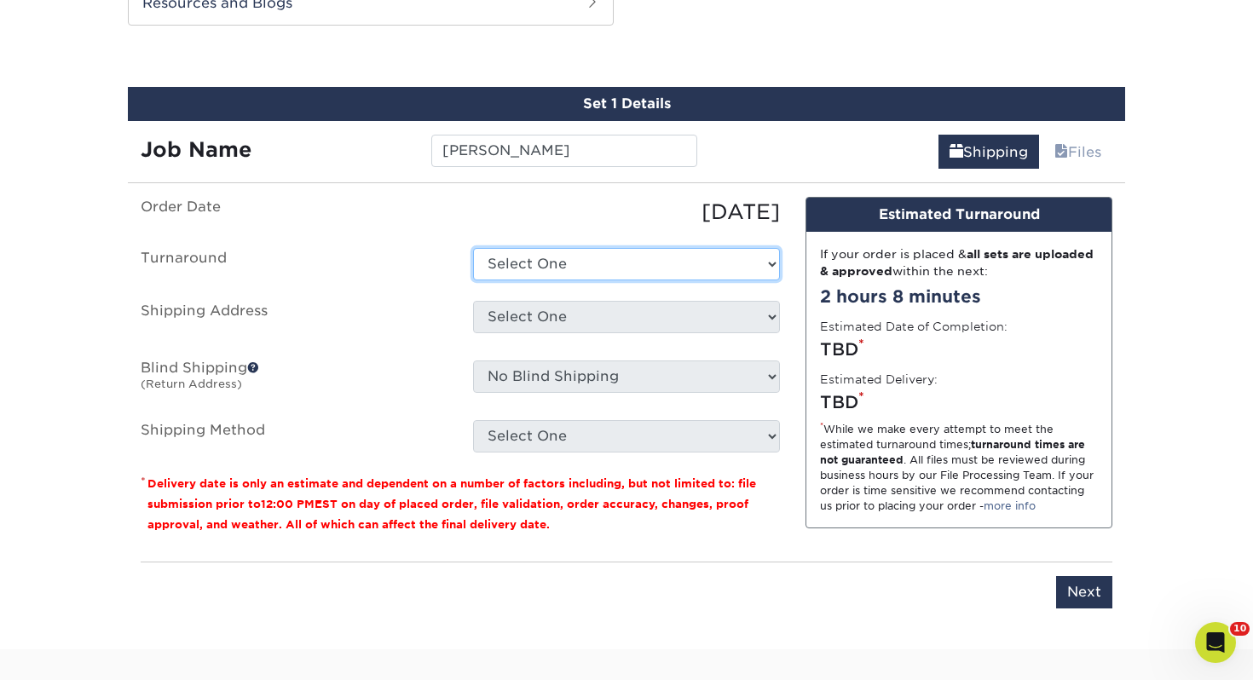
click at [554, 263] on select "Select One 2-4 Business Days 2 Day Next Business Day" at bounding box center [626, 264] width 307 height 32
select select "43800dee-37a1-44ea-97e0-42e3d5772687"
click at [473, 248] on select "Select One 2-4 Business Days 2 Day Next Business Day" at bounding box center [626, 264] width 307 height 32
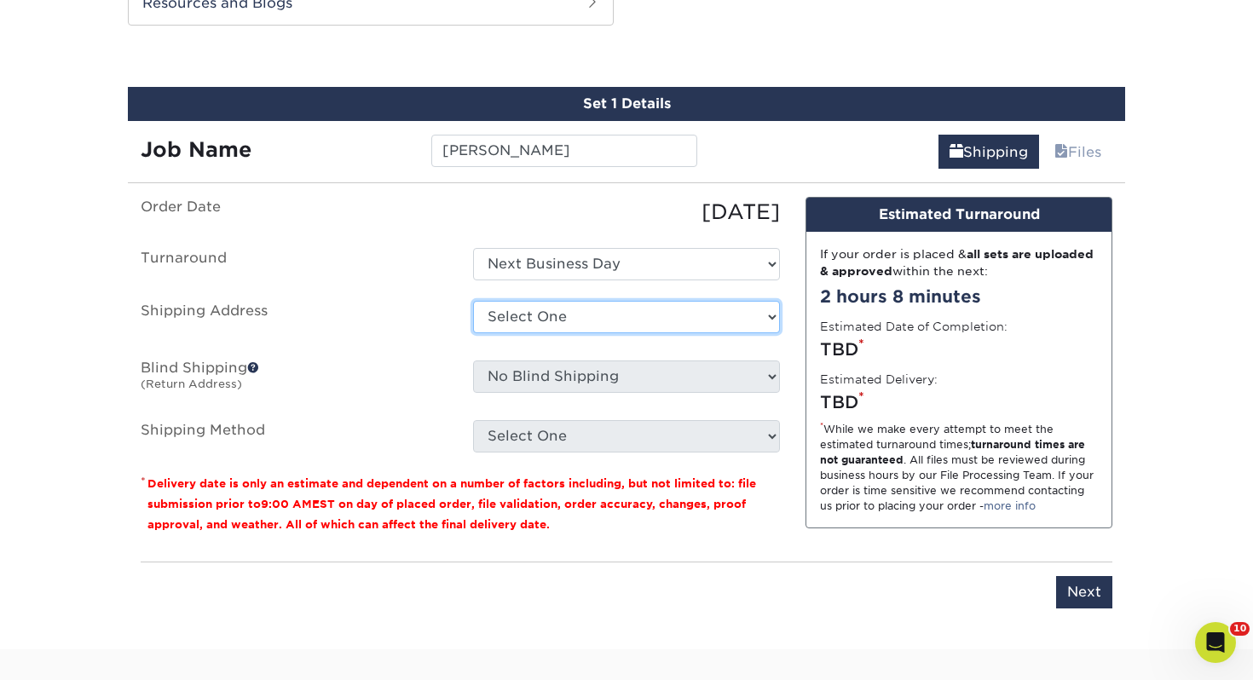
click at [537, 320] on select "Select One Adrian, MI Akron, OH" at bounding box center [626, 317] width 307 height 32
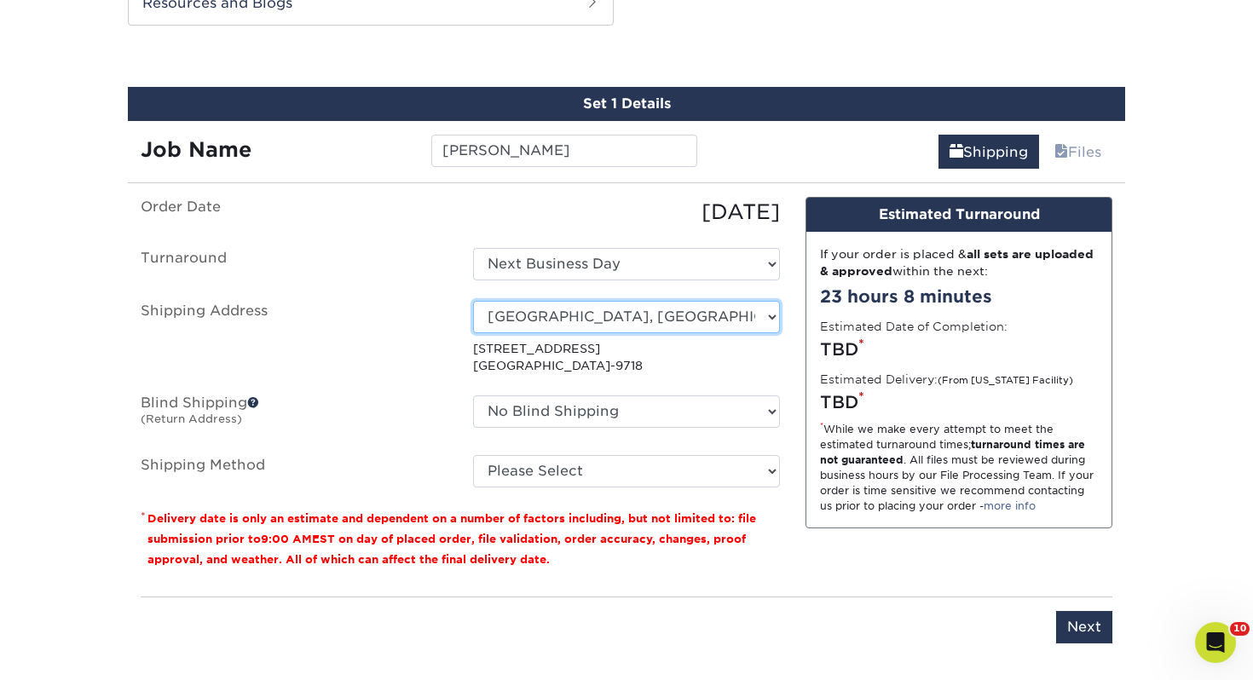
click at [534, 322] on select "Select One Adrian, MI Akron, OH" at bounding box center [626, 317] width 307 height 32
select select "282922"
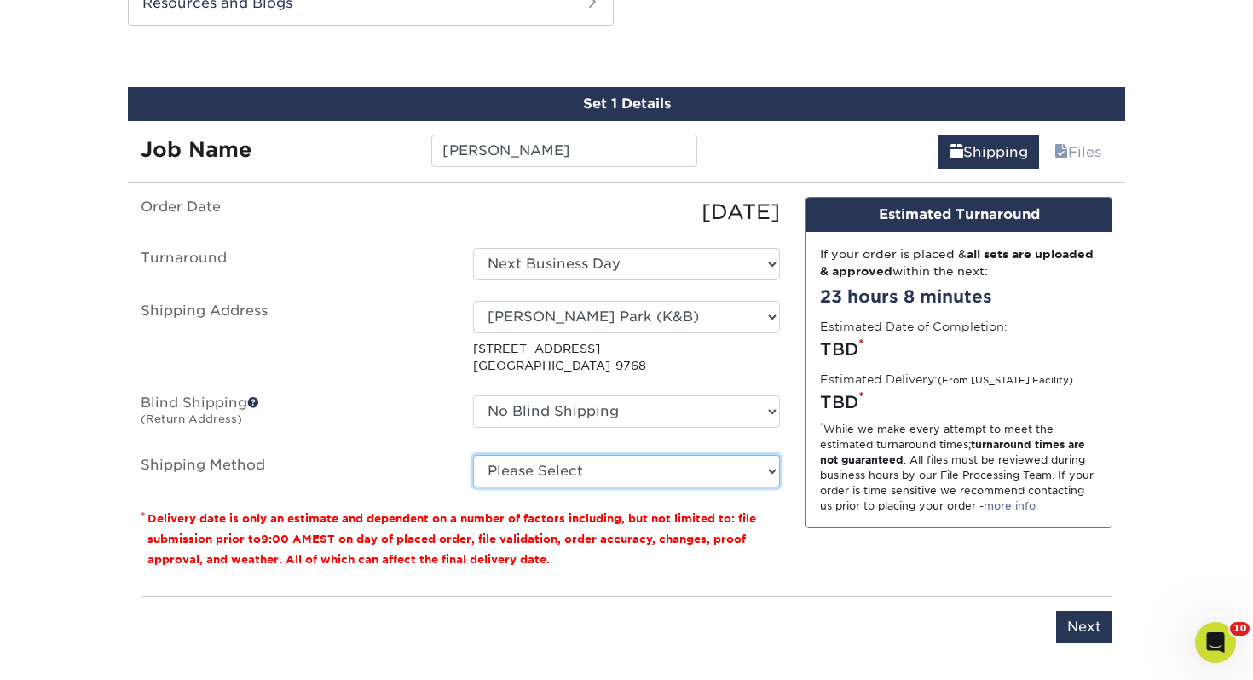
click at [577, 462] on select "Please Select Ground Shipping (+$7.84) 3 Day Shipping Service (+$15.33) 2 Day A…" at bounding box center [626, 471] width 307 height 32
select select "03"
click at [473, 455] on select "Please Select Ground Shipping (+$7.84) 3 Day Shipping Service (+$15.33) 2 Day A…" at bounding box center [626, 471] width 307 height 32
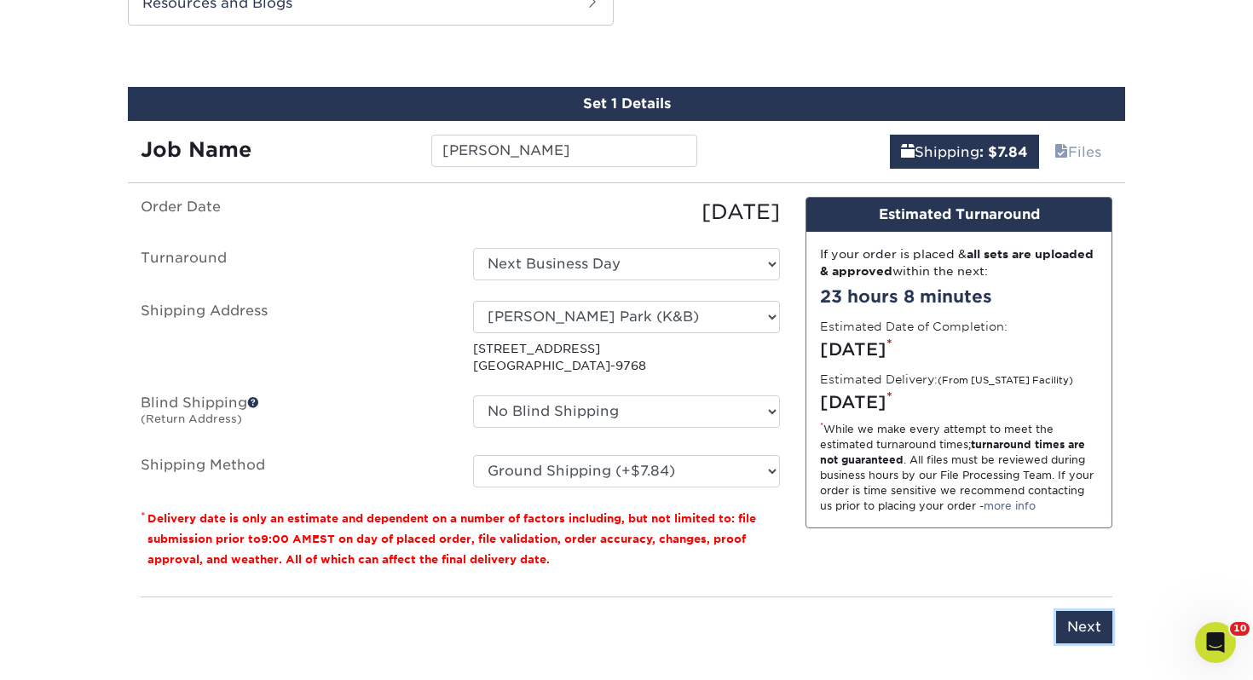
click at [1065, 632] on input "Next" at bounding box center [1084, 627] width 56 height 32
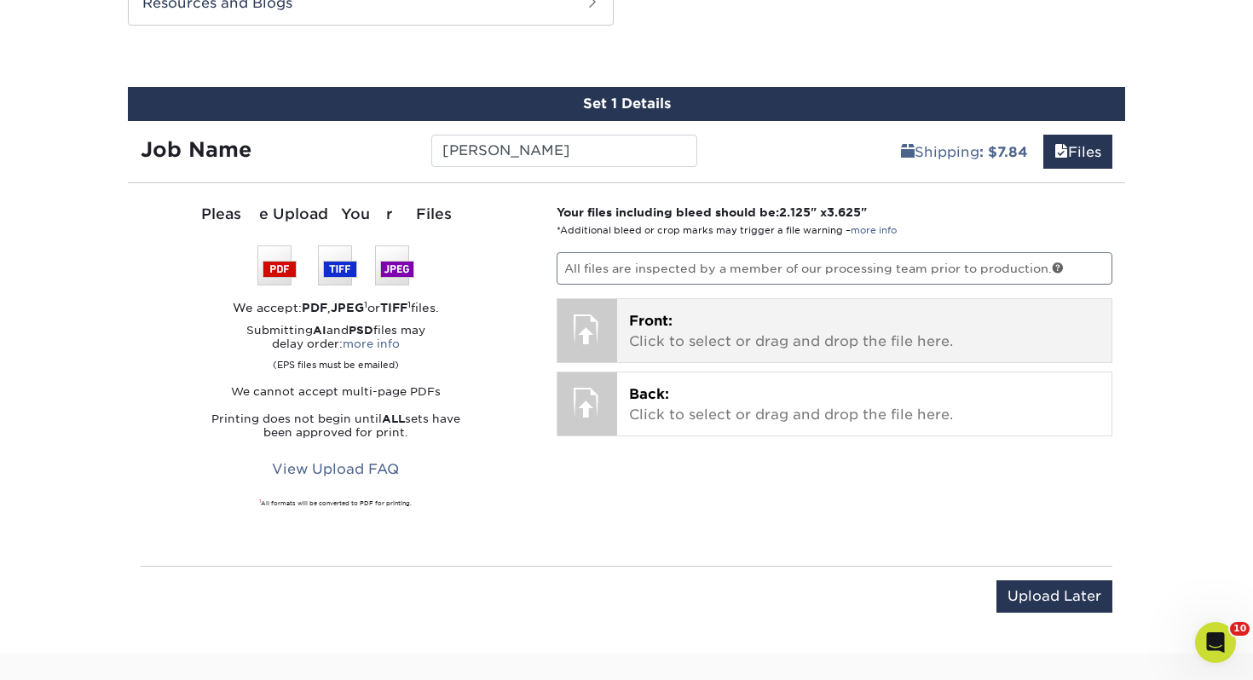
click at [747, 337] on p "Front: Click to select or drag and drop the file here." at bounding box center [864, 331] width 471 height 41
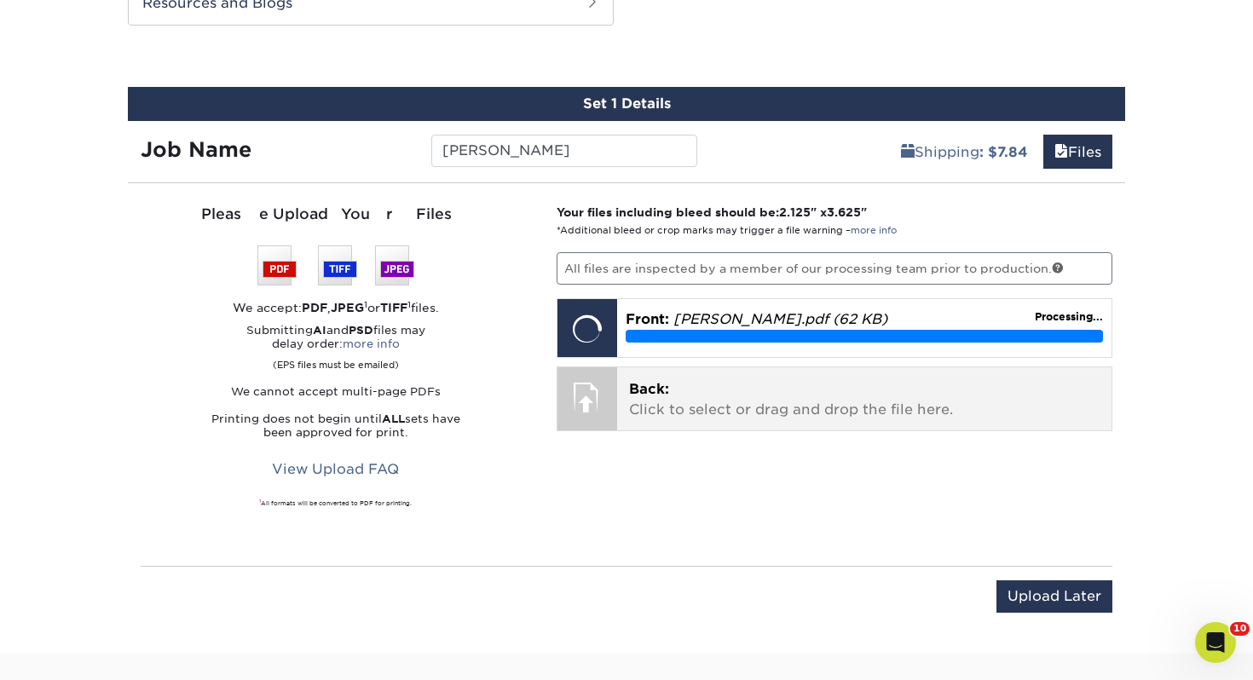
click at [791, 407] on p "Back: Click to select or drag and drop the file here." at bounding box center [864, 399] width 471 height 41
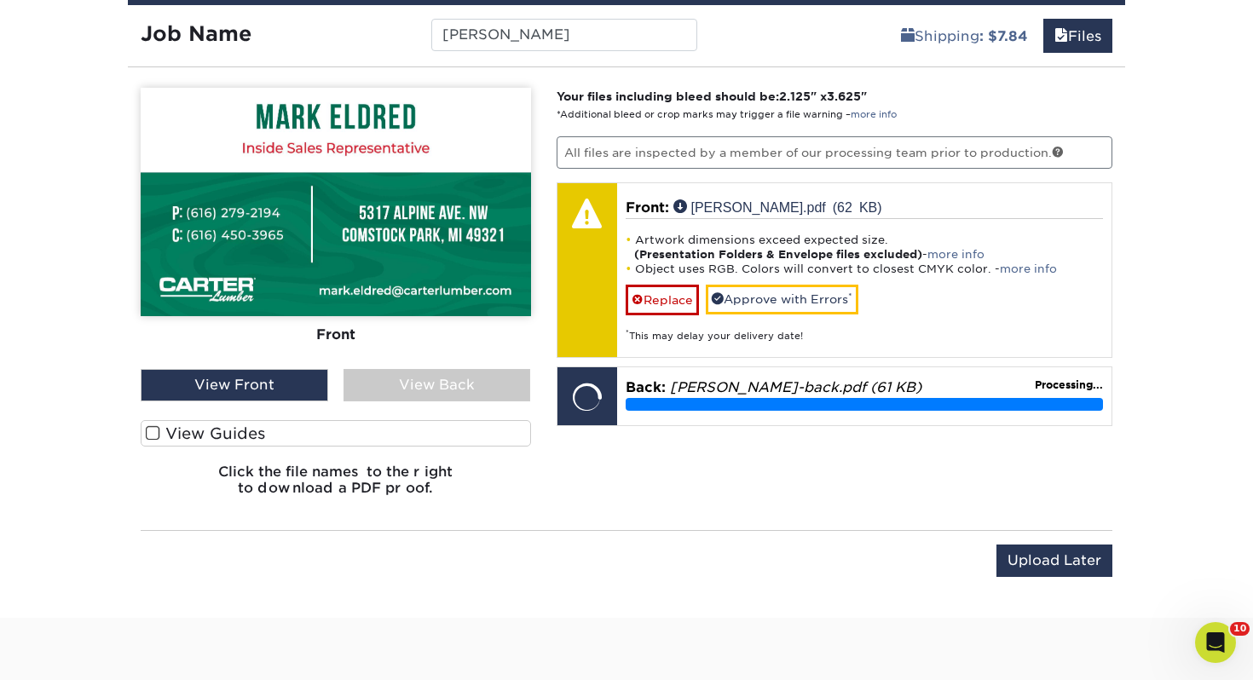
scroll to position [1048, 0]
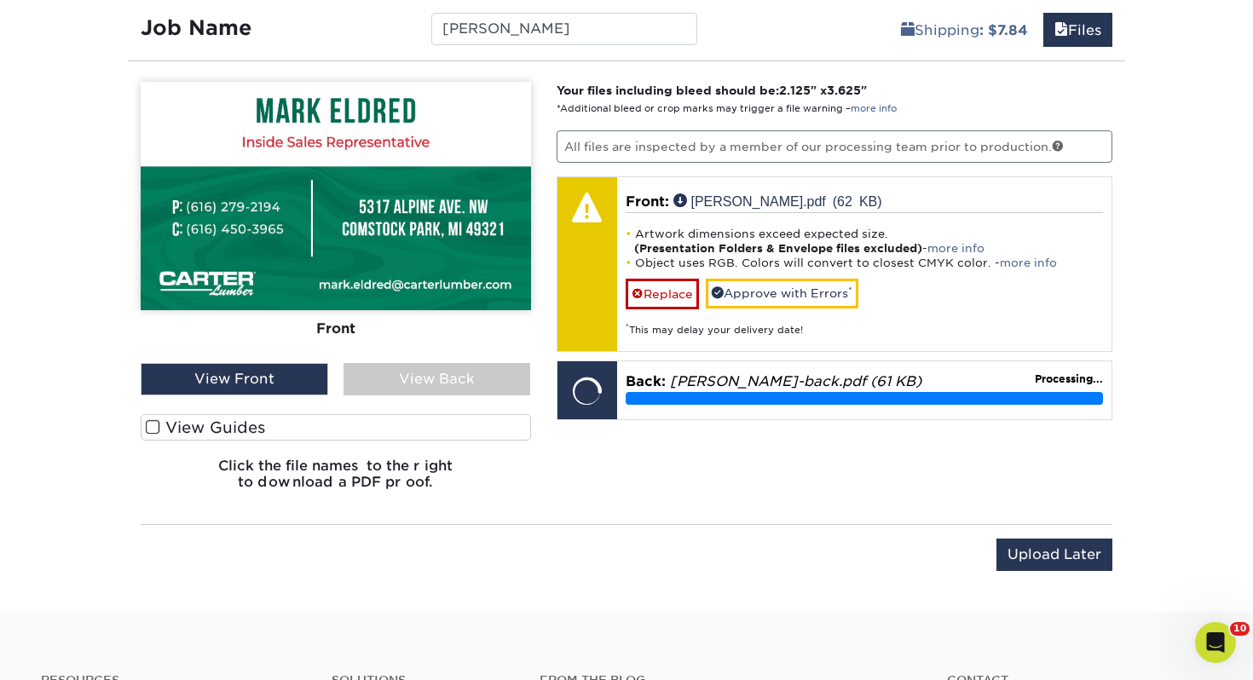
click at [408, 453] on div "View Guides Show Spot UV Mask Show Mask" at bounding box center [336, 435] width 390 height 43
click at [407, 435] on label "View Guides" at bounding box center [336, 427] width 390 height 26
click at [0, 0] on input "View Guides" at bounding box center [0, 0] width 0 height 0
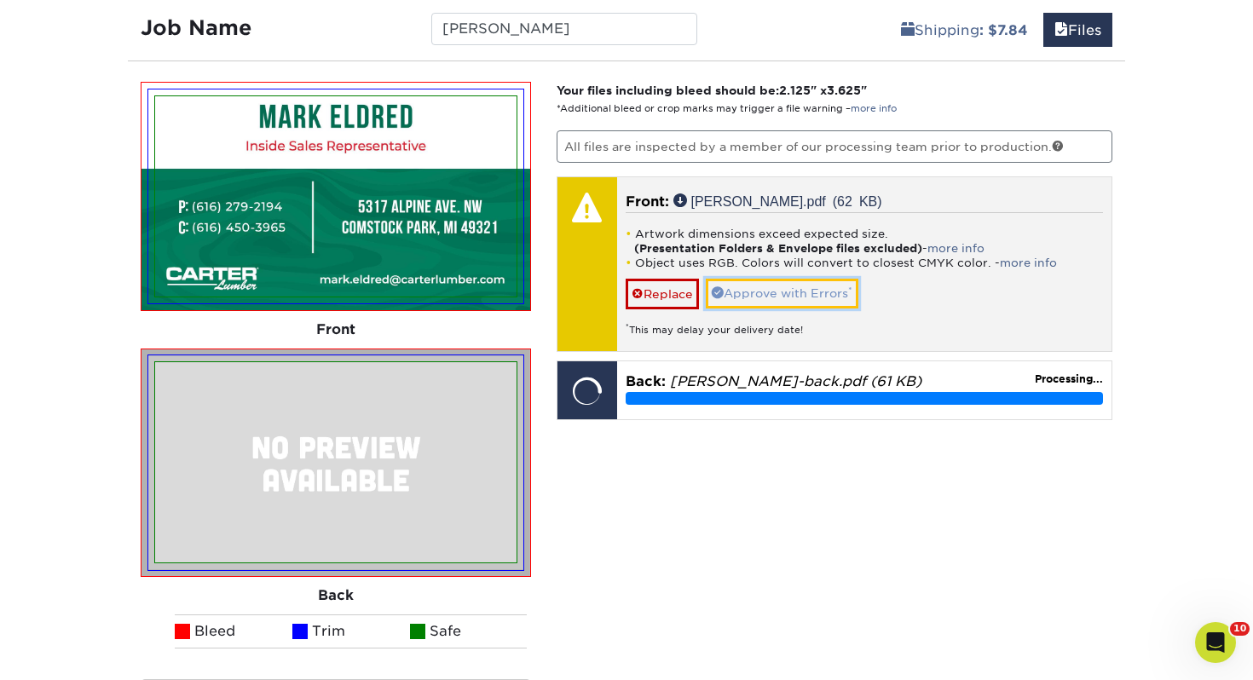
click at [747, 294] on link "Approve with Errors *" at bounding box center [782, 293] width 153 height 29
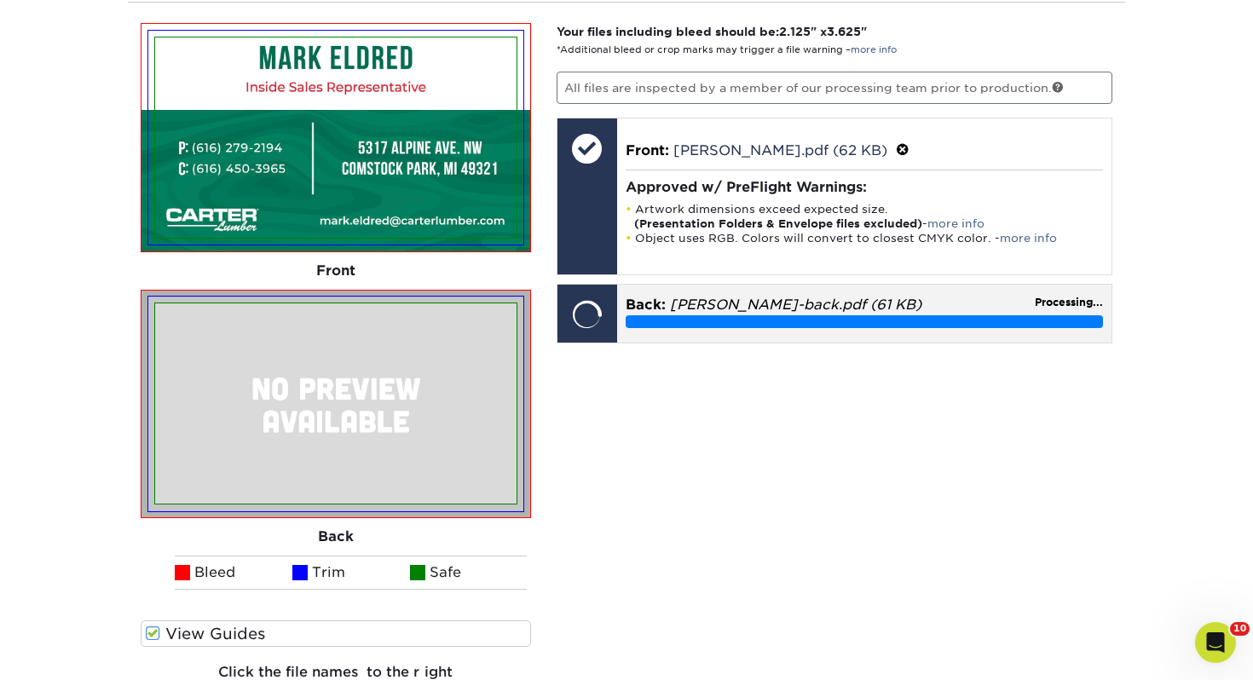
scroll to position [1175, 0]
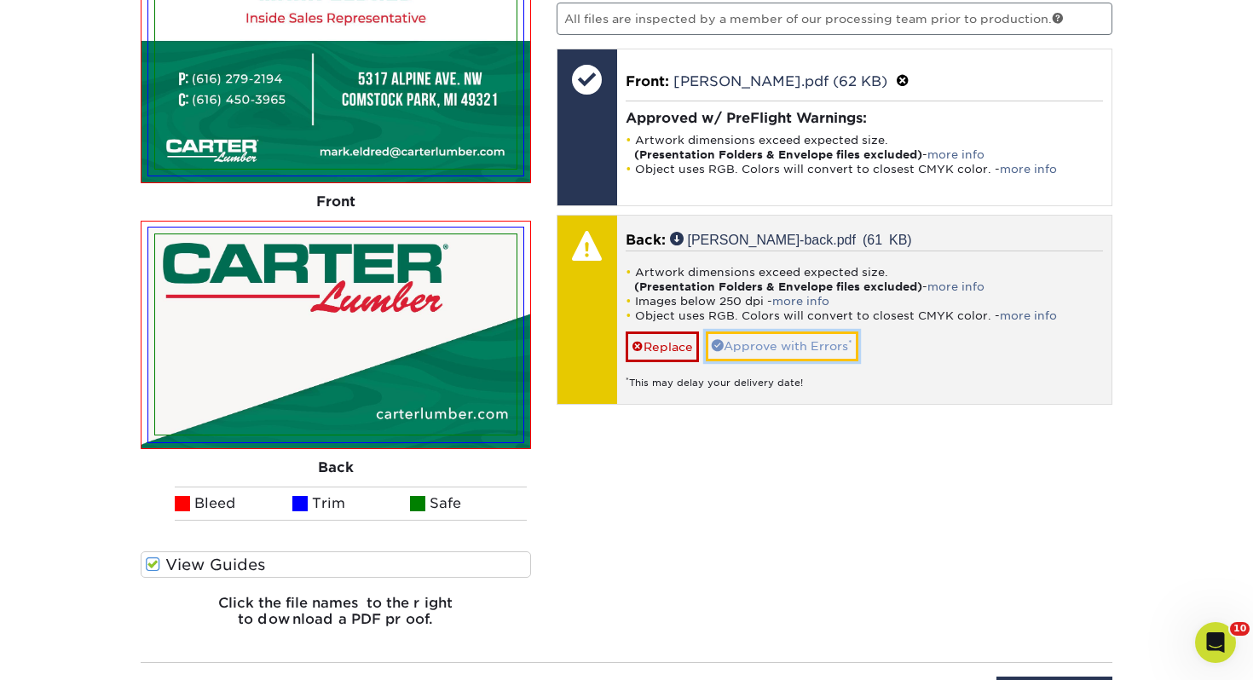
click at [774, 352] on link "Approve with Errors *" at bounding box center [782, 346] width 153 height 29
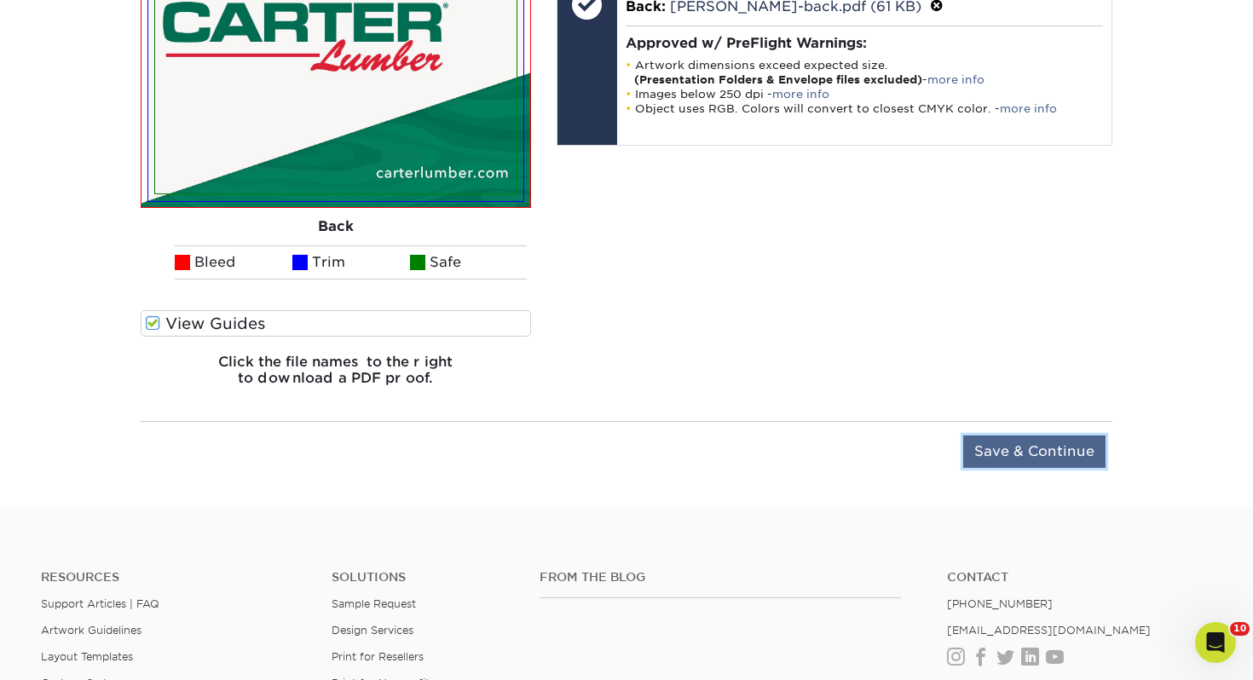
click at [1064, 460] on input "Save & Continue" at bounding box center [1034, 452] width 142 height 32
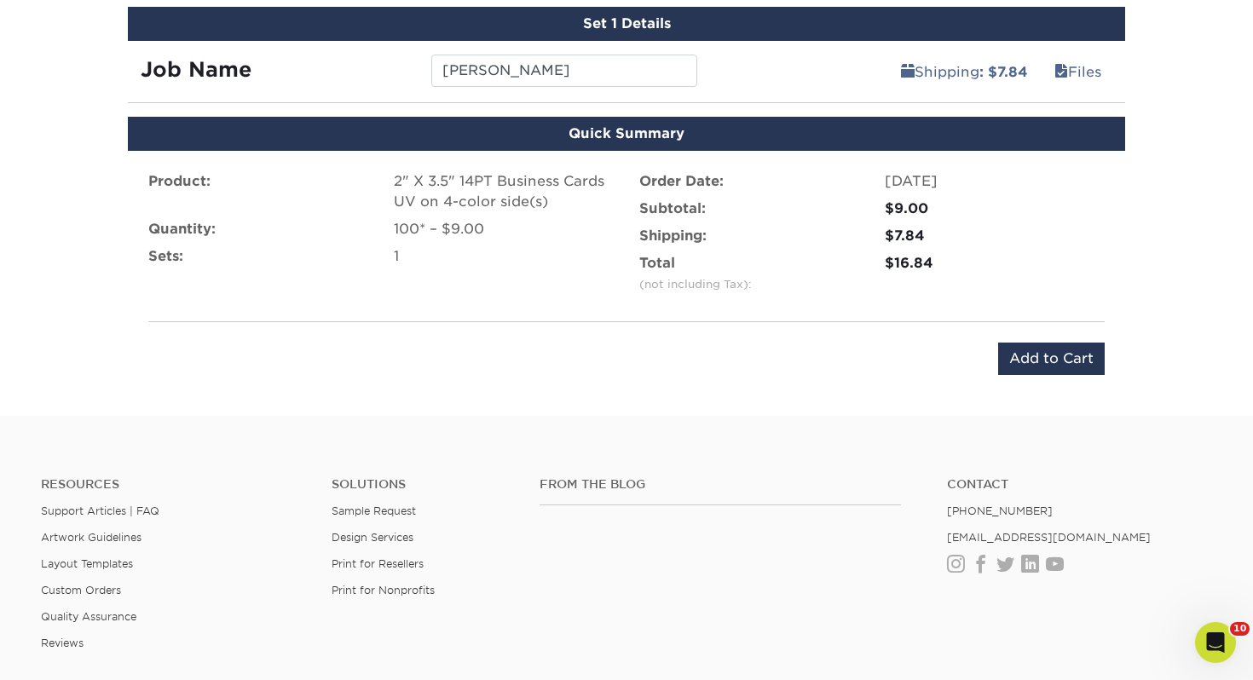
scroll to position [765, 0]
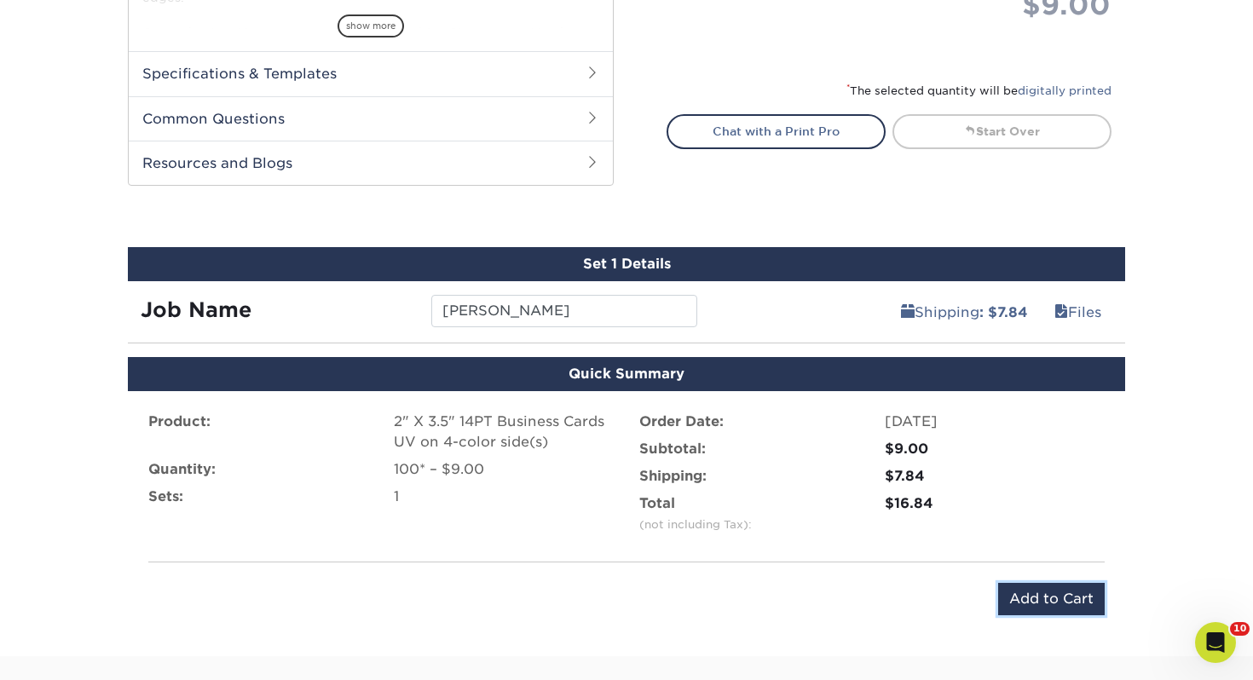
click at [1063, 602] on input "Add to Cart" at bounding box center [1051, 599] width 107 height 32
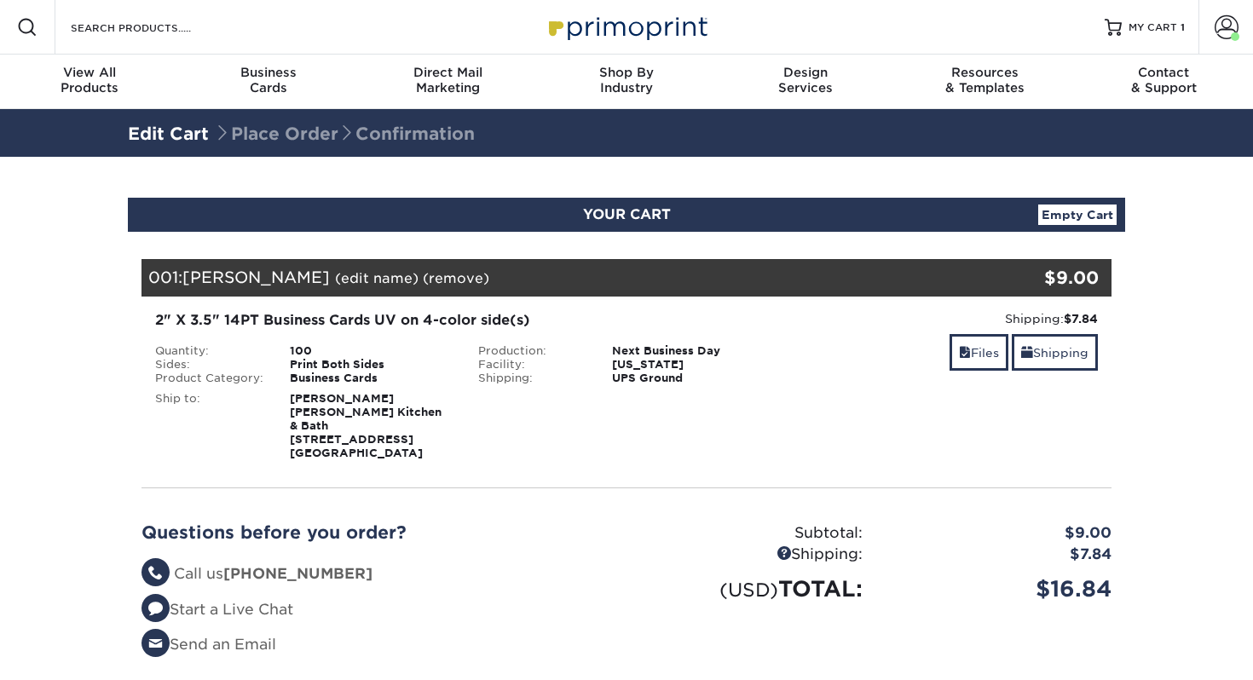
select select "282922"
click at [1072, 359] on link "Shipping" at bounding box center [1055, 352] width 86 height 37
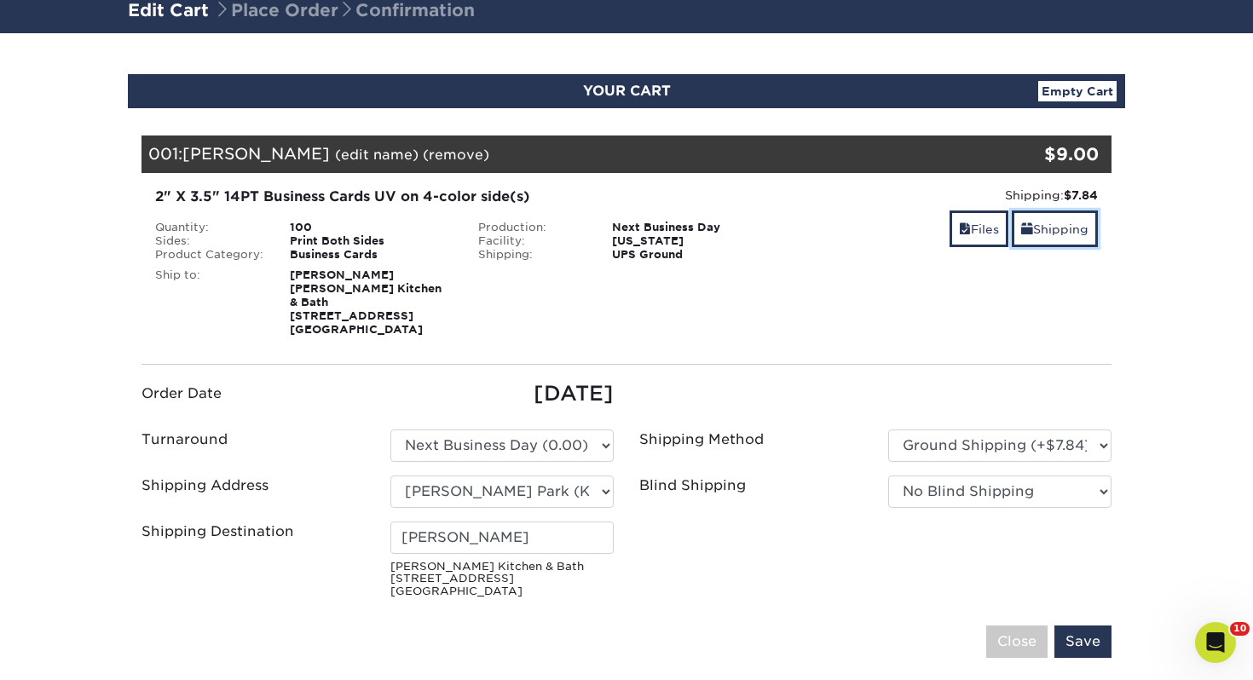
scroll to position [182, 0]
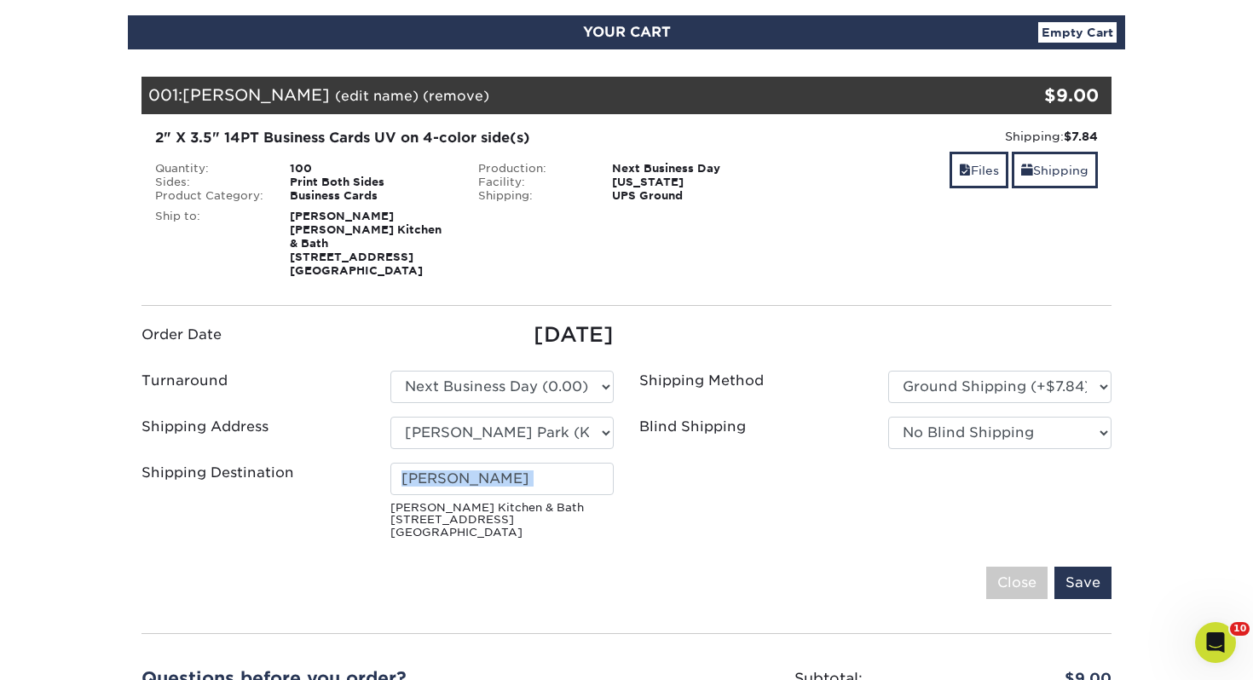
drag, startPoint x: 555, startPoint y: 480, endPoint x: 511, endPoint y: 472, distance: 44.1
click at [497, 474] on div "[PERSON_NAME] [PERSON_NAME] Kitchen & Bath [STREET_ADDRESS]" at bounding box center [502, 501] width 249 height 77
drag, startPoint x: 556, startPoint y: 471, endPoint x: 49, endPoint y: 436, distance: 507.5
click at [49, 436] on section "YOUR CART Empty Cart Your Cart is Empty View Account Active Orders Order Histor…" at bounding box center [626, 451] width 1253 height 955
type input "[PERSON_NAME]"
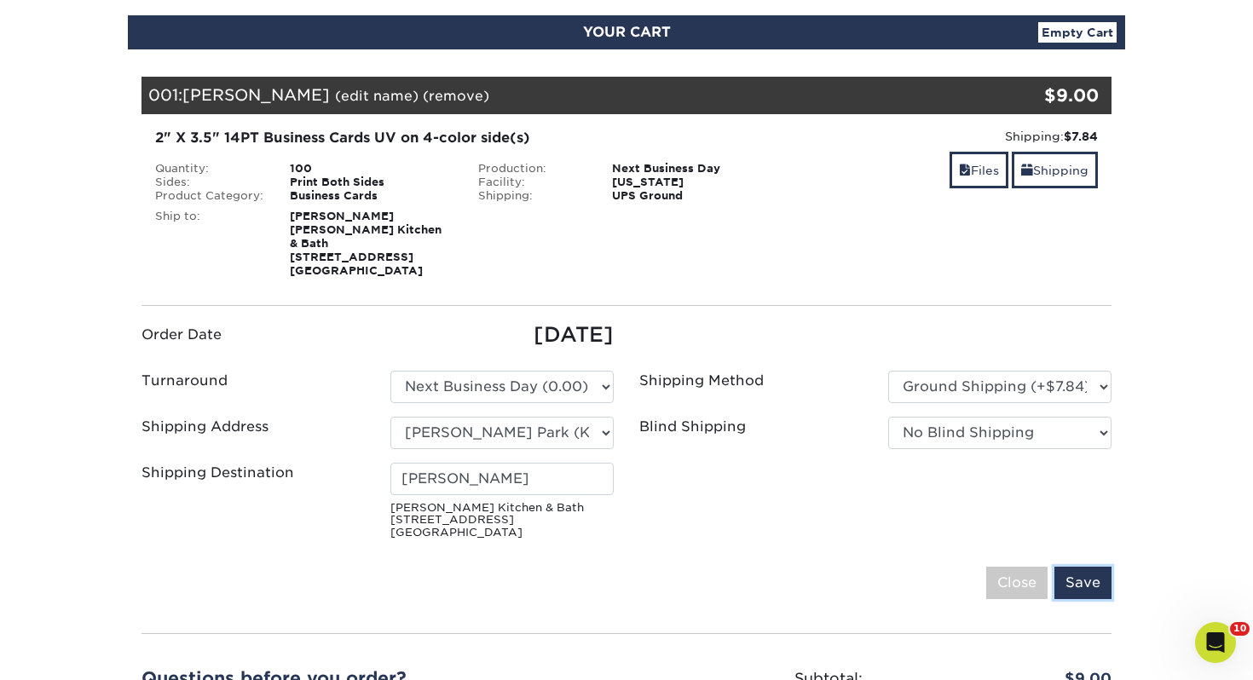
drag, startPoint x: 1094, startPoint y: 558, endPoint x: 1062, endPoint y: 542, distance: 35.5
click at [1093, 567] on input "Save" at bounding box center [1082, 583] width 57 height 32
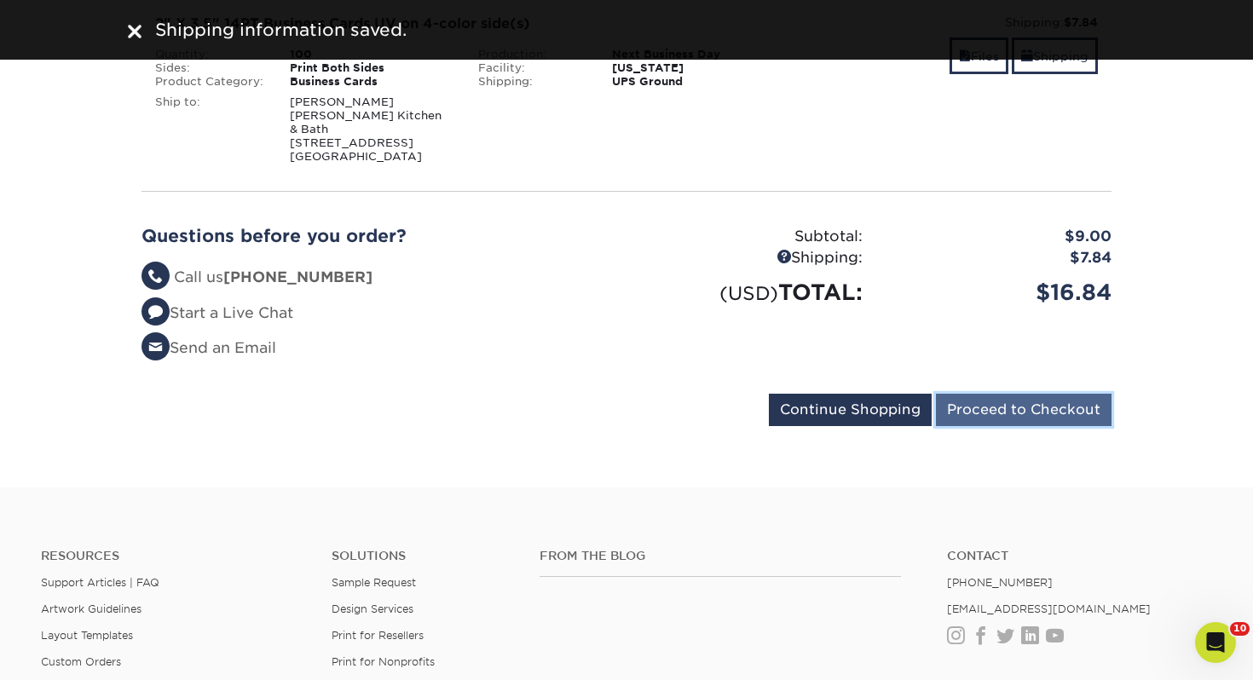
click at [997, 405] on input "Proceed to Checkout" at bounding box center [1024, 410] width 176 height 32
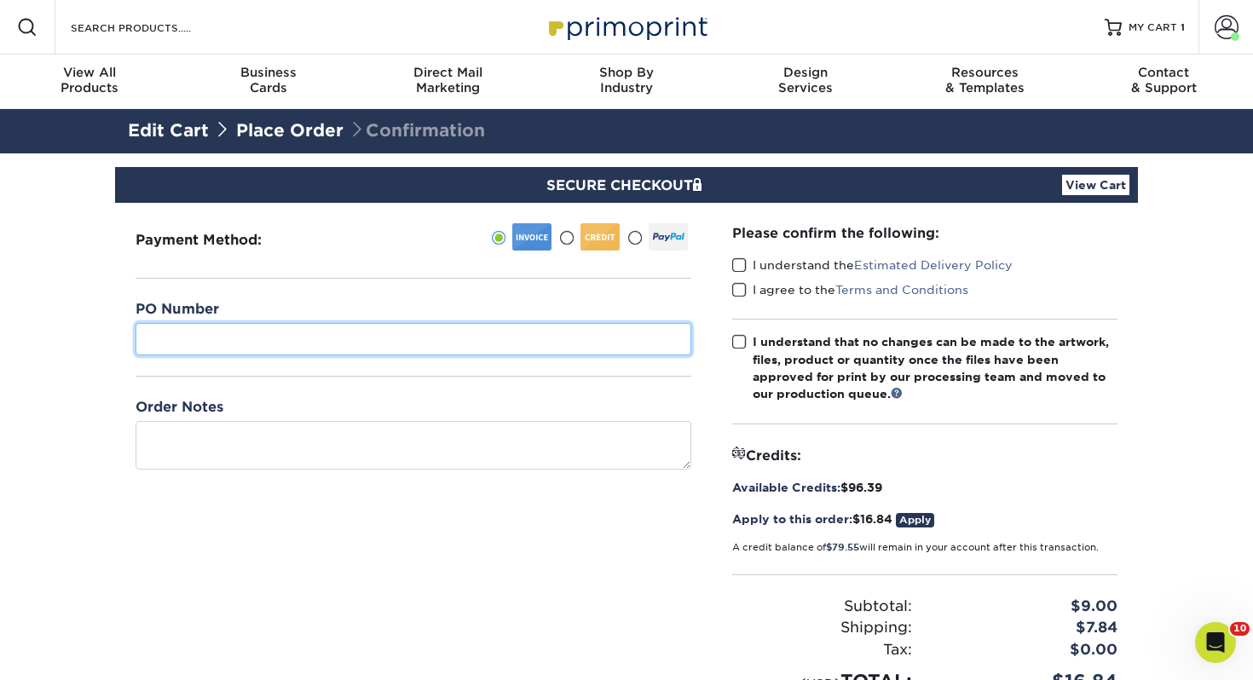
click at [529, 325] on input "text" at bounding box center [414, 339] width 556 height 32
type input "255"
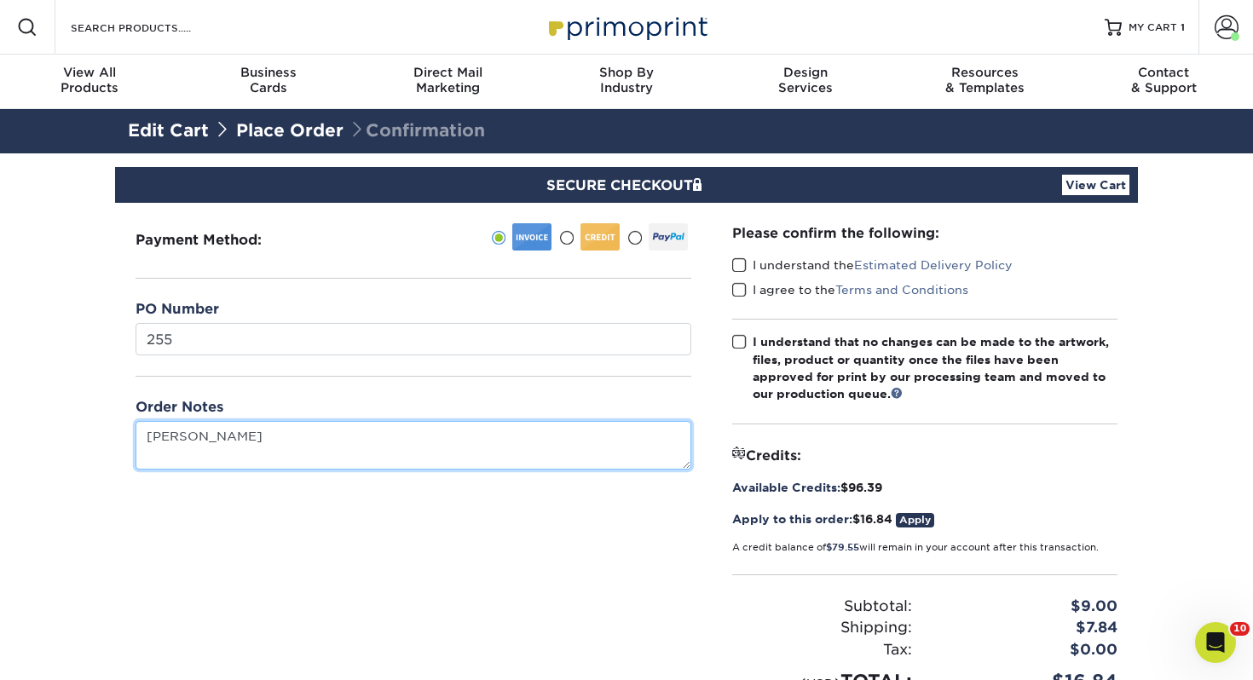
type textarea "[PERSON_NAME]"
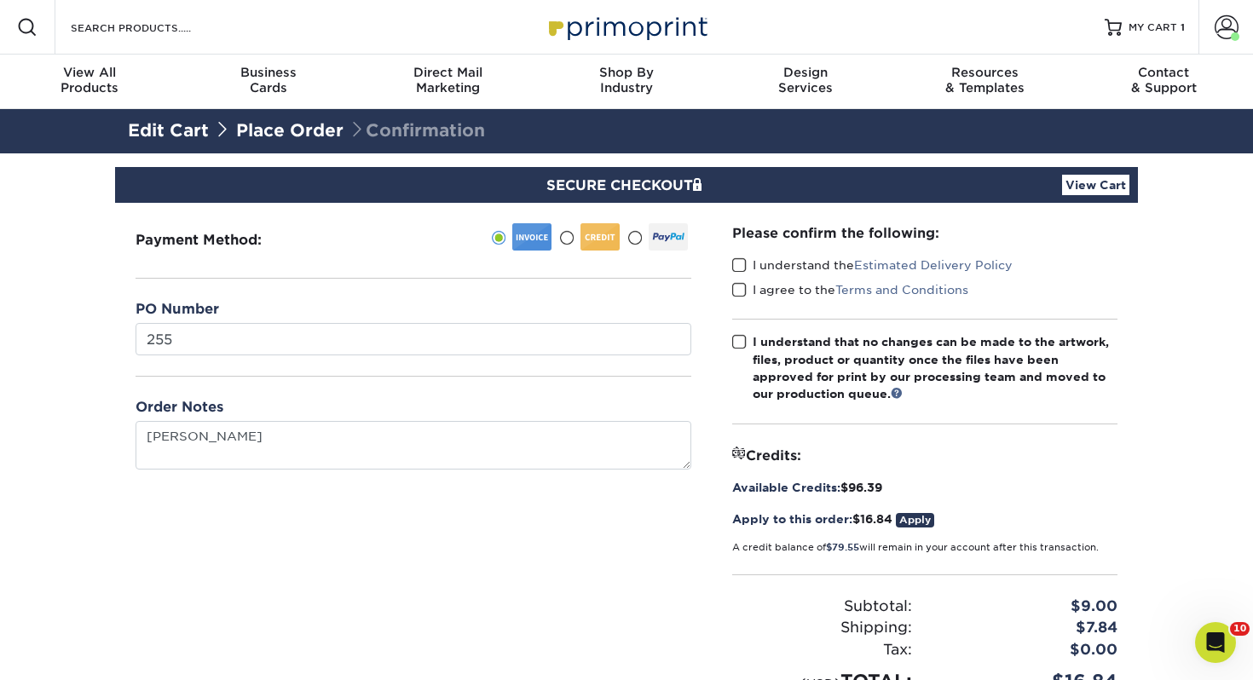
drag, startPoint x: 745, startPoint y: 262, endPoint x: 745, endPoint y: 279, distance: 17.0
click at [744, 263] on span at bounding box center [739, 265] width 14 height 16
click at [0, 0] on input "I understand the Estimated Delivery Policy" at bounding box center [0, 0] width 0 height 0
drag, startPoint x: 742, startPoint y: 292, endPoint x: 741, endPoint y: 304, distance: 12.1
click at [742, 292] on span at bounding box center [739, 290] width 14 height 16
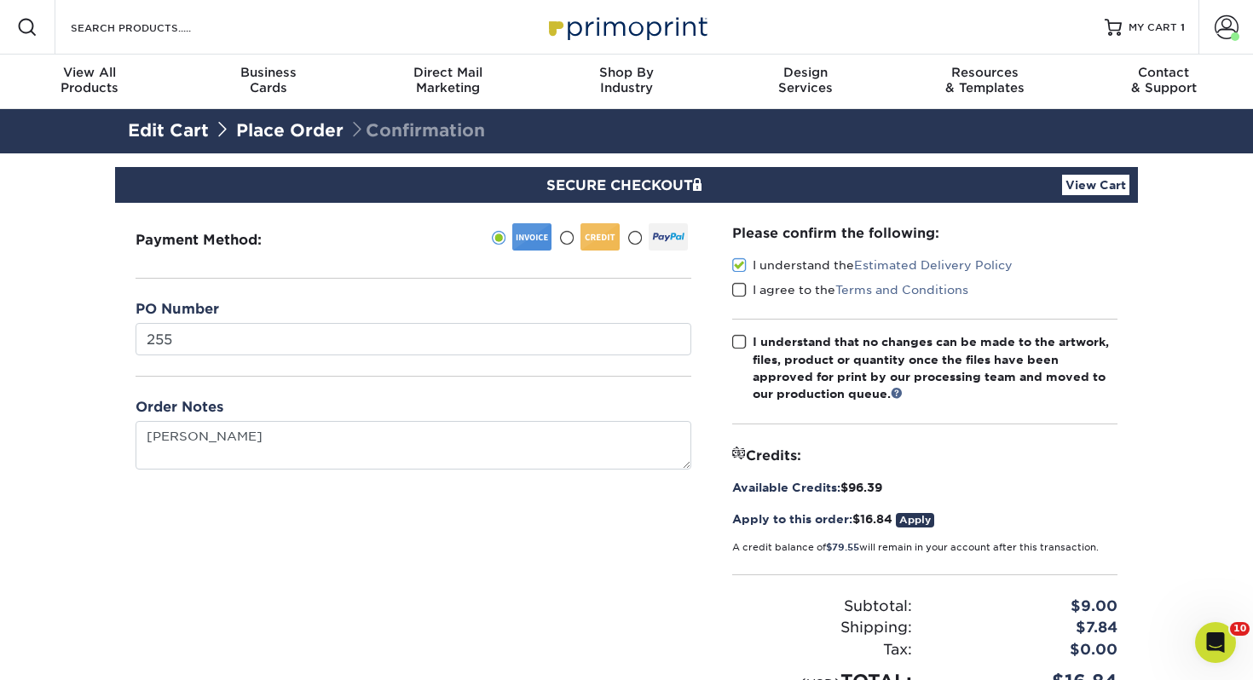
click at [0, 0] on input "I agree to the Terms and Conditions" at bounding box center [0, 0] width 0 height 0
drag, startPoint x: 739, startPoint y: 343, endPoint x: 711, endPoint y: 329, distance: 31.6
click at [738, 343] on span at bounding box center [739, 342] width 14 height 16
click at [0, 0] on input "I understand that no changes can be made to the artwork, files, product or quan…" at bounding box center [0, 0] width 0 height 0
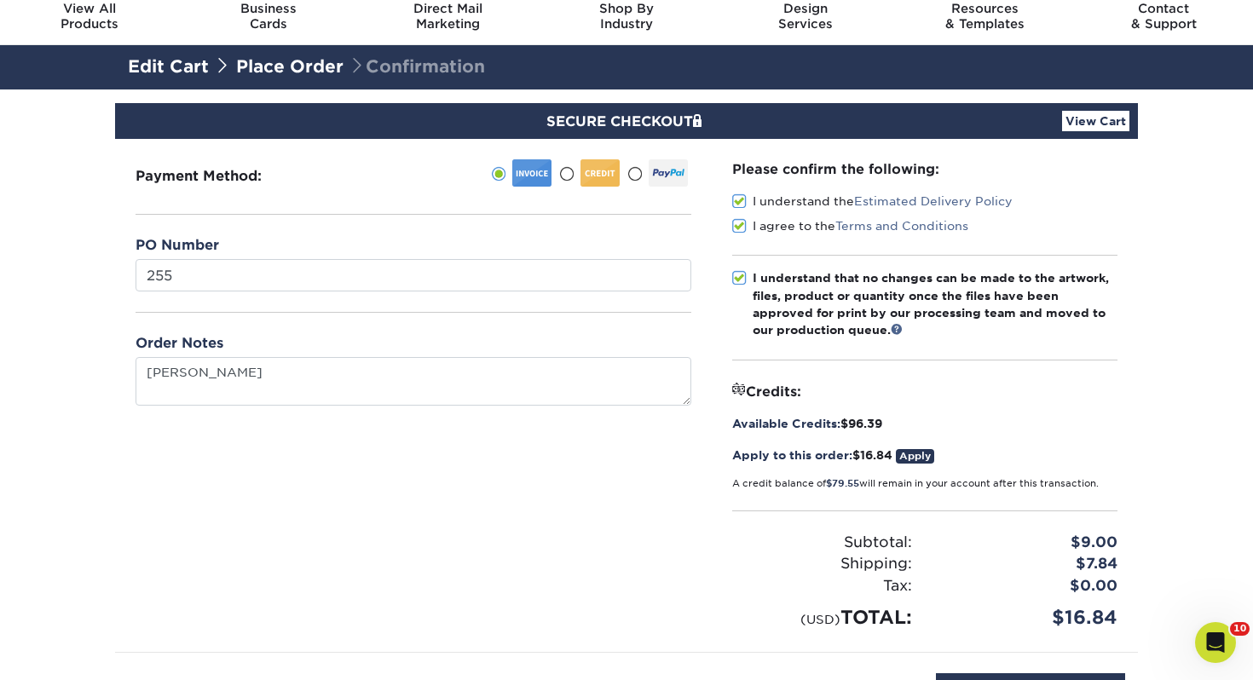
scroll to position [104, 0]
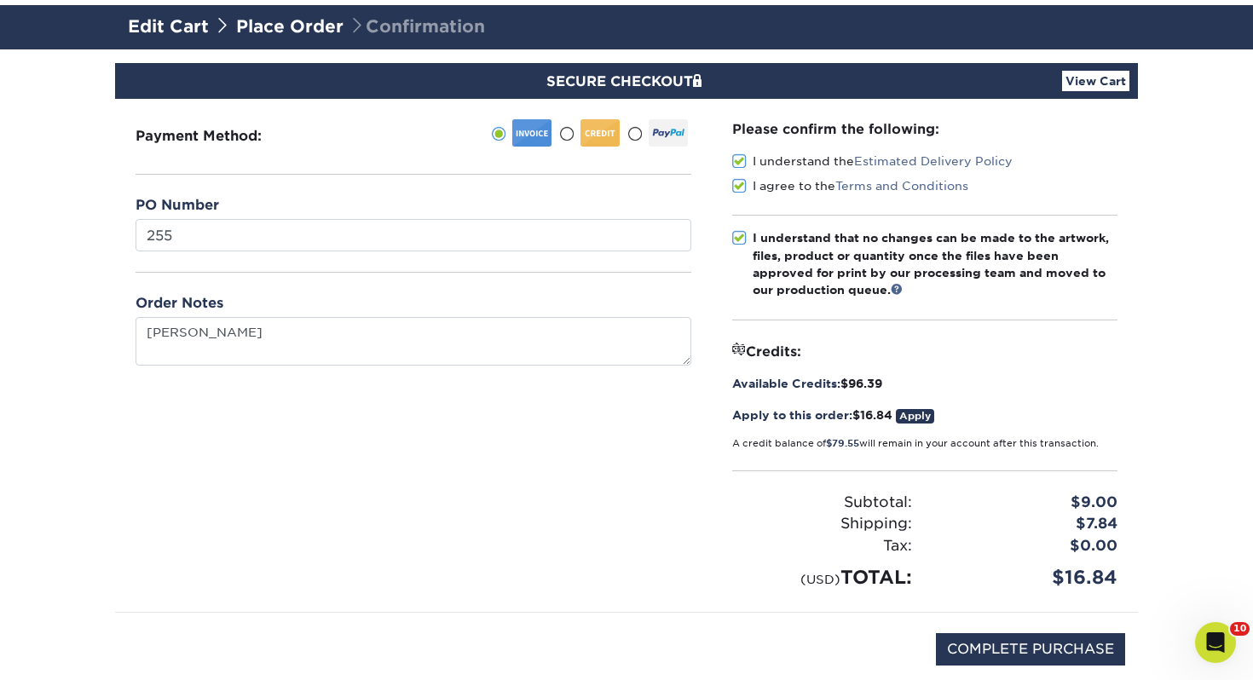
click at [1001, 614] on div "COMPLETE PURCHASE" at bounding box center [626, 658] width 997 height 91
drag, startPoint x: 1005, startPoint y: 644, endPoint x: 965, endPoint y: 620, distance: 46.6
click at [1005, 644] on input "COMPLETE PURCHASE" at bounding box center [1030, 649] width 189 height 32
type input "PROCESSING, PLEASE WAIT..."
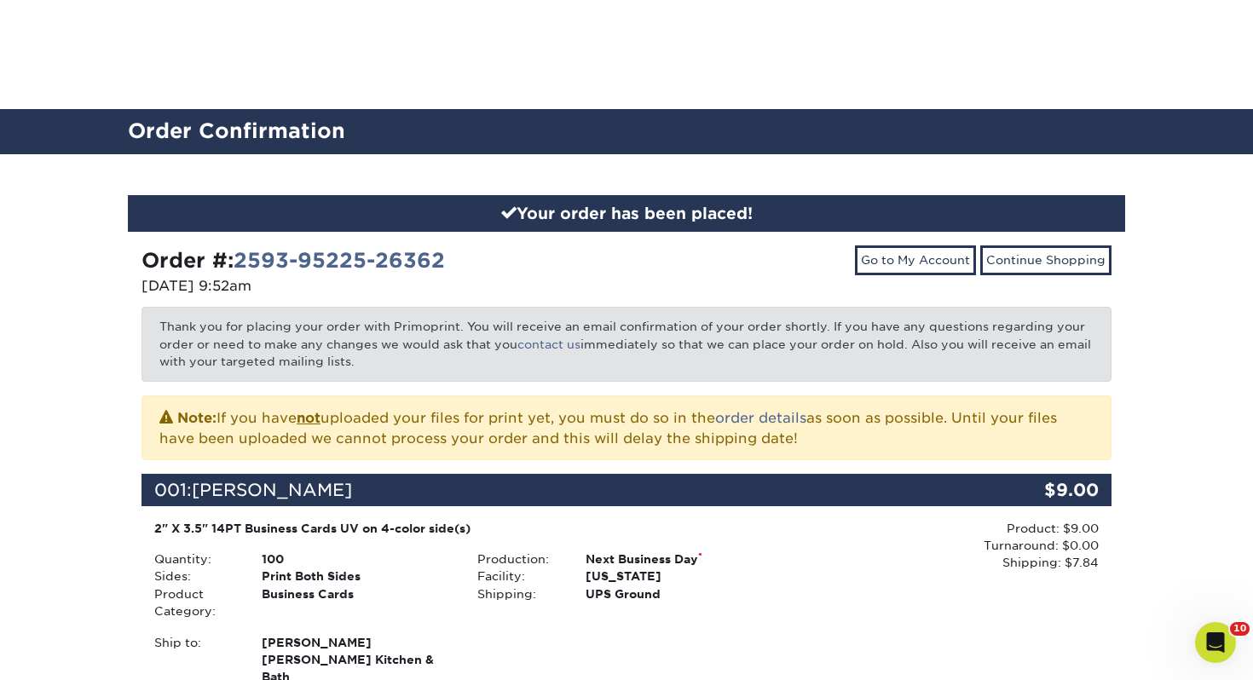
scroll to position [754, 0]
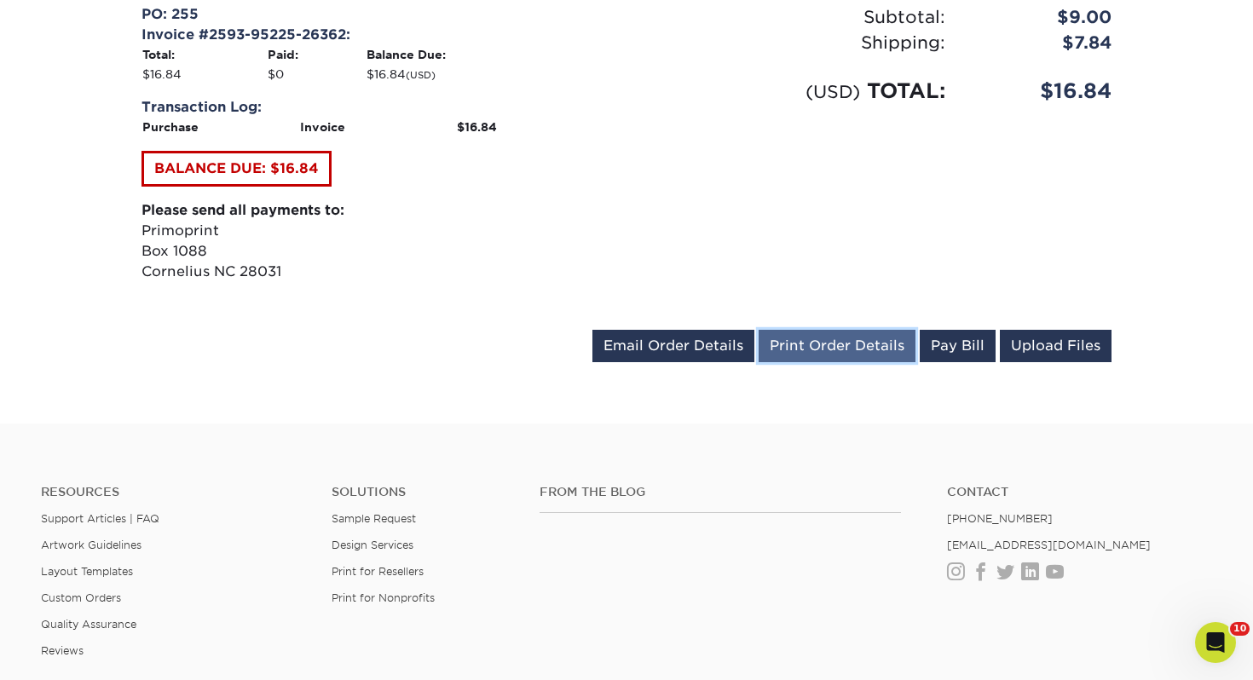
click at [805, 330] on link "Print Order Details" at bounding box center [837, 346] width 157 height 32
